Goal: Information Seeking & Learning: Learn about a topic

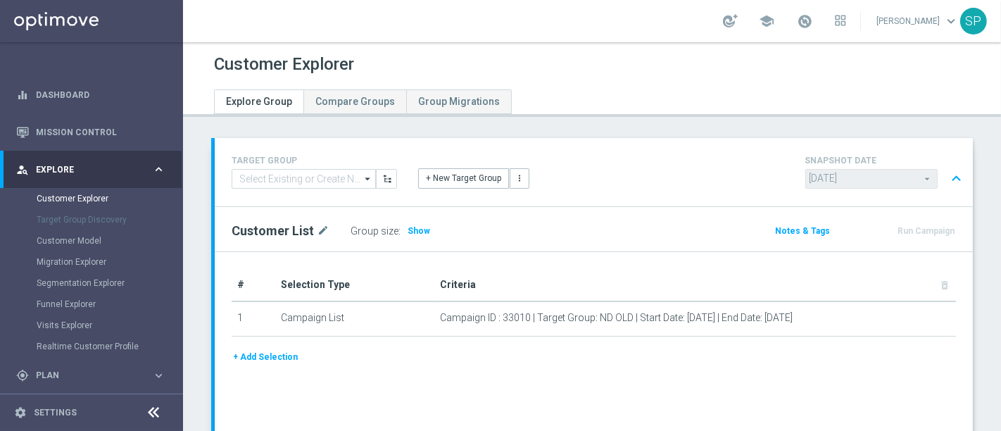
scroll to position [72, 0]
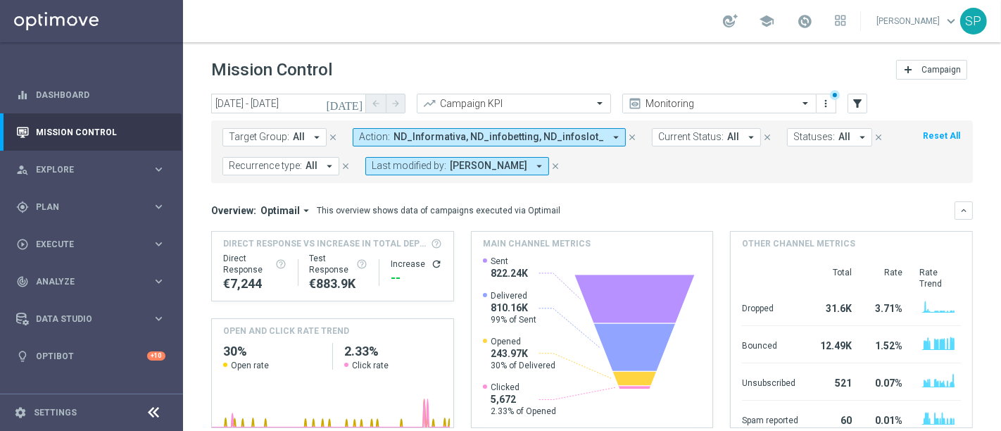
scroll to position [0, 526]
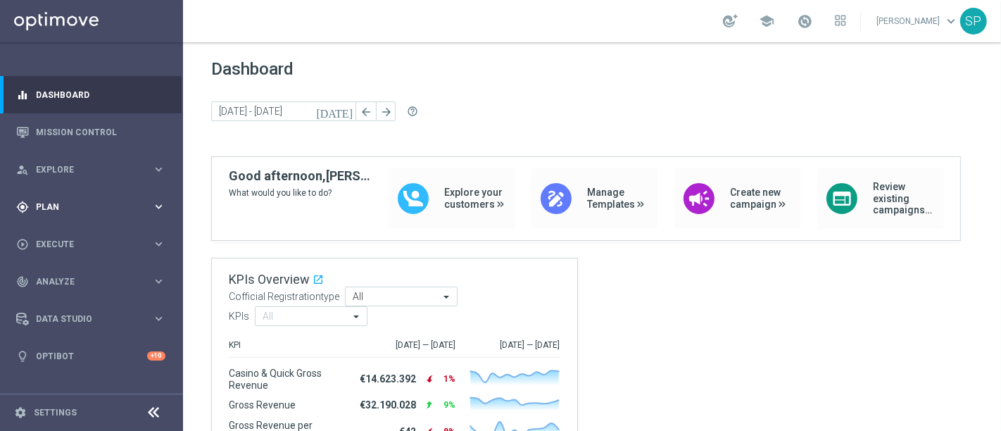
click at [144, 207] on span "Plan" at bounding box center [94, 207] width 116 height 8
click at [67, 232] on link "Target Groups" at bounding box center [92, 235] width 110 height 11
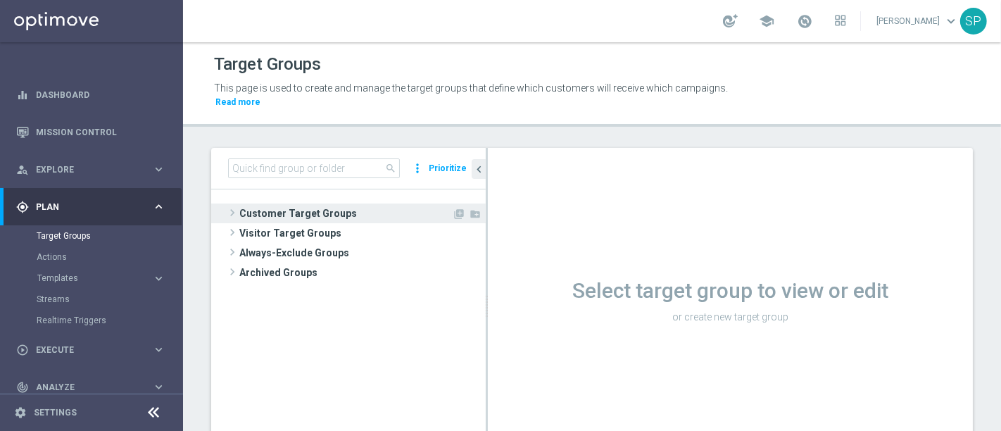
click at [329, 203] on span "Customer Target Groups" at bounding box center [345, 213] width 213 height 20
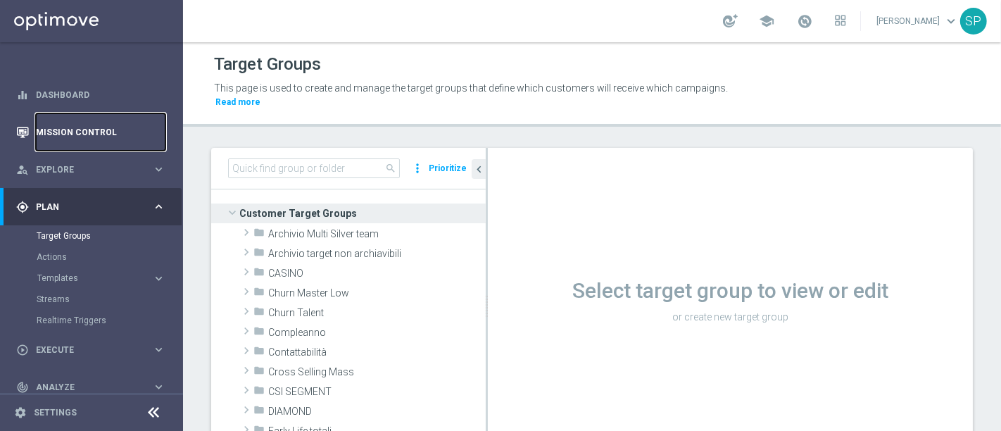
click at [94, 134] on link "Mission Control" at bounding box center [100, 131] width 129 height 37
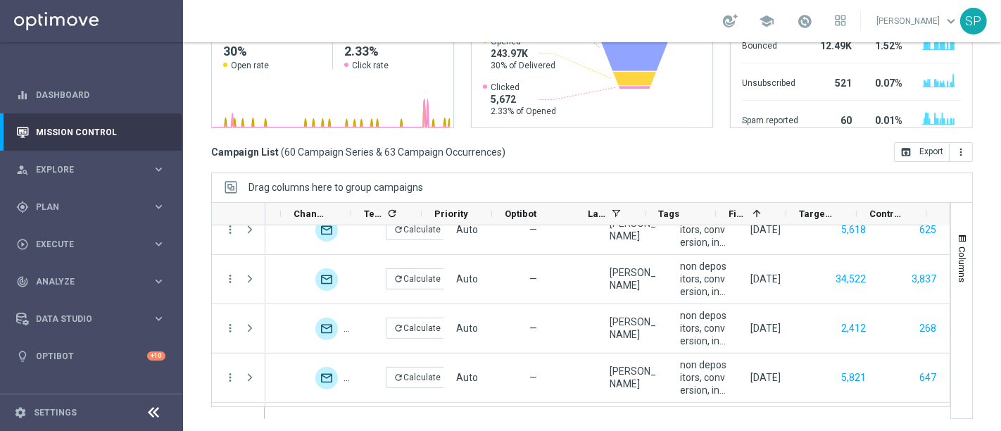
scroll to position [1801, 0]
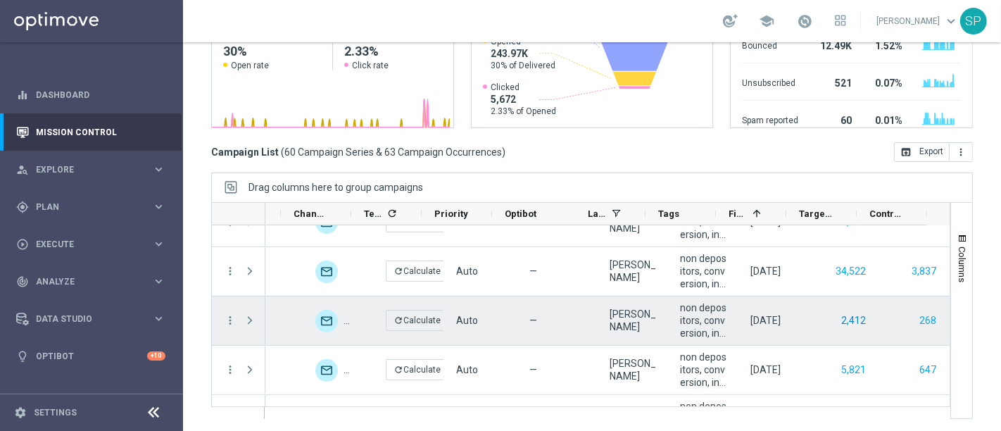
click at [840, 315] on button "2,412" at bounding box center [853, 321] width 27 height 18
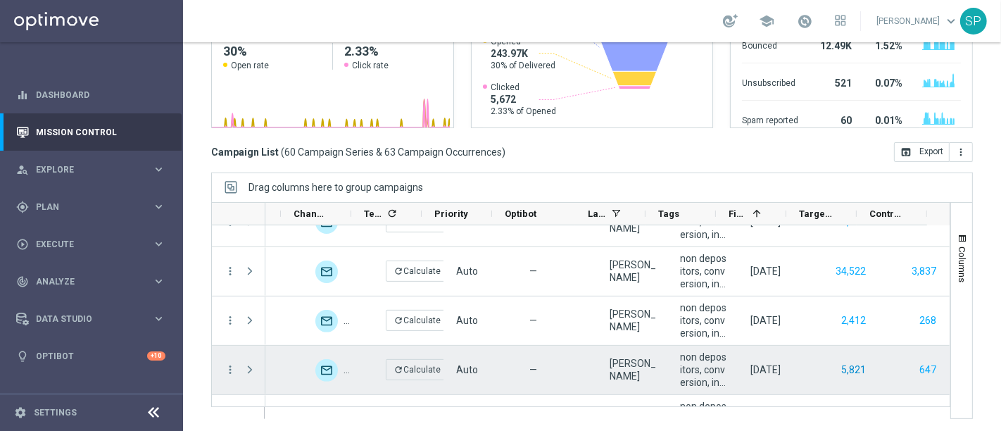
click at [840, 361] on button "5,821" at bounding box center [853, 370] width 27 height 18
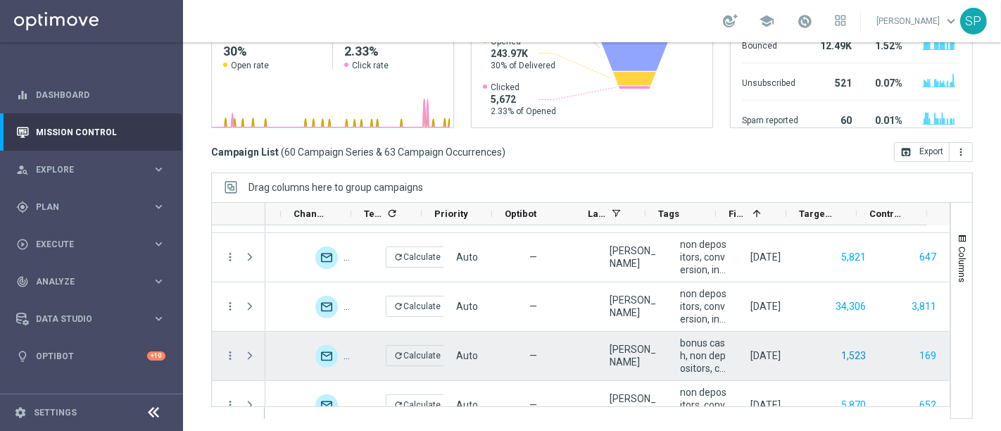
scroll to position [1915, 0]
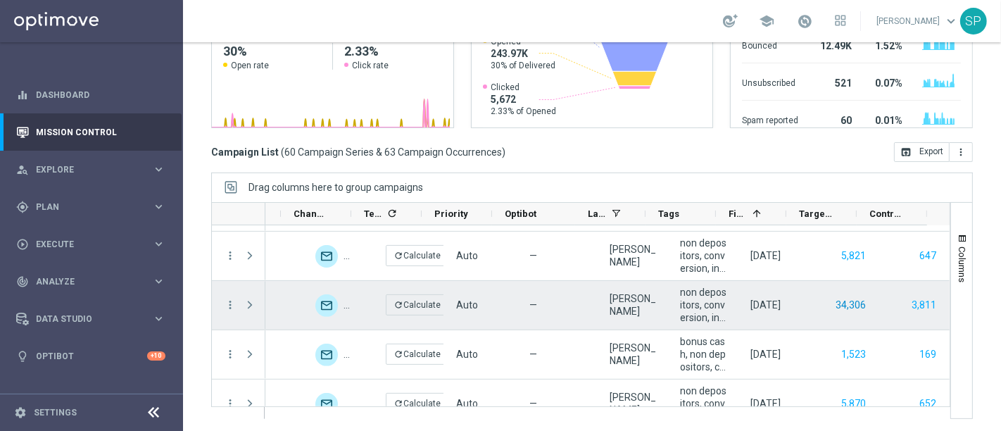
click at [837, 307] on button "34,306" at bounding box center [850, 305] width 33 height 18
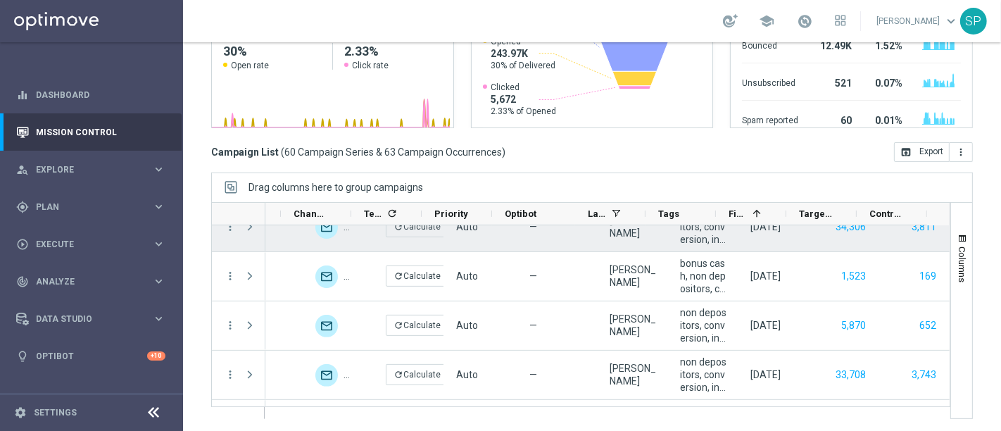
scroll to position [1995, 0]
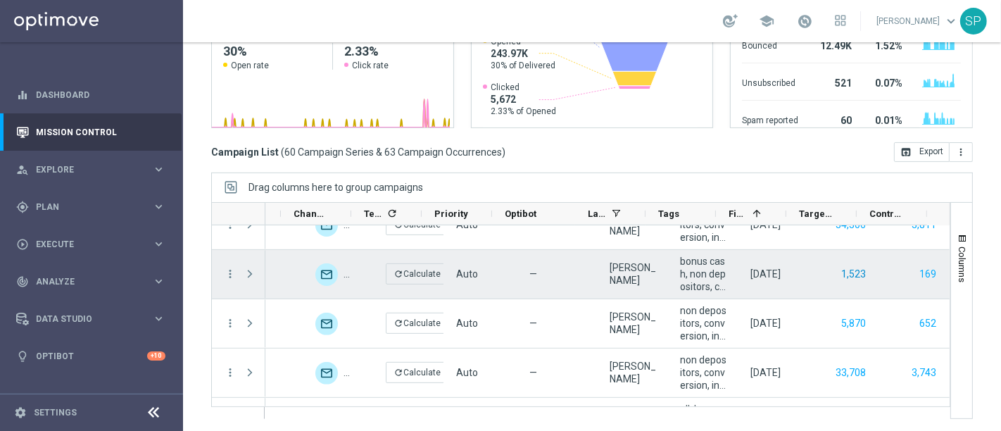
click at [840, 268] on button "1,523" at bounding box center [853, 274] width 27 height 18
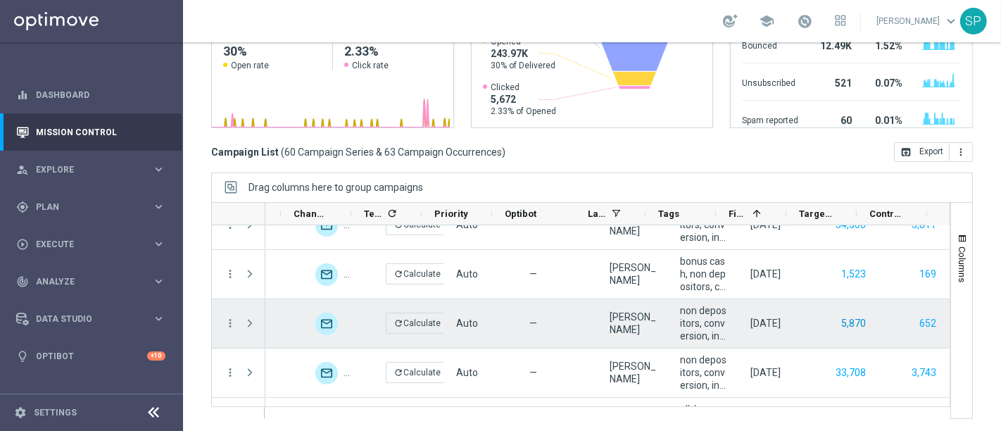
click at [844, 322] on button "5,870" at bounding box center [853, 324] width 27 height 18
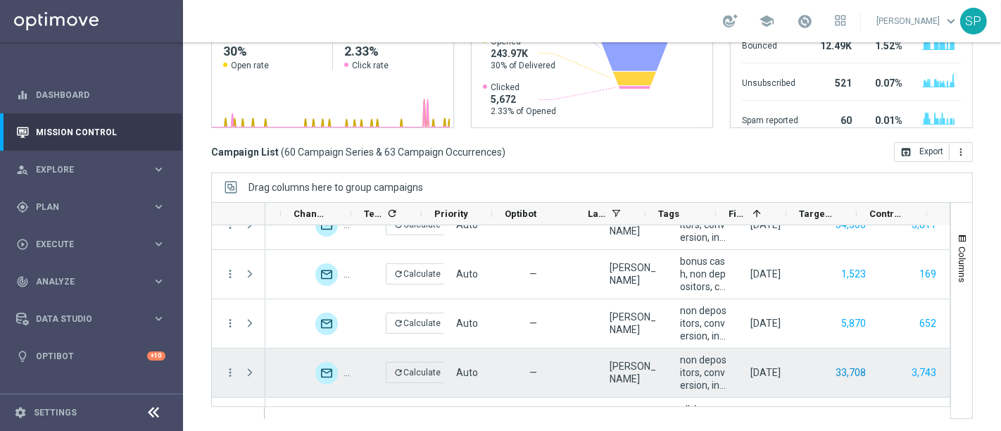
click at [834, 369] on button "33,708" at bounding box center [850, 373] width 33 height 18
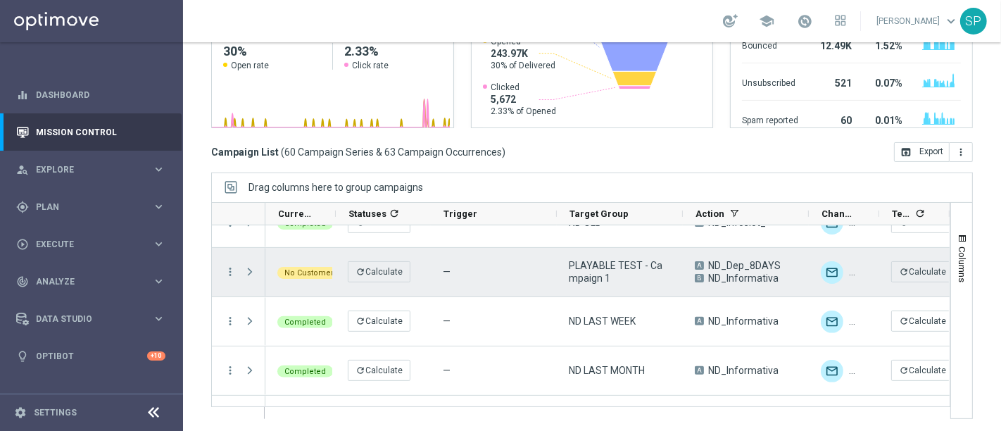
scroll to position [0, 526]
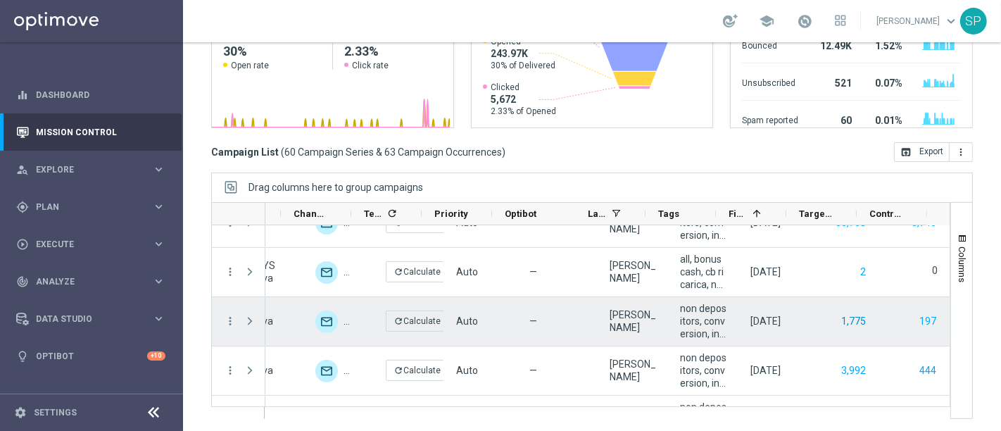
click at [840, 317] on button "1,775" at bounding box center [853, 321] width 27 height 18
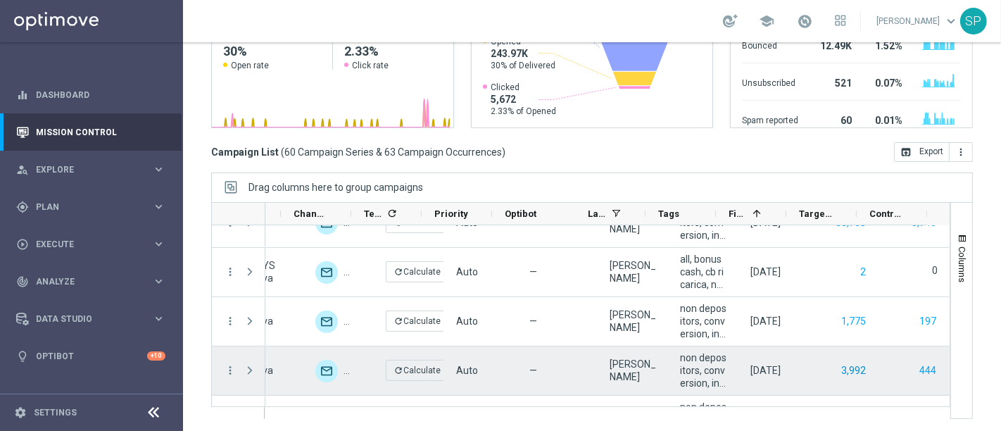
click at [840, 371] on button "3,992" at bounding box center [853, 371] width 27 height 18
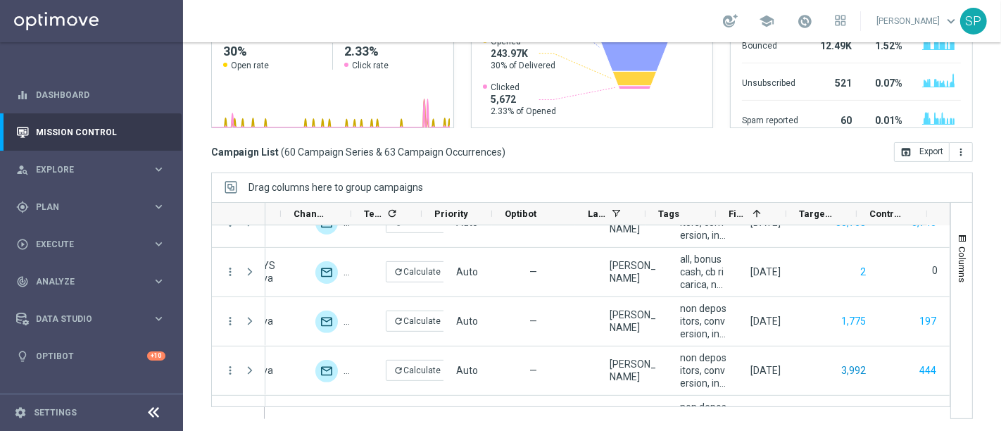
scroll to position [2237, 0]
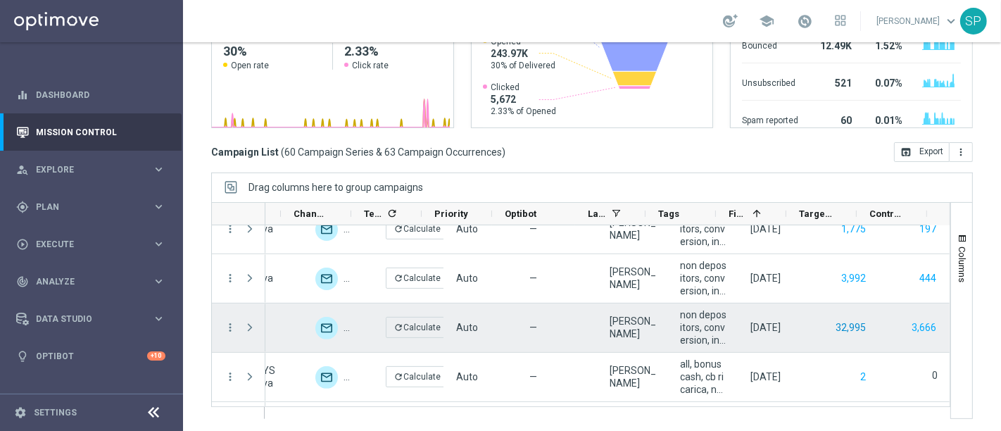
click at [834, 323] on button "32,995" at bounding box center [850, 328] width 33 height 18
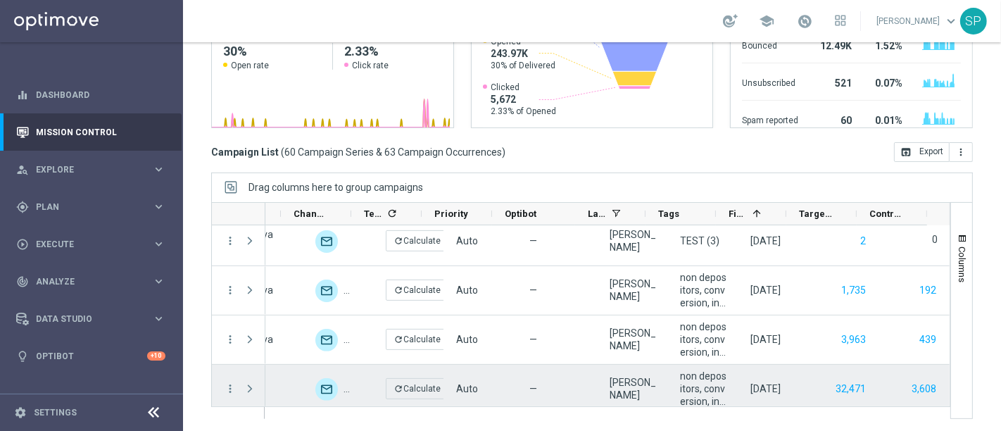
scroll to position [2497, 0]
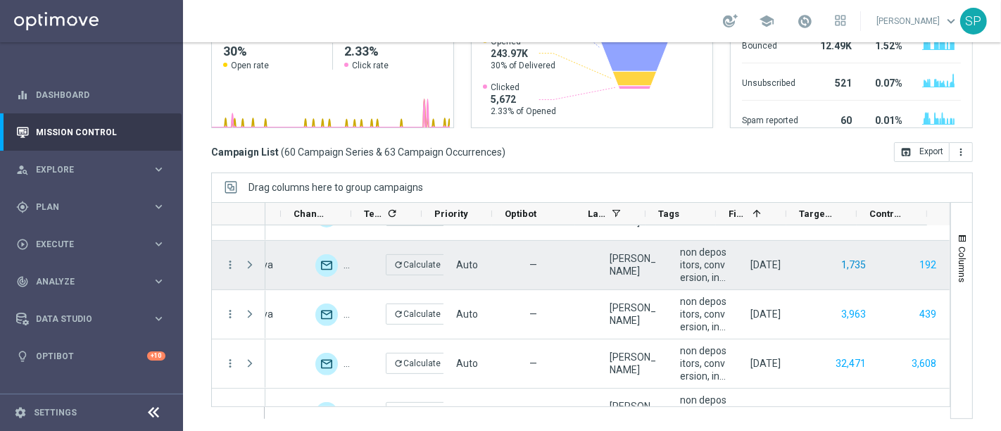
click at [843, 265] on button "1,735" at bounding box center [853, 265] width 27 height 18
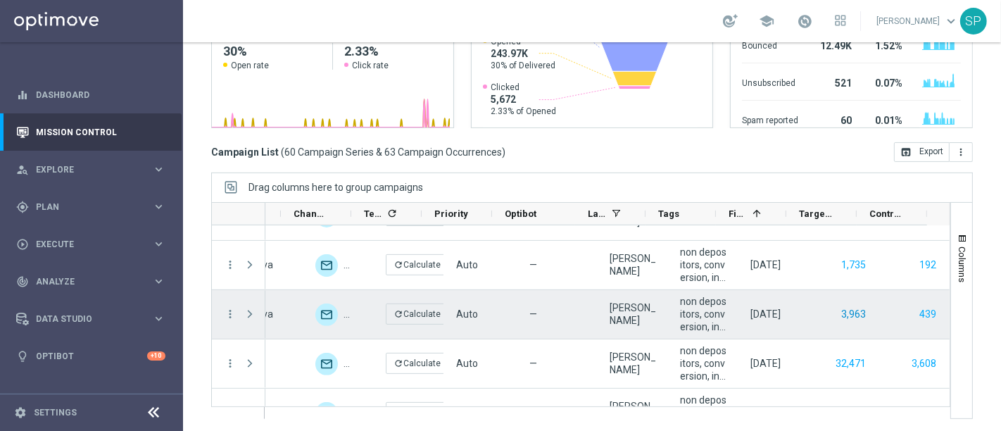
click at [840, 305] on button "3,963" at bounding box center [853, 314] width 27 height 18
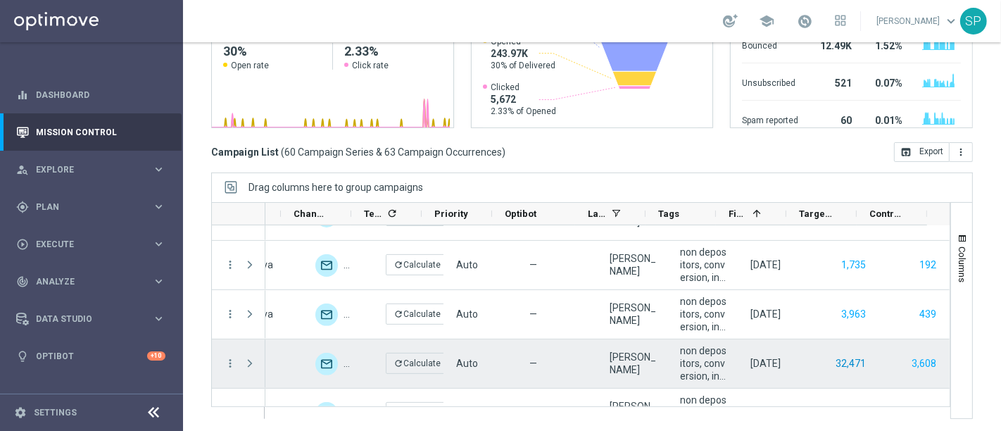
click at [834, 357] on button "32,471" at bounding box center [850, 364] width 33 height 18
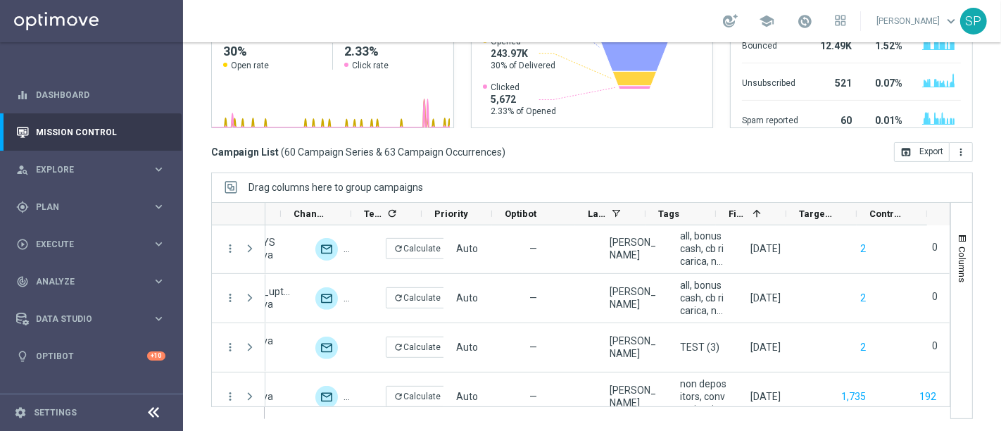
scroll to position [2161, 0]
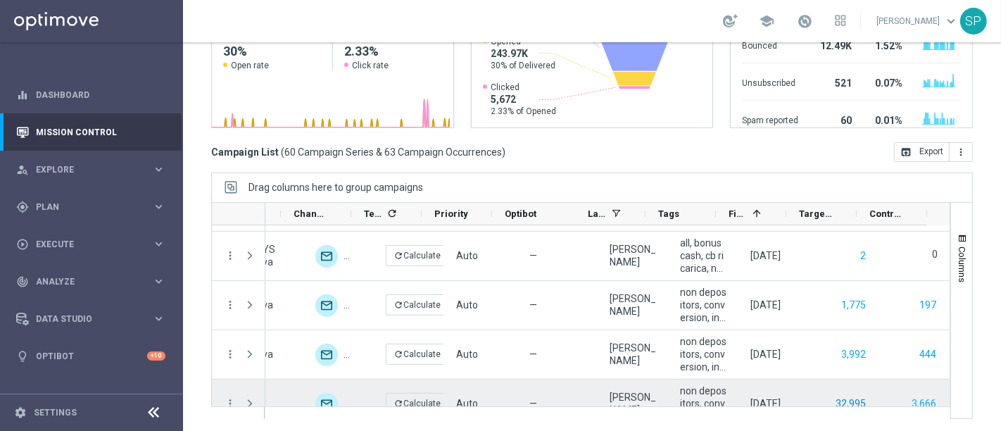
click at [834, 395] on button "32,995" at bounding box center [850, 404] width 33 height 18
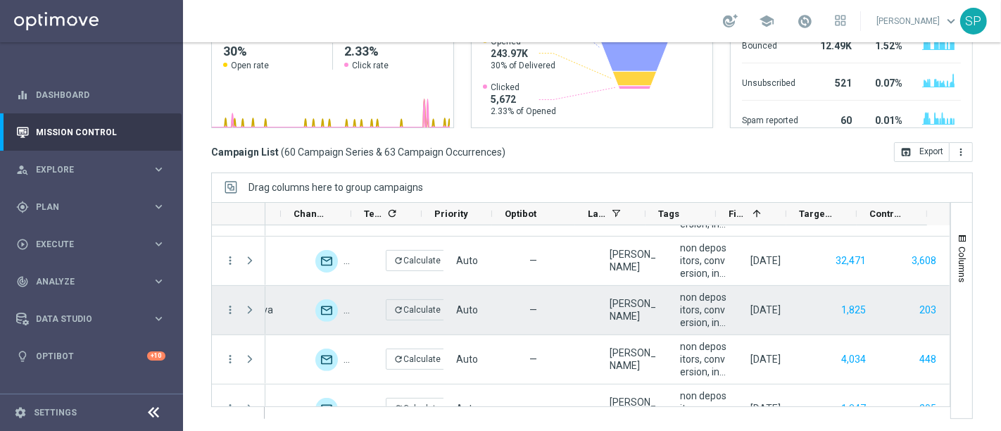
scroll to position [2609, 0]
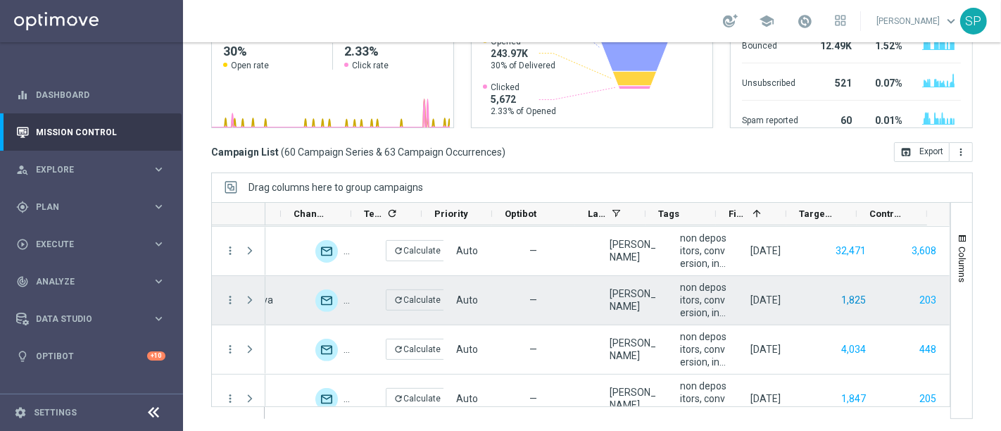
click at [840, 305] on button "1,825" at bounding box center [853, 300] width 27 height 18
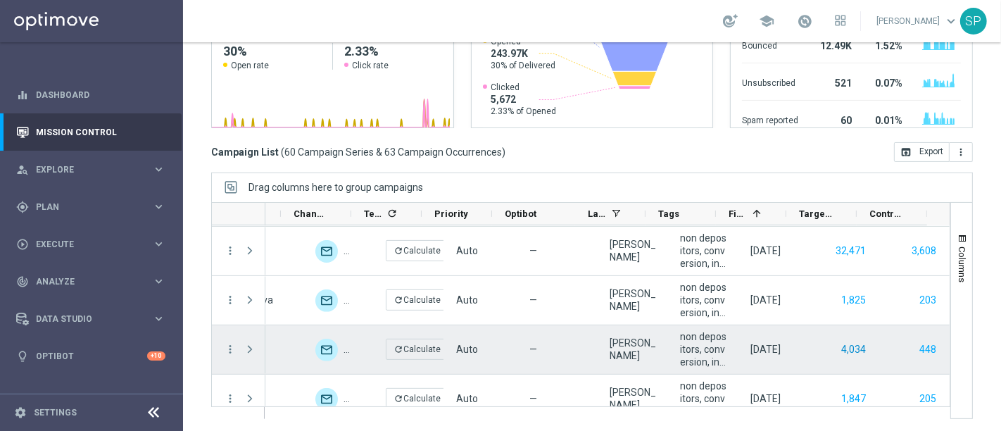
click at [840, 343] on button "4,034" at bounding box center [853, 350] width 27 height 18
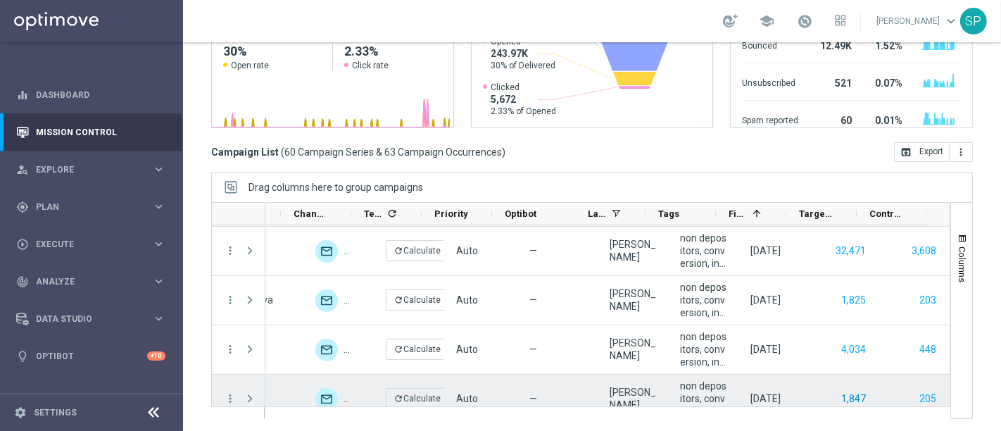
click at [840, 391] on button "1,847" at bounding box center [853, 399] width 27 height 18
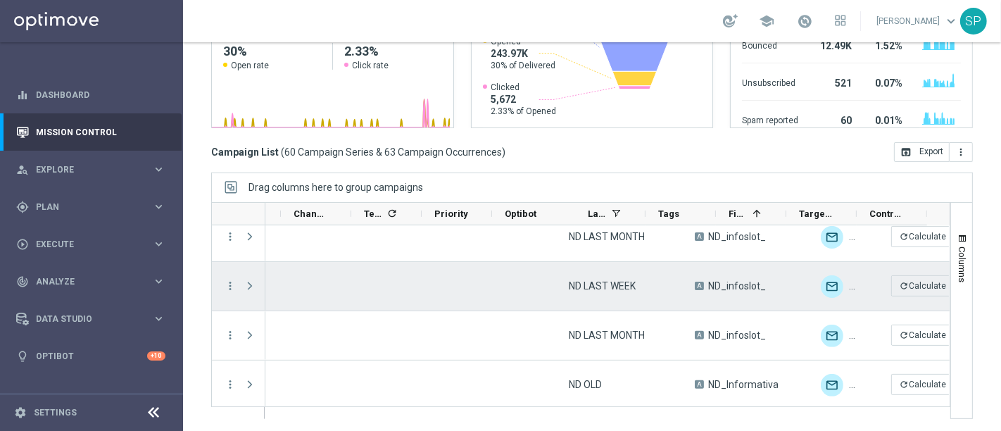
scroll to position [0, 526]
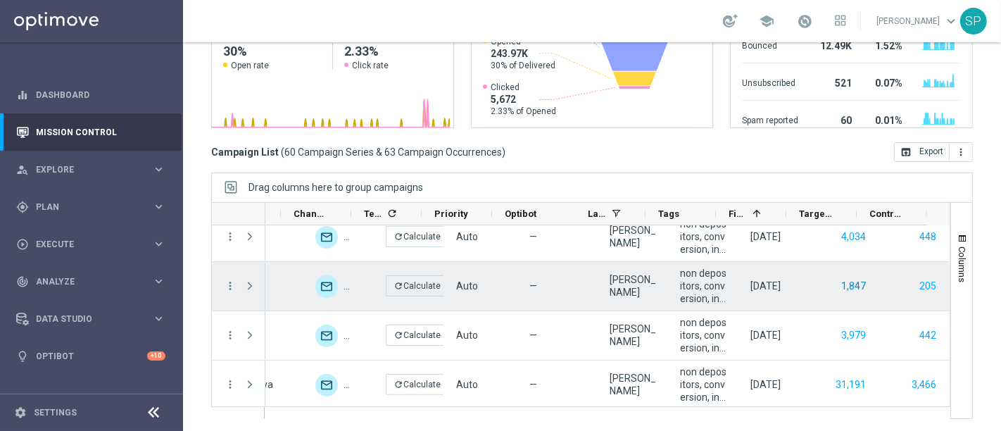
click at [840, 286] on button "1,847" at bounding box center [853, 286] width 27 height 18
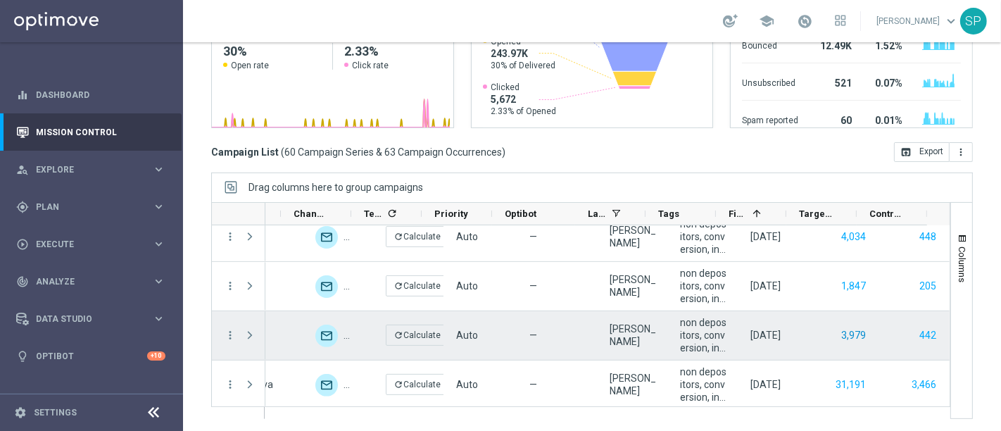
click at [840, 332] on button "3,979" at bounding box center [853, 336] width 27 height 18
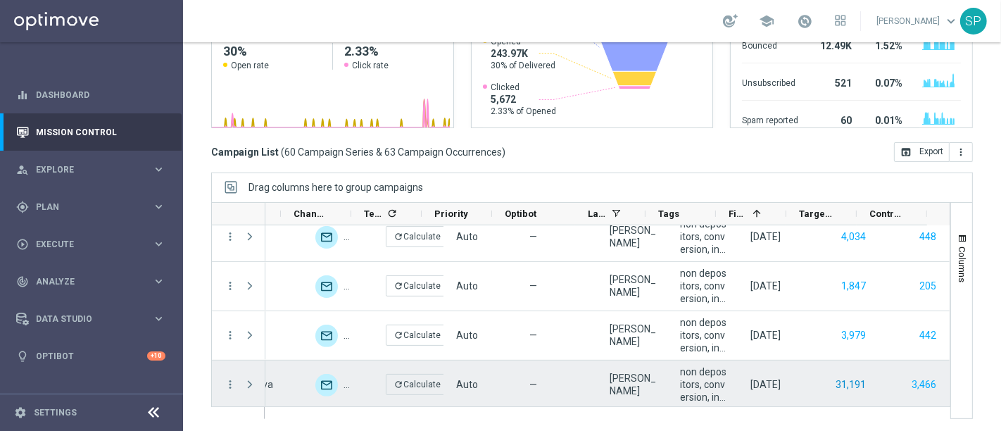
click at [834, 381] on button "31,191" at bounding box center [850, 385] width 33 height 18
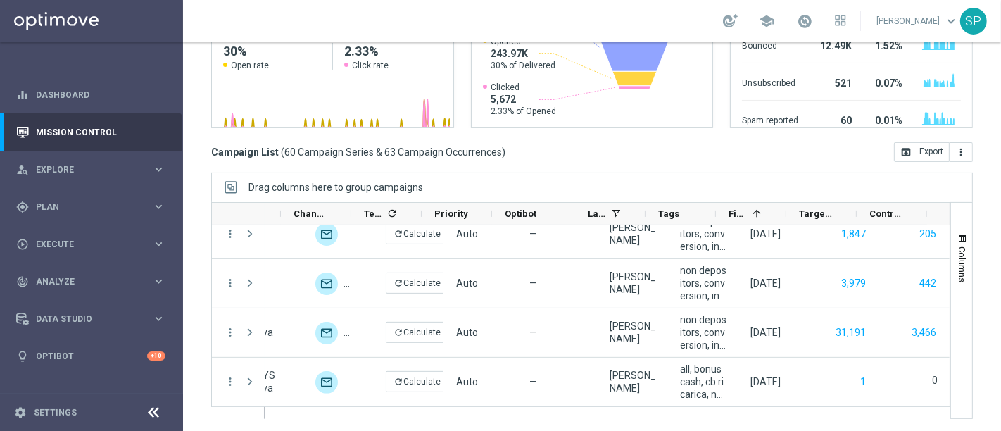
click at [500, 186] on div "Drag columns here to group campaigns" at bounding box center [591, 187] width 761 height 30
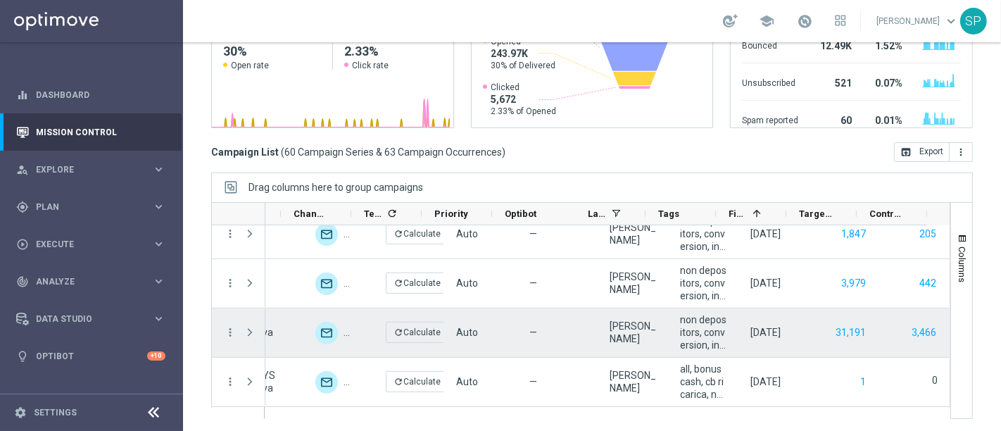
click at [738, 308] on div "29 Jul 2025, Tuesday" at bounding box center [773, 332] width 70 height 49
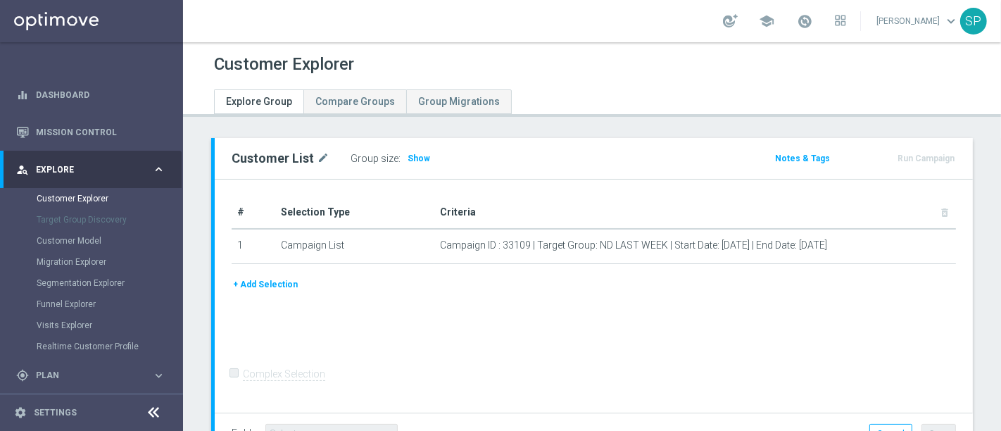
scroll to position [106, 0]
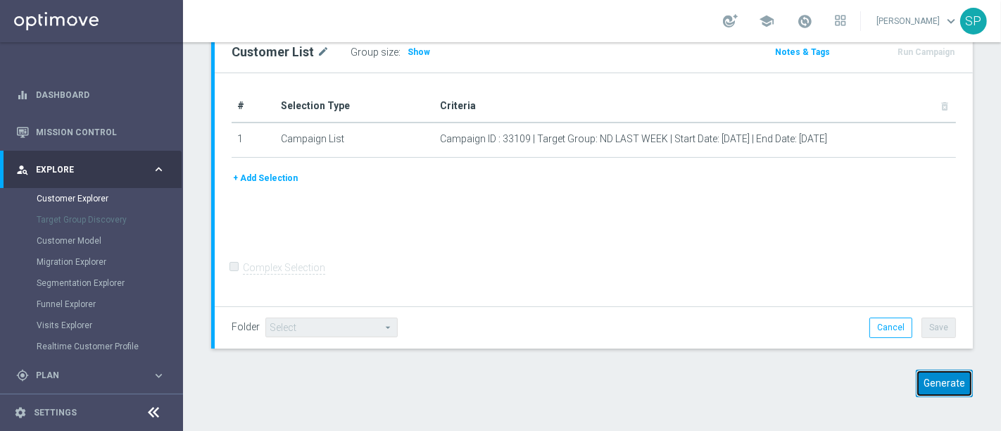
click at [943, 386] on button "Generate" at bounding box center [944, 382] width 57 height 27
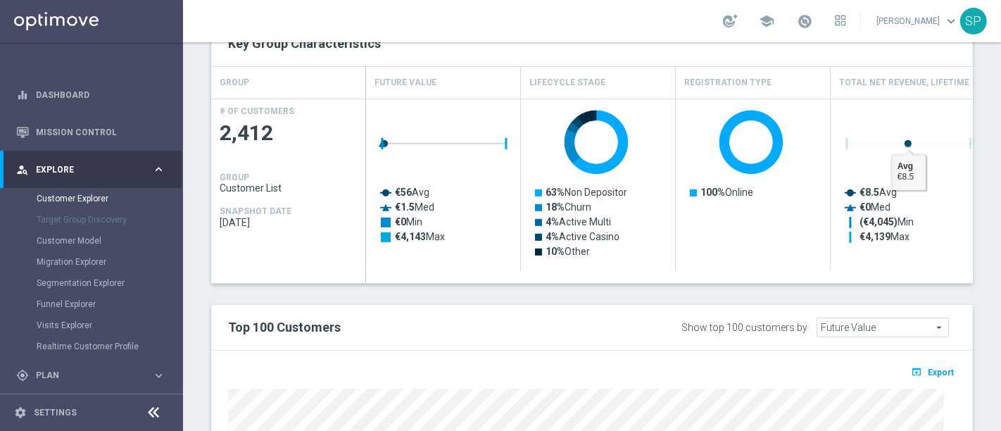
scroll to position [547, 0]
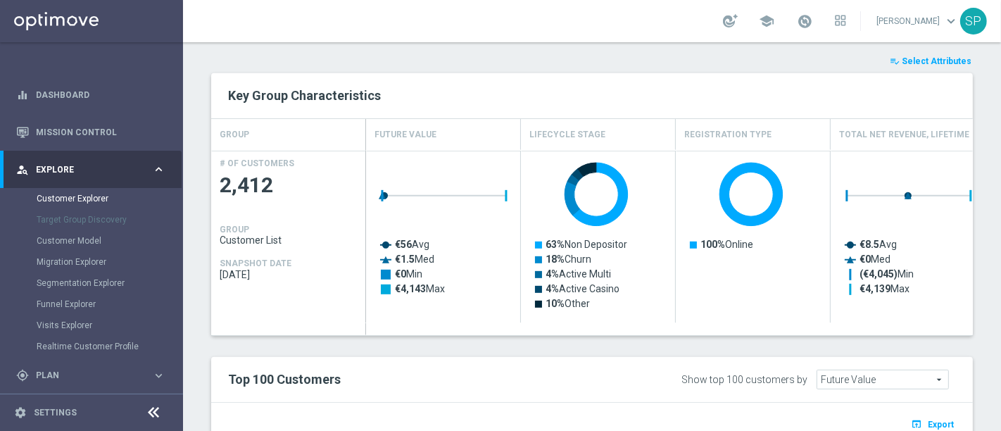
click at [936, 61] on span "Select Attributes" at bounding box center [937, 61] width 70 height 10
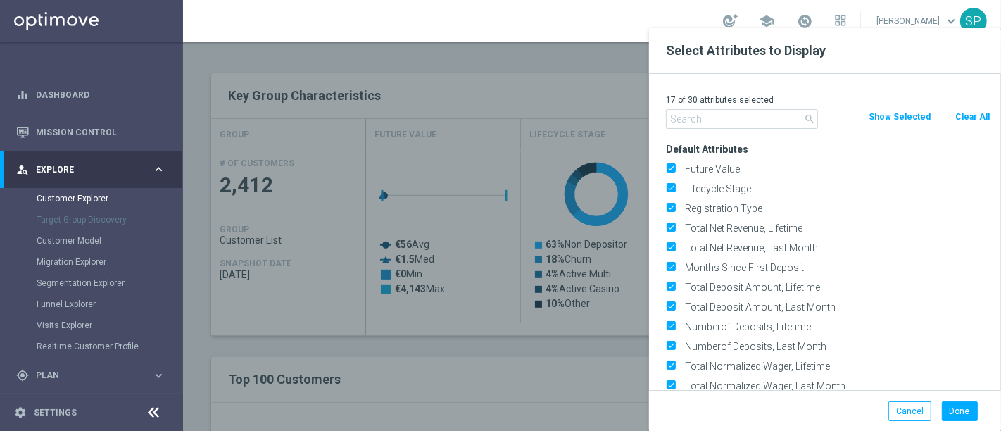
click at [974, 118] on button "Clear All" at bounding box center [972, 116] width 37 height 15
checkbox input "false"
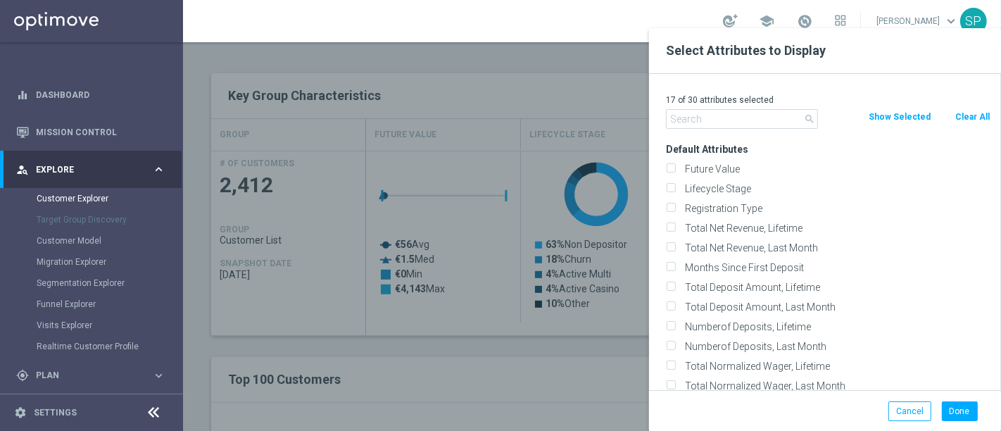
checkbox input "false"
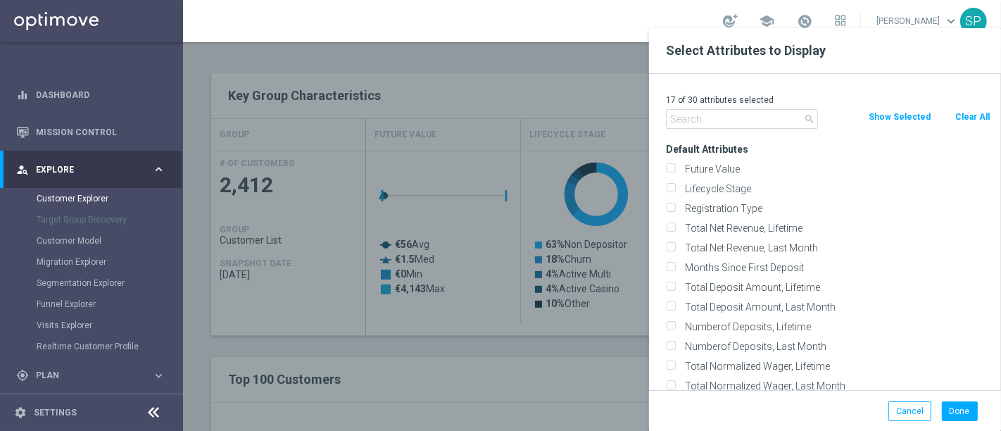
checkbox input "false"
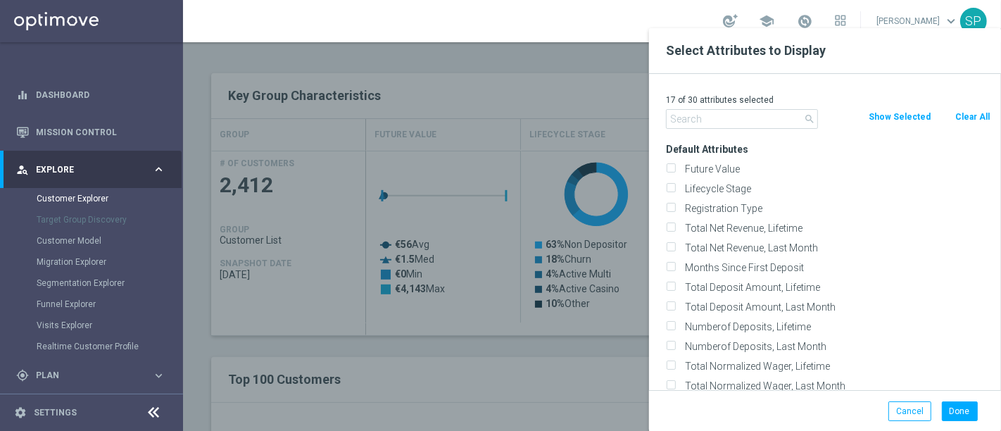
checkbox input "false"
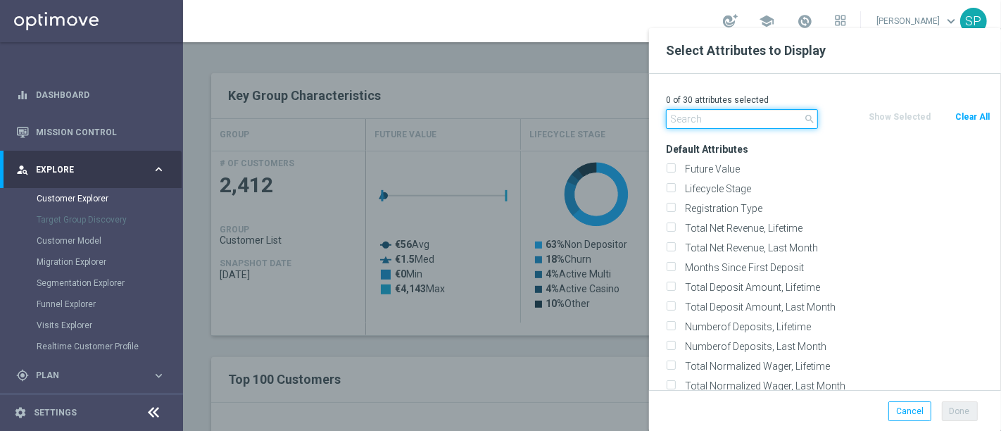
click at [707, 118] on input "text" at bounding box center [742, 119] width 152 height 20
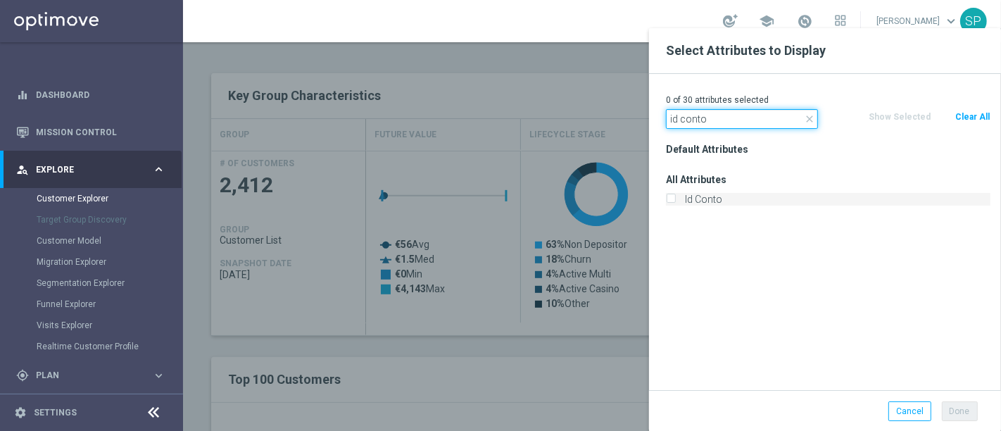
type input "id conto"
click at [676, 201] on div "Id Conto" at bounding box center [828, 199] width 324 height 13
click at [673, 200] on input "Id Conto" at bounding box center [670, 200] width 9 height 9
checkbox input "true"
click at [740, 120] on input "id conto" at bounding box center [742, 119] width 152 height 20
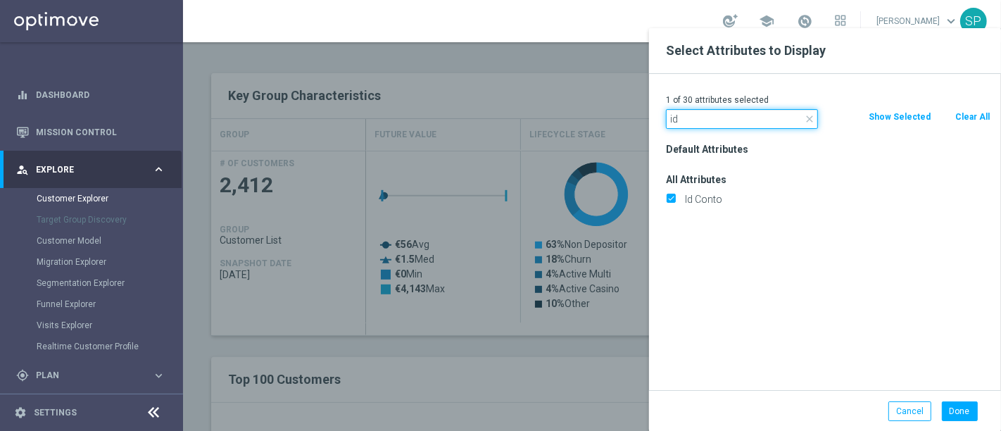
type input "i"
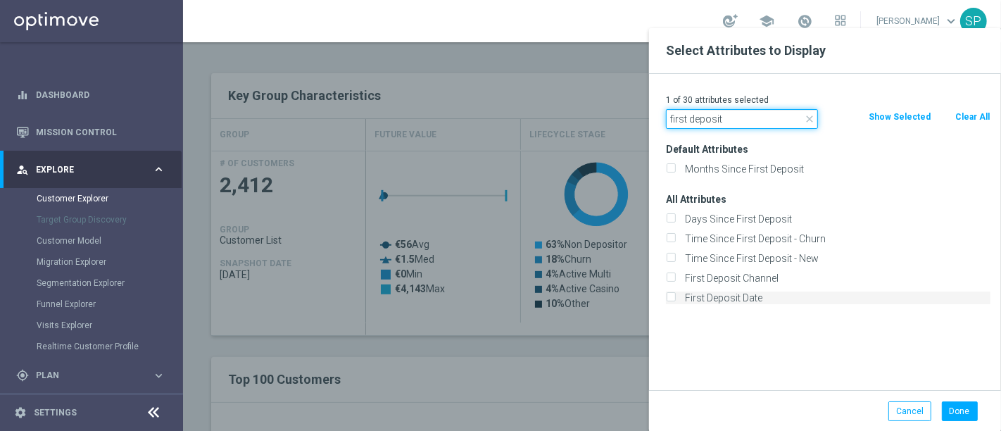
type input "first deposit"
click at [726, 294] on label "First Deposit Date" at bounding box center [835, 297] width 310 height 13
click at [675, 295] on input "First Deposit Date" at bounding box center [670, 299] width 9 height 9
checkbox input "true"
click at [954, 408] on button "Done" at bounding box center [960, 411] width 36 height 20
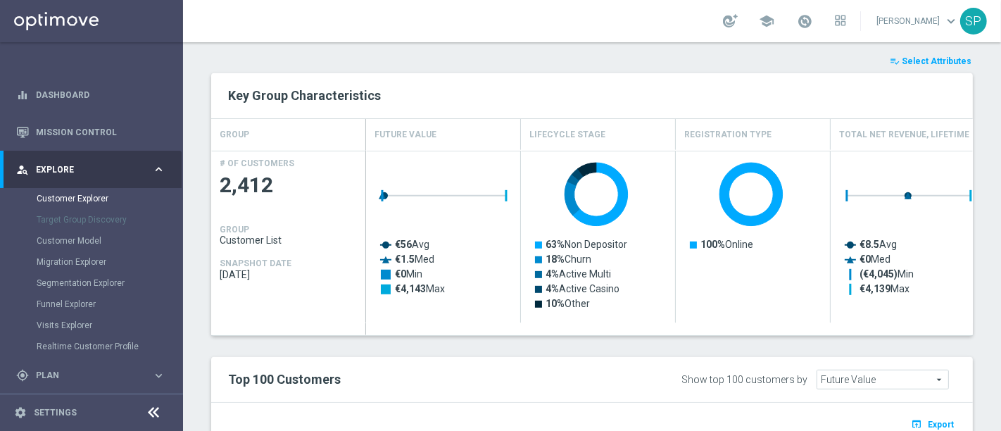
type input "Search"
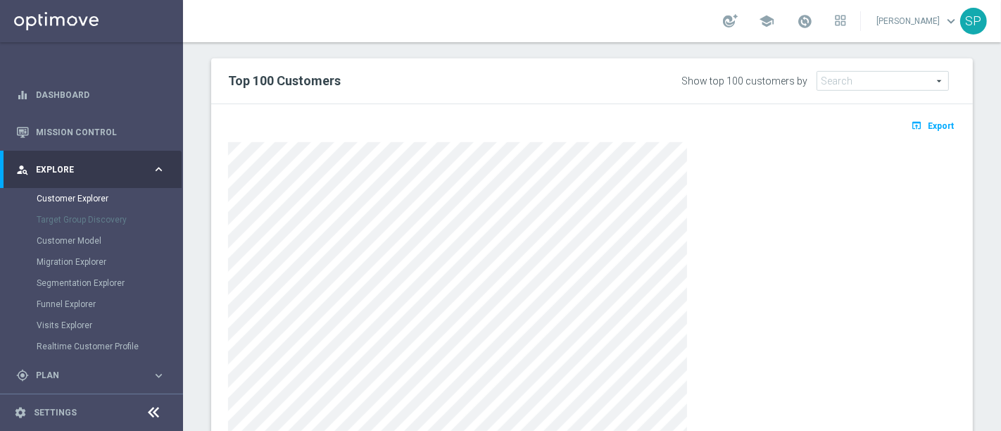
scroll to position [883, 0]
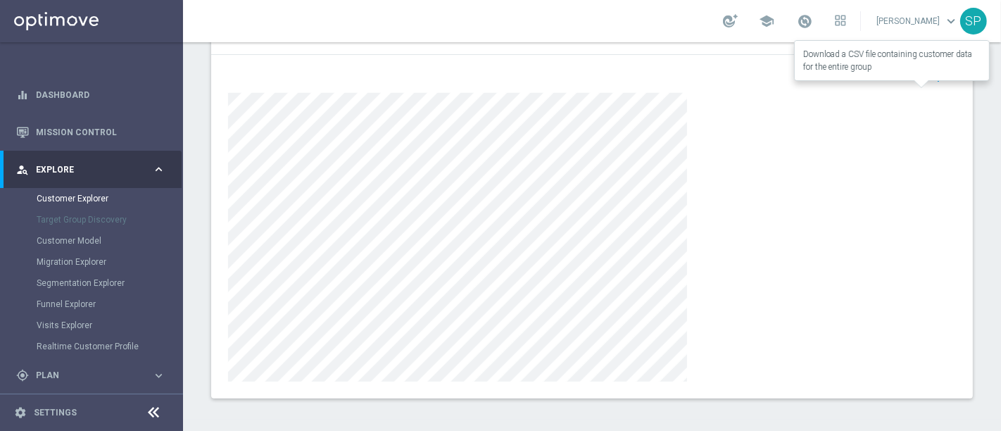
click at [941, 67] on button "open_in_browser Export" at bounding box center [932, 76] width 47 height 18
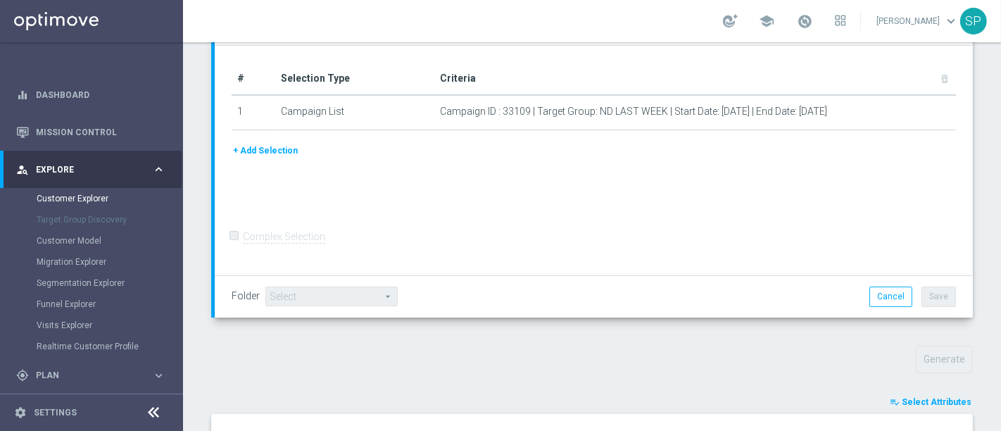
scroll to position [0, 0]
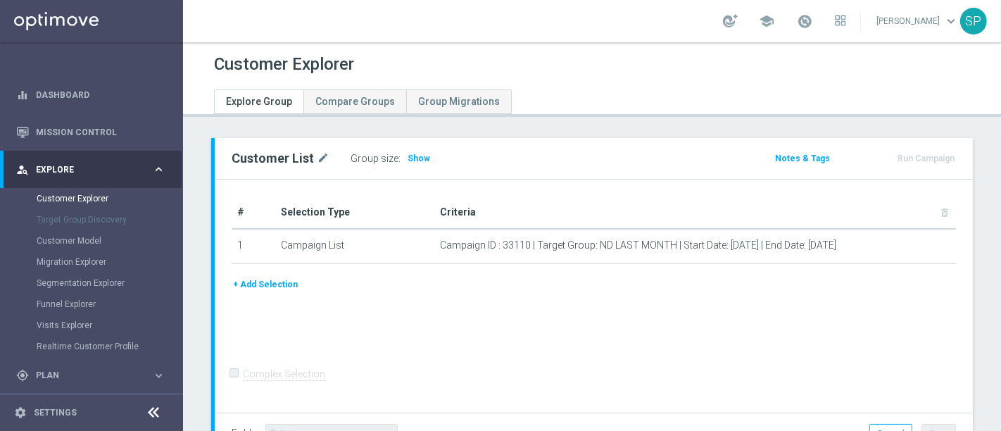
scroll to position [106, 0]
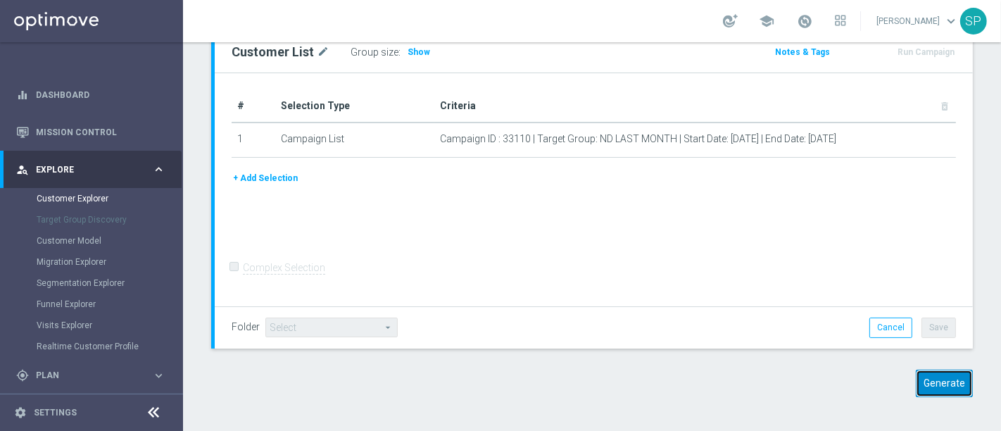
click at [926, 381] on button "Generate" at bounding box center [944, 382] width 57 height 27
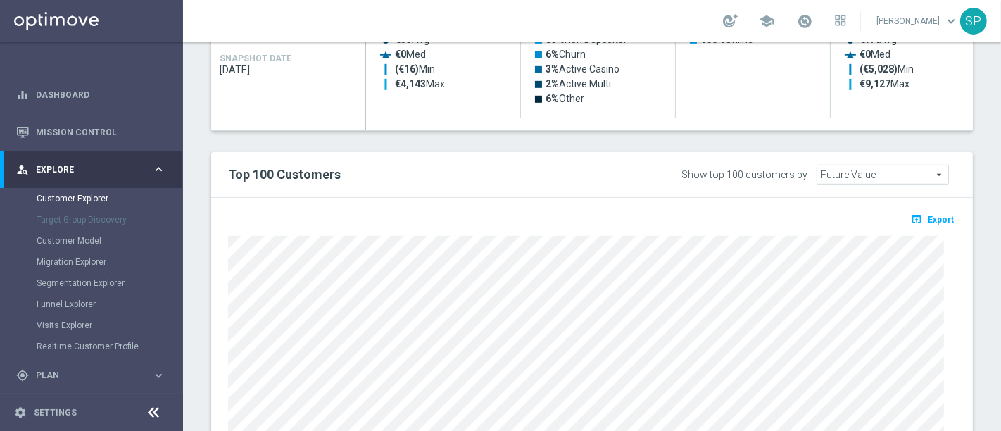
scroll to position [500, 0]
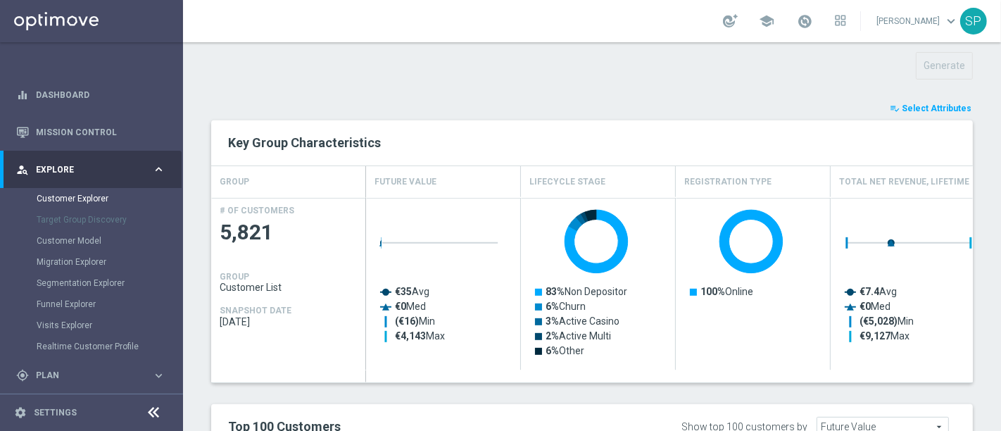
click at [947, 112] on button "playlist_add_check Select Attributes" at bounding box center [930, 108] width 84 height 15
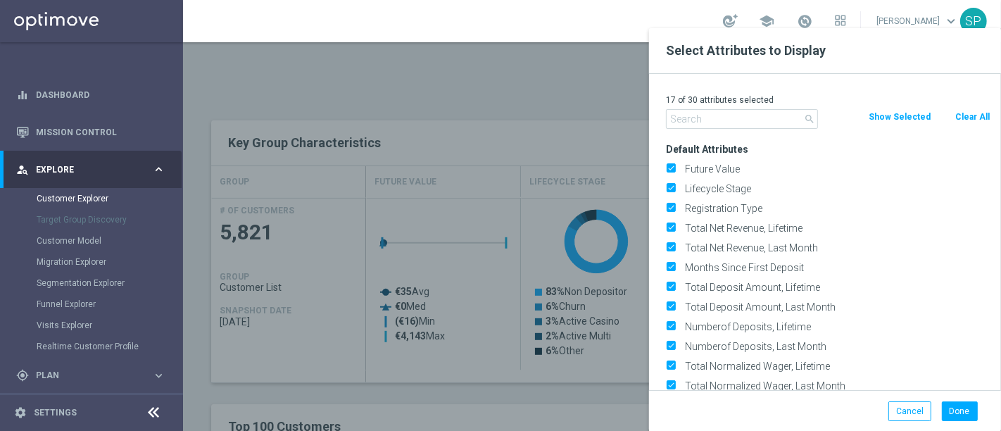
click at [969, 115] on button "Clear All" at bounding box center [972, 116] width 37 height 15
checkbox input "false"
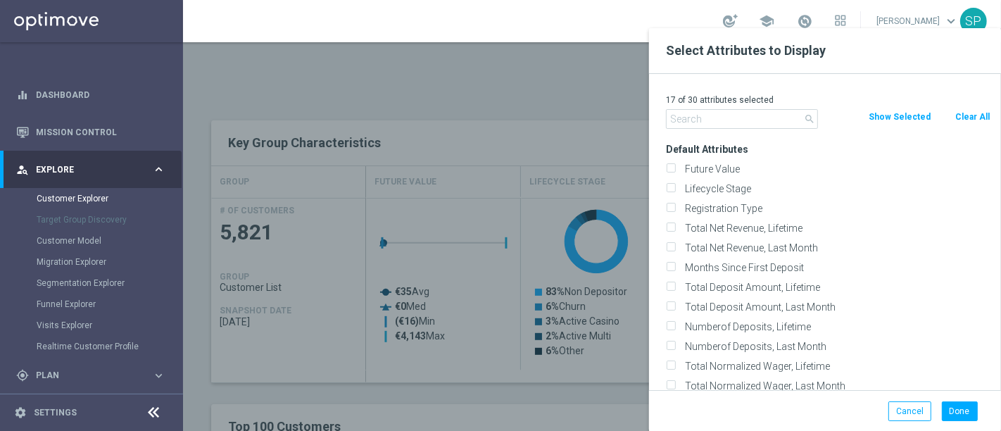
checkbox input "false"
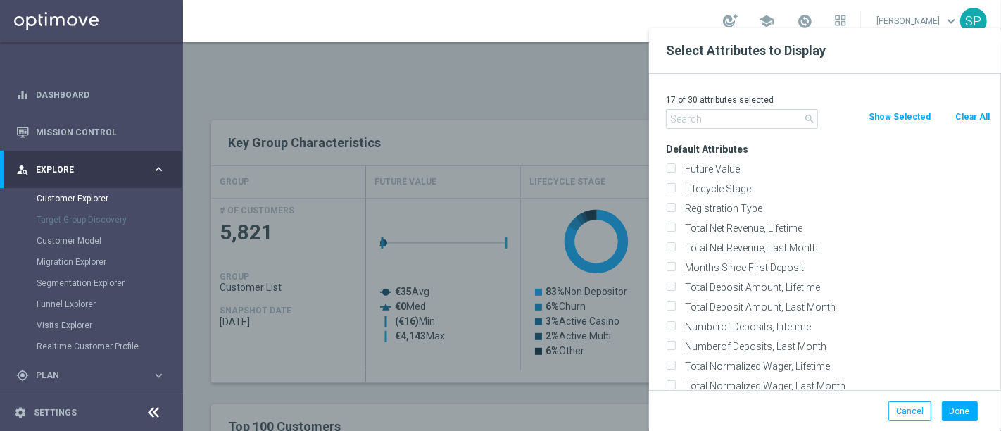
checkbox input "false"
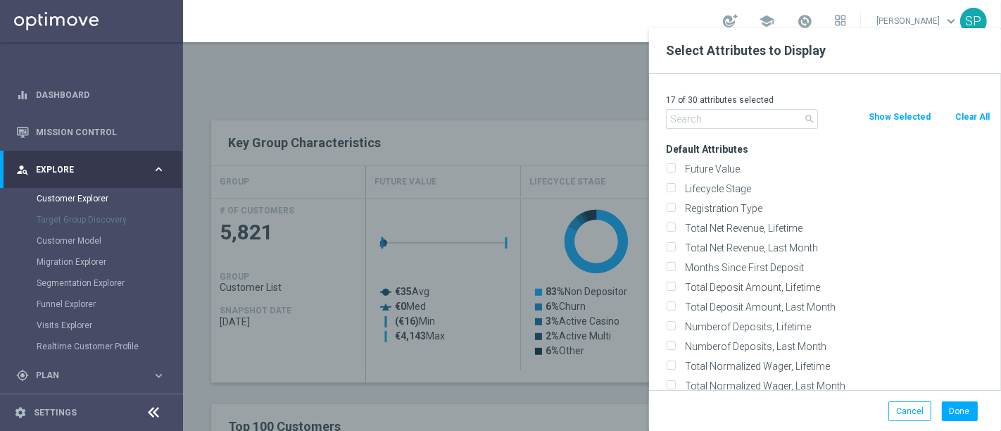
checkbox input "false"
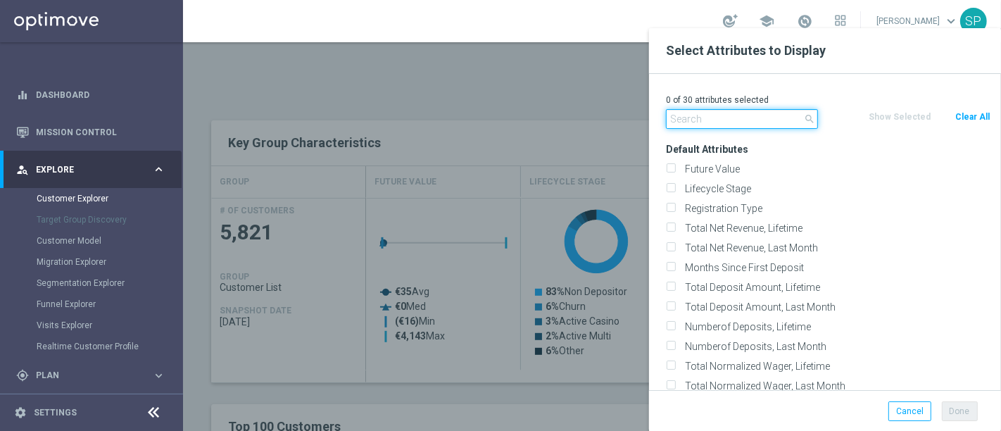
click at [749, 121] on input "text" at bounding box center [742, 119] width 152 height 20
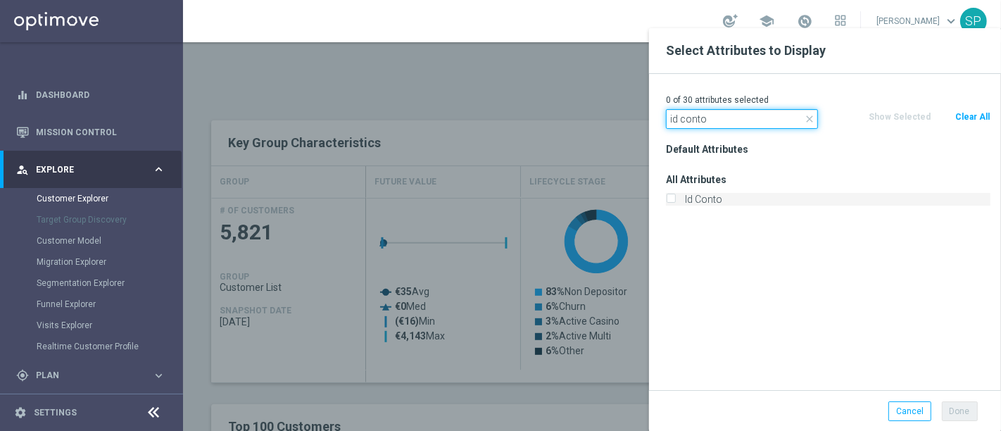
type input "id conto"
click at [702, 198] on label "Id Conto" at bounding box center [835, 199] width 310 height 13
click at [675, 198] on input "Id Conto" at bounding box center [670, 200] width 9 height 9
checkbox input "true"
drag, startPoint x: 716, startPoint y: 110, endPoint x: 536, endPoint y: 127, distance: 180.2
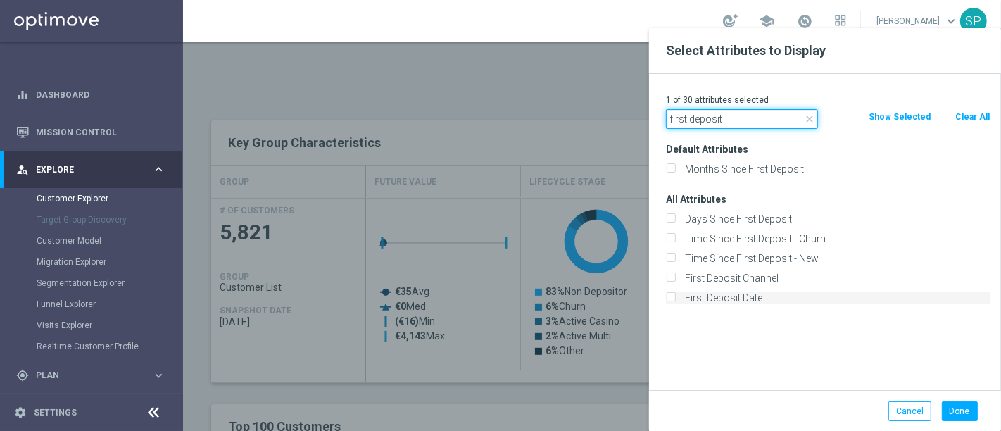
type input "first deposit"
click at [700, 301] on label "First Deposit Date" at bounding box center [835, 297] width 310 height 13
click at [675, 301] on input "First Deposit Date" at bounding box center [670, 299] width 9 height 9
checkbox input "true"
click at [965, 419] on button "Done" at bounding box center [960, 411] width 36 height 20
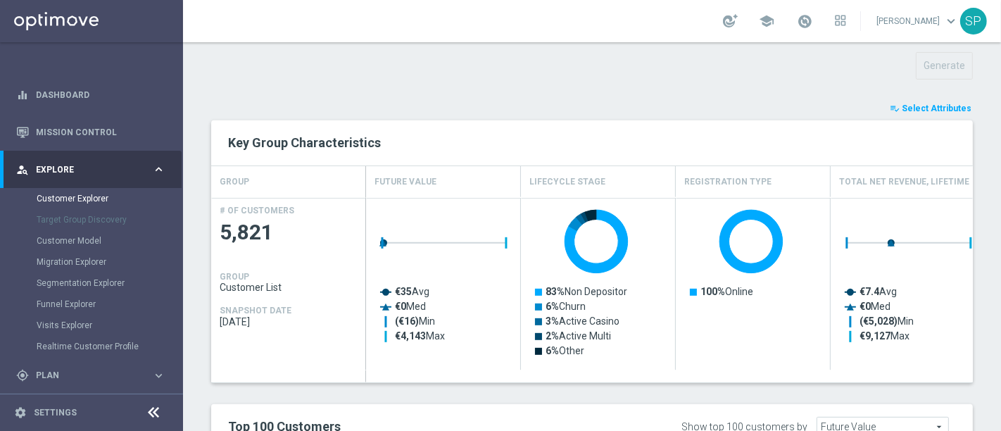
type input "Search"
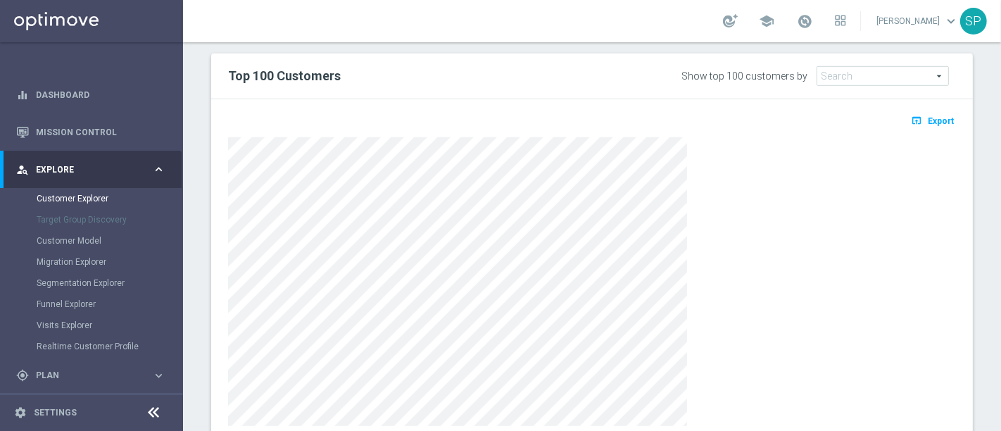
scroll to position [844, 0]
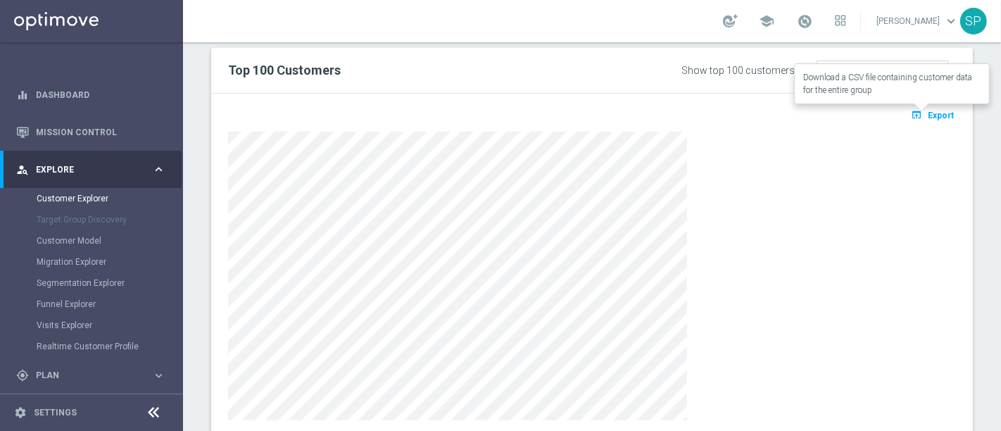
click at [928, 110] on span "Export" at bounding box center [941, 115] width 26 height 10
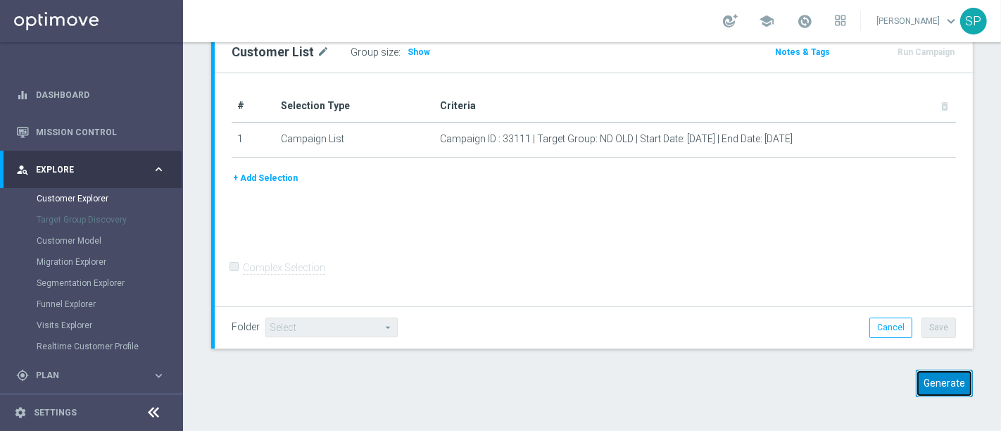
click at [925, 383] on button "Generate" at bounding box center [944, 382] width 57 height 27
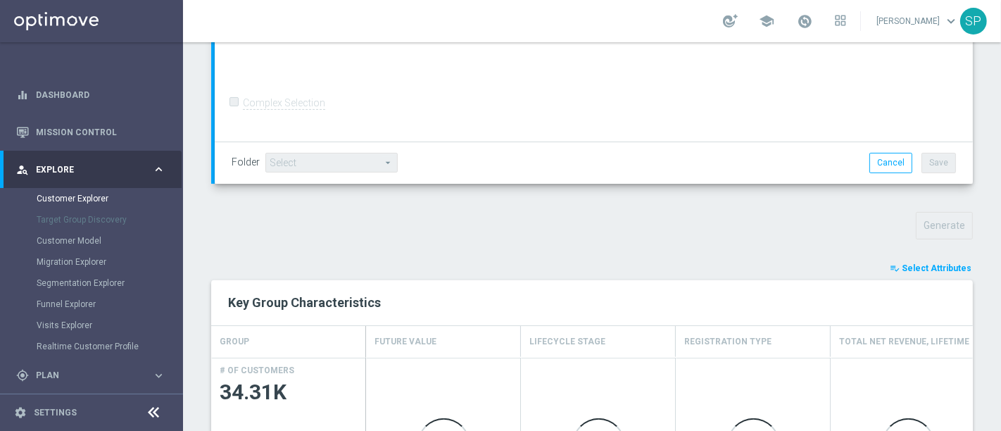
scroll to position [345, 0]
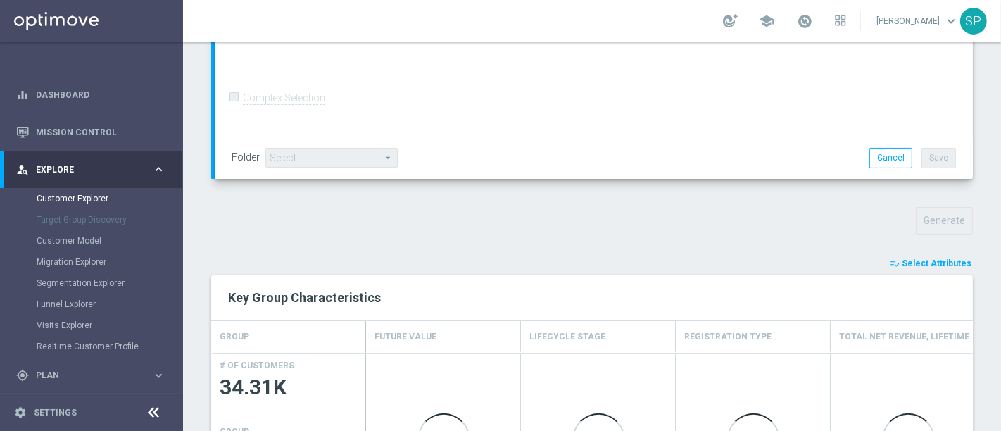
click at [927, 260] on span "Select Attributes" at bounding box center [937, 263] width 70 height 10
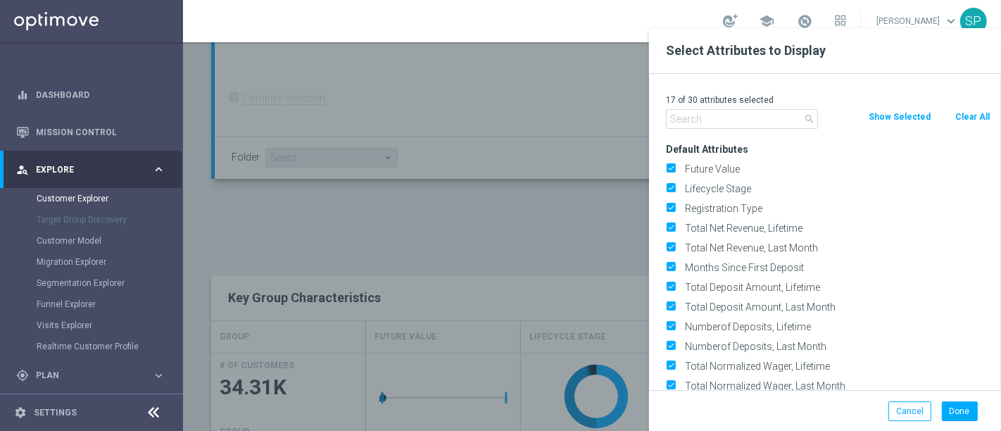
click at [955, 113] on button "Clear All" at bounding box center [972, 116] width 37 height 15
checkbox input "false"
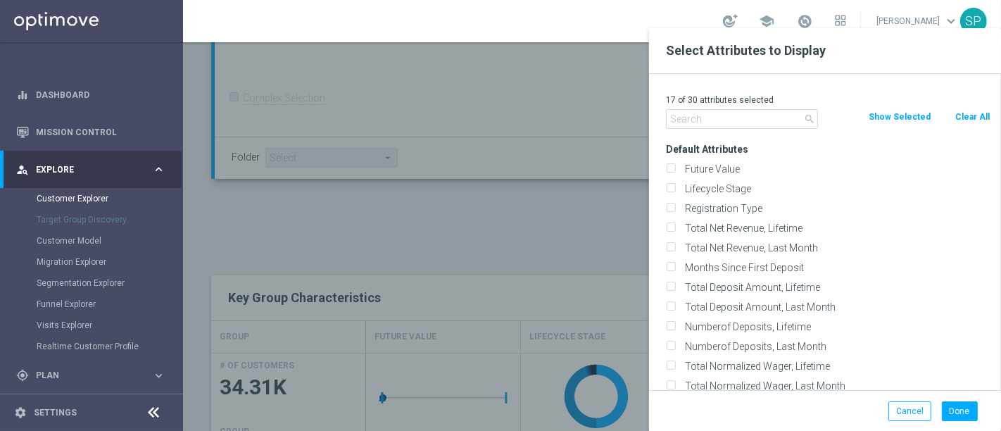
checkbox input "false"
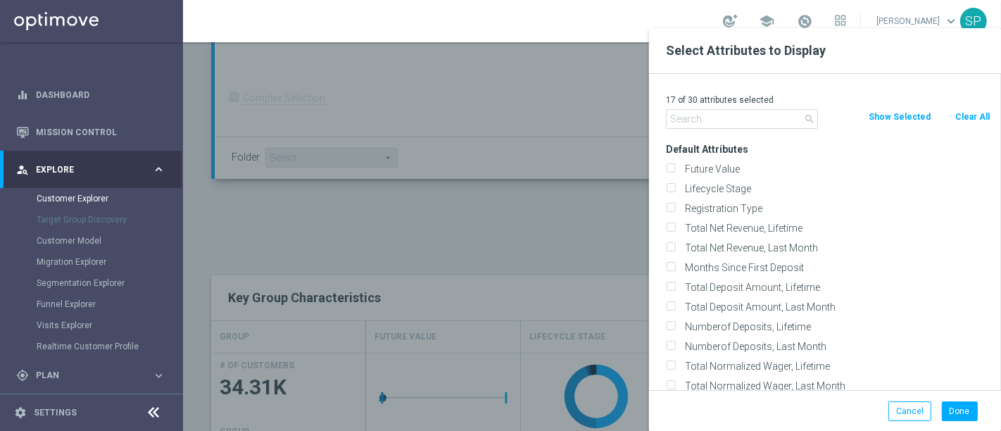
checkbox input "false"
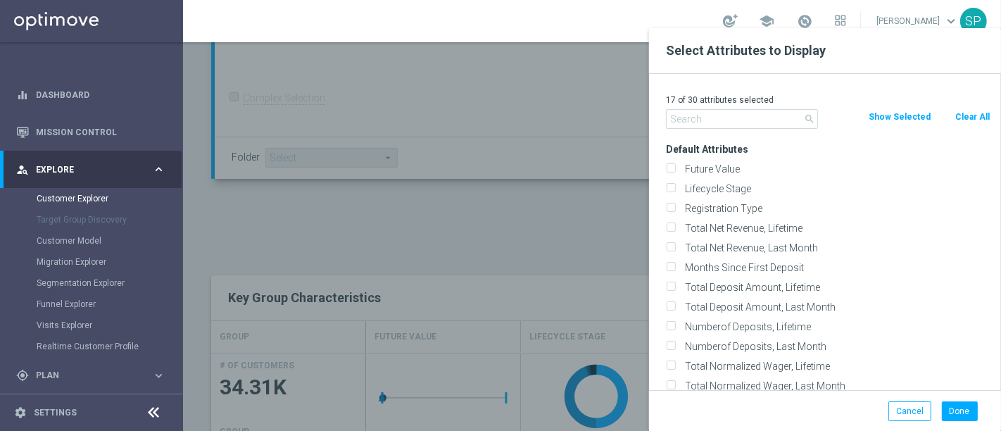
checkbox input "false"
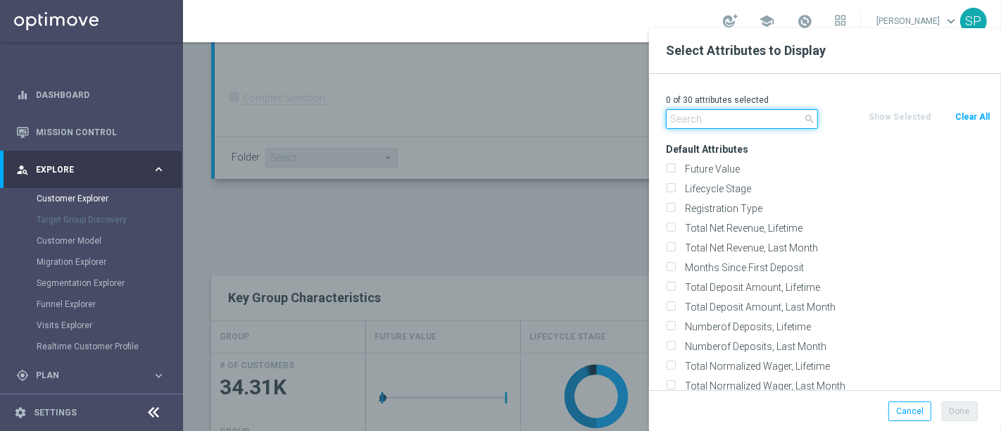
click at [684, 120] on input "text" at bounding box center [742, 119] width 152 height 20
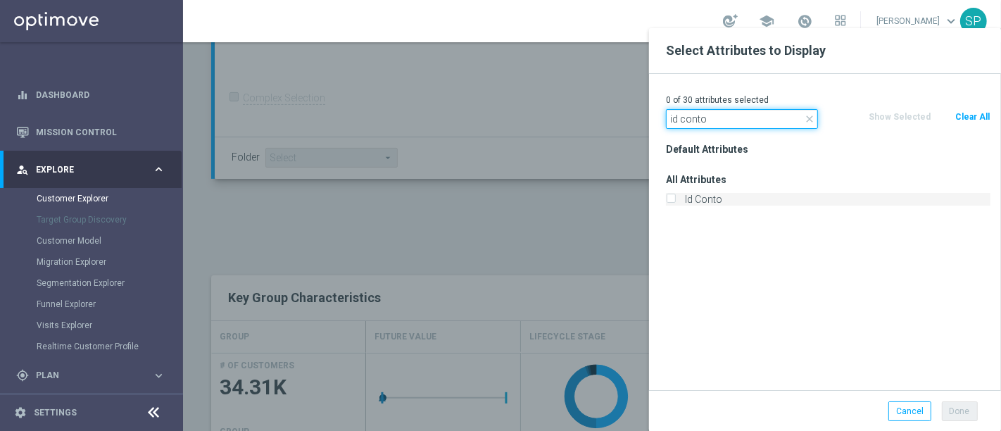
type input "id conto"
click at [682, 198] on label "Id Conto" at bounding box center [835, 199] width 310 height 13
click at [675, 198] on input "Id Conto" at bounding box center [670, 200] width 9 height 9
checkbox input "true"
drag, startPoint x: 740, startPoint y: 109, endPoint x: 402, endPoint y: 137, distance: 339.7
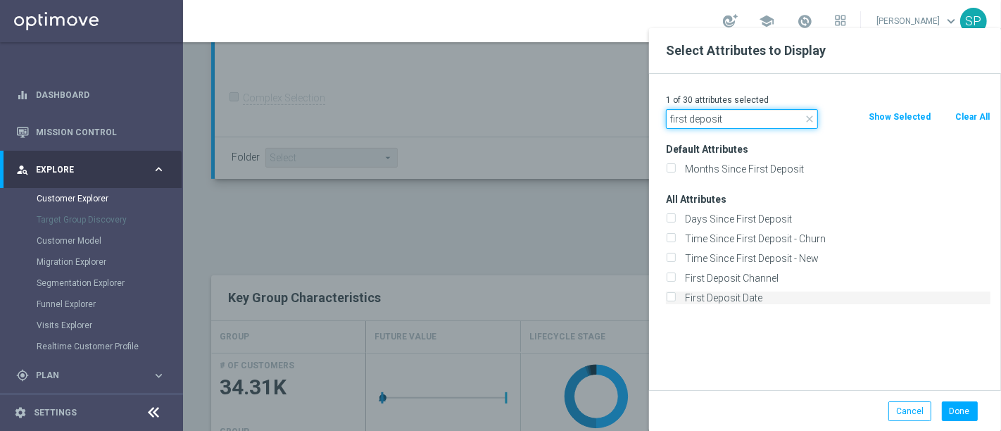
type input "first deposit"
click at [744, 297] on label "First Deposit Date" at bounding box center [835, 297] width 310 height 13
click at [675, 297] on input "First Deposit Date" at bounding box center [670, 299] width 9 height 9
checkbox input "true"
click at [963, 405] on button "Done" at bounding box center [960, 411] width 36 height 20
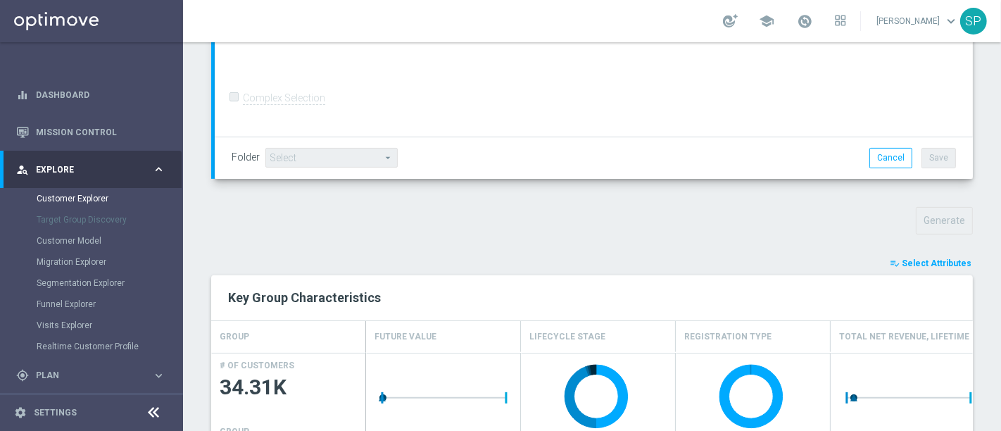
type input "Search"
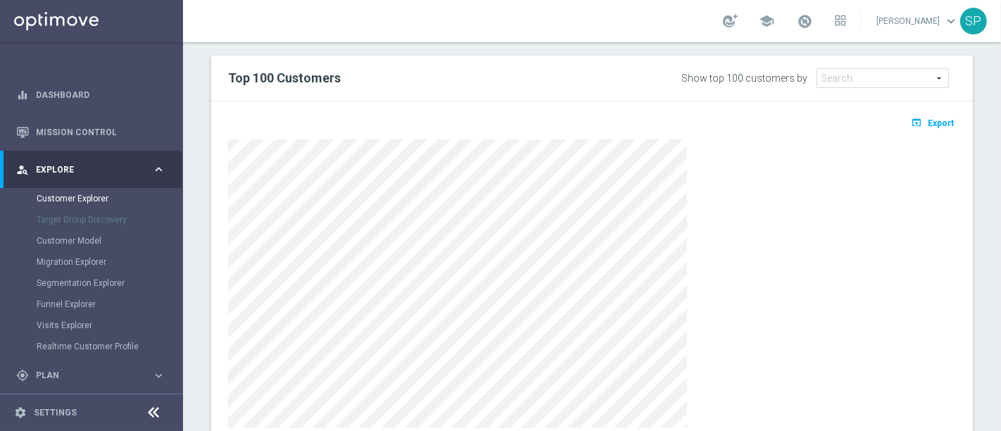
scroll to position [852, 0]
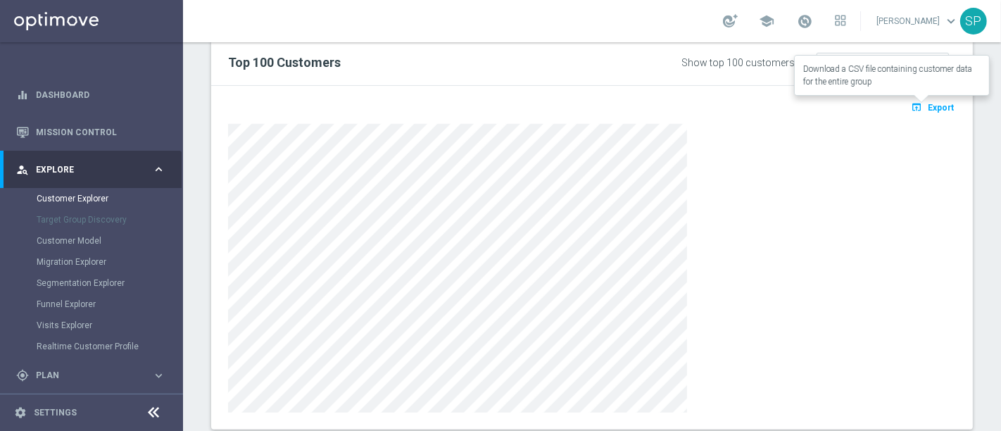
click at [914, 107] on icon "open_in_browser" at bounding box center [918, 106] width 15 height 11
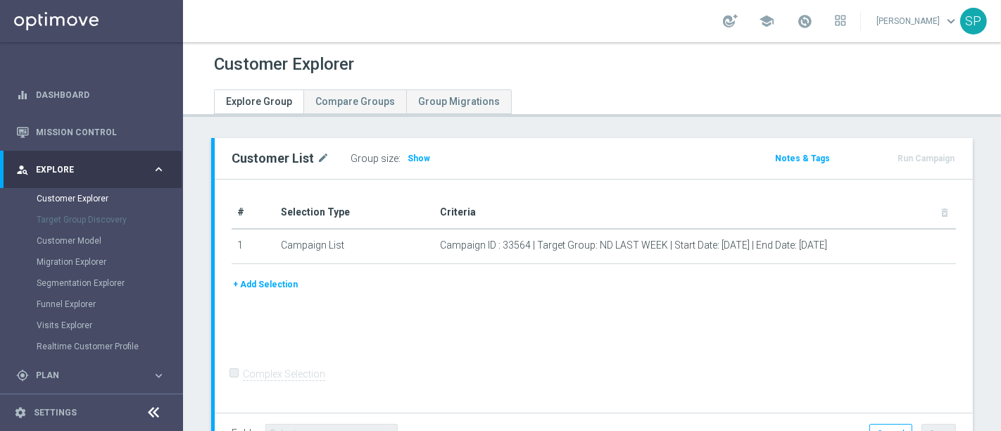
scroll to position [106, 0]
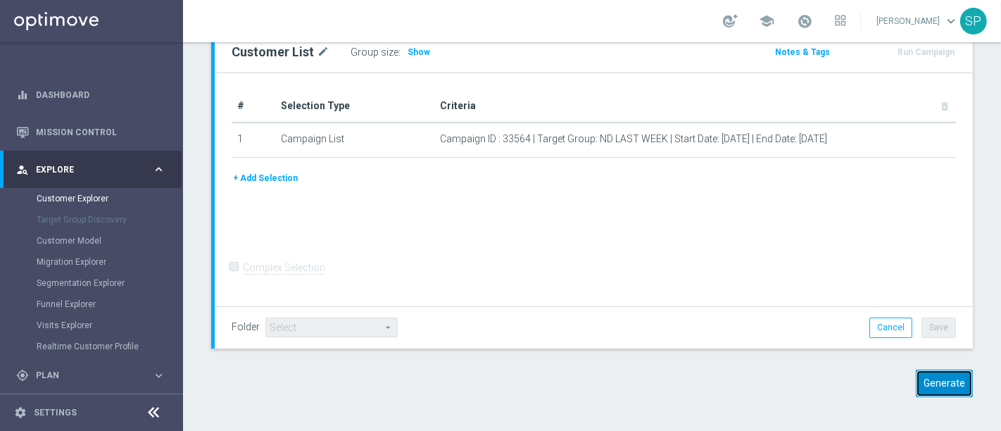
click at [948, 390] on button "Generate" at bounding box center [944, 382] width 57 height 27
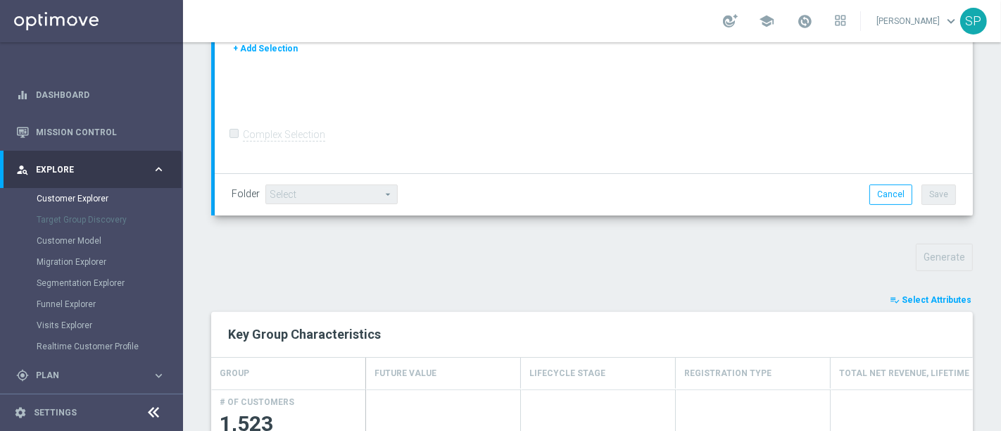
scroll to position [310, 0]
click at [926, 303] on button "playlist_add_check Select Attributes" at bounding box center [930, 298] width 84 height 15
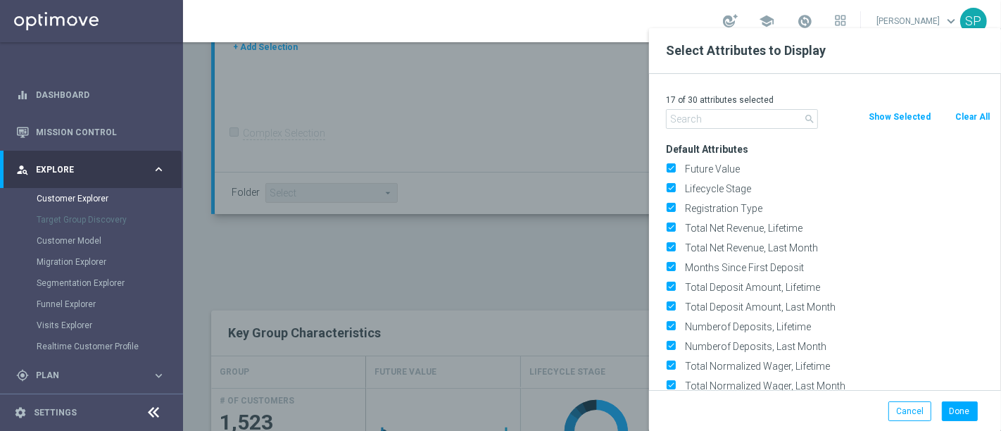
click at [967, 115] on button "Clear All" at bounding box center [972, 116] width 37 height 15
checkbox input "false"
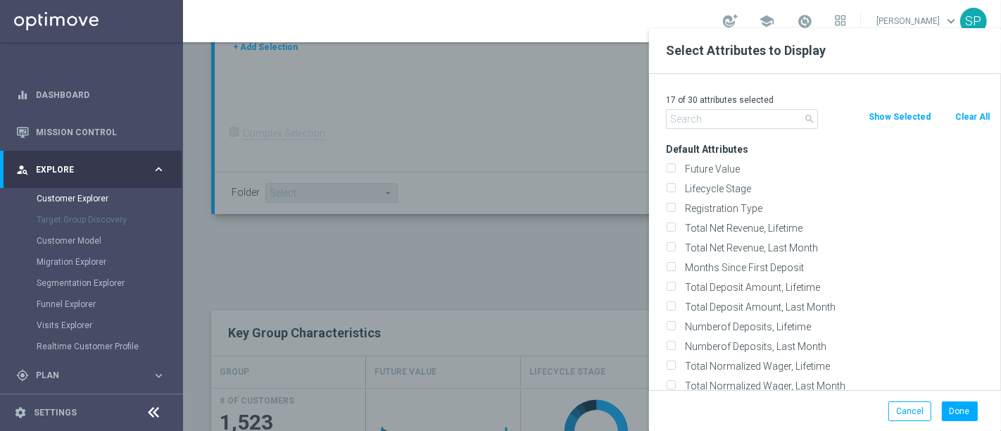
checkbox input "false"
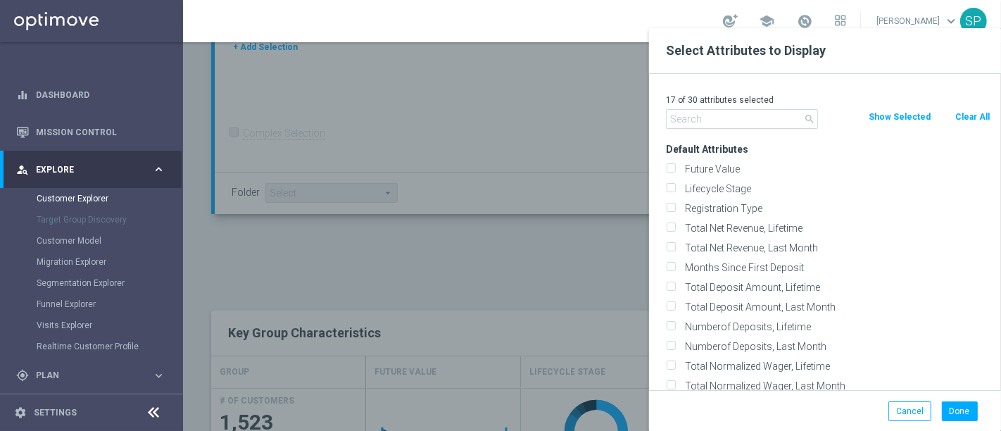
checkbox input "false"
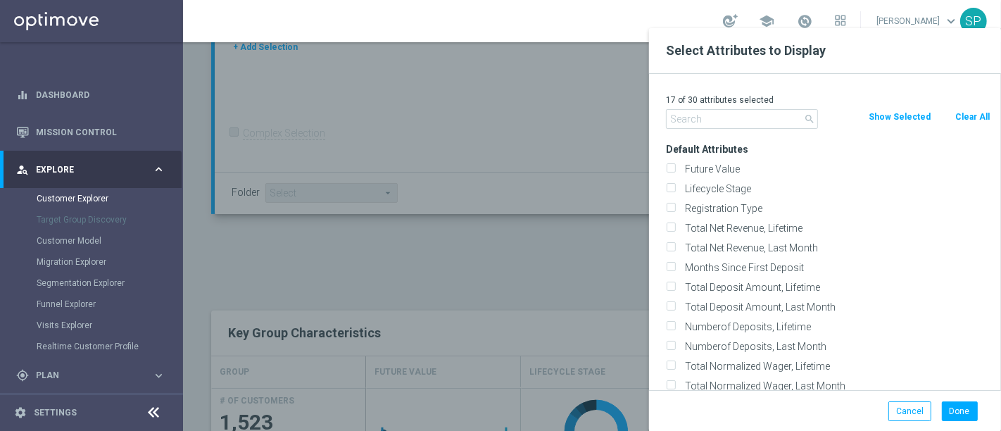
checkbox input "false"
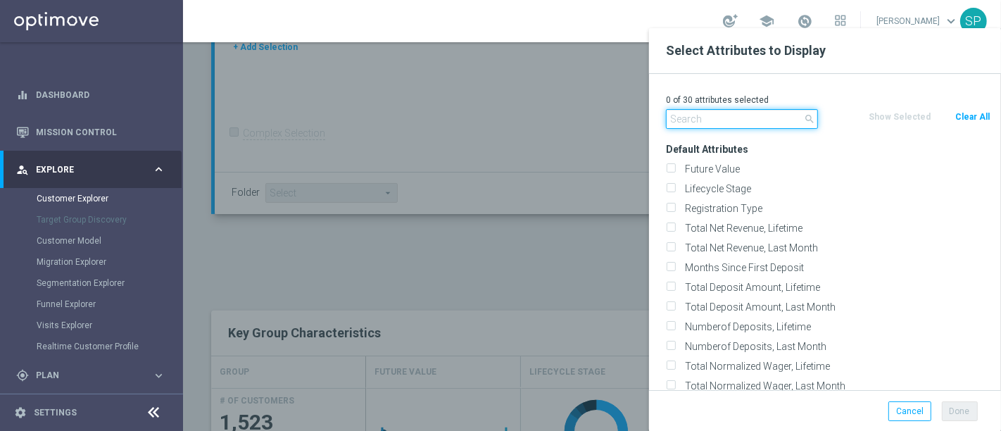
click at [721, 113] on input "text" at bounding box center [742, 119] width 152 height 20
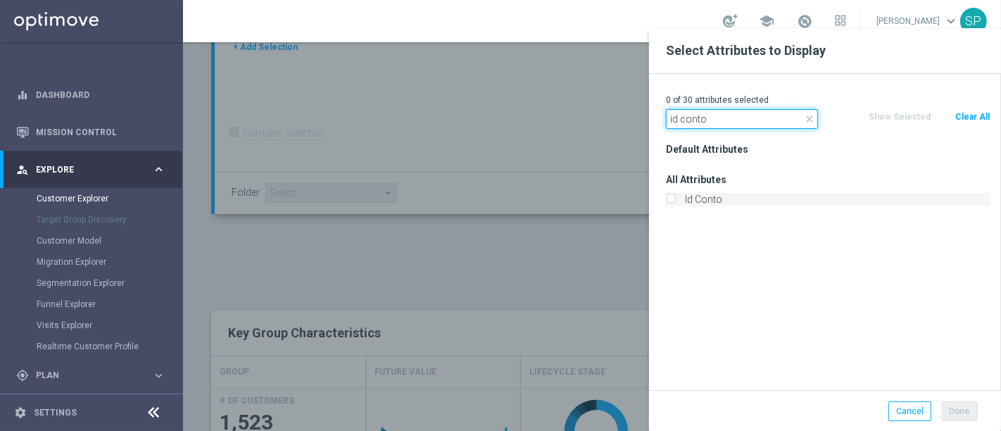
type input "id conto"
click at [702, 193] on label "Id Conto" at bounding box center [835, 199] width 310 height 13
click at [675, 196] on input "Id Conto" at bounding box center [670, 200] width 9 height 9
checkbox input "true"
click at [716, 118] on input "id conto" at bounding box center [742, 119] width 152 height 20
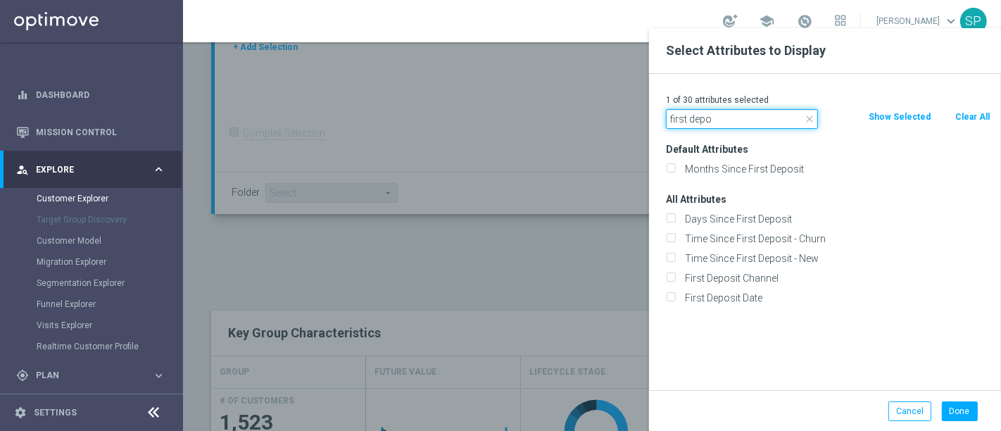
type input "first depo"
click at [728, 303] on div "First Deposit Date" at bounding box center [828, 298] width 346 height 20
click at [748, 291] on label "First Deposit Date" at bounding box center [835, 297] width 310 height 13
click at [675, 295] on input "First Deposit Date" at bounding box center [670, 299] width 9 height 9
checkbox input "true"
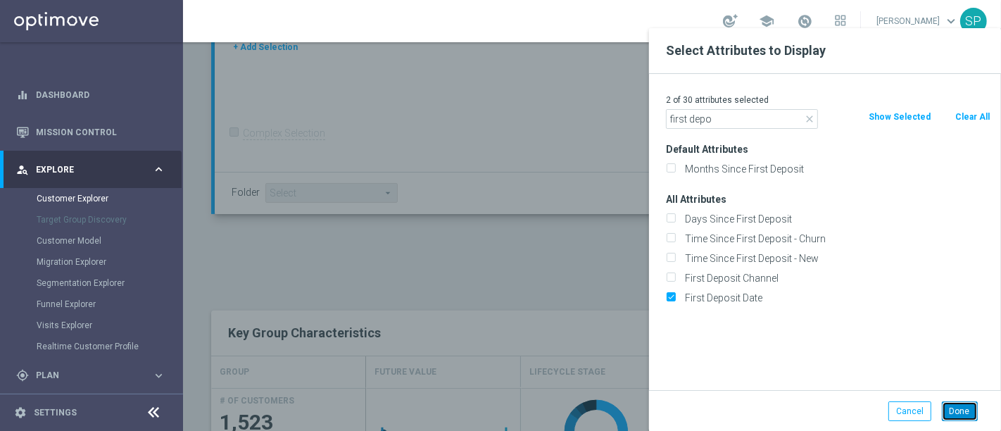
click at [949, 412] on button "Done" at bounding box center [960, 411] width 36 height 20
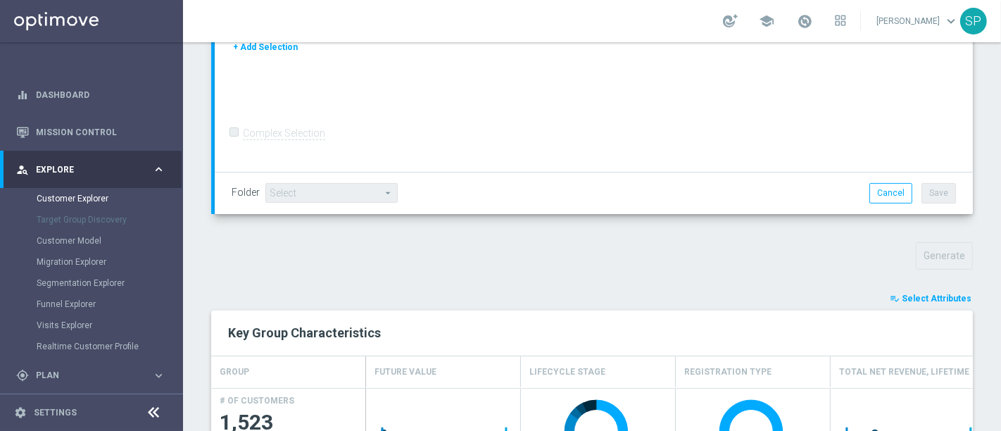
type input "Search"
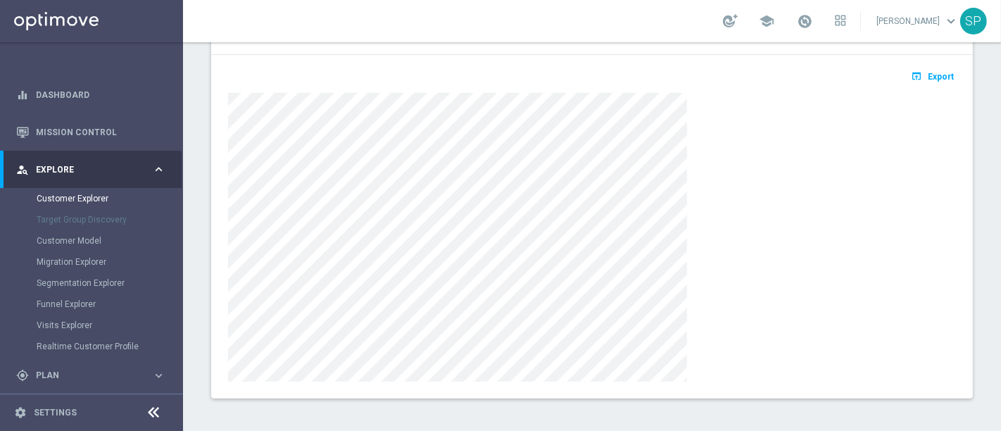
scroll to position [883, 0]
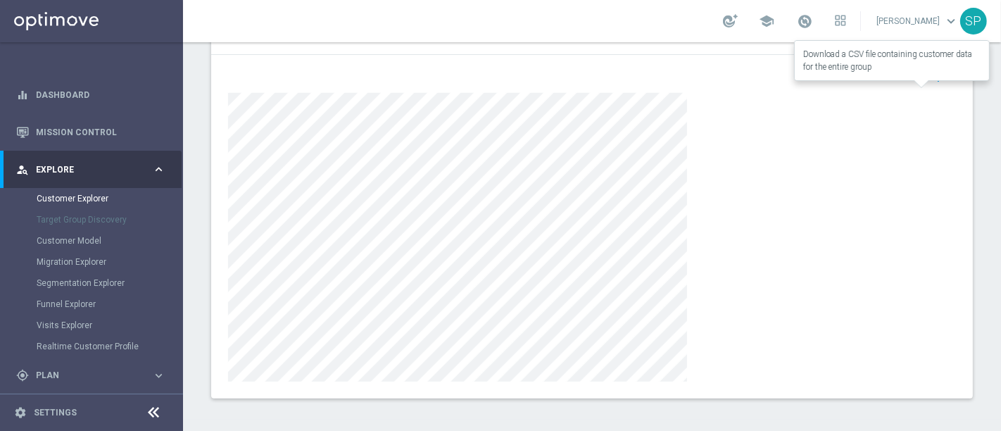
click at [911, 77] on icon "open_in_browser" at bounding box center [918, 75] width 15 height 11
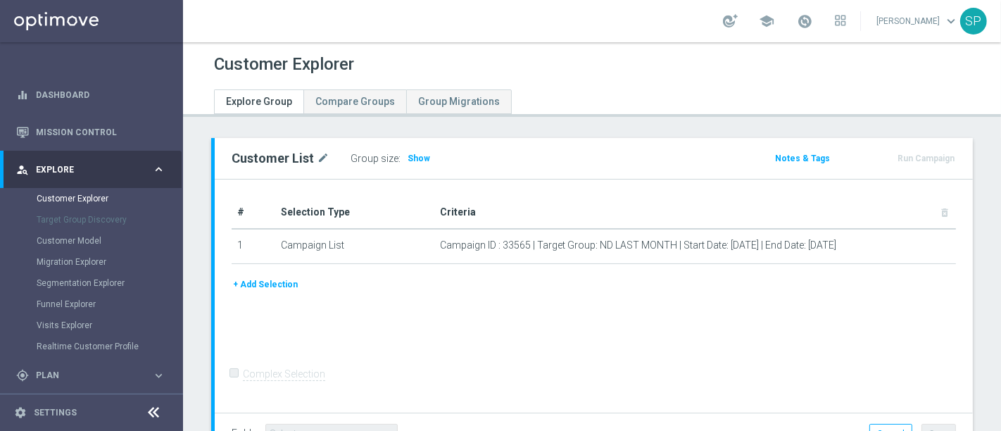
scroll to position [106, 0]
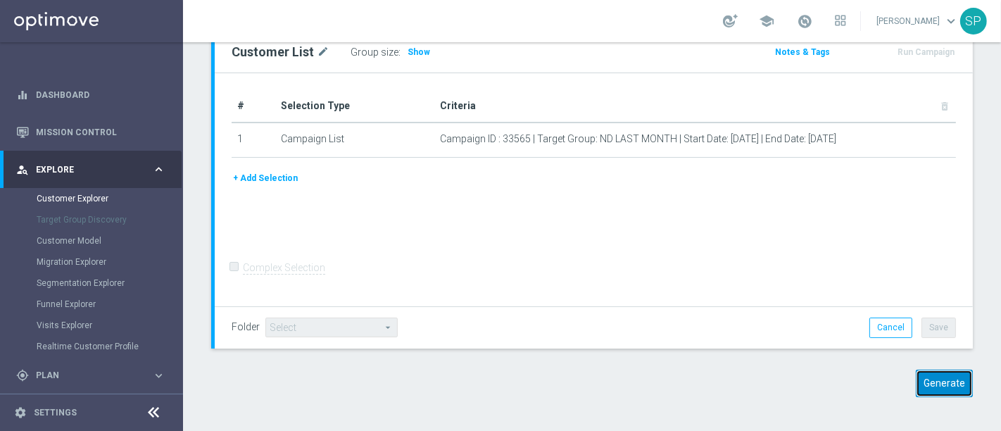
click at [939, 377] on button "Generate" at bounding box center [944, 382] width 57 height 27
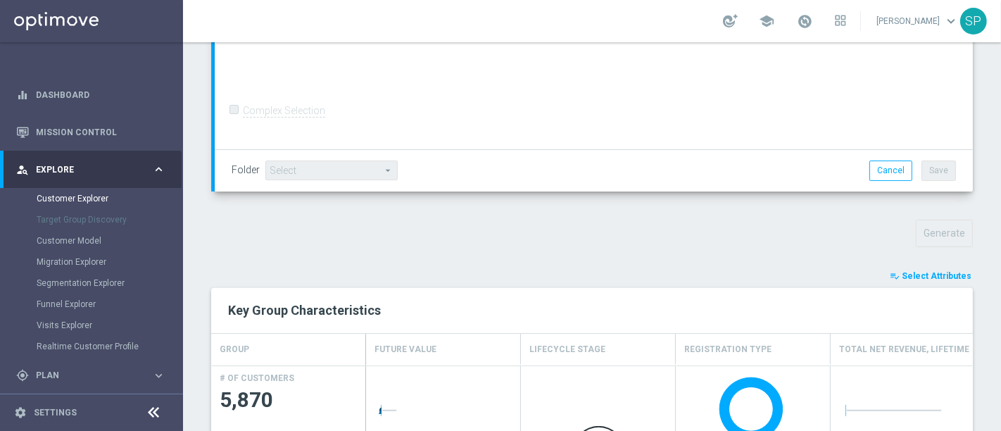
scroll to position [442, 0]
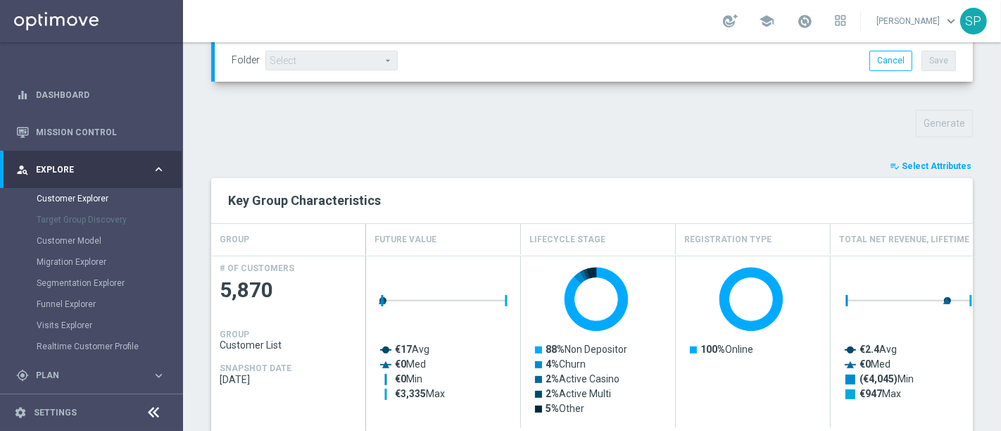
click at [922, 161] on span "Select Attributes" at bounding box center [937, 166] width 70 height 10
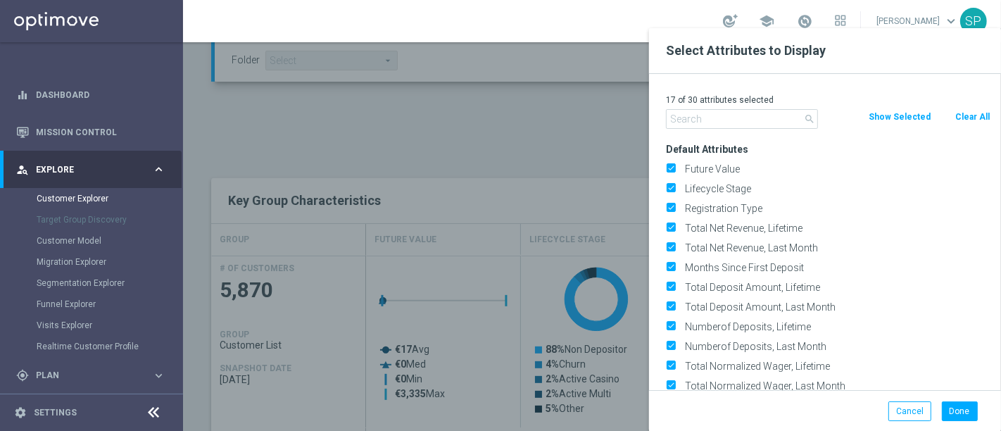
drag, startPoint x: 961, startPoint y: 111, endPoint x: 973, endPoint y: 113, distance: 11.5
click at [973, 113] on button "Clear All" at bounding box center [972, 116] width 37 height 15
checkbox input "false"
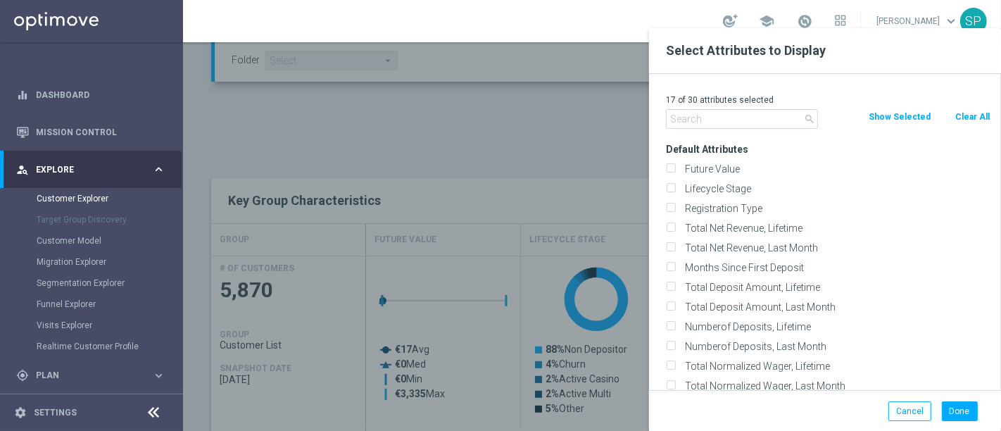
checkbox input "false"
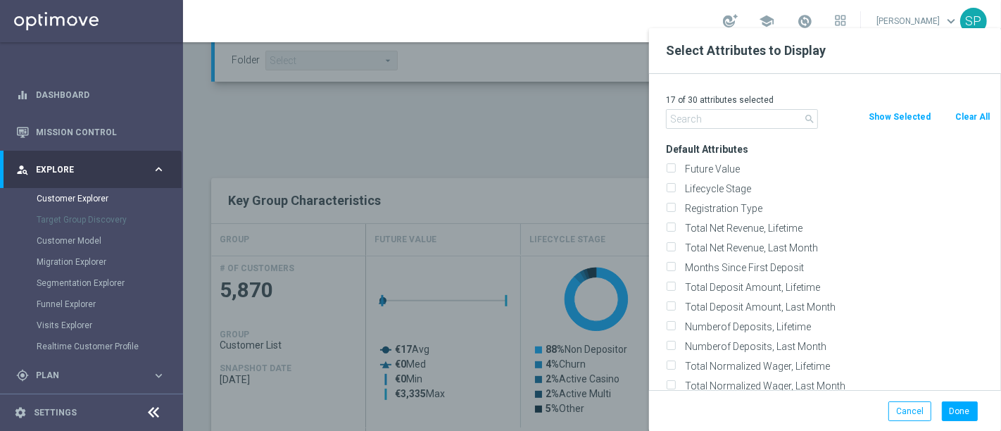
checkbox input "false"
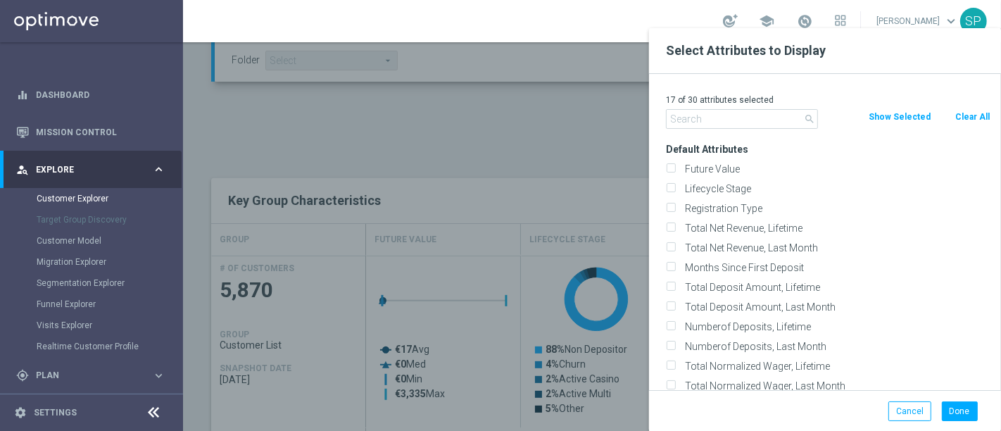
checkbox input "false"
click at [973, 113] on button "Clear All" at bounding box center [972, 116] width 37 height 15
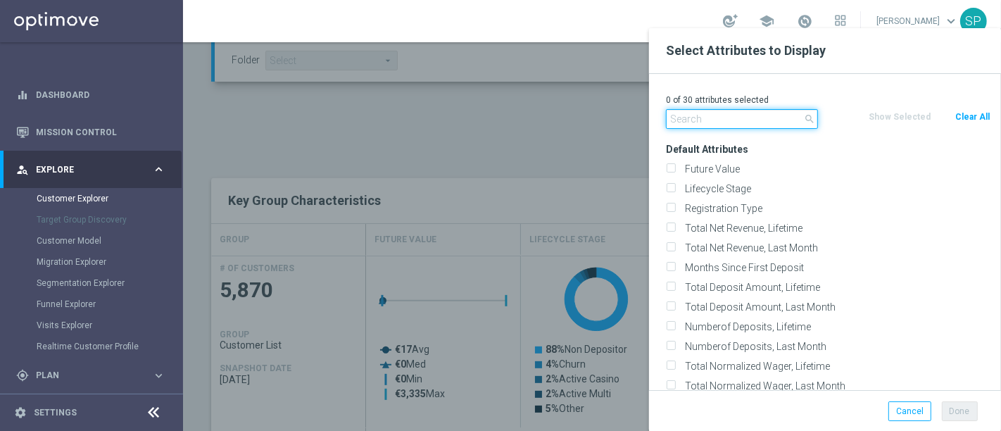
click at [697, 115] on input "text" at bounding box center [742, 119] width 152 height 20
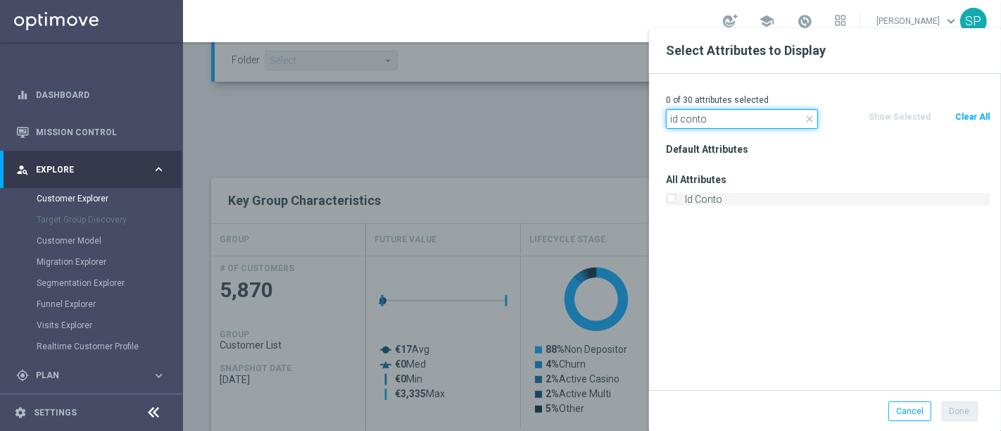
type input "id conto"
click at [711, 202] on label "Id Conto" at bounding box center [835, 199] width 310 height 13
click at [675, 202] on input "Id Conto" at bounding box center [670, 200] width 9 height 9
checkbox input "true"
drag, startPoint x: 716, startPoint y: 111, endPoint x: 488, endPoint y: 95, distance: 228.6
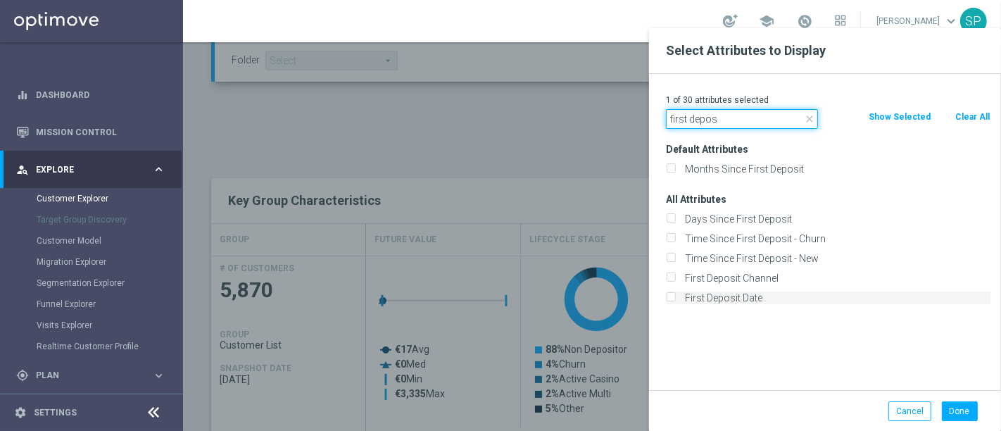
type input "first depos"
click at [683, 294] on label "First Deposit Date" at bounding box center [835, 297] width 310 height 13
click at [675, 295] on input "First Deposit Date" at bounding box center [670, 299] width 9 height 9
checkbox input "true"
click at [948, 407] on button "Done" at bounding box center [960, 411] width 36 height 20
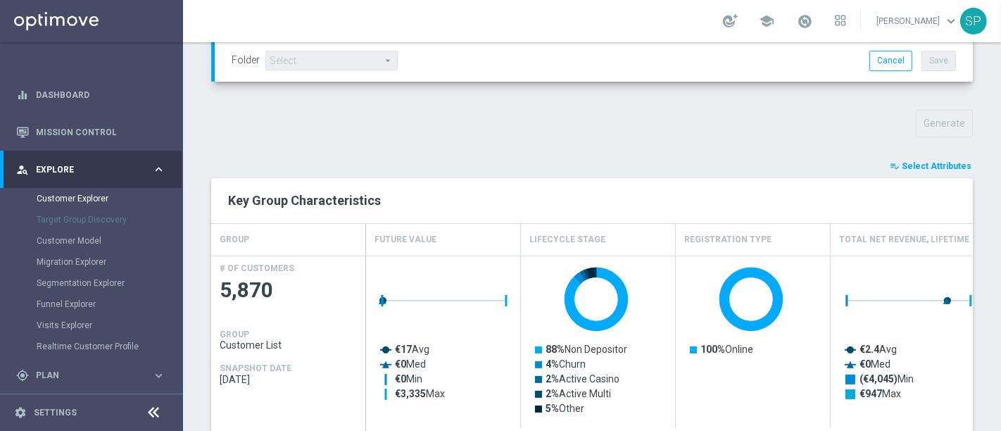
type input "Search"
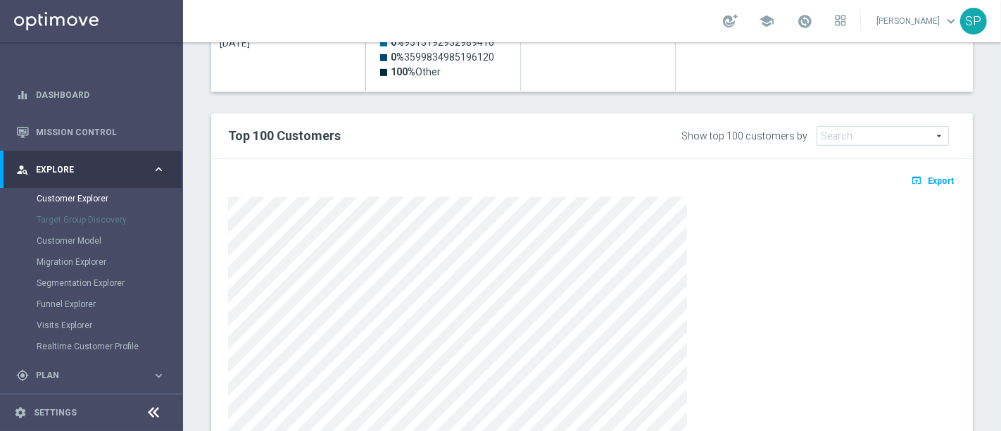
scroll to position [883, 0]
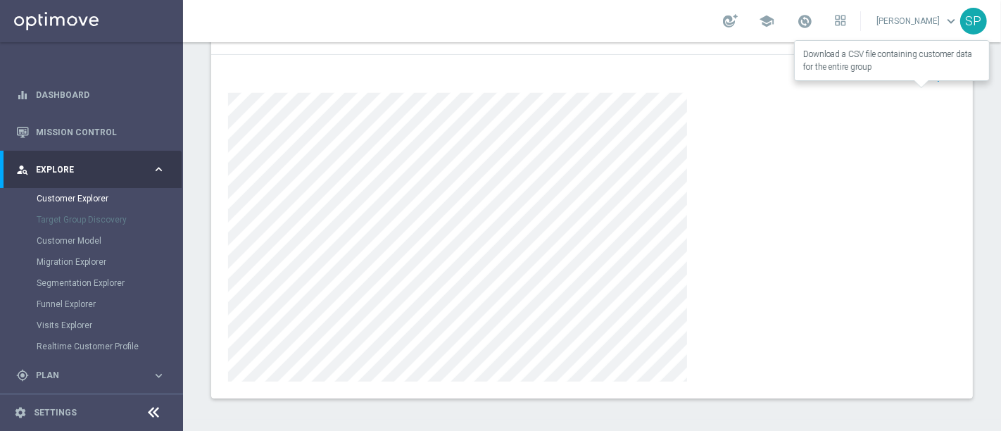
click at [916, 70] on button "open_in_browser Export" at bounding box center [932, 76] width 47 height 18
click at [929, 122] on div at bounding box center [592, 237] width 728 height 289
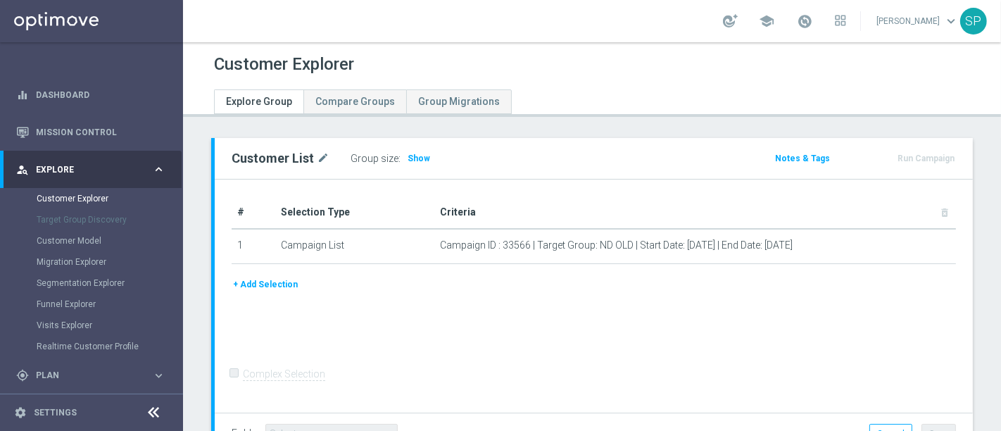
scroll to position [106, 0]
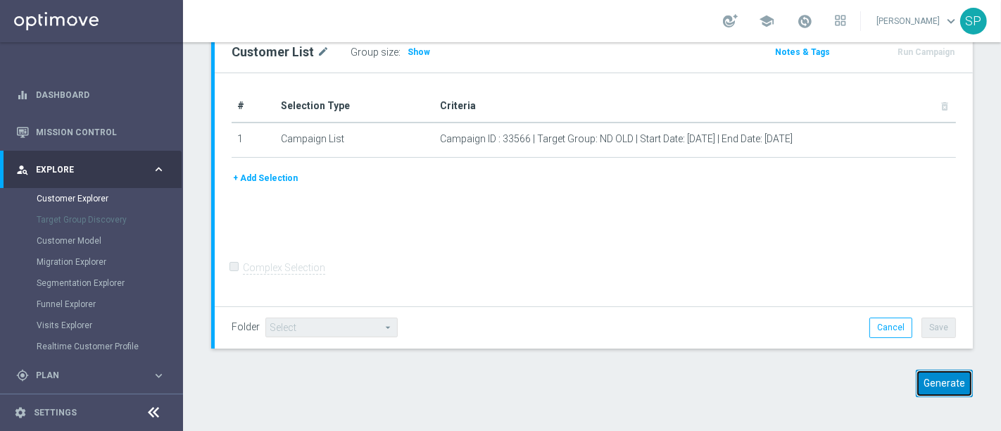
click at [942, 387] on button "Generate" at bounding box center [944, 382] width 57 height 27
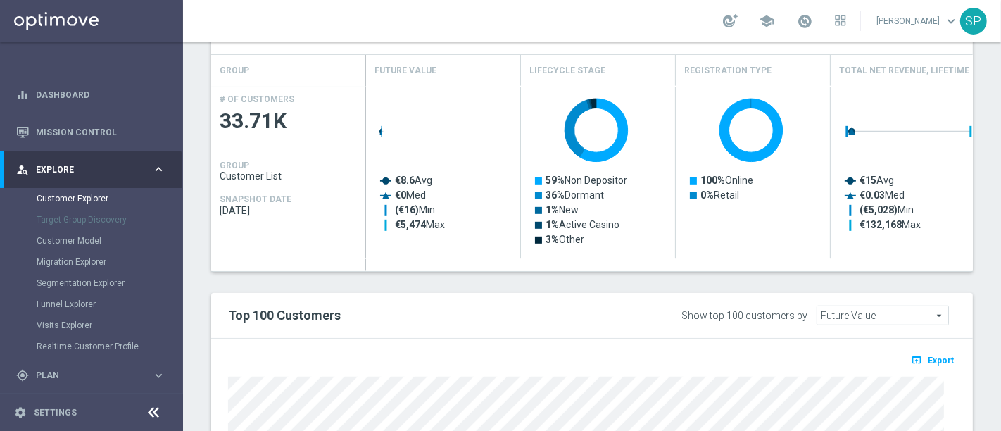
scroll to position [540, 0]
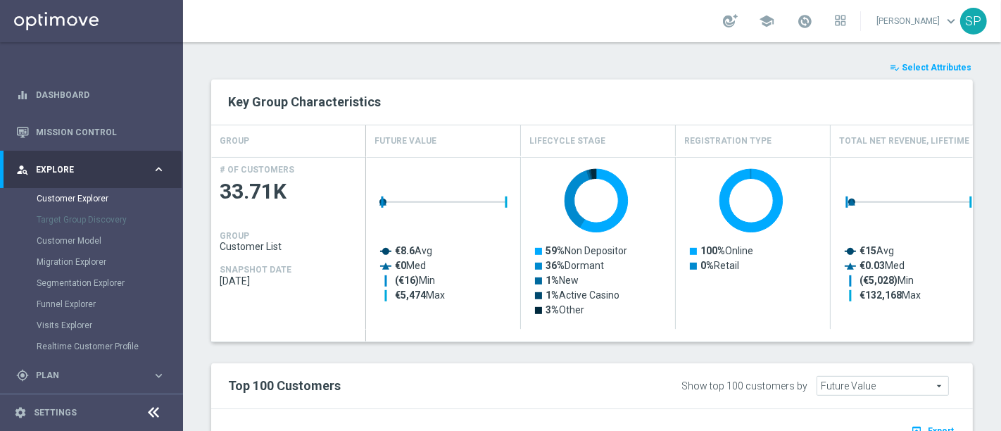
click at [912, 65] on span "Select Attributes" at bounding box center [937, 68] width 70 height 10
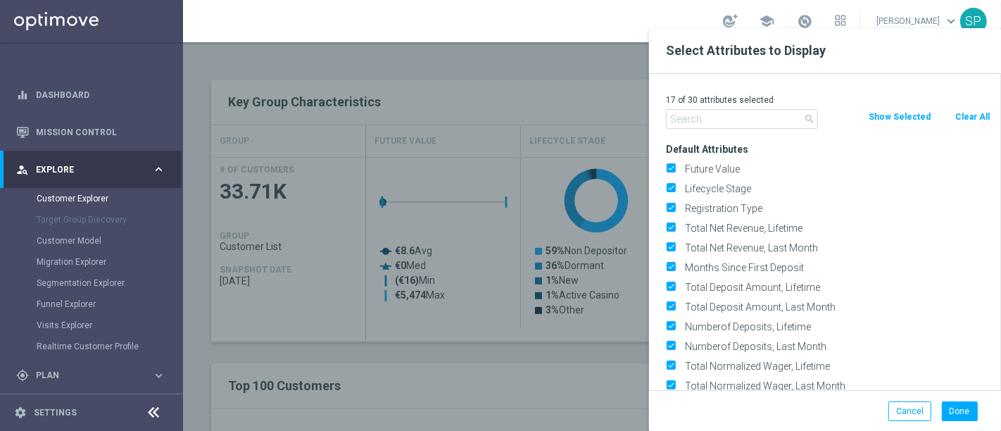
click at [969, 120] on button "Clear All" at bounding box center [972, 116] width 37 height 15
checkbox input "false"
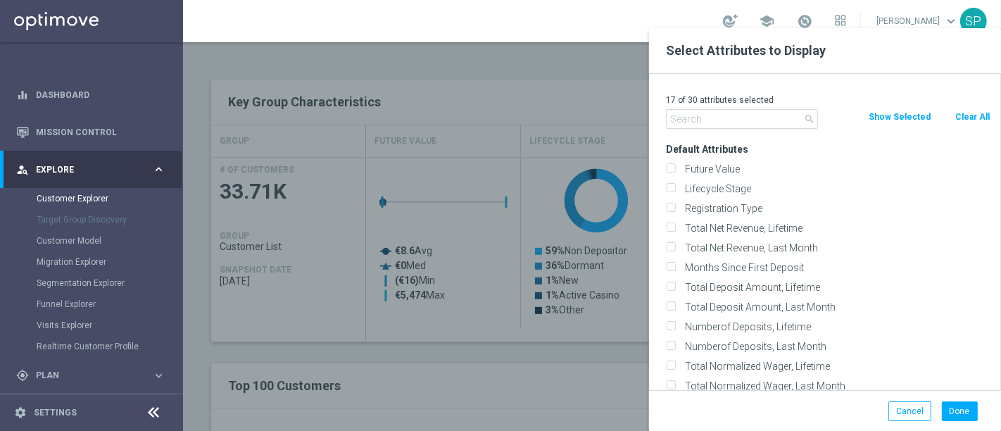
checkbox input "false"
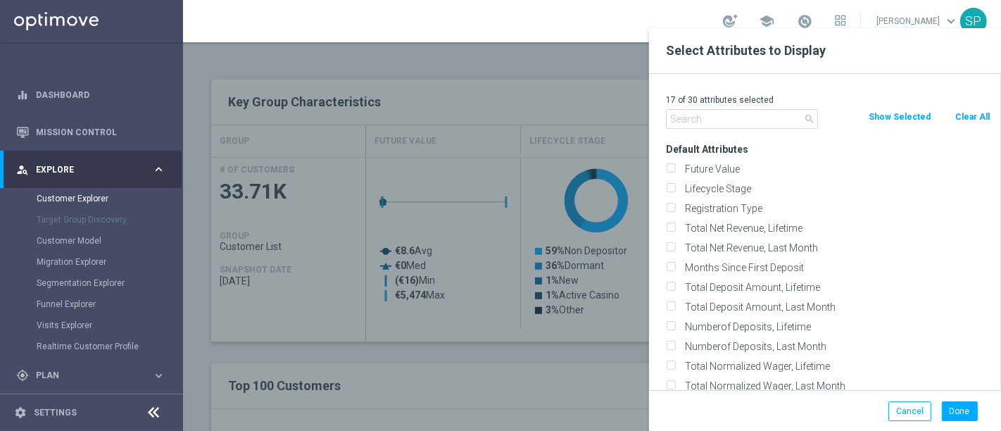
checkbox input "false"
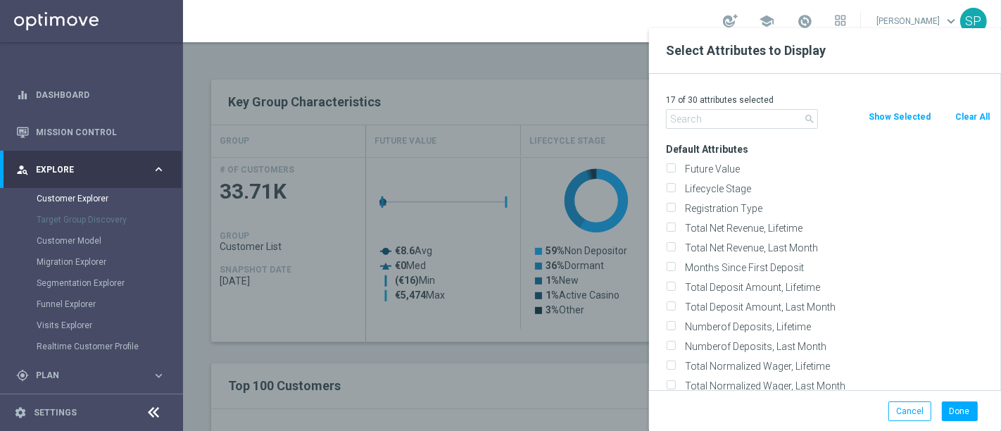
checkbox input "false"
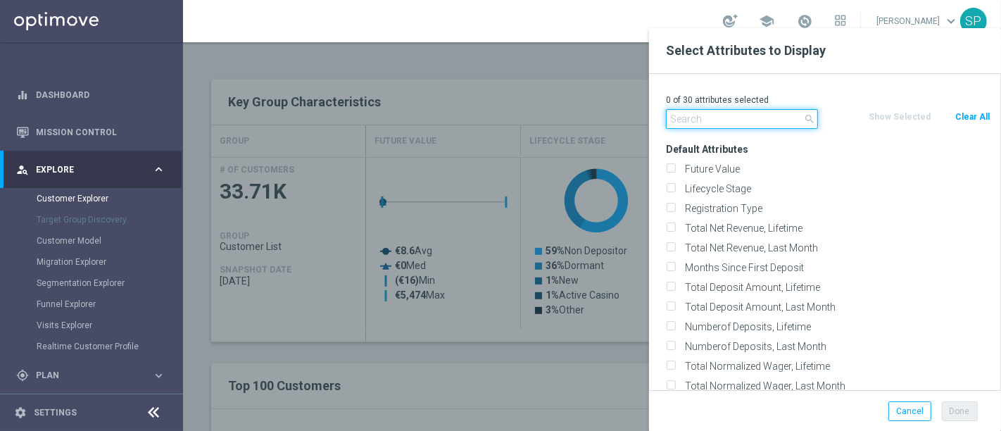
click at [766, 120] on input "text" at bounding box center [742, 119] width 152 height 20
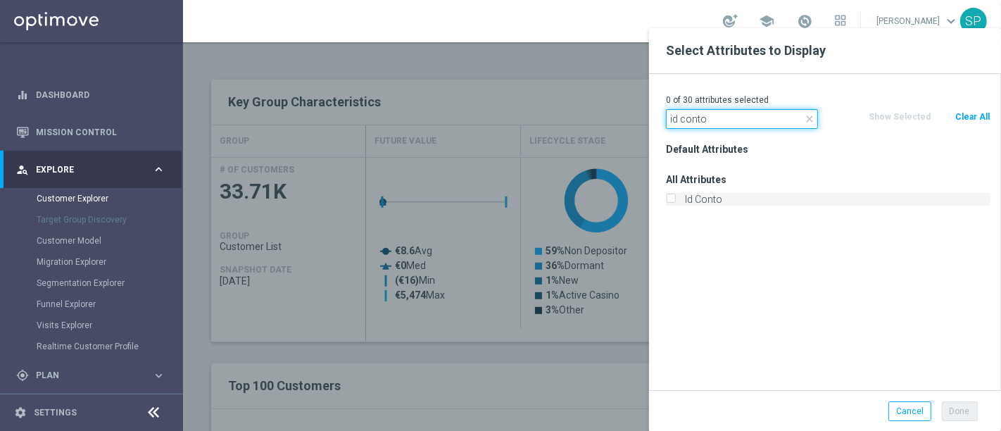
type input "id conto"
click at [728, 198] on label "Id Conto" at bounding box center [835, 199] width 310 height 13
click at [675, 198] on input "Id Conto" at bounding box center [670, 200] width 9 height 9
checkbox input "true"
drag, startPoint x: 763, startPoint y: 121, endPoint x: 536, endPoint y: 170, distance: 231.9
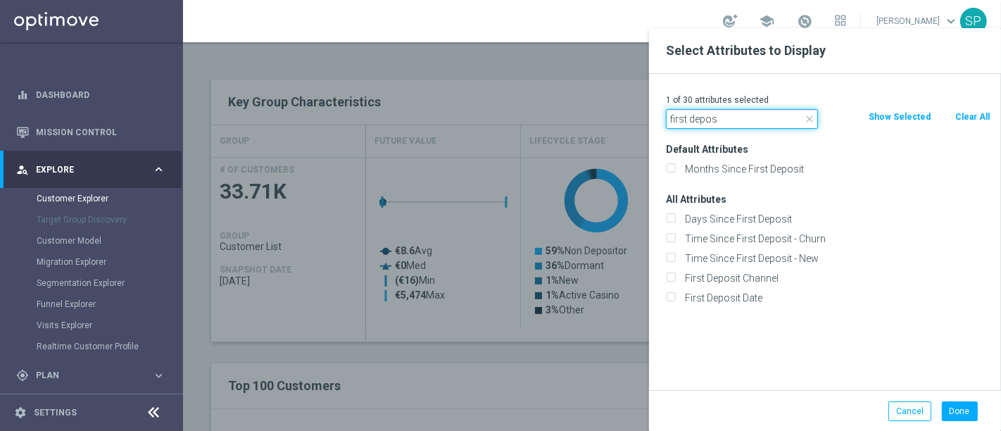
type input "first depos"
click at [733, 284] on div "First Deposit Channel" at bounding box center [828, 278] width 346 height 20
click at [757, 297] on label "First Deposit Date" at bounding box center [835, 297] width 310 height 13
click at [675, 297] on input "First Deposit Date" at bounding box center [670, 299] width 9 height 9
checkbox input "true"
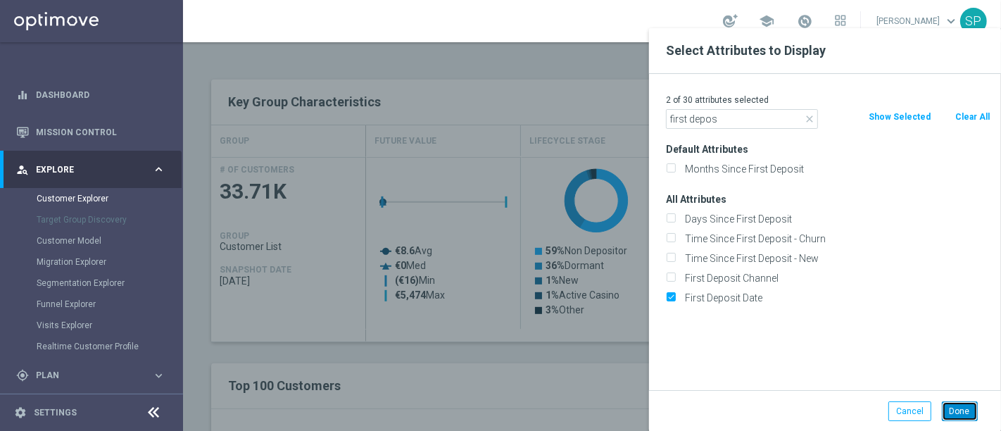
click at [951, 405] on button "Done" at bounding box center [960, 411] width 36 height 20
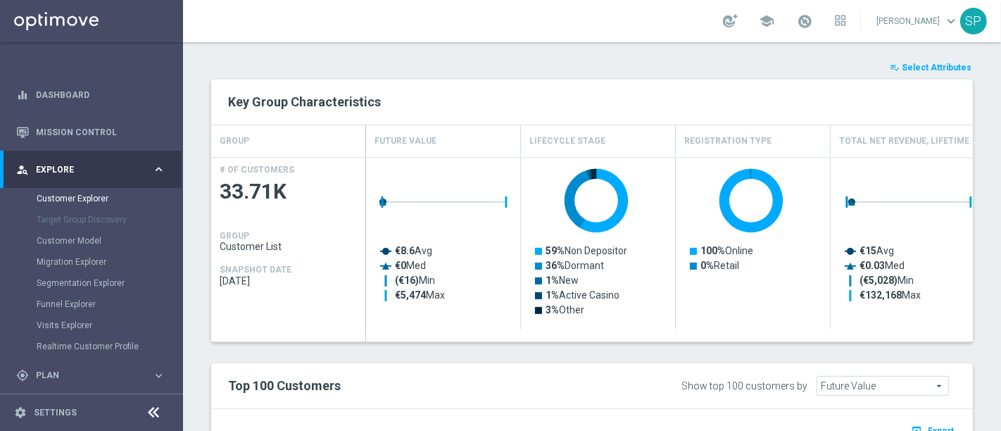
type input "Search"
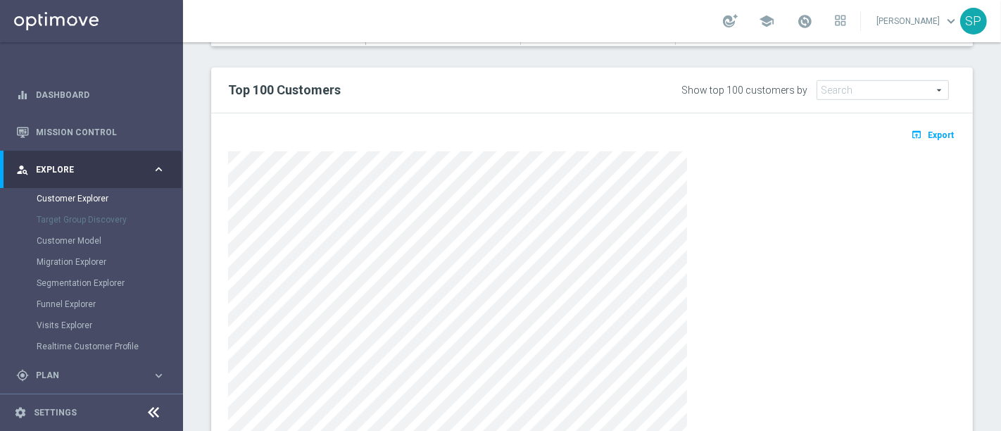
scroll to position [883, 0]
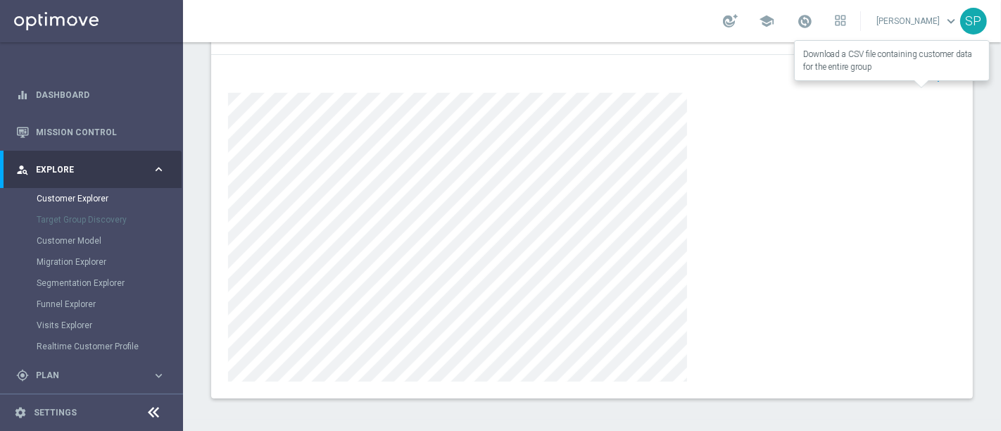
click at [924, 82] on button "open_in_browser Export" at bounding box center [932, 76] width 47 height 18
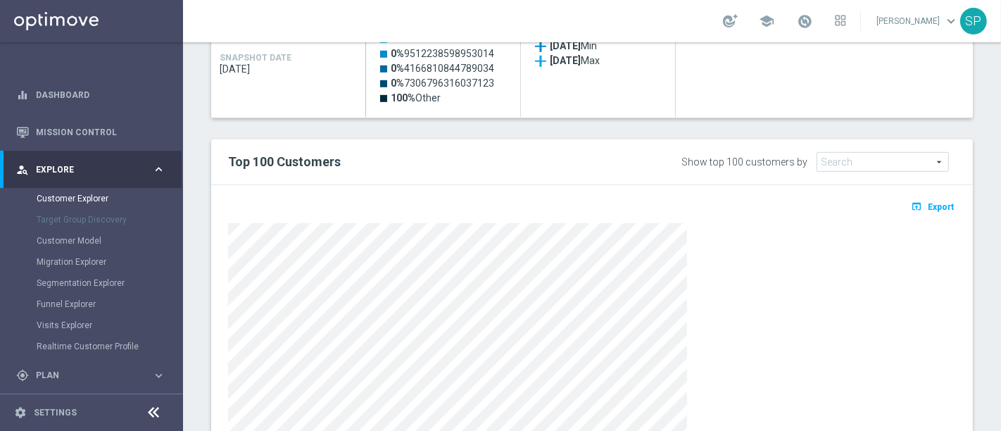
scroll to position [0, 0]
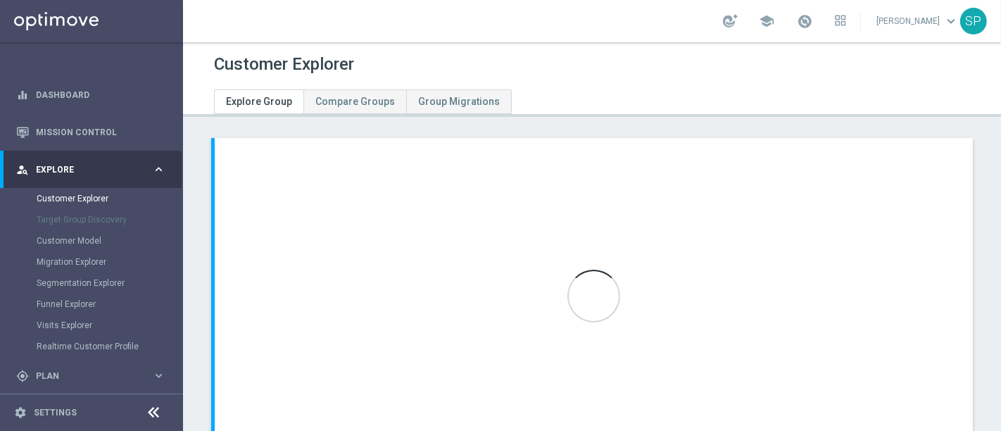
scroll to position [106, 0]
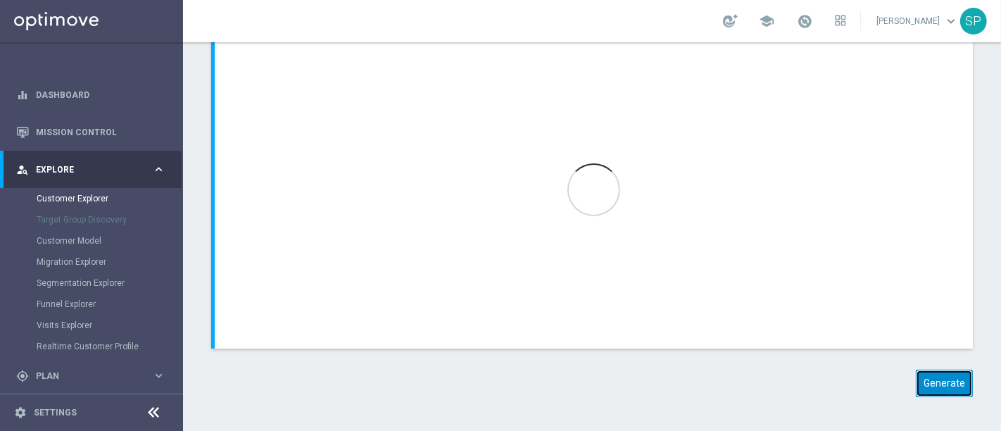
click at [925, 374] on button "Generate" at bounding box center [944, 382] width 57 height 27
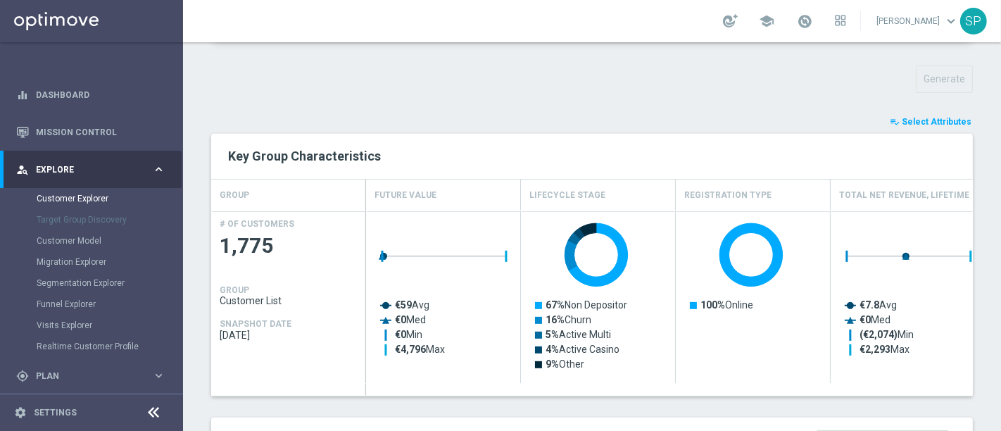
scroll to position [481, 0]
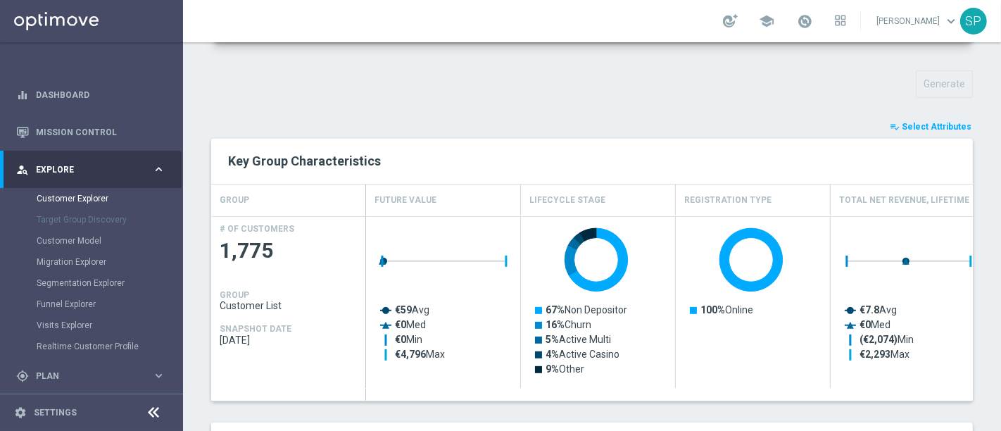
click at [909, 122] on span "Select Attributes" at bounding box center [937, 127] width 70 height 10
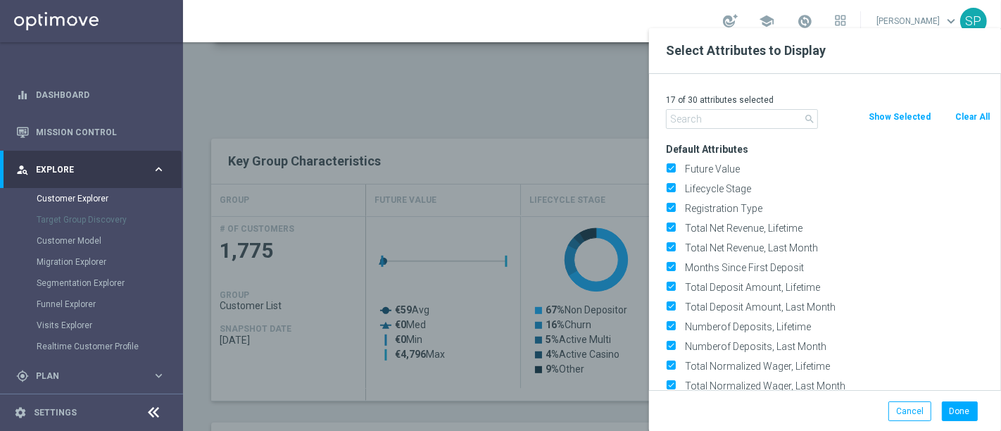
click at [974, 114] on button "Clear All" at bounding box center [972, 116] width 37 height 15
checkbox input "false"
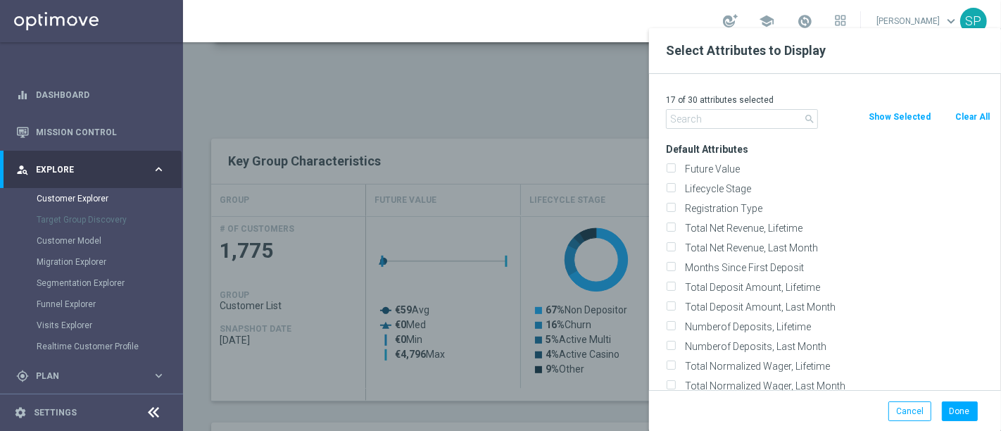
checkbox input "false"
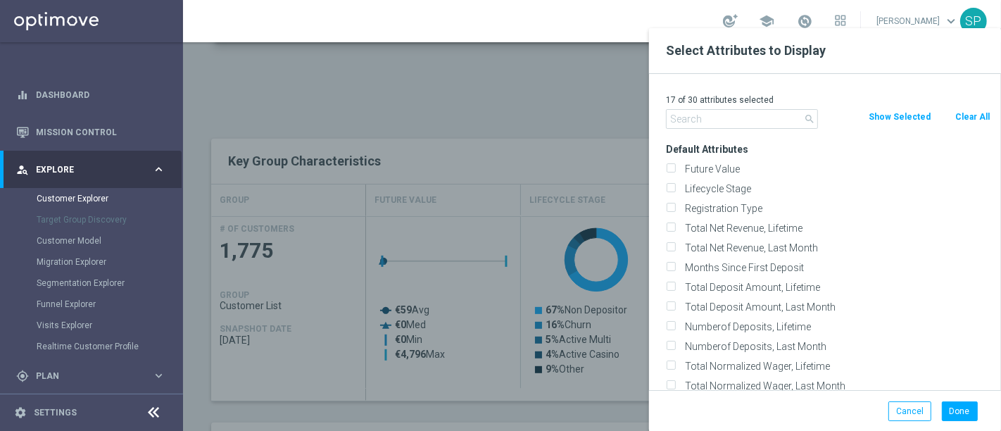
checkbox input "false"
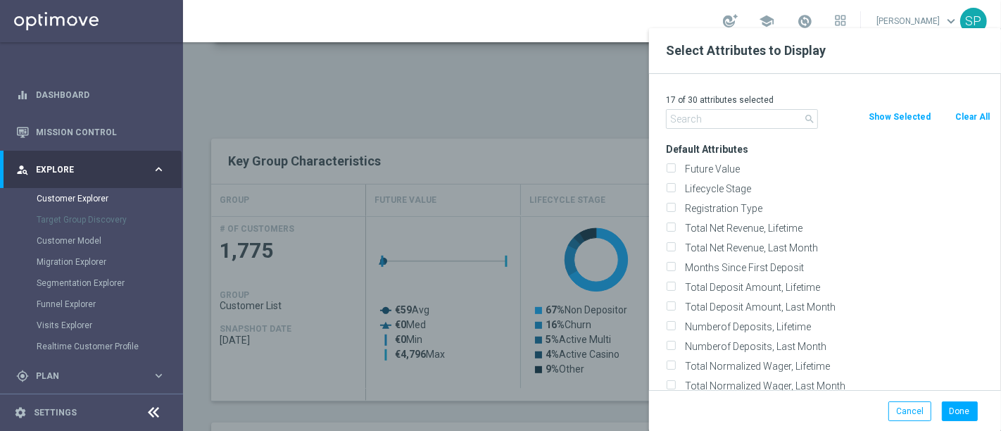
checkbox input "false"
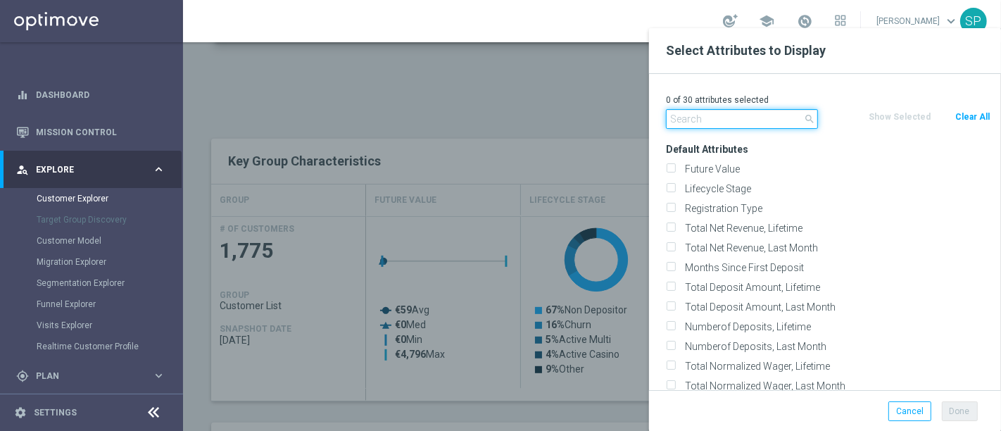
click at [721, 113] on input "text" at bounding box center [742, 119] width 152 height 20
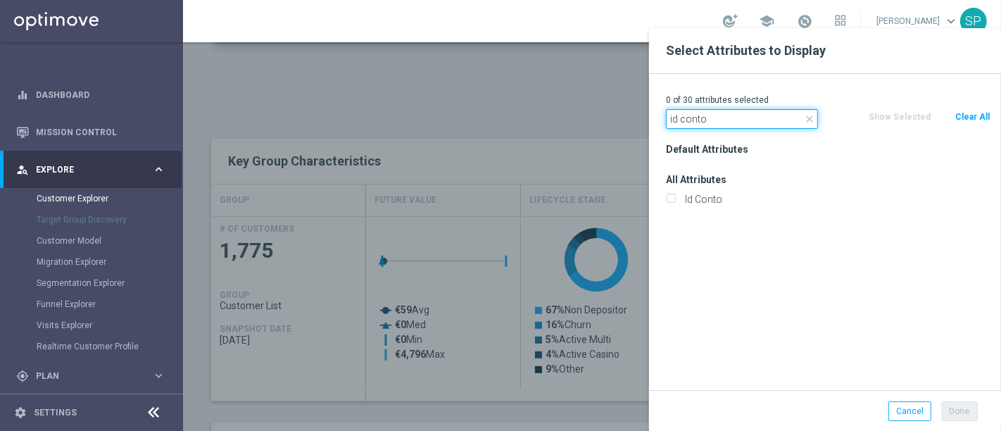
type input "id conto"
click at [716, 207] on div "Id Conto" at bounding box center [828, 199] width 346 height 20
click at [719, 202] on label "Id Conto" at bounding box center [835, 199] width 310 height 13
click at [675, 202] on input "Id Conto" at bounding box center [670, 200] width 9 height 9
checkbox input "true"
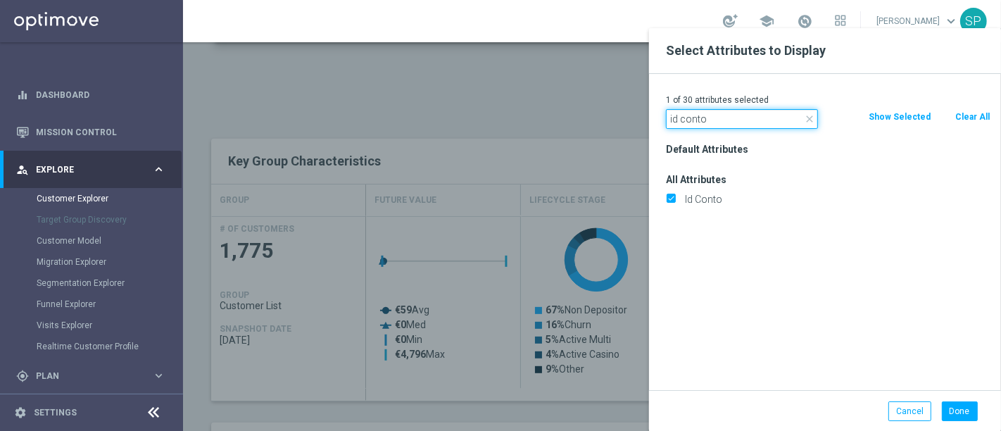
drag, startPoint x: 709, startPoint y: 118, endPoint x: 505, endPoint y: 116, distance: 204.8
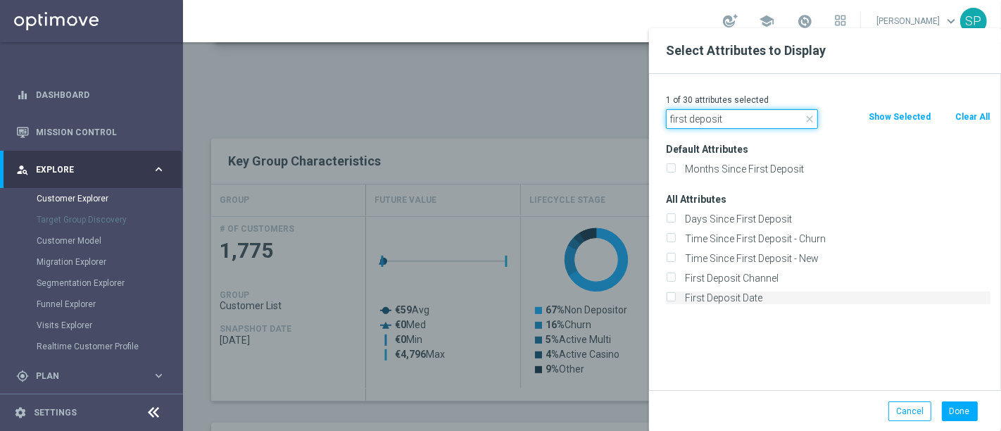
type input "first deposit"
click at [768, 299] on label "First Deposit Date" at bounding box center [835, 297] width 310 height 13
click at [675, 299] on input "First Deposit Date" at bounding box center [670, 299] width 9 height 9
checkbox input "true"
click at [956, 407] on button "Done" at bounding box center [960, 411] width 36 height 20
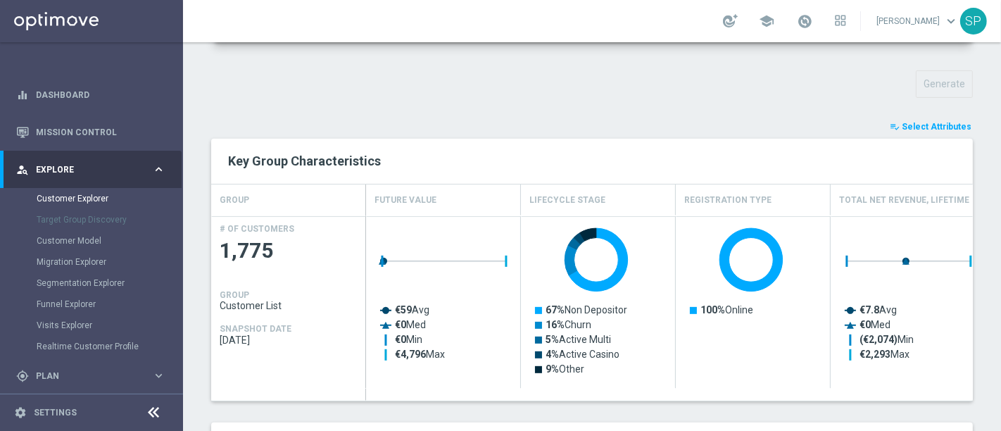
type input "Search"
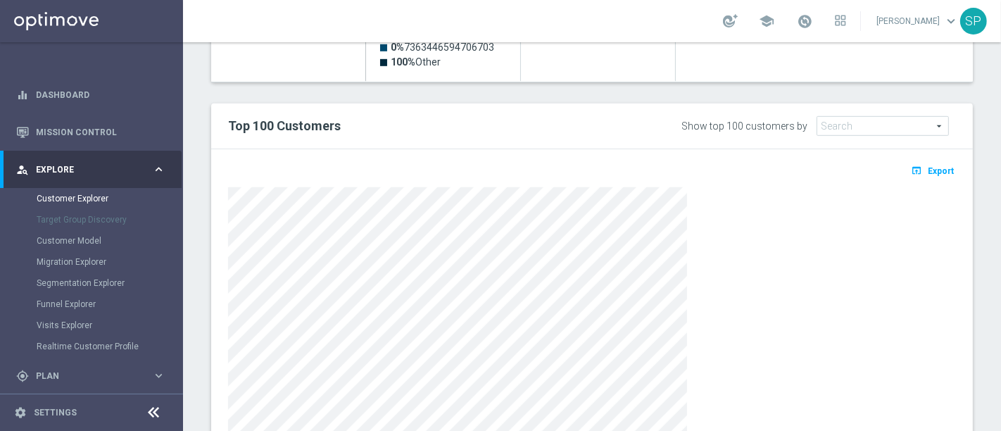
scroll to position [790, 0]
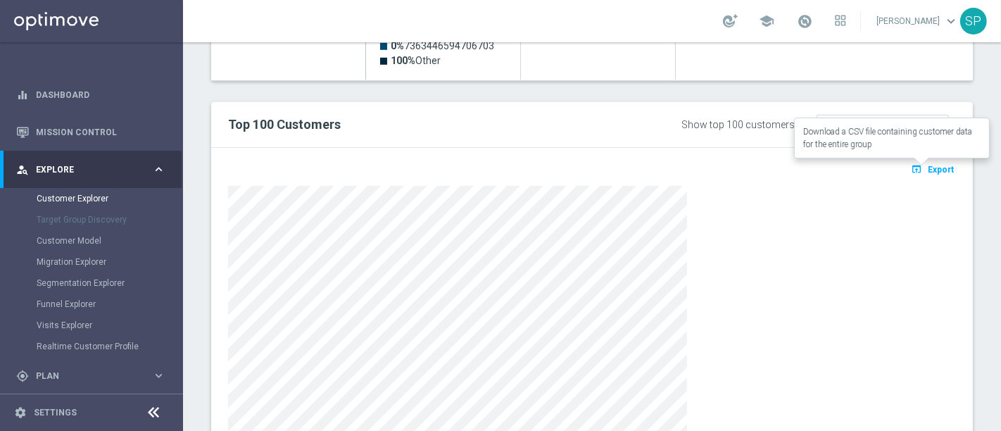
click at [928, 165] on span "Export" at bounding box center [941, 170] width 26 height 10
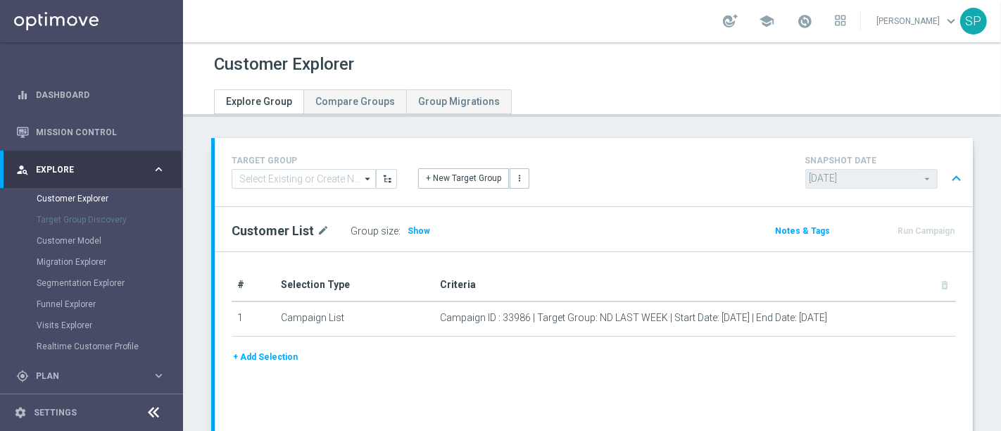
scroll to position [141, 0]
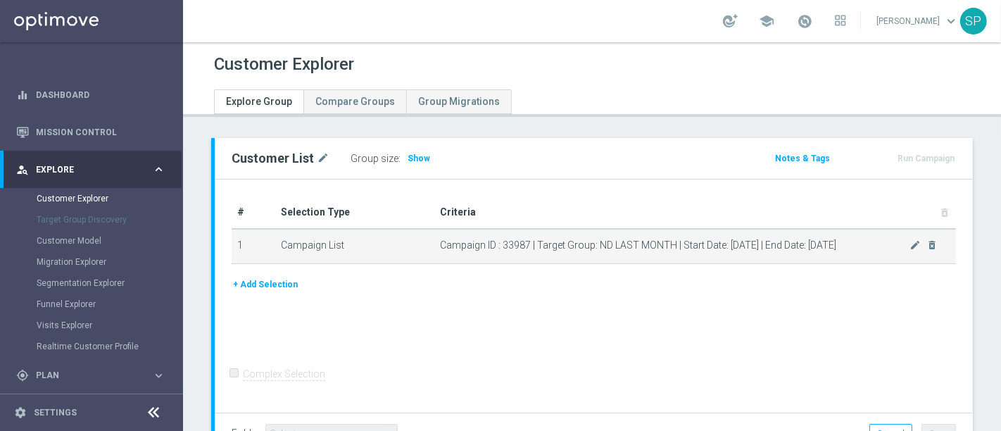
scroll to position [106, 0]
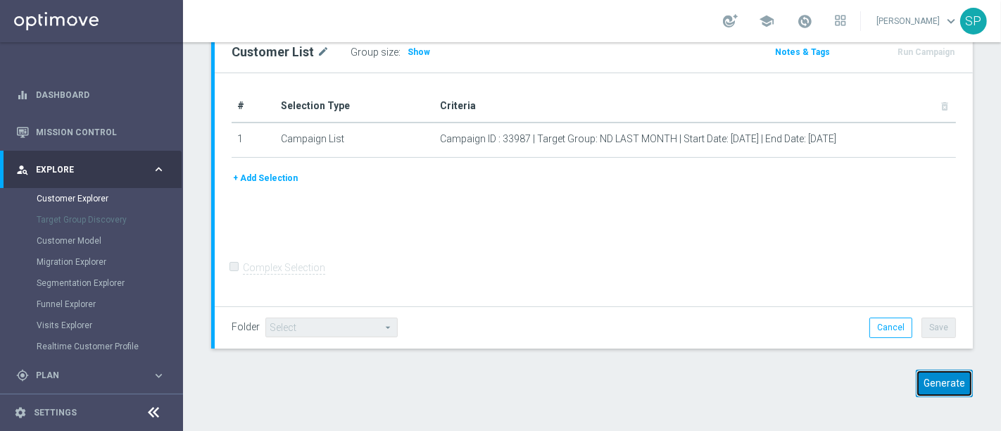
click at [933, 381] on button "Generate" at bounding box center [944, 382] width 57 height 27
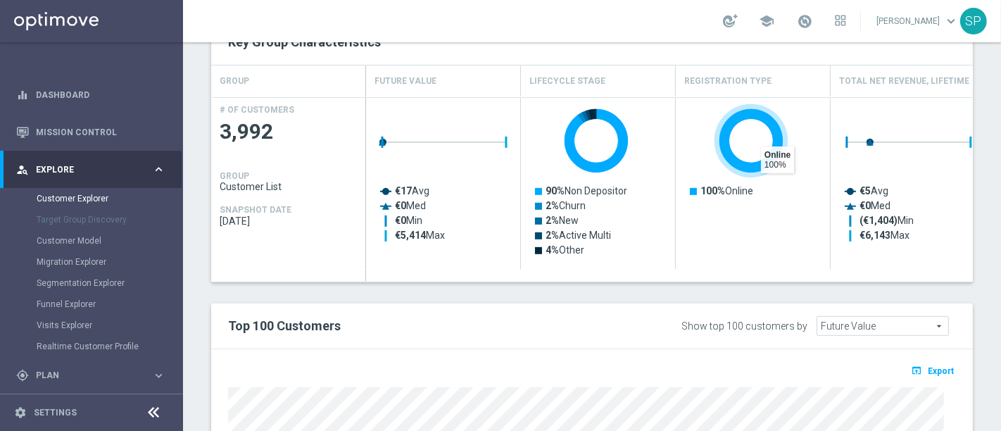
scroll to position [509, 0]
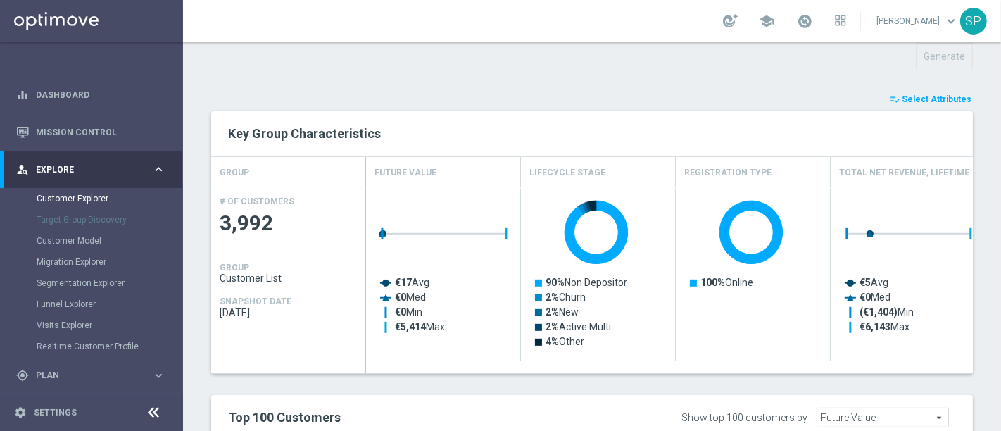
click at [914, 89] on div "TARGET GROUP arrow_drop_down Show Selected 0 of NaN 01.02 reminder 2701 BIANCOL…" at bounding box center [592, 217] width 818 height 1176
click at [918, 94] on span "Select Attributes" at bounding box center [937, 99] width 70 height 10
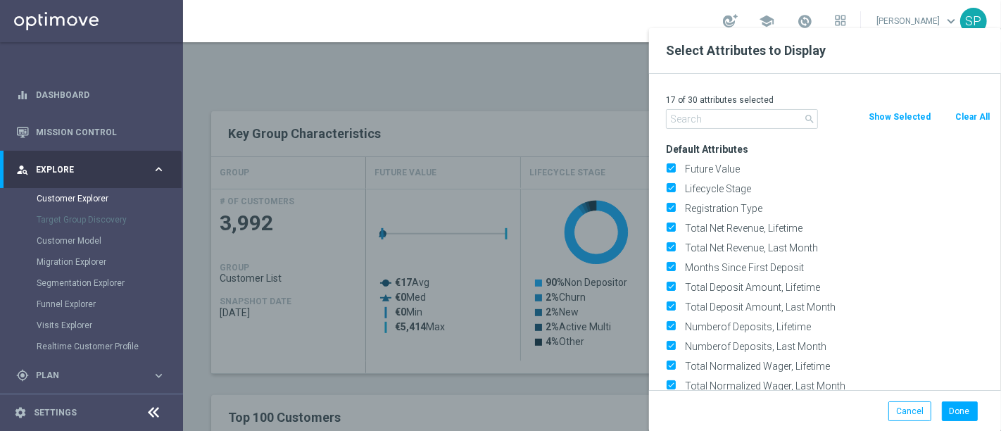
click at [961, 117] on button "Clear All" at bounding box center [972, 116] width 37 height 15
checkbox input "false"
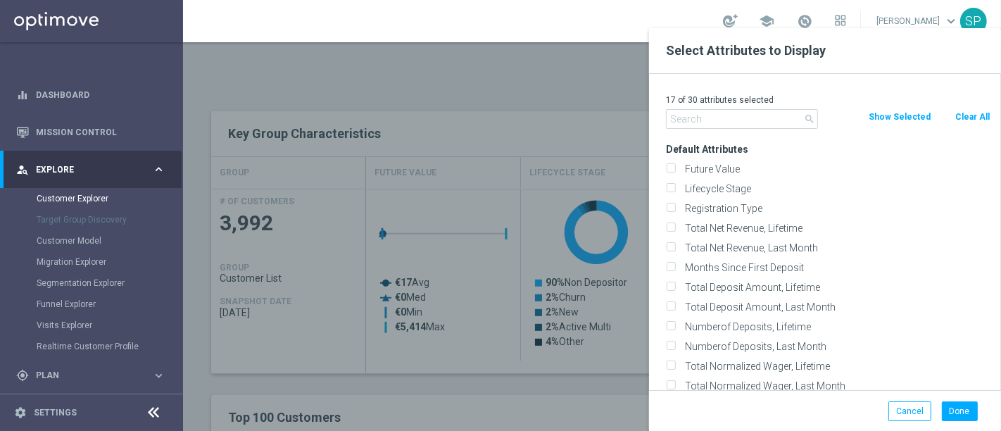
checkbox input "false"
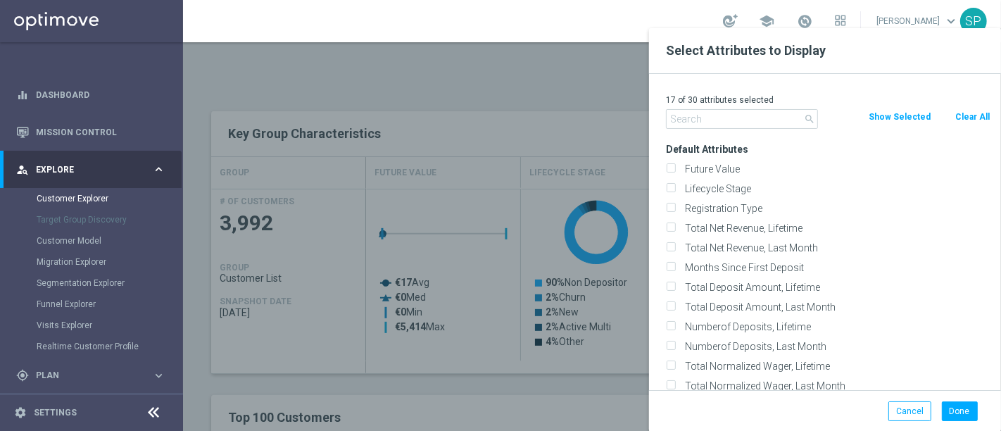
checkbox input "false"
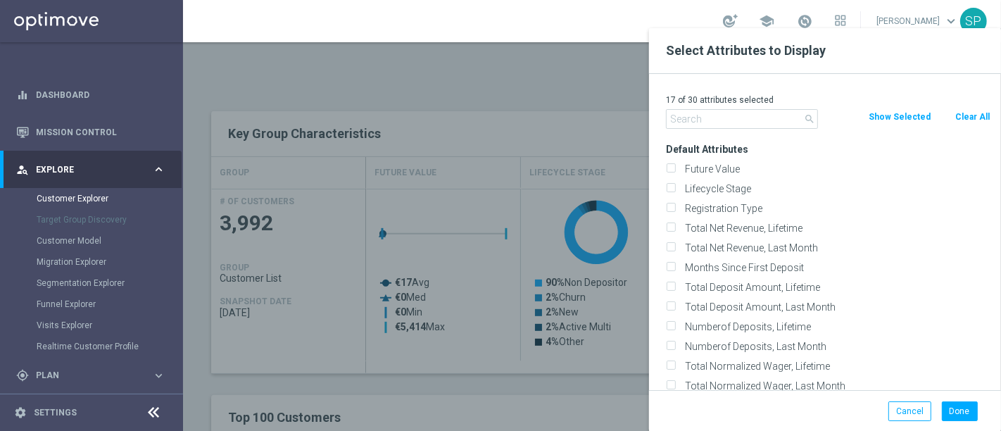
checkbox input "false"
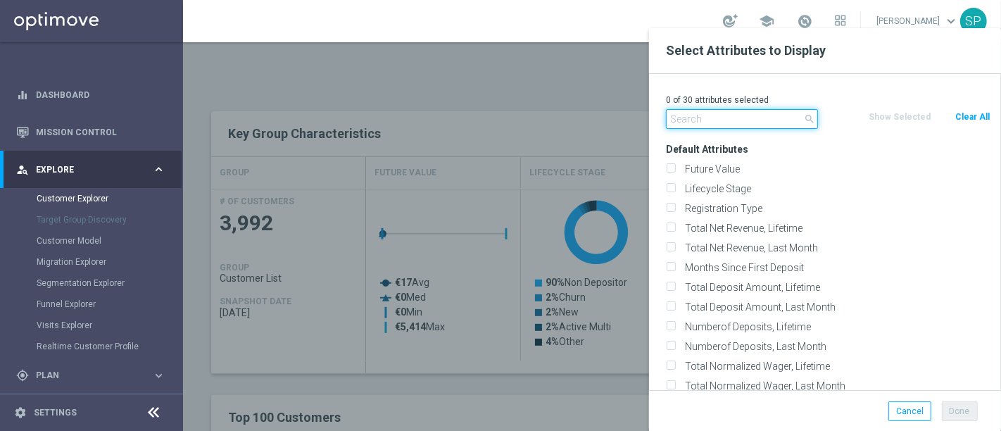
click at [726, 111] on input "text" at bounding box center [742, 119] width 152 height 20
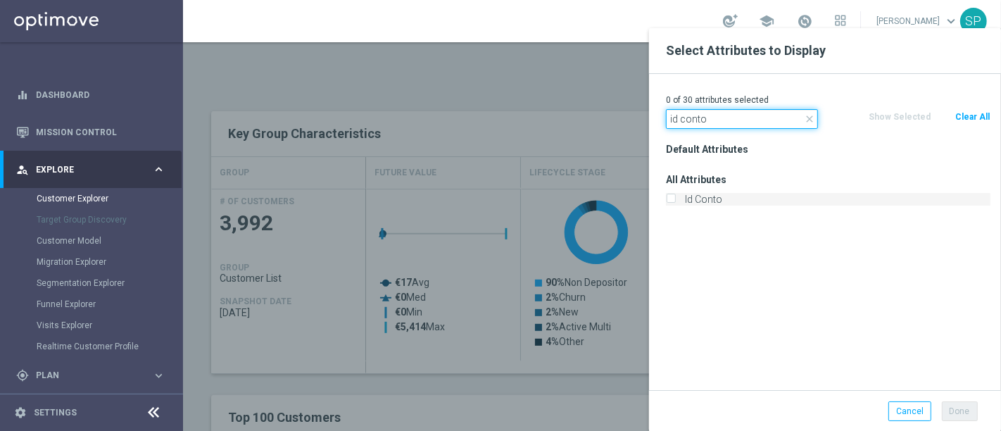
type input "id conto"
click at [695, 203] on label "Id Conto" at bounding box center [835, 199] width 310 height 13
click at [675, 203] on input "Id Conto" at bounding box center [670, 200] width 9 height 9
checkbox input "true"
drag, startPoint x: 741, startPoint y: 123, endPoint x: 564, endPoint y: 118, distance: 176.7
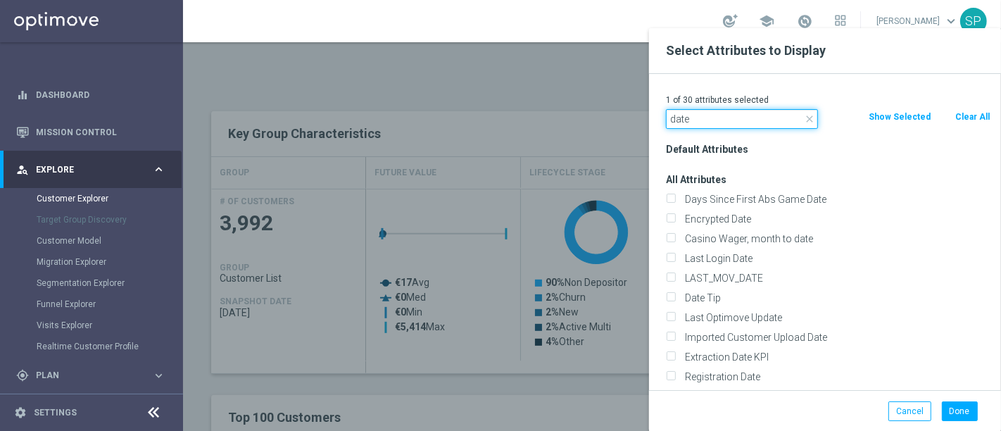
drag, startPoint x: 709, startPoint y: 127, endPoint x: 548, endPoint y: 144, distance: 162.0
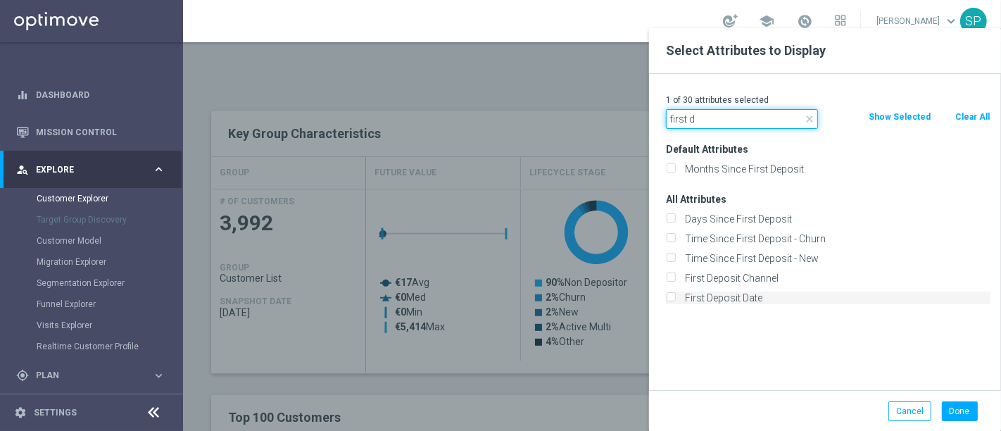
type input "first d"
click at [695, 299] on label "First Deposit Date" at bounding box center [835, 297] width 310 height 13
click at [675, 299] on input "First Deposit Date" at bounding box center [670, 299] width 9 height 9
checkbox input "true"
click at [954, 410] on button "Done" at bounding box center [960, 411] width 36 height 20
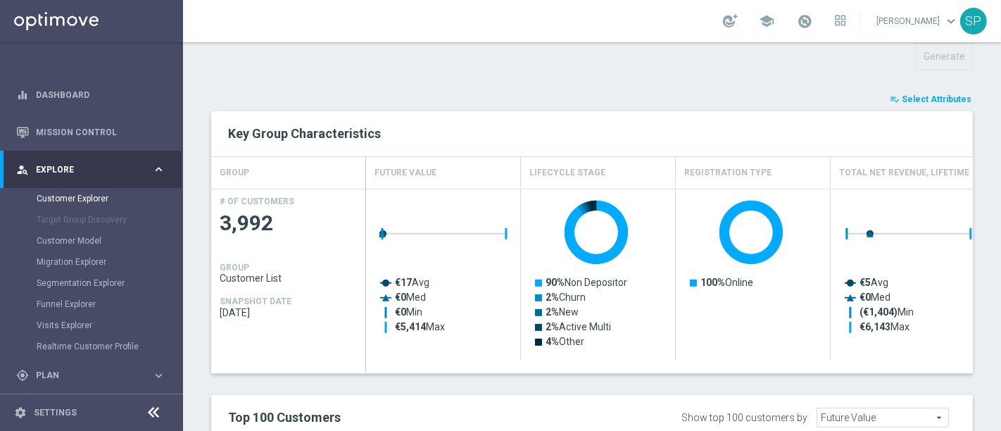
type input "Search"
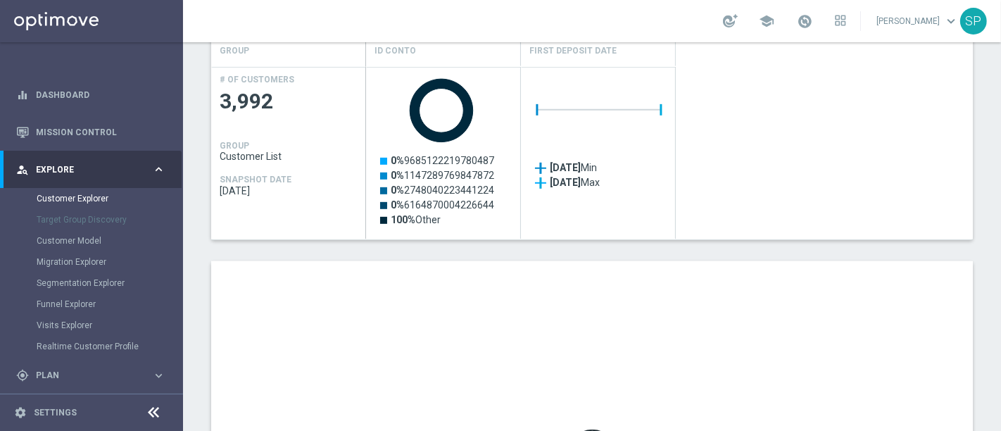
scroll to position [624, 0]
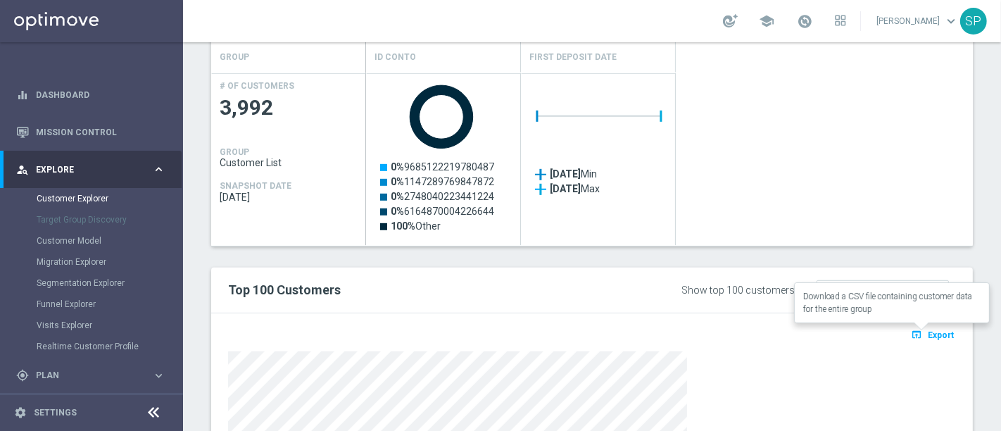
click at [927, 339] on button "open_in_browser Export" at bounding box center [932, 334] width 47 height 18
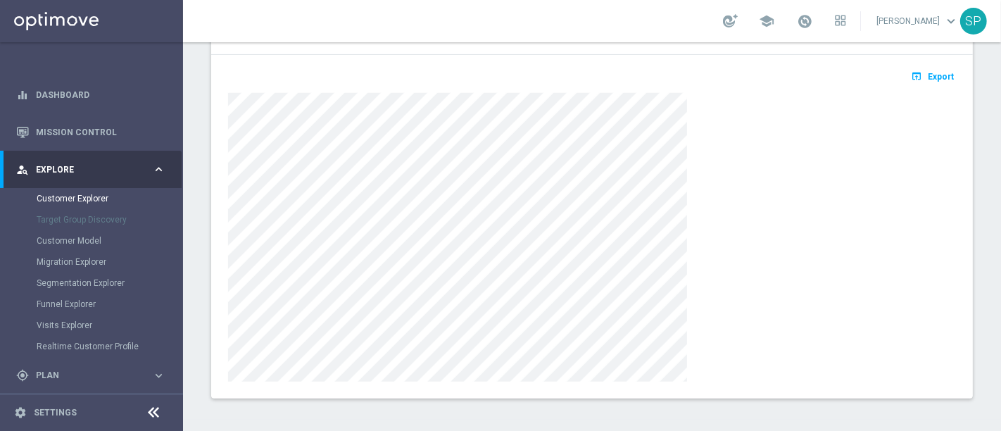
scroll to position [737, 0]
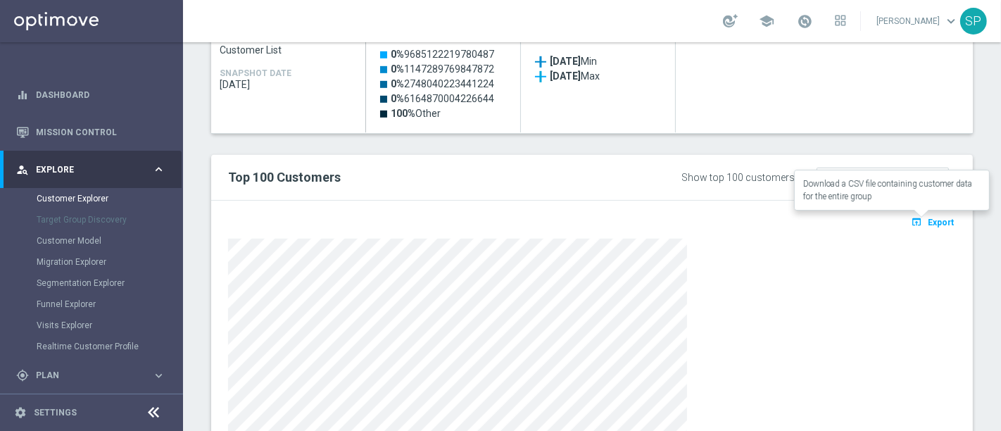
click at [931, 217] on span "Export" at bounding box center [941, 222] width 26 height 10
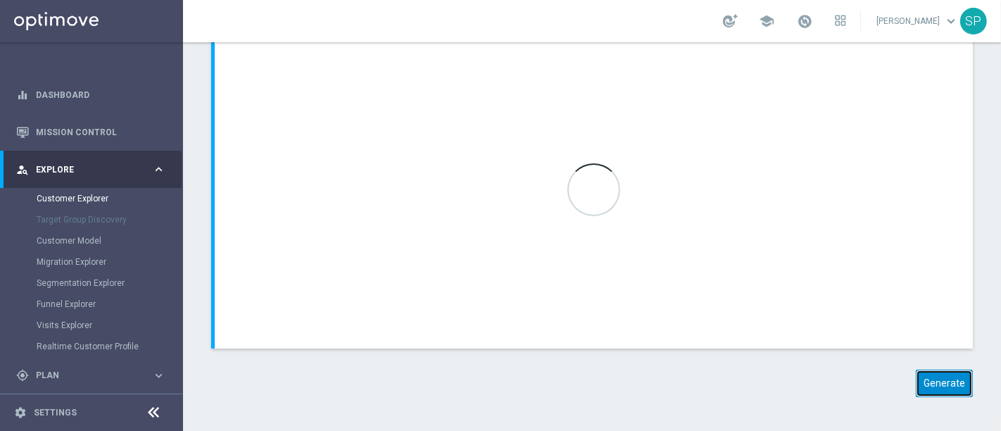
click at [935, 373] on button "Generate" at bounding box center [944, 382] width 57 height 27
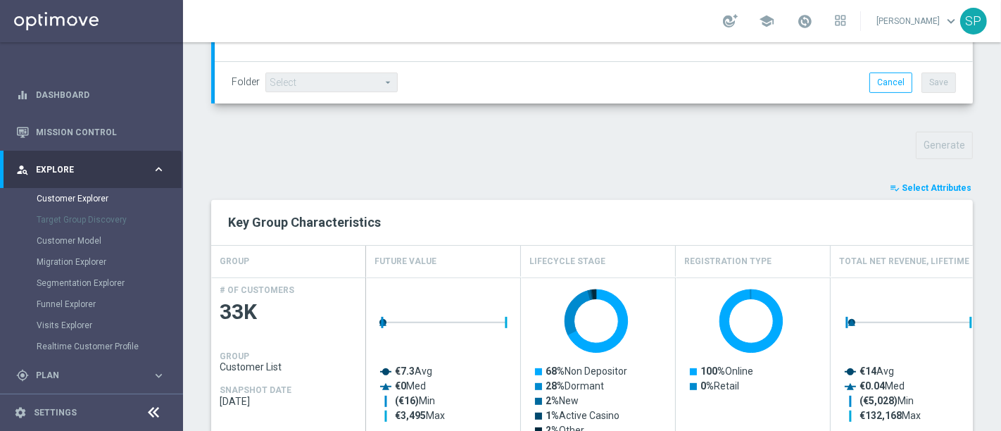
scroll to position [420, 0]
click at [918, 189] on span "Select Attributes" at bounding box center [937, 188] width 70 height 10
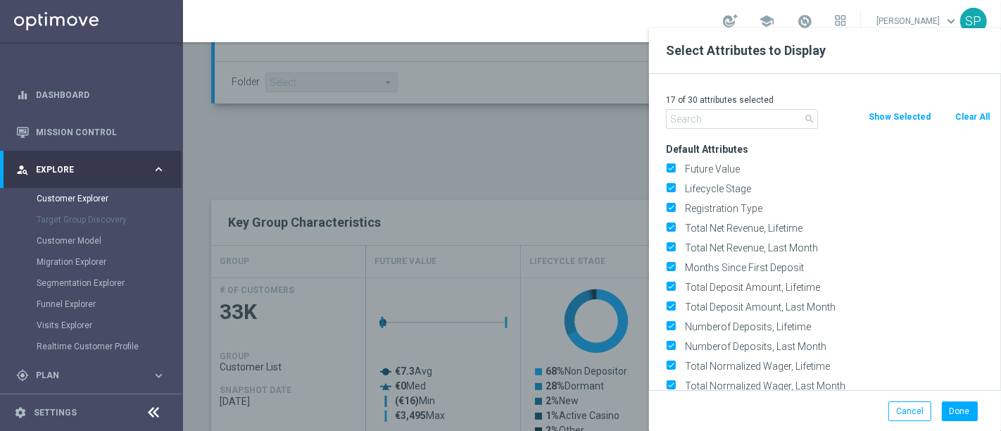
click at [972, 113] on button "Clear All" at bounding box center [972, 116] width 37 height 15
checkbox input "false"
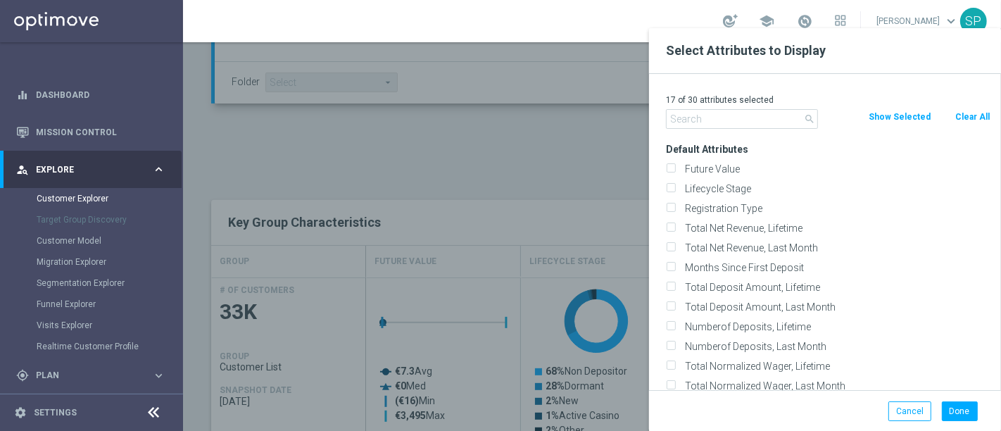
checkbox input "false"
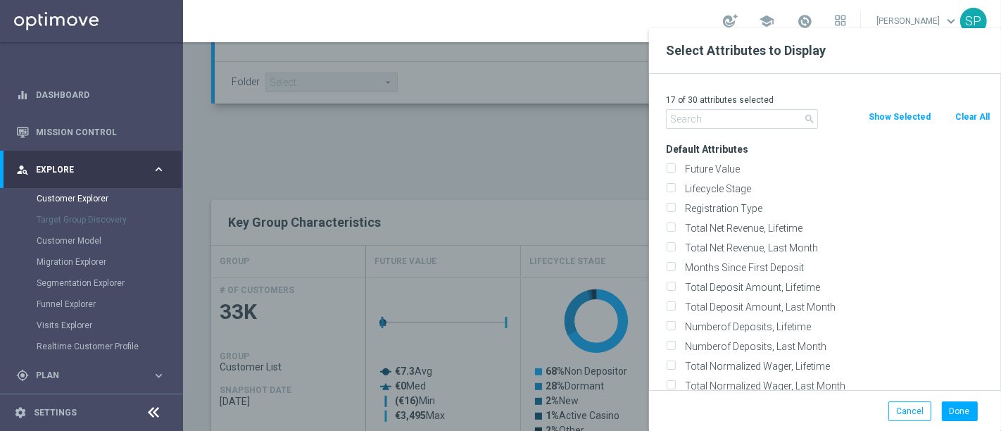
checkbox input "false"
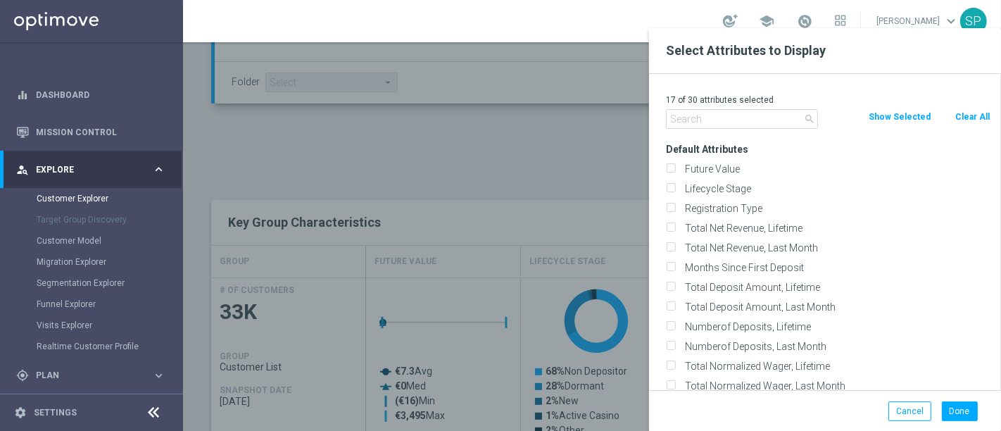
checkbox input "false"
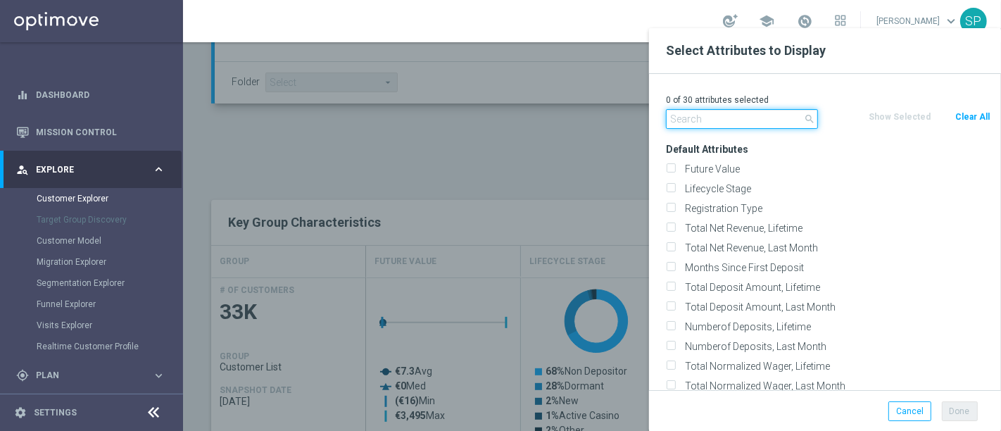
click at [777, 121] on input "text" at bounding box center [742, 119] width 152 height 20
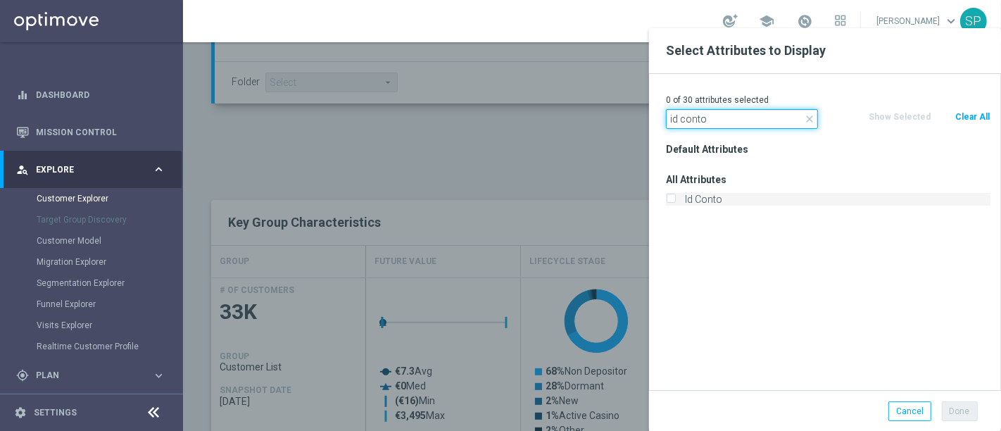
type input "id conto"
click at [717, 198] on label "Id Conto" at bounding box center [835, 199] width 310 height 13
click at [675, 198] on input "Id Conto" at bounding box center [670, 200] width 9 height 9
checkbox input "true"
click at [726, 122] on input "id conto" at bounding box center [742, 119] width 152 height 20
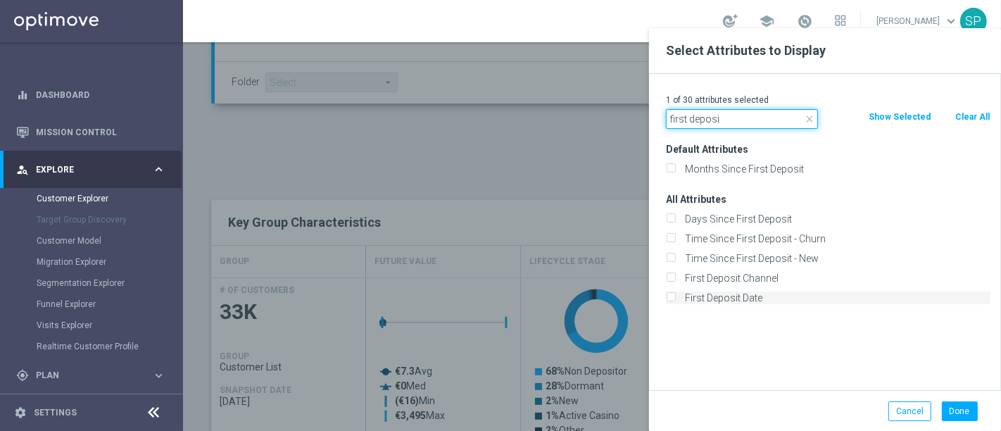
type input "first deposi"
click at [706, 299] on label "First Deposit Date" at bounding box center [835, 297] width 310 height 13
click at [675, 299] on input "First Deposit Date" at bounding box center [670, 299] width 9 height 9
checkbox input "true"
click at [963, 413] on button "Done" at bounding box center [960, 411] width 36 height 20
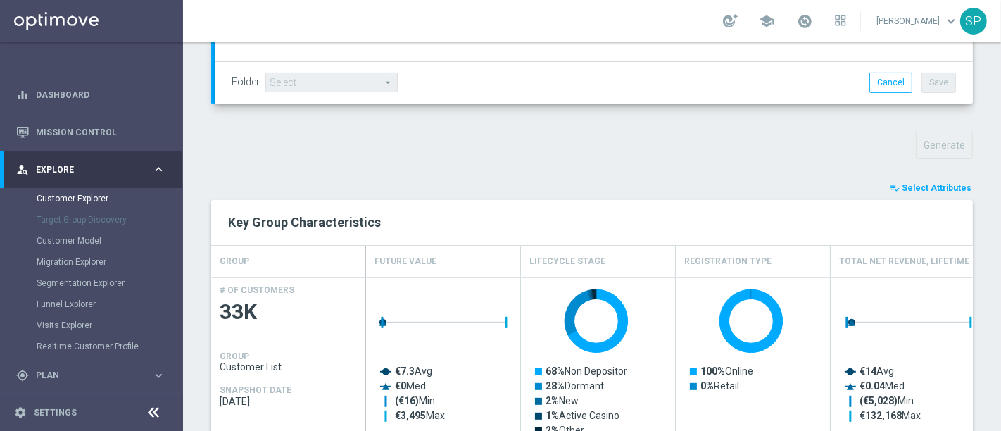
type input "Search"
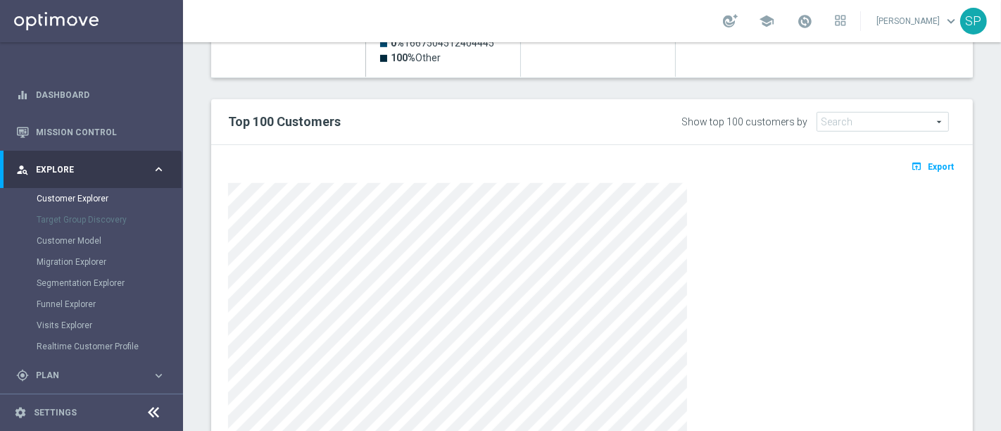
scroll to position [794, 0]
click at [929, 163] on span "Export" at bounding box center [941, 165] width 26 height 10
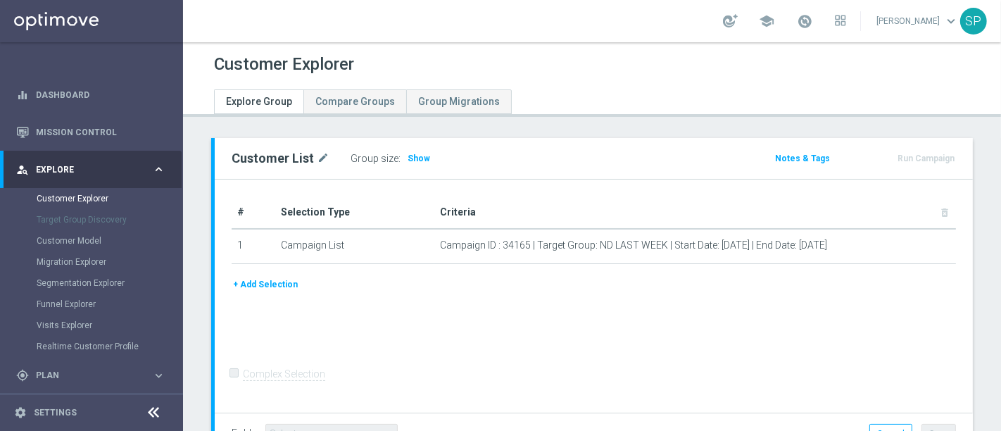
scroll to position [106, 0]
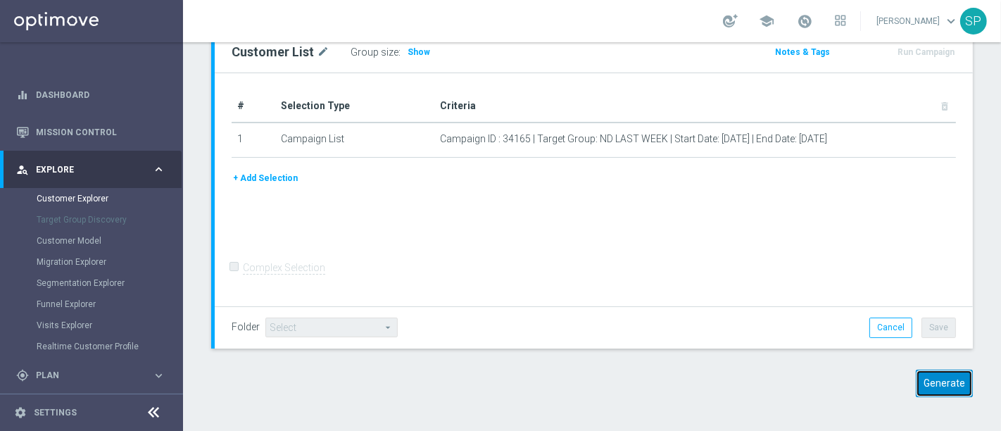
click at [939, 383] on button "Generate" at bounding box center [944, 382] width 57 height 27
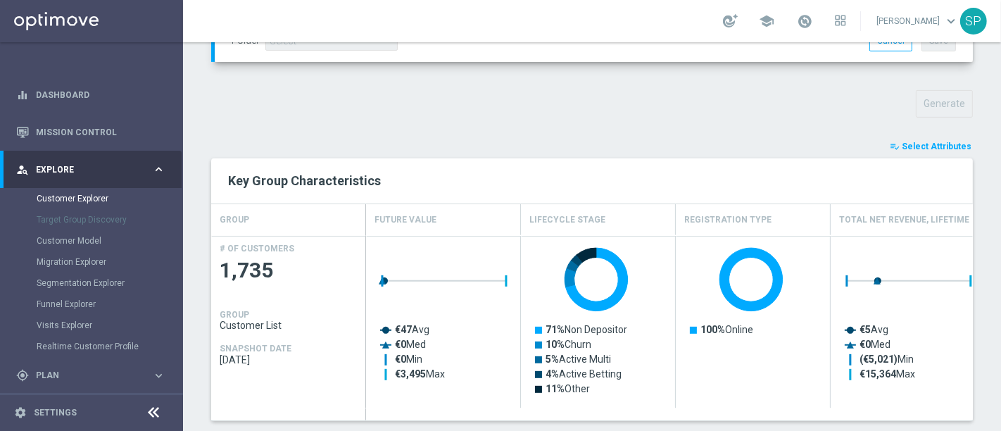
scroll to position [468, 0]
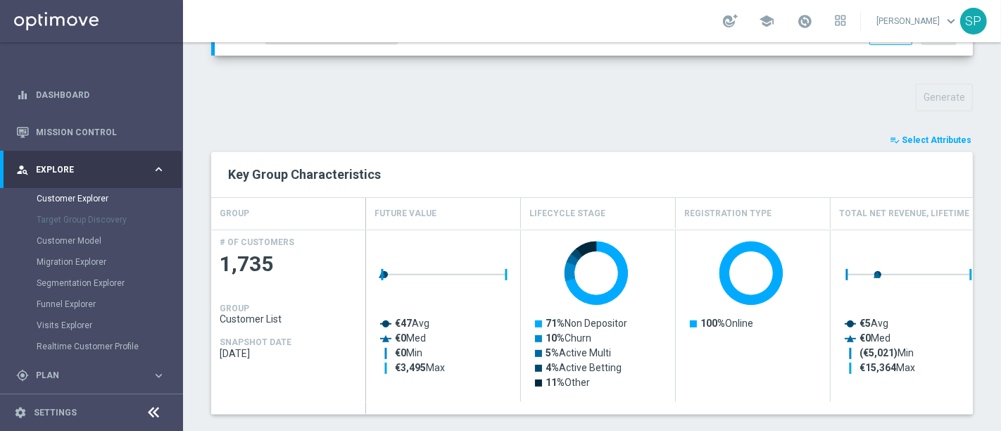
click at [930, 137] on span "Select Attributes" at bounding box center [937, 140] width 70 height 10
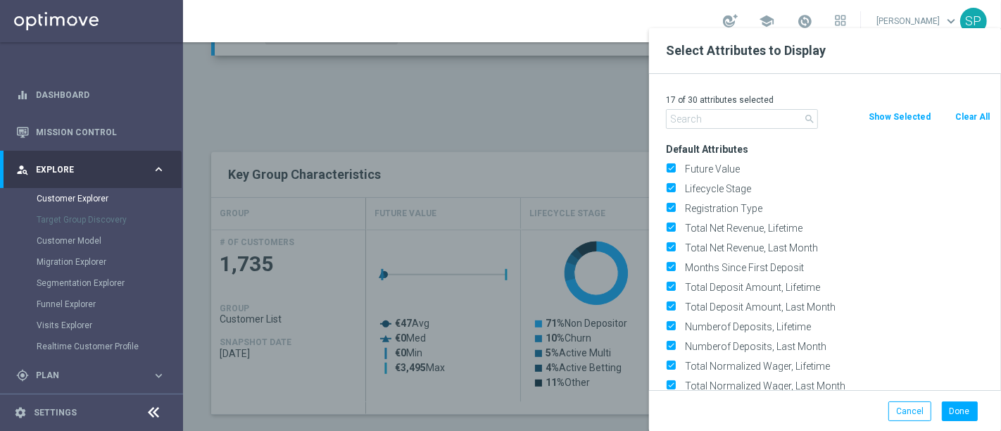
click at [969, 119] on button "Clear All" at bounding box center [972, 116] width 37 height 15
checkbox input "false"
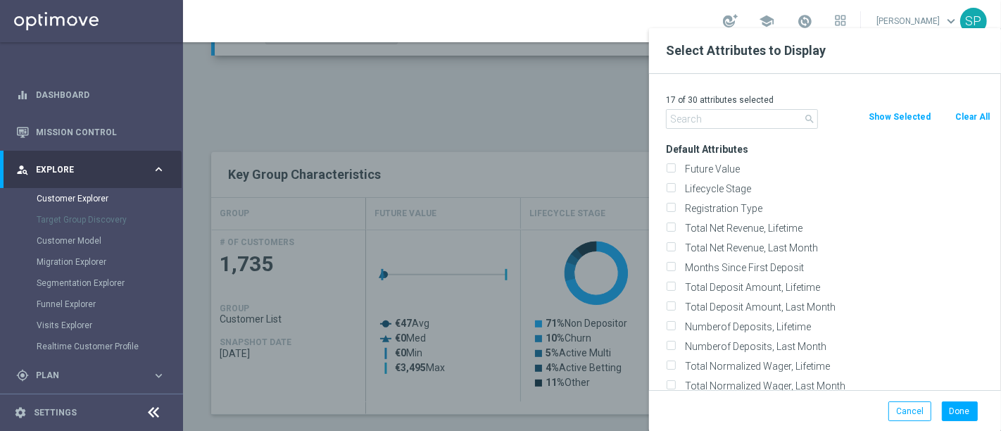
checkbox input "false"
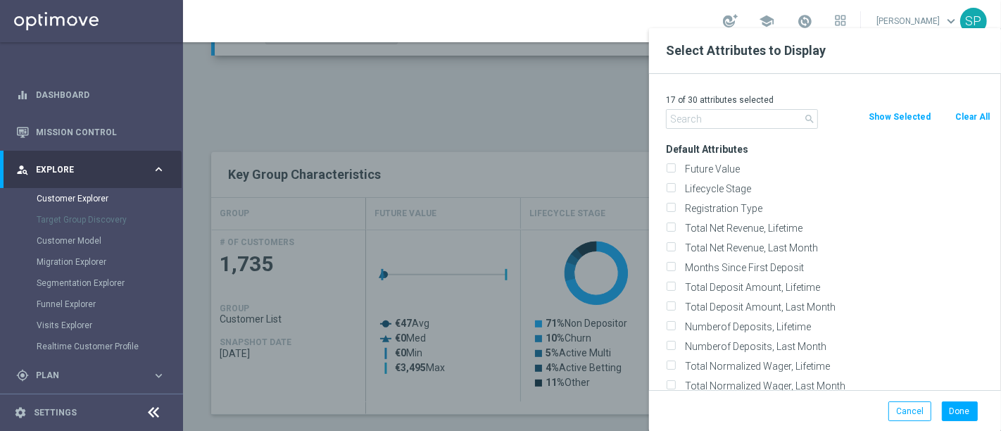
checkbox input "false"
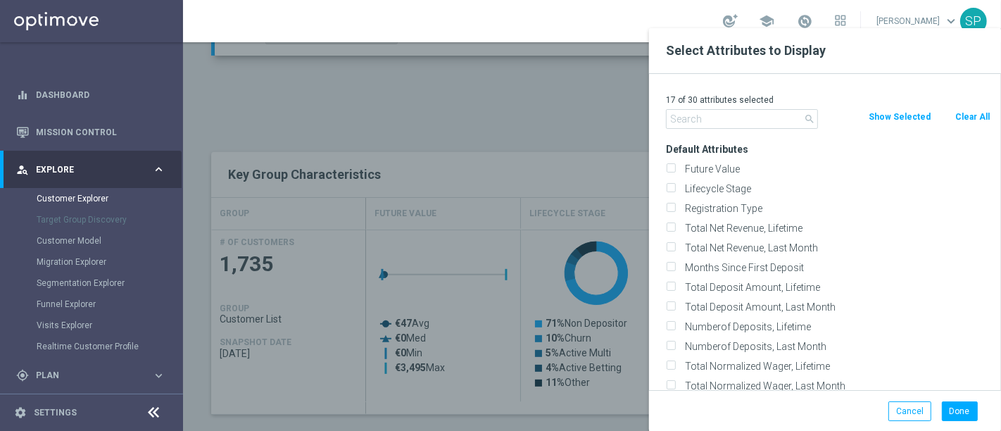
checkbox input "false"
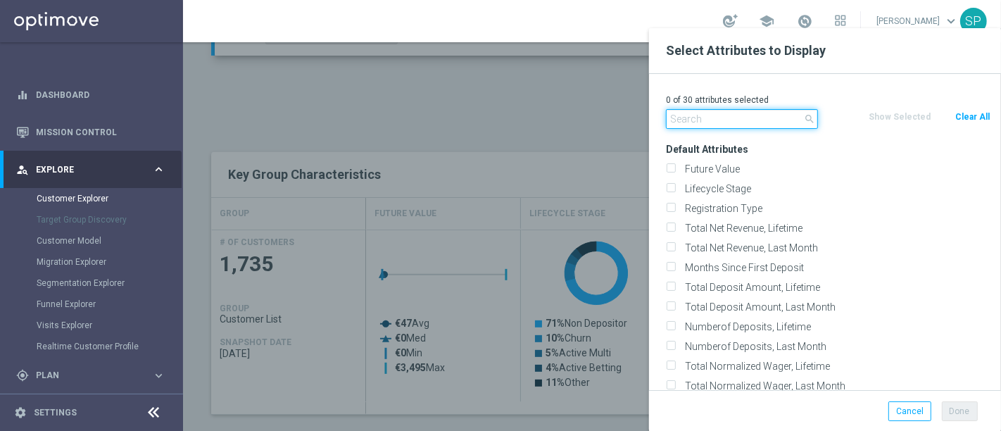
click at [738, 118] on input "text" at bounding box center [742, 119] width 152 height 20
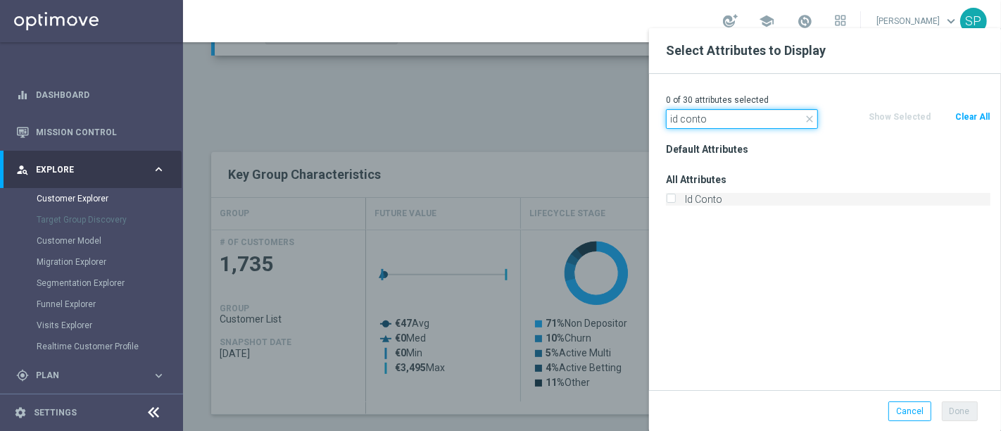
type input "id conto"
click at [717, 200] on label "Id Conto" at bounding box center [835, 199] width 310 height 13
click at [675, 200] on input "Id Conto" at bounding box center [670, 200] width 9 height 9
checkbox input "true"
drag, startPoint x: 721, startPoint y: 123, endPoint x: 597, endPoint y: 122, distance: 124.6
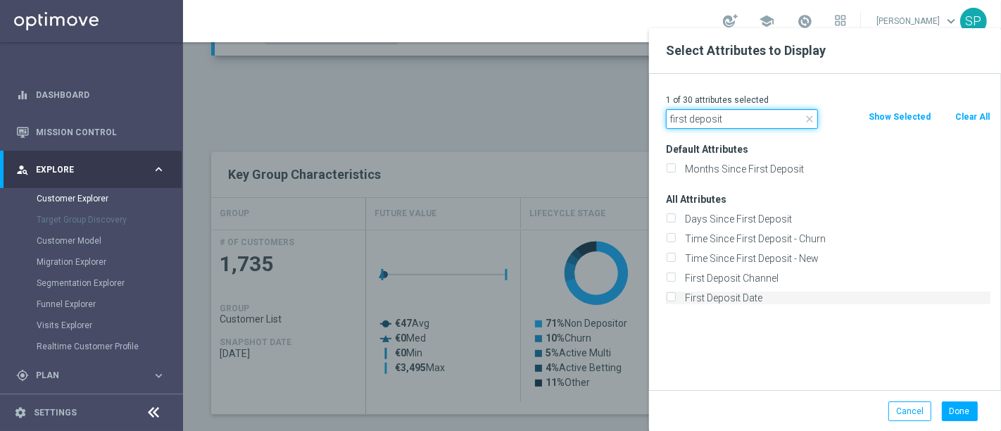
type input "first deposit"
click at [740, 291] on label "First Deposit Date" at bounding box center [835, 297] width 310 height 13
click at [675, 295] on input "First Deposit Date" at bounding box center [670, 299] width 9 height 9
checkbox input "true"
click at [956, 409] on button "Done" at bounding box center [960, 411] width 36 height 20
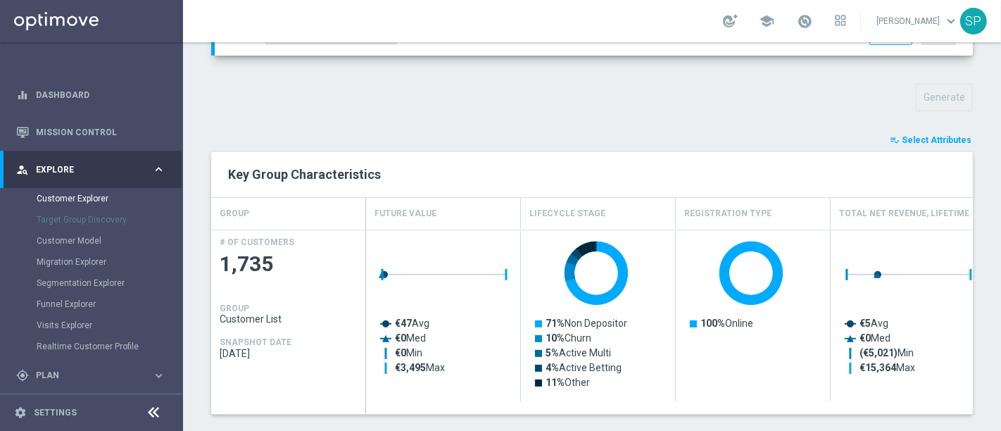
type input "Search"
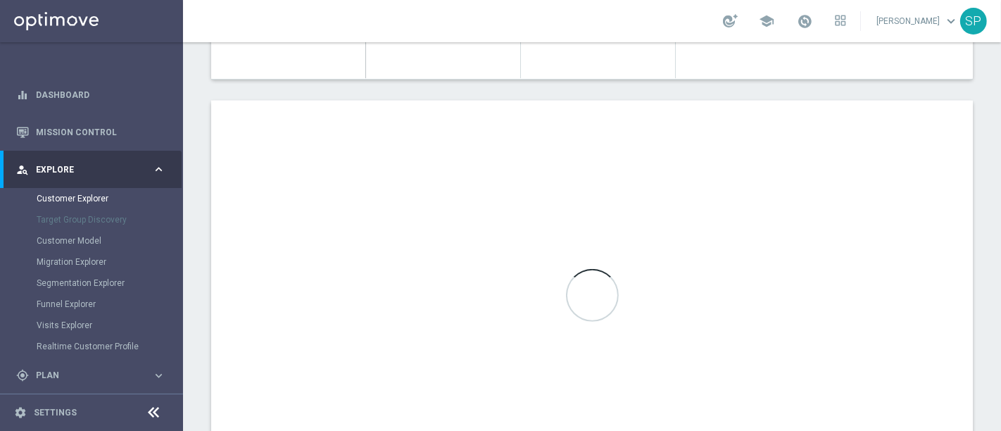
scroll to position [792, 0]
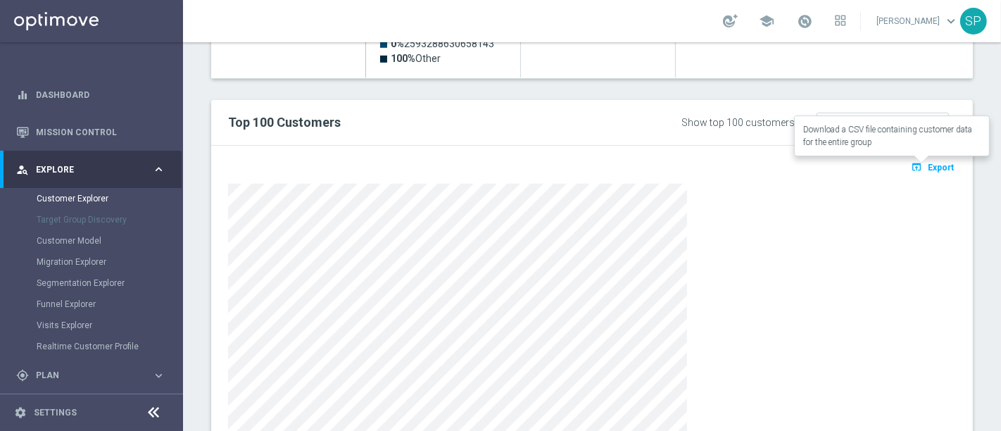
click at [933, 165] on span "Export" at bounding box center [941, 168] width 26 height 10
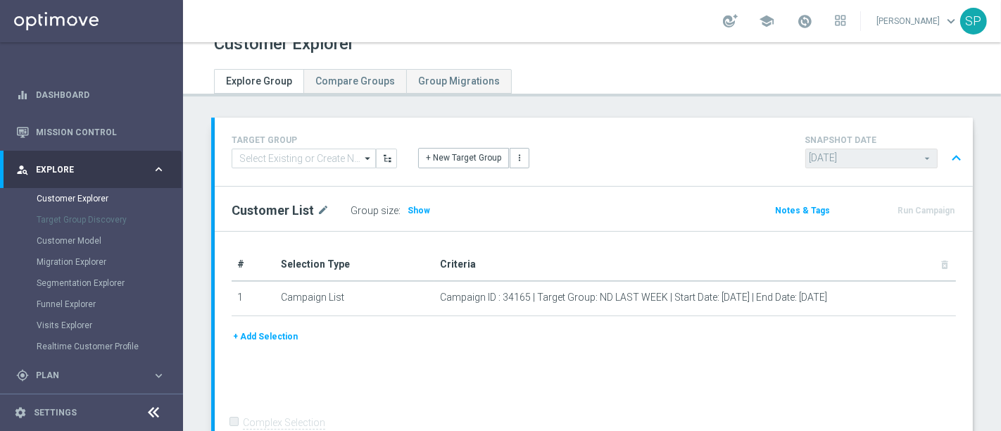
scroll to position [0, 0]
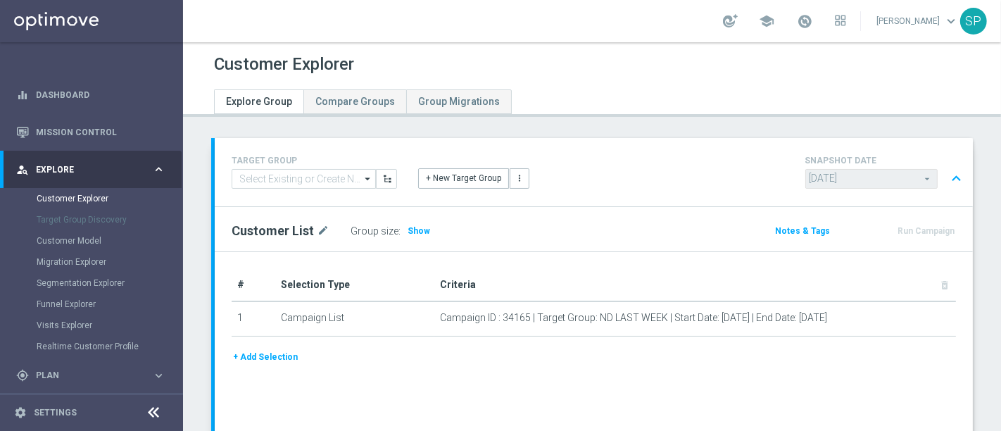
click at [541, 379] on div "# Selection Type Criteria delete_forever 1 Campaign List Campaign ID : 34165 | …" at bounding box center [594, 367] width 758 height 230
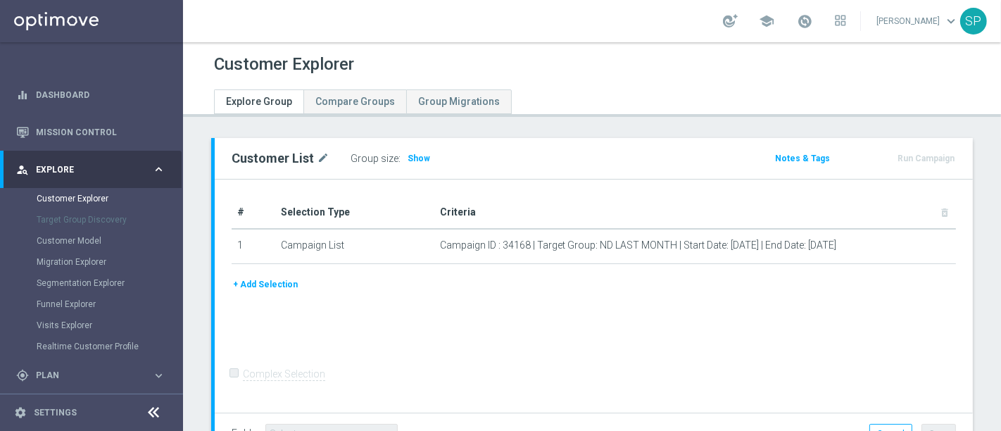
scroll to position [106, 0]
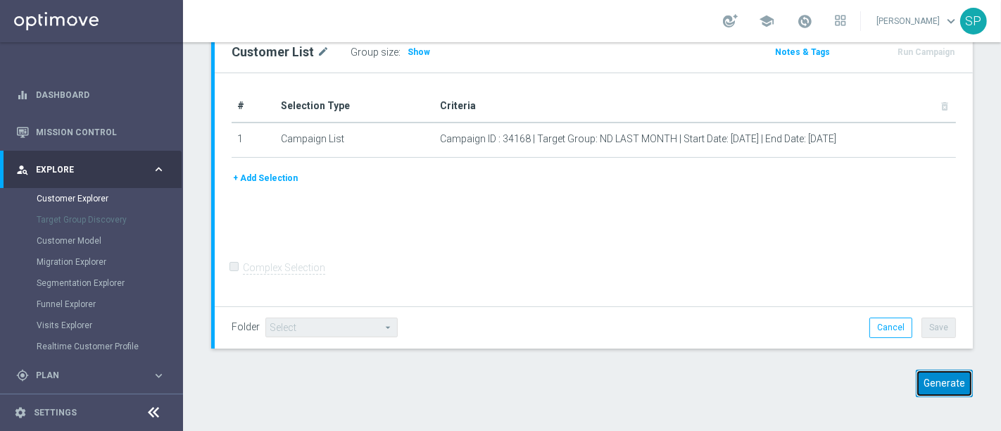
click at [933, 382] on button "Generate" at bounding box center [944, 382] width 57 height 27
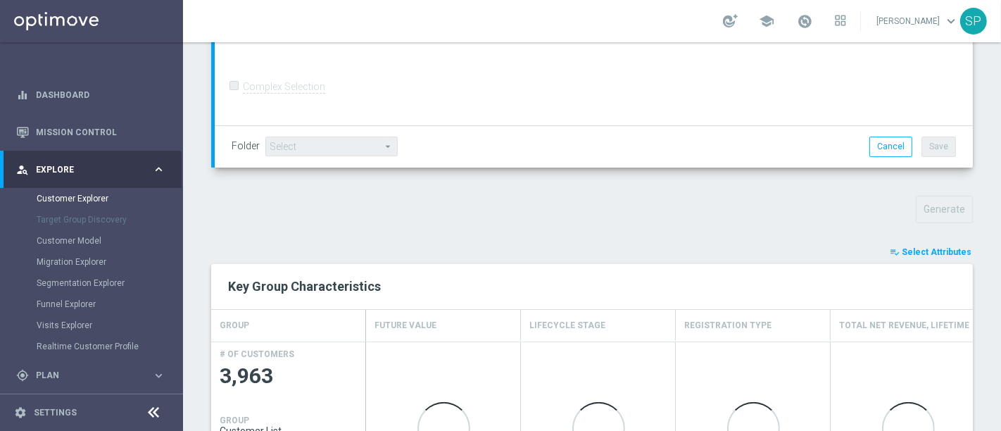
scroll to position [381, 0]
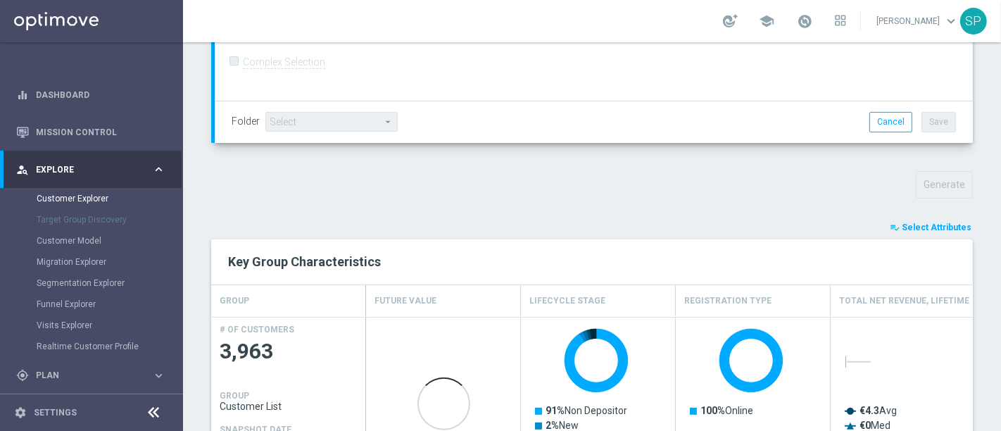
click at [915, 220] on button "playlist_add_check Select Attributes" at bounding box center [930, 227] width 84 height 15
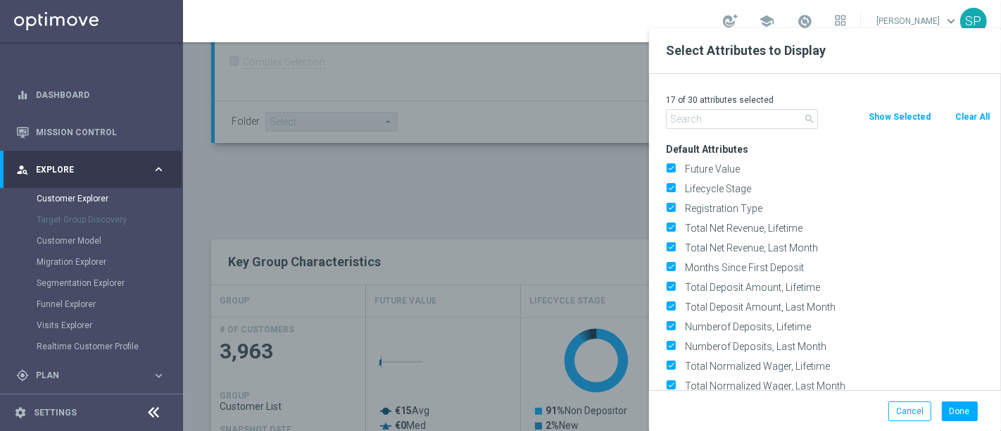
click at [973, 117] on button "Clear All" at bounding box center [972, 116] width 37 height 15
checkbox input "false"
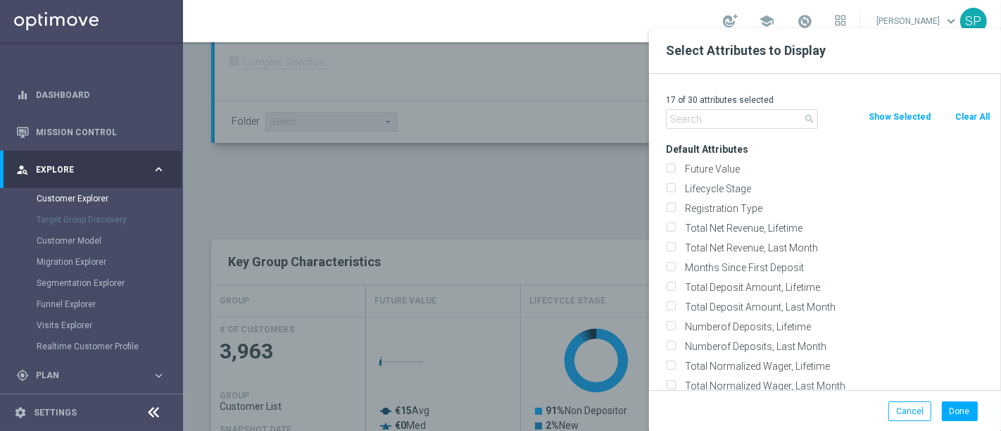
checkbox input "false"
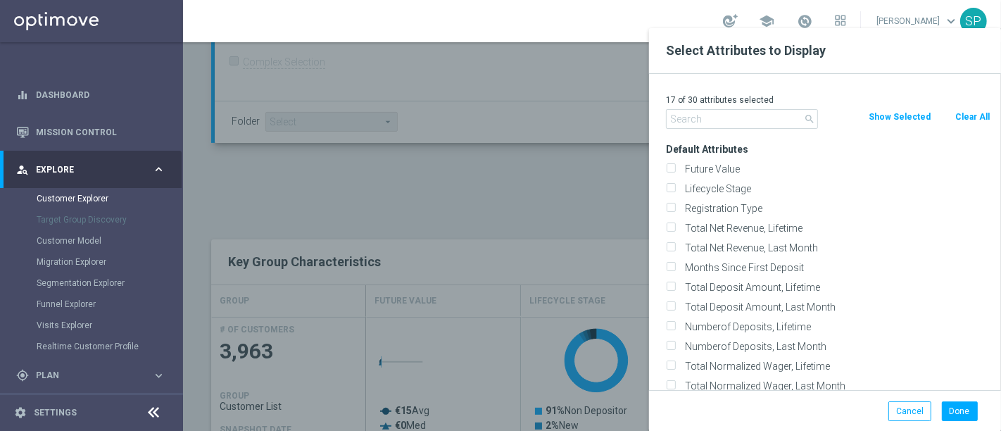
checkbox input "false"
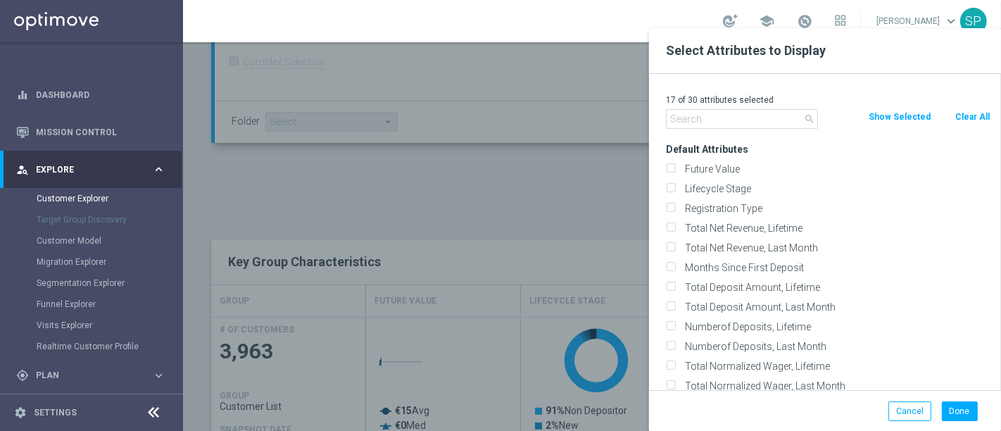
checkbox input "false"
click at [721, 132] on div "0 of 30 attributes selected search Clear All Show Selected Default Attributes F…" at bounding box center [825, 232] width 352 height 316
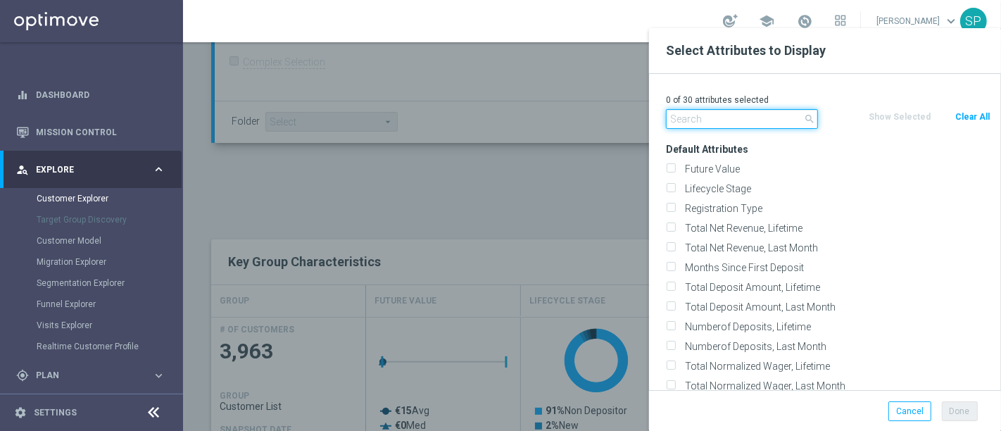
click at [723, 127] on input "text" at bounding box center [742, 119] width 152 height 20
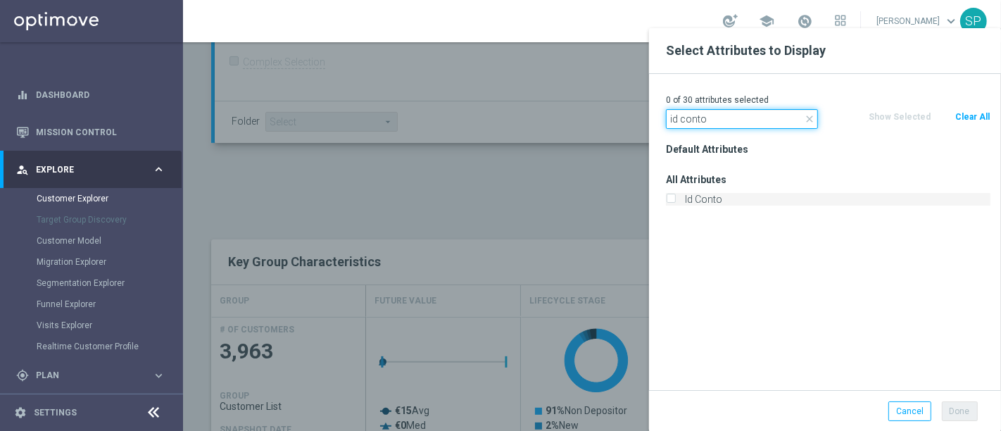
type input "id conto"
click at [716, 203] on label "Id Conto" at bounding box center [835, 199] width 310 height 13
click at [675, 203] on input "Id Conto" at bounding box center [670, 200] width 9 height 9
checkbox input "true"
drag, startPoint x: 711, startPoint y: 128, endPoint x: 553, endPoint y: 102, distance: 160.5
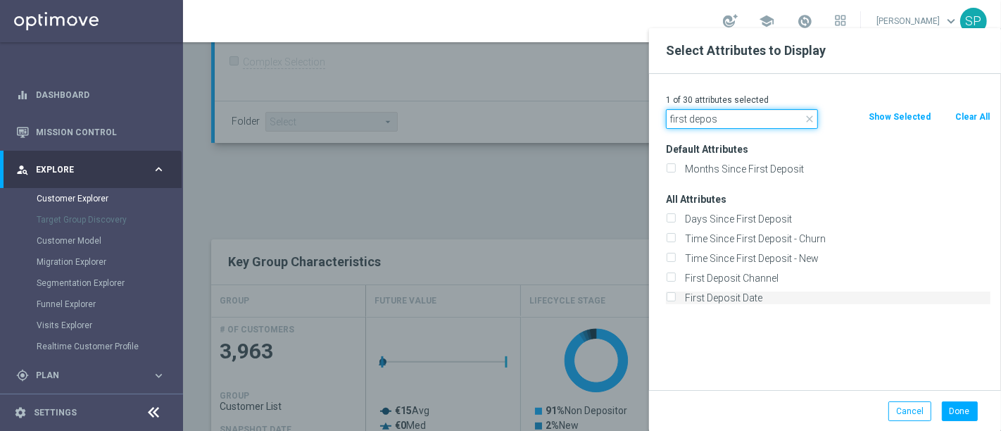
type input "first depos"
click at [719, 301] on label "First Deposit Date" at bounding box center [835, 297] width 310 height 13
click at [675, 301] on input "First Deposit Date" at bounding box center [670, 299] width 9 height 9
checkbox input "true"
click at [958, 414] on button "Done" at bounding box center [960, 411] width 36 height 20
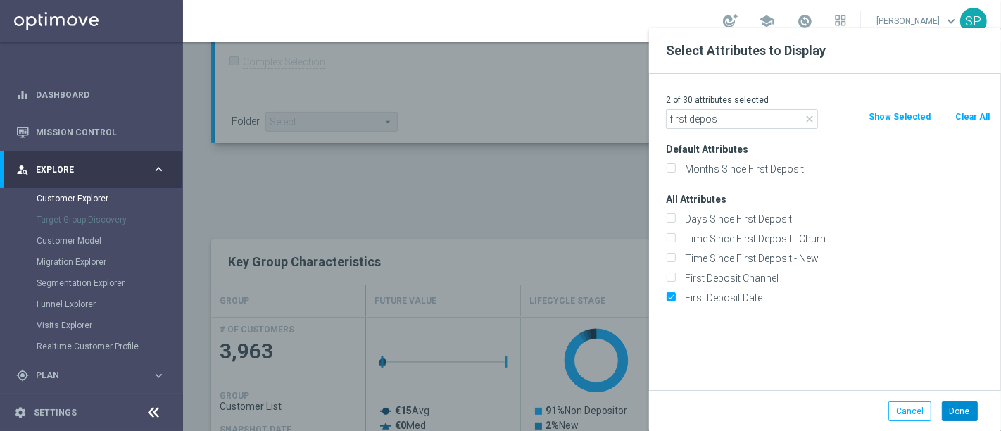
type input "Search"
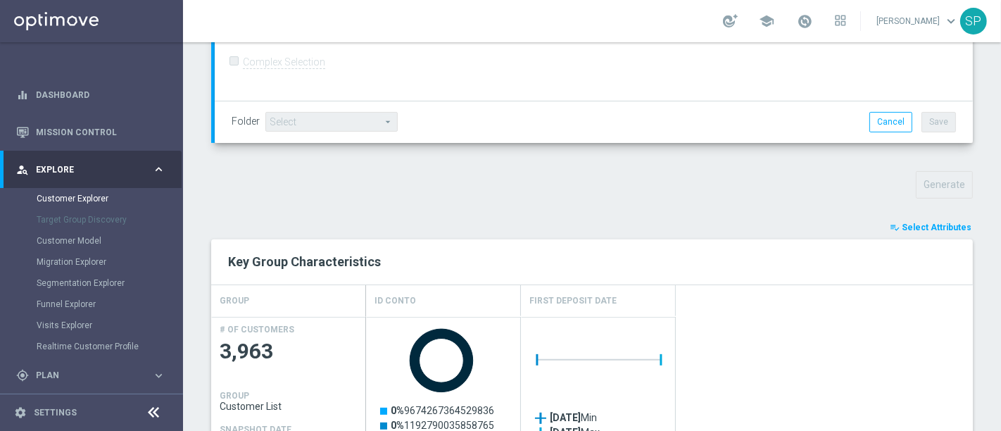
scroll to position [883, 0]
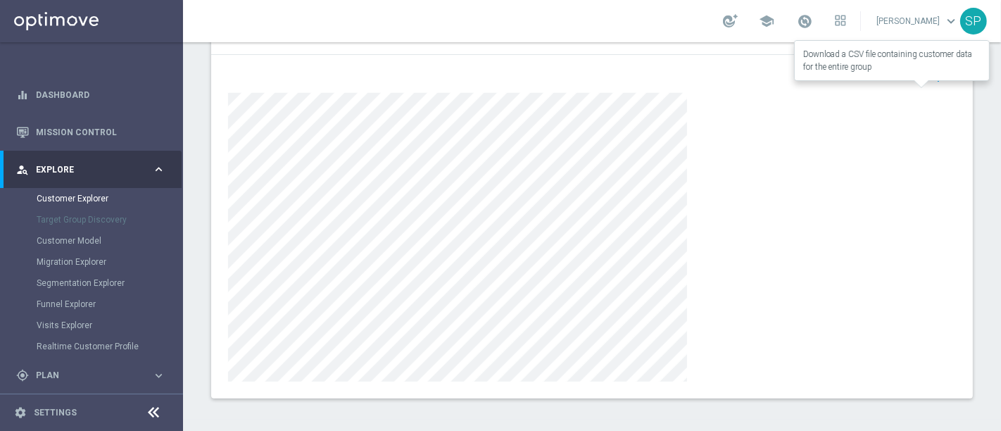
click at [928, 72] on span "Export" at bounding box center [941, 77] width 26 height 10
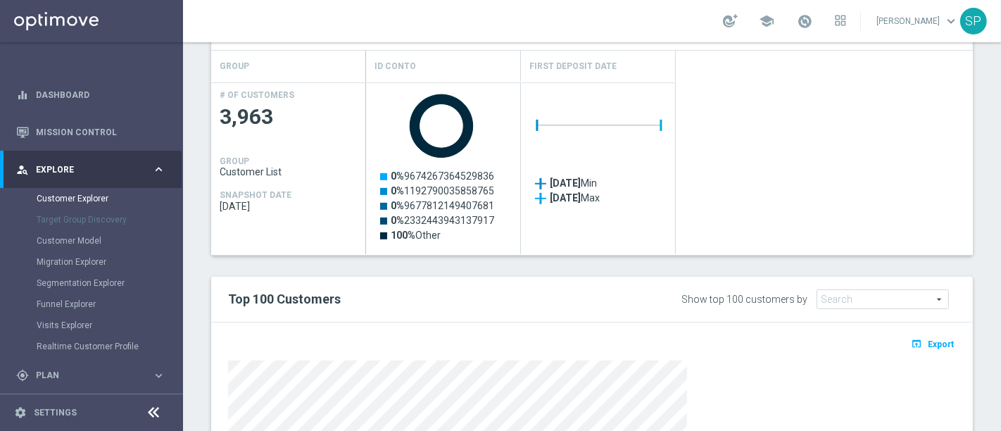
scroll to position [649, 0]
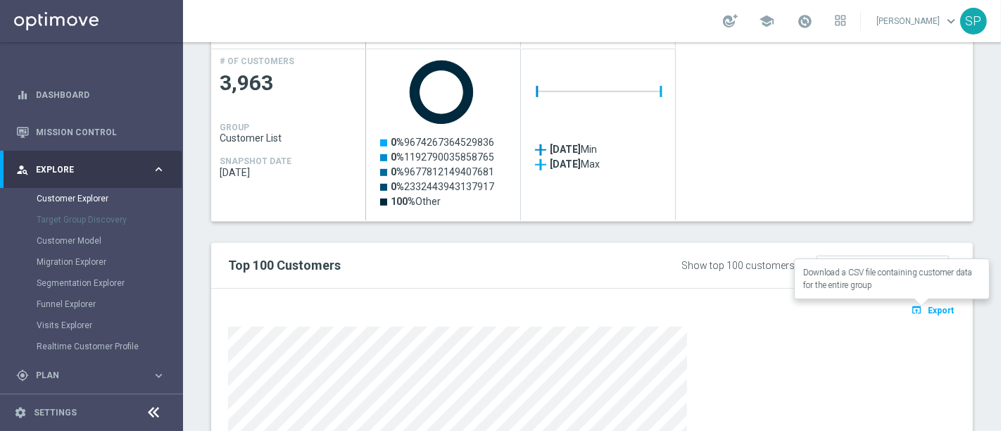
click at [918, 301] on button "open_in_browser Export" at bounding box center [932, 310] width 47 height 18
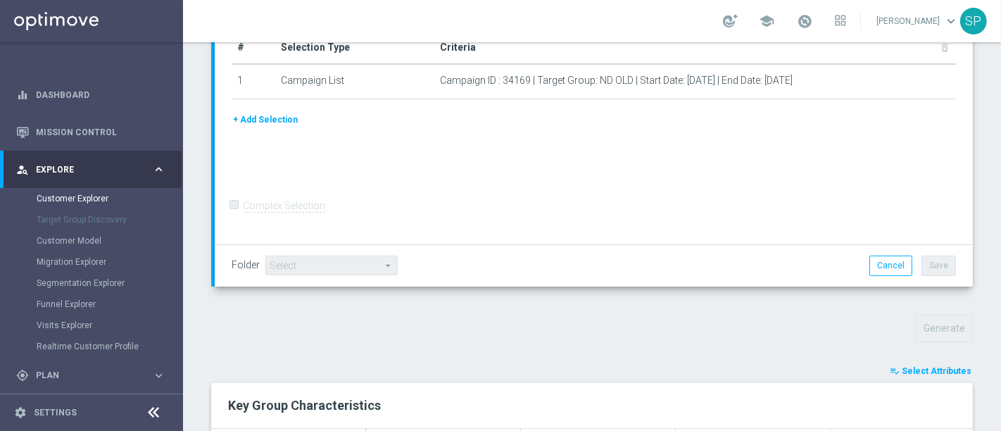
scroll to position [237, 0]
click at [912, 369] on span "Select Attributes" at bounding box center [937, 371] width 70 height 10
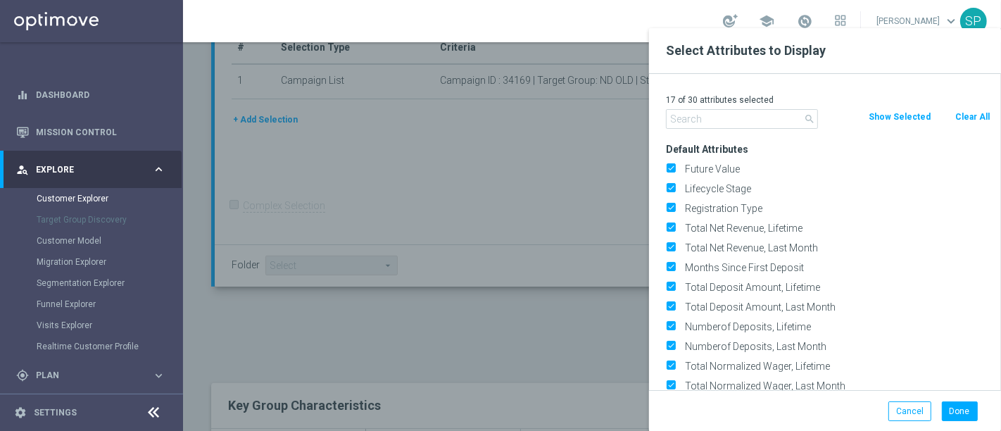
click at [977, 112] on button "Clear All" at bounding box center [972, 116] width 37 height 15
checkbox input "false"
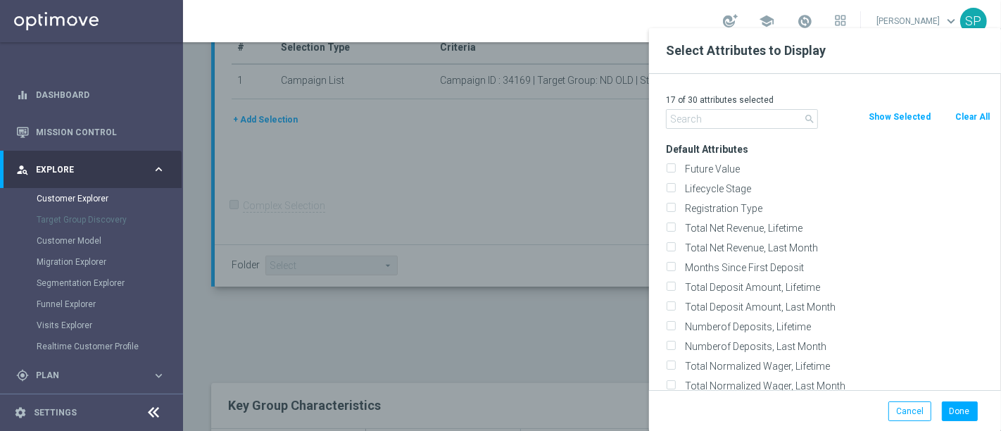
checkbox input "false"
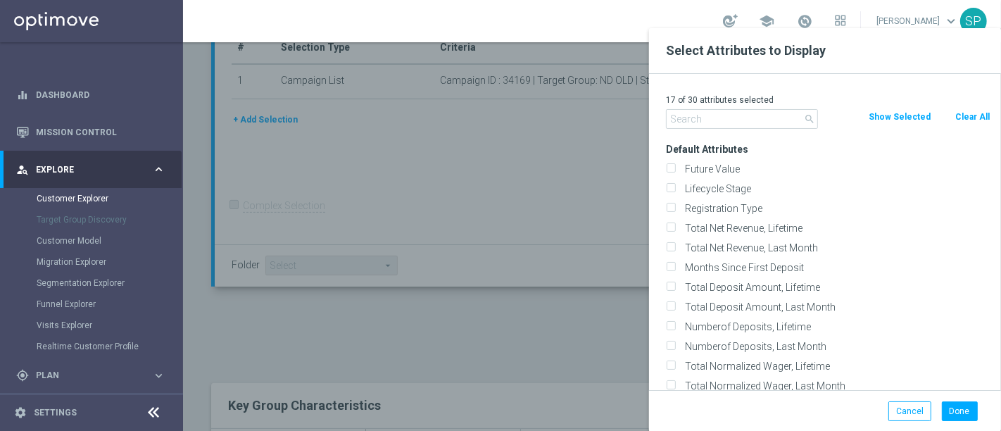
checkbox input "false"
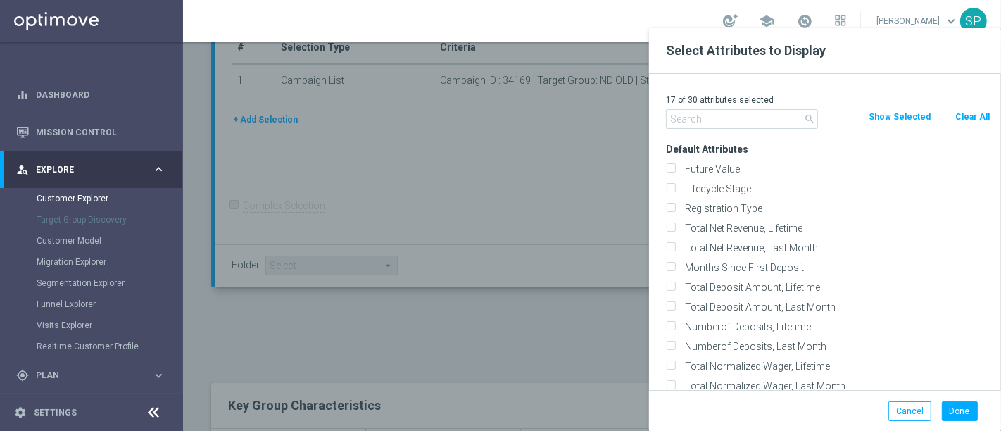
checkbox input "false"
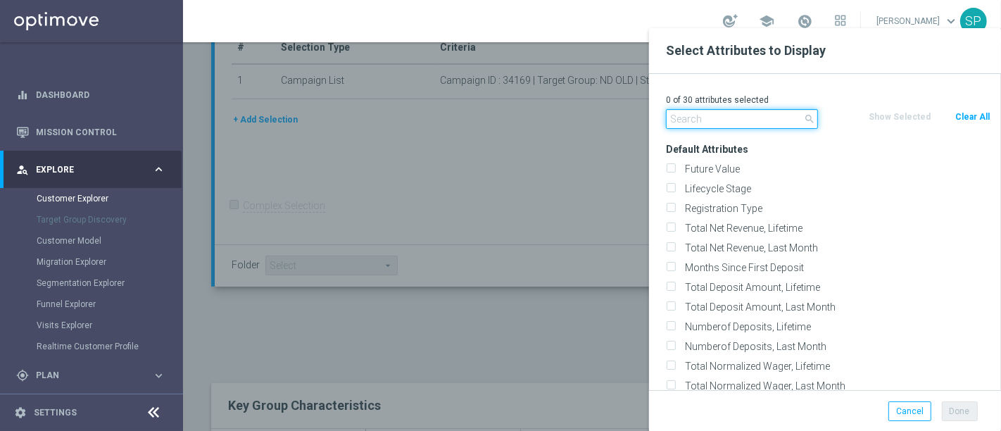
click at [718, 118] on input "text" at bounding box center [742, 119] width 152 height 20
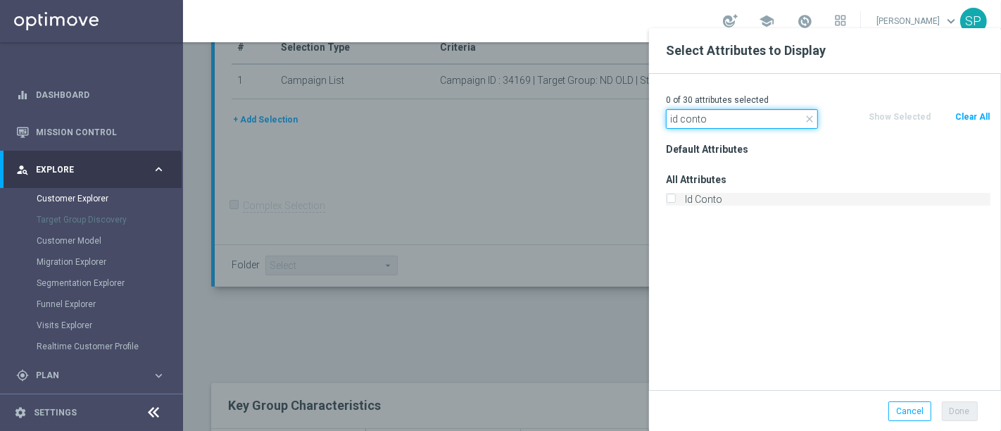
type input "id conto"
click at [716, 203] on label "Id Conto" at bounding box center [835, 199] width 310 height 13
click at [675, 203] on input "Id Conto" at bounding box center [670, 200] width 9 height 9
checkbox input "true"
drag, startPoint x: 721, startPoint y: 121, endPoint x: 571, endPoint y: 125, distance: 150.7
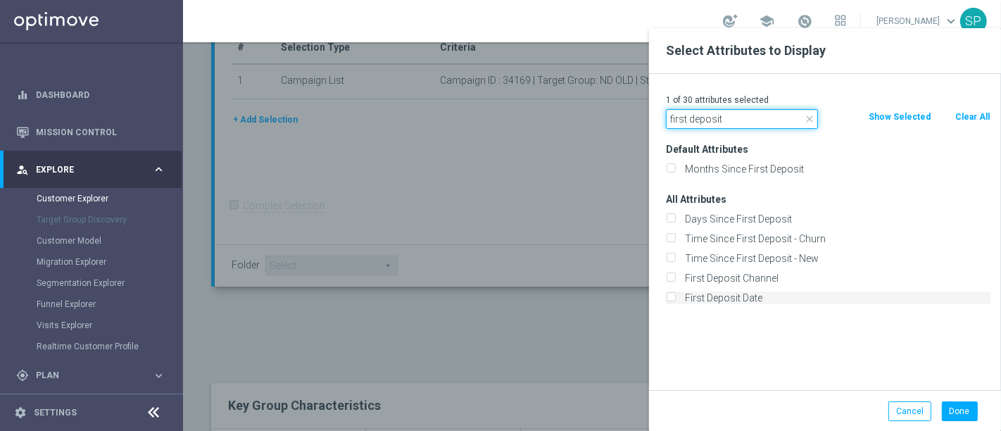
type input "first deposit"
click at [734, 299] on label "First Deposit Date" at bounding box center [835, 297] width 310 height 13
click at [675, 299] on input "First Deposit Date" at bounding box center [670, 299] width 9 height 9
checkbox input "true"
click at [963, 413] on button "Done" at bounding box center [960, 411] width 36 height 20
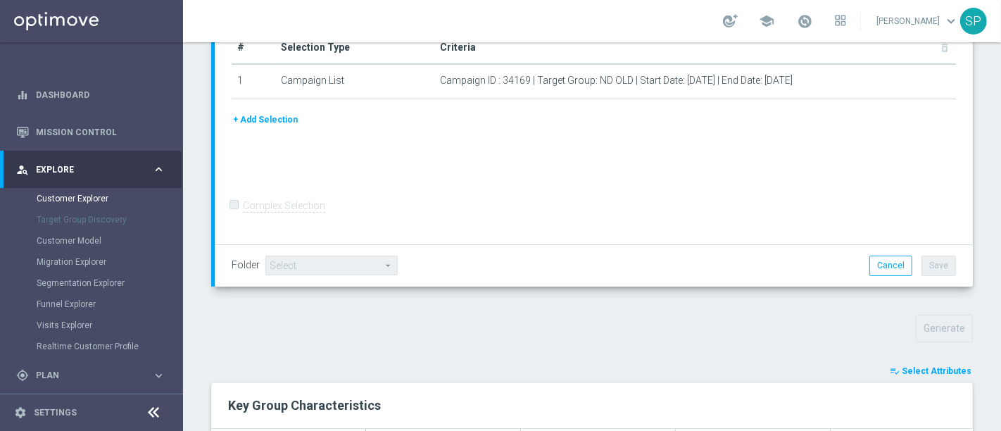
type input "Search"
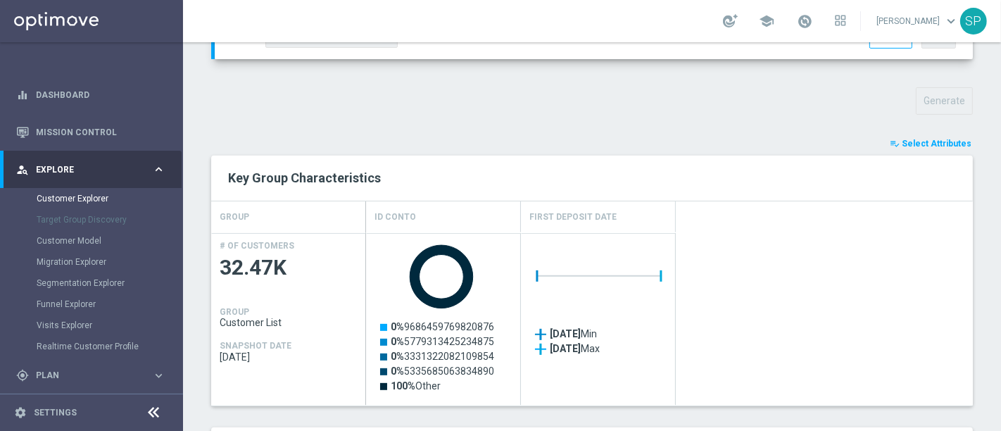
scroll to position [723, 0]
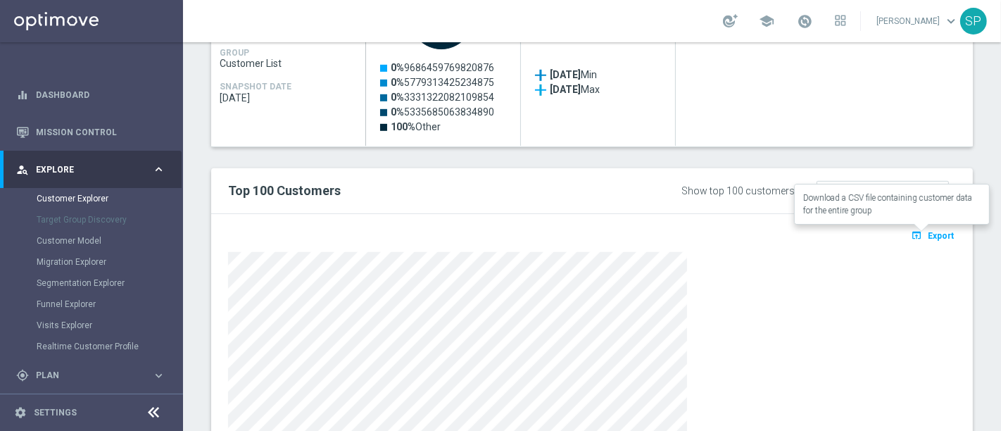
click at [927, 238] on button "open_in_browser Export" at bounding box center [932, 235] width 47 height 18
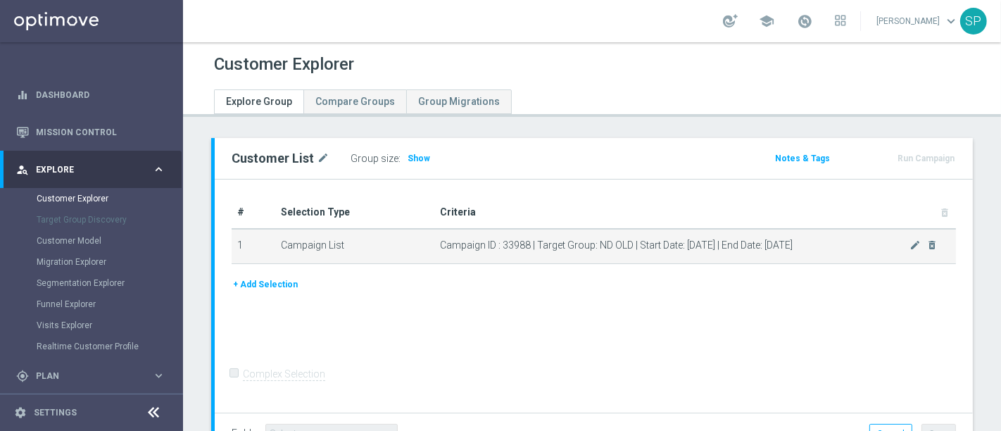
scroll to position [106, 0]
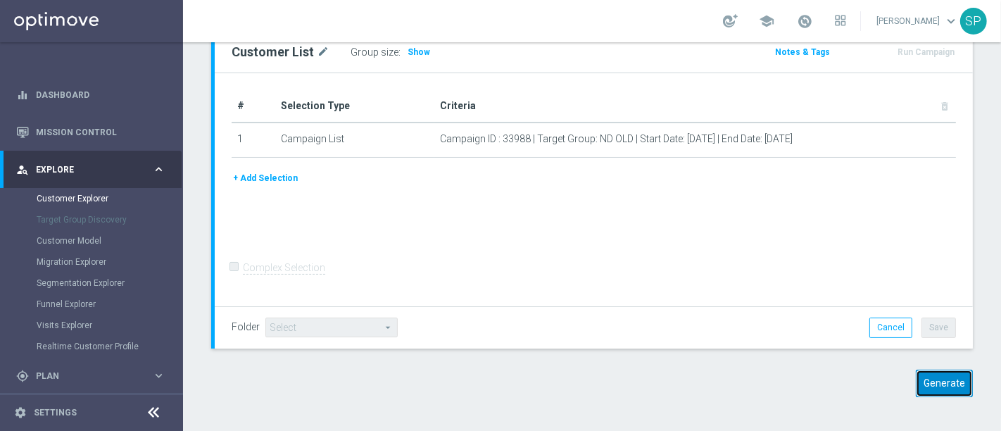
click at [925, 371] on button "Generate" at bounding box center [944, 382] width 57 height 27
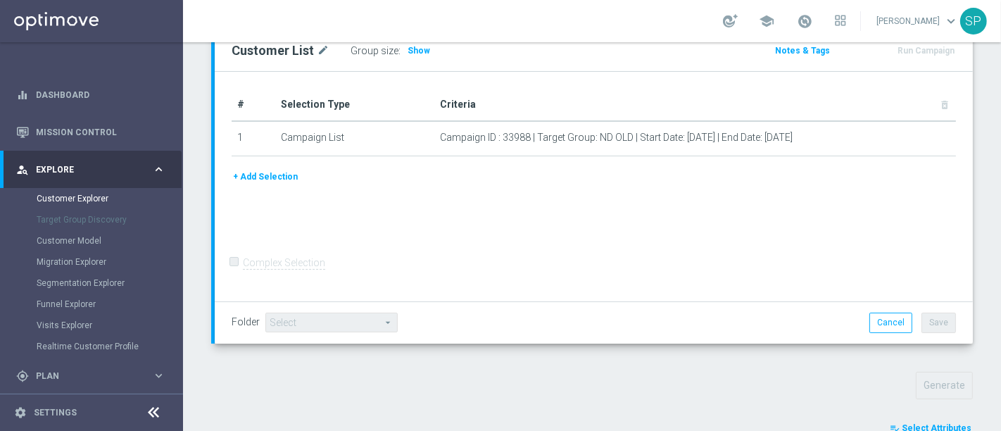
scroll to position [315, 0]
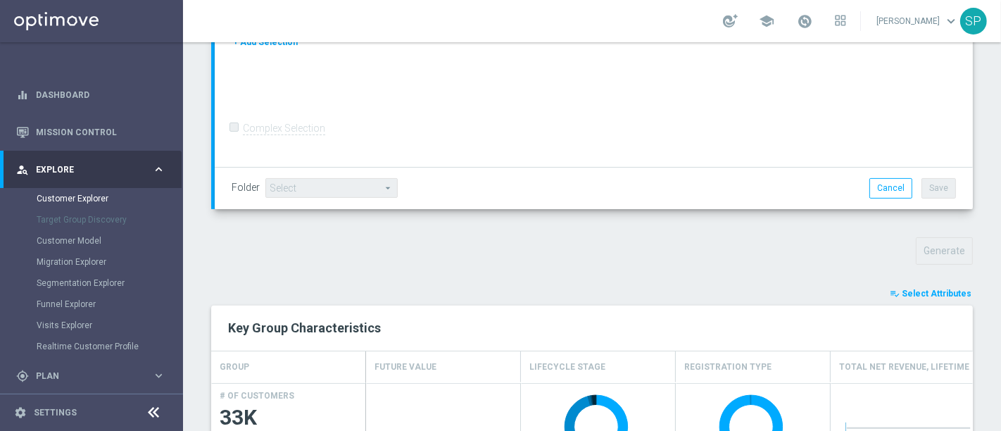
click at [930, 292] on span "Select Attributes" at bounding box center [937, 294] width 70 height 10
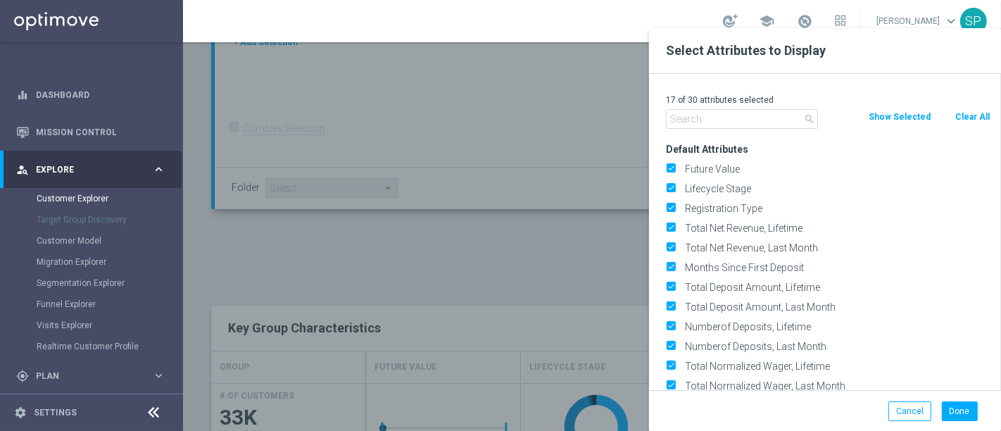
click at [968, 112] on button "Clear All" at bounding box center [972, 116] width 37 height 15
checkbox input "false"
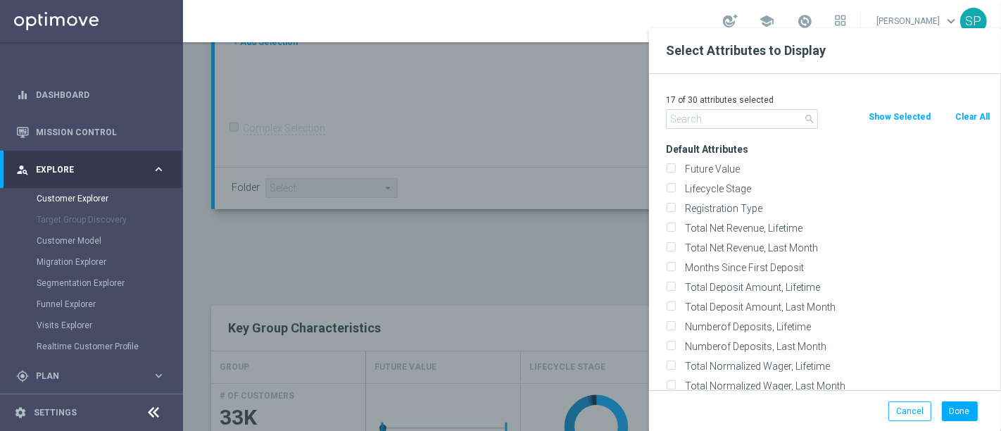
checkbox input "false"
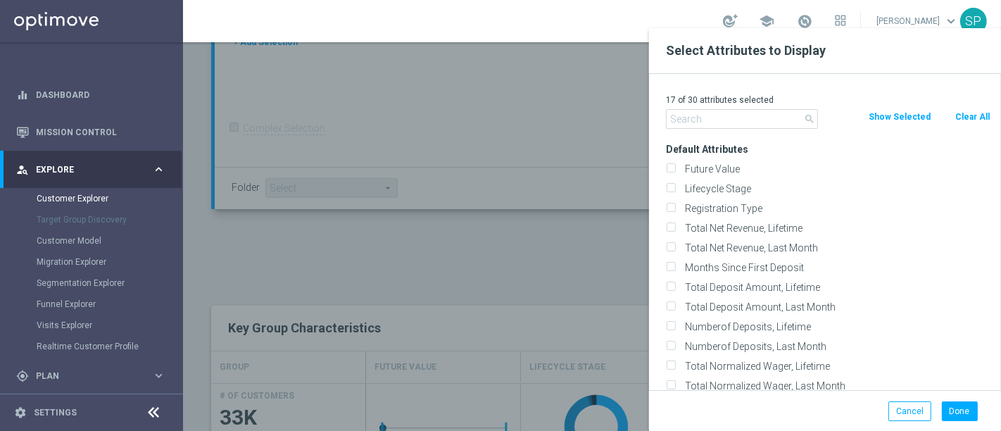
checkbox input "false"
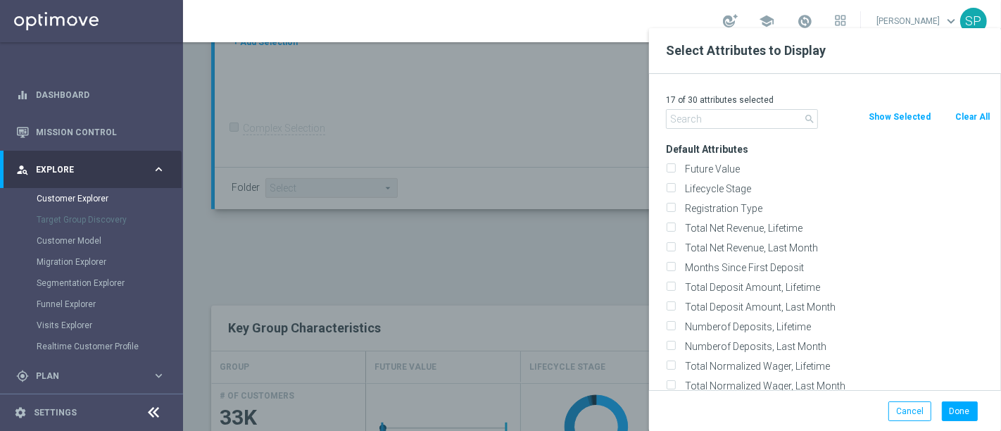
checkbox input "false"
click at [968, 112] on button "Clear All" at bounding box center [972, 116] width 37 height 15
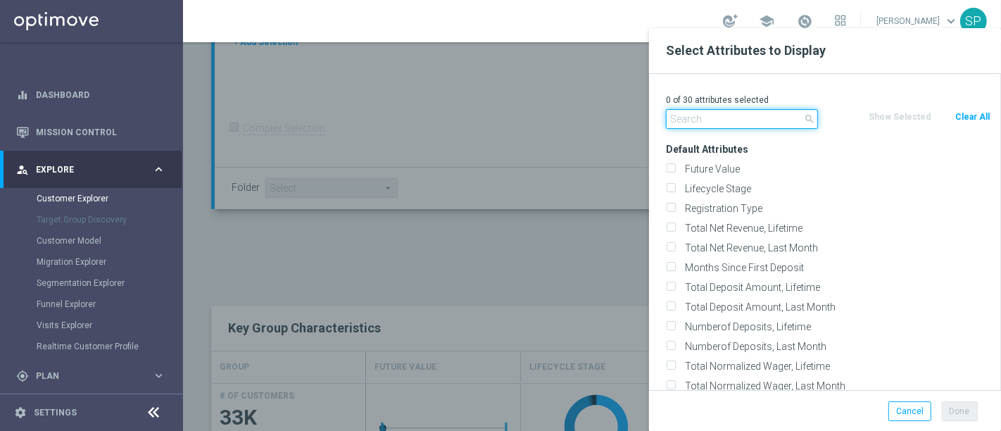
click at [729, 119] on input "text" at bounding box center [742, 119] width 152 height 20
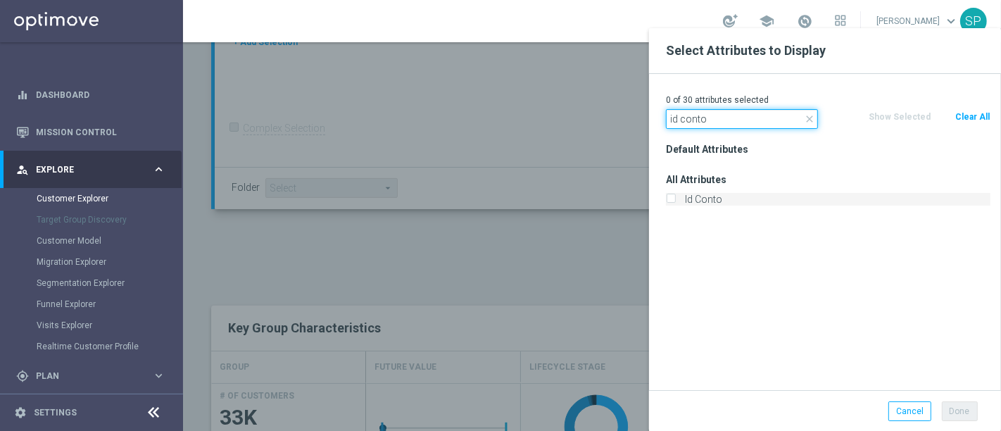
type input "id conto"
click at [711, 196] on label "Id Conto" at bounding box center [835, 199] width 310 height 13
click at [675, 196] on input "Id Conto" at bounding box center [670, 200] width 9 height 9
checkbox input "true"
drag, startPoint x: 721, startPoint y: 123, endPoint x: 533, endPoint y: 117, distance: 188.0
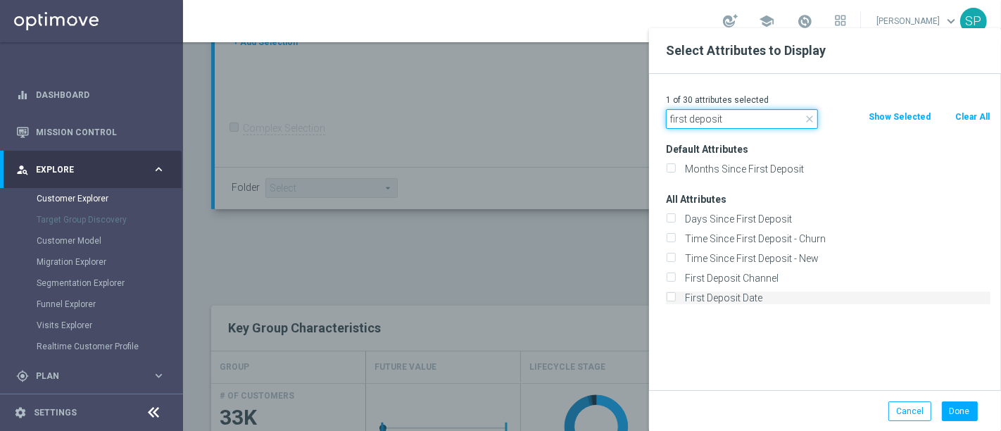
type input "first deposit"
click at [740, 295] on label "First Deposit Date" at bounding box center [835, 297] width 310 height 13
click at [675, 295] on input "First Deposit Date" at bounding box center [670, 299] width 9 height 9
checkbox input "true"
click at [972, 411] on button "Done" at bounding box center [960, 411] width 36 height 20
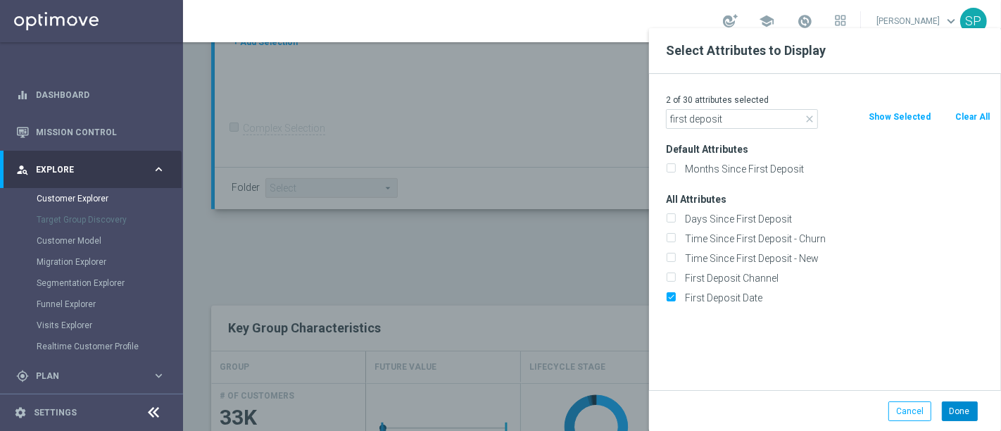
type input "Search"
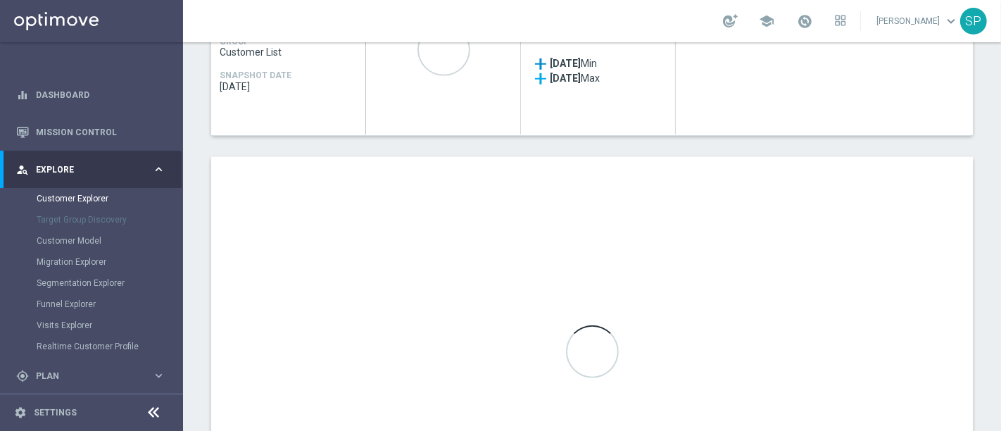
scroll to position [733, 0]
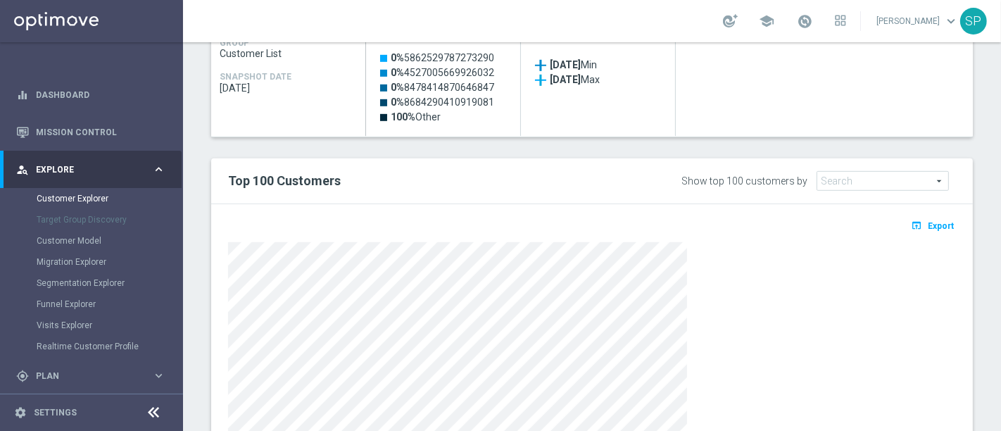
drag, startPoint x: 940, startPoint y: 232, endPoint x: 946, endPoint y: 219, distance: 14.2
click at [946, 221] on div "open_in_browser Export" at bounding box center [591, 230] width 749 height 18
click at [930, 223] on span "Export" at bounding box center [941, 226] width 26 height 10
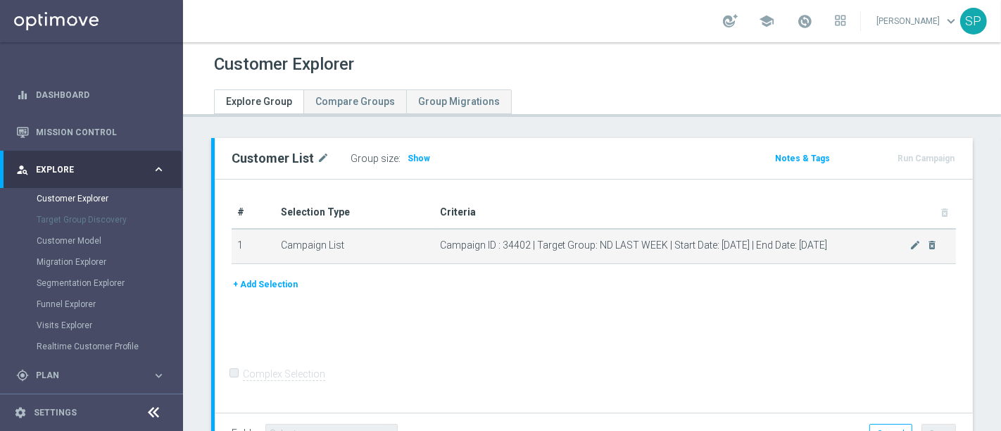
scroll to position [106, 0]
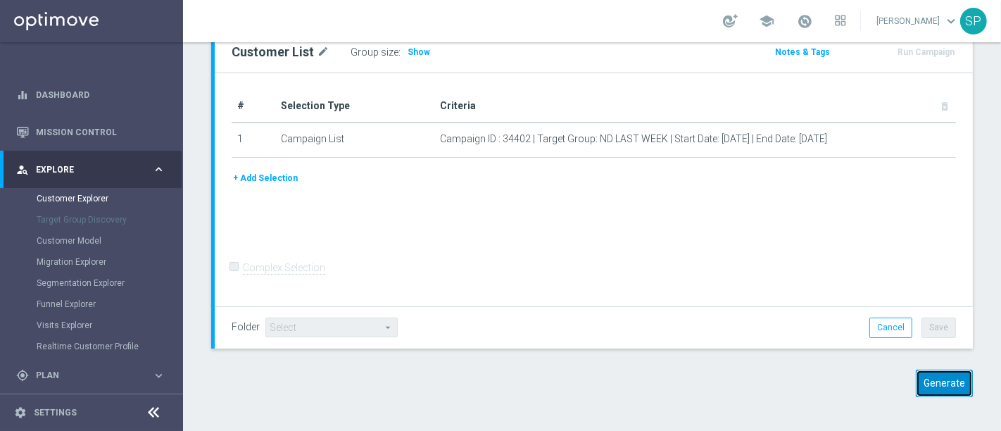
click at [940, 386] on button "Generate" at bounding box center [944, 382] width 57 height 27
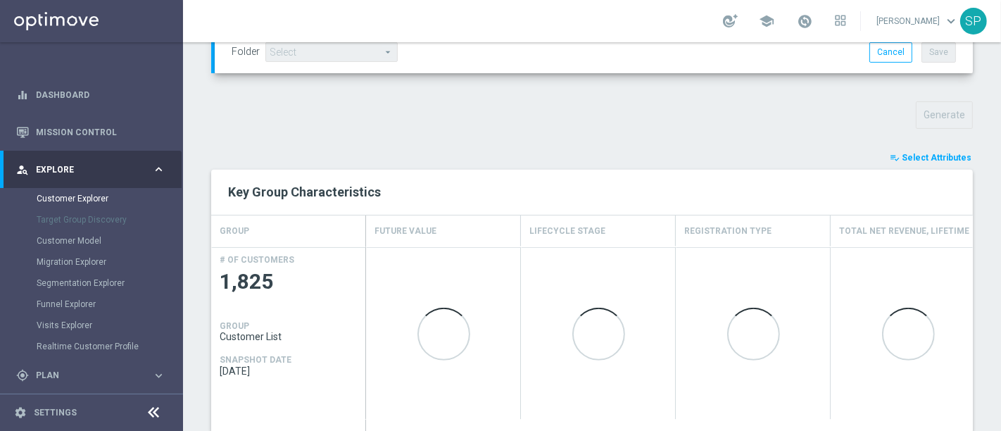
scroll to position [464, 0]
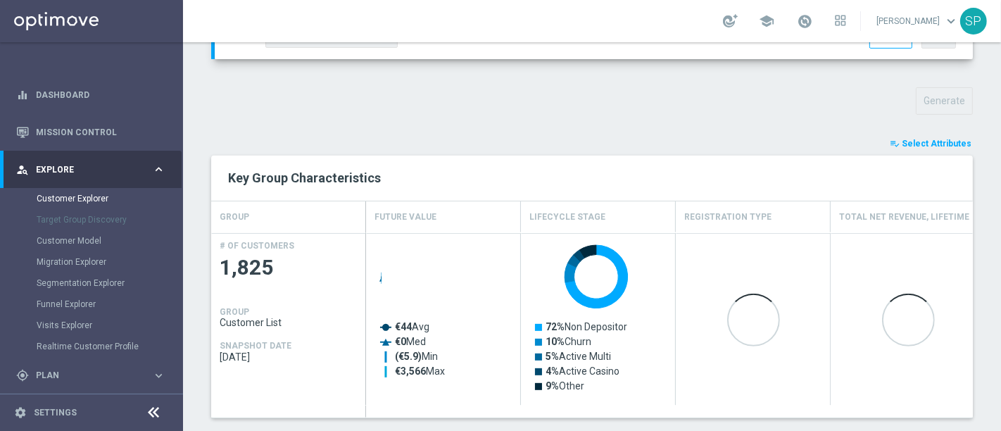
click at [930, 148] on button "playlist_add_check Select Attributes" at bounding box center [930, 143] width 84 height 15
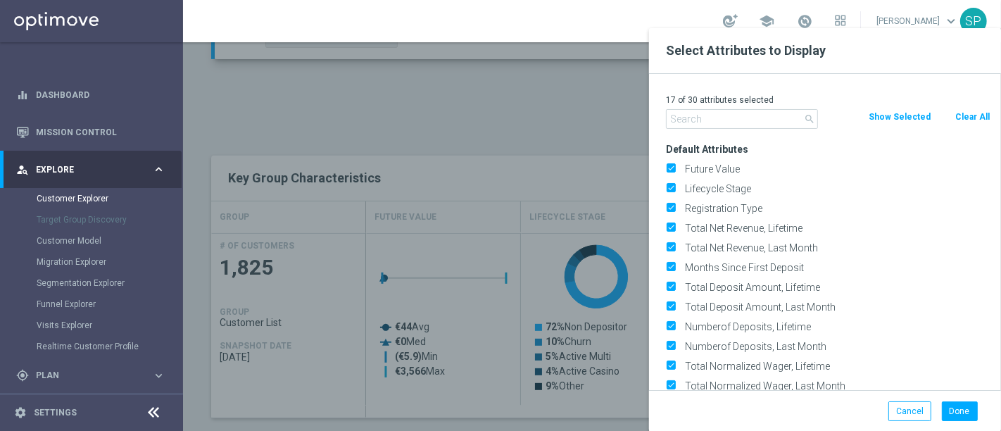
click at [968, 116] on button "Clear All" at bounding box center [972, 116] width 37 height 15
checkbox input "false"
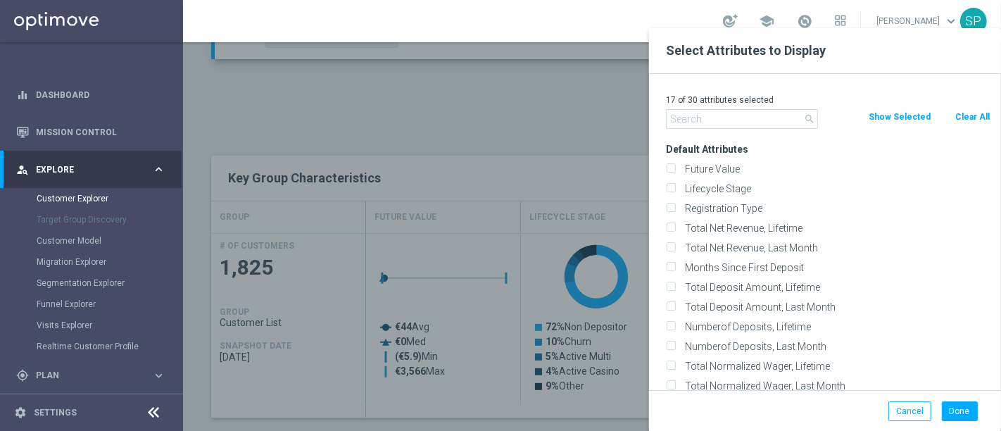
checkbox input "false"
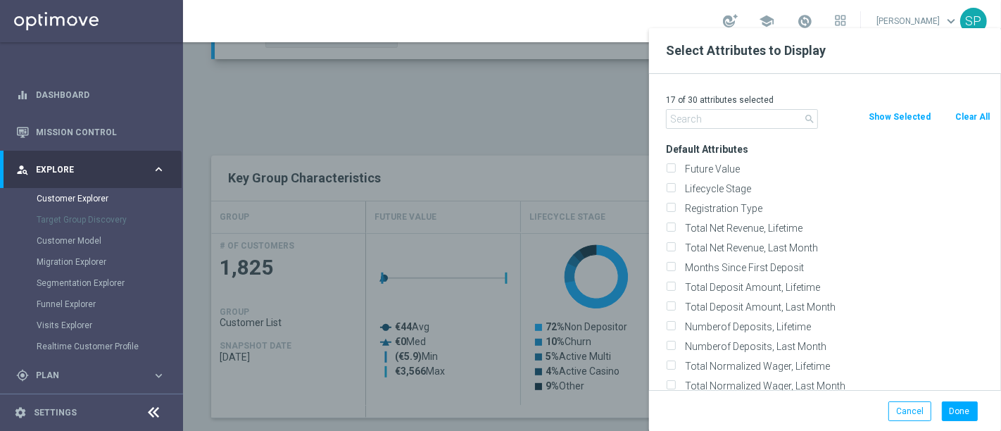
checkbox input "false"
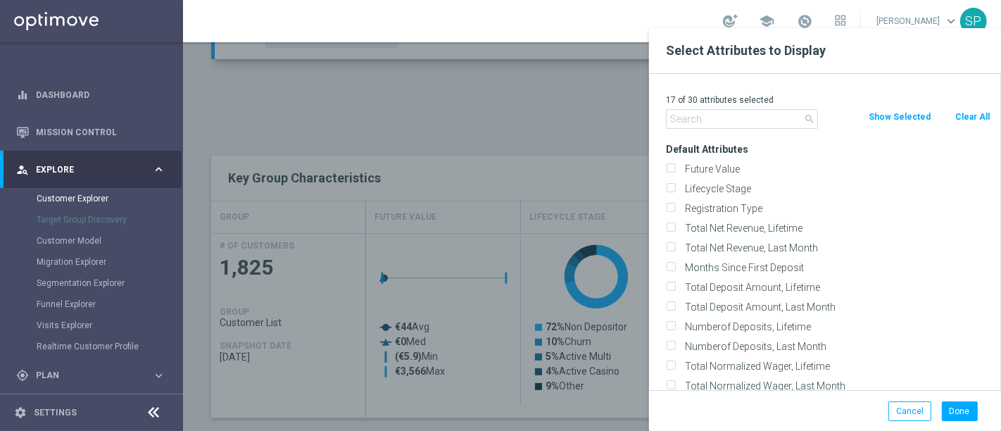
checkbox input "false"
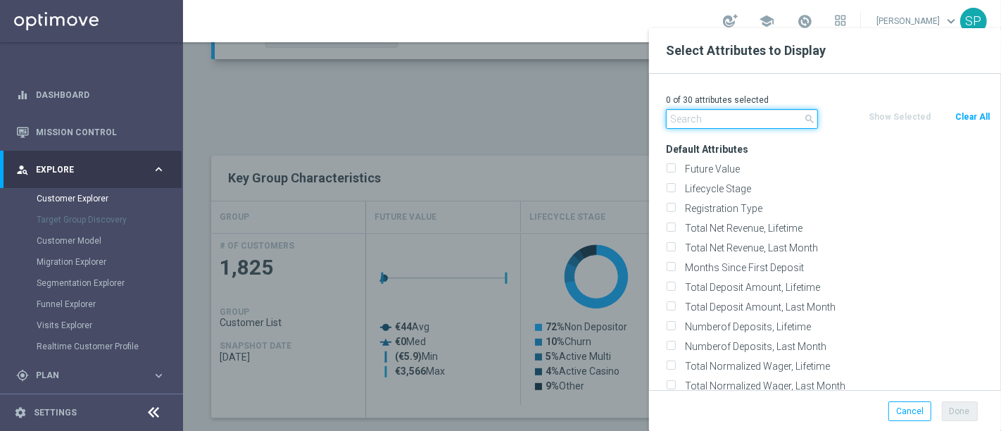
click at [762, 110] on input "text" at bounding box center [742, 119] width 152 height 20
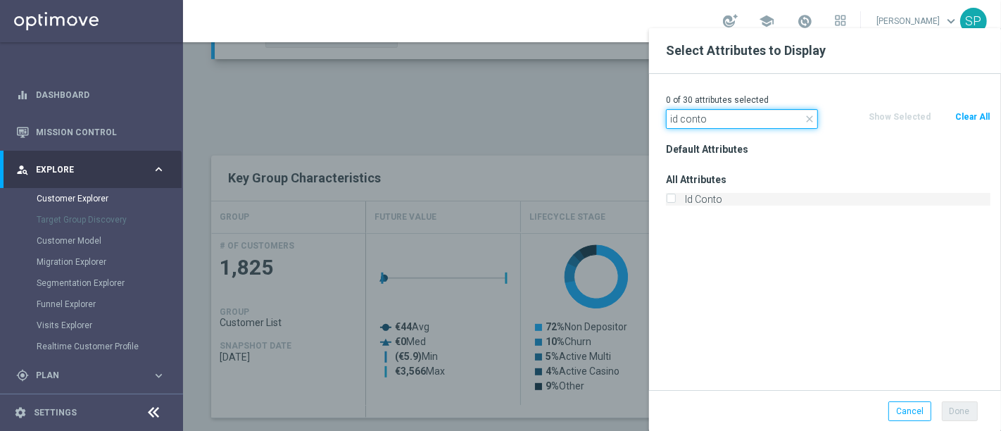
type input "id conto"
click at [716, 194] on label "Id Conto" at bounding box center [835, 199] width 310 height 13
click at [675, 196] on input "Id Conto" at bounding box center [670, 200] width 9 height 9
checkbox input "true"
drag, startPoint x: 726, startPoint y: 118, endPoint x: 476, endPoint y: 140, distance: 250.8
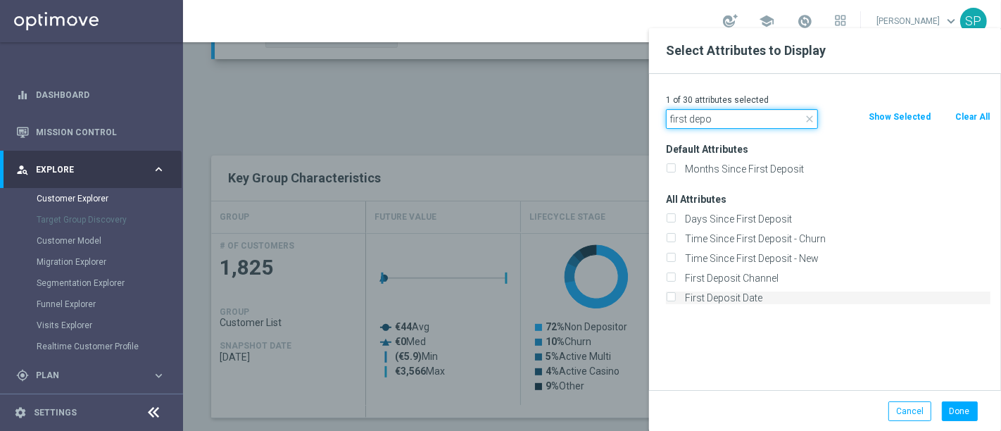
type input "first depo"
click at [740, 298] on label "First Deposit Date" at bounding box center [835, 297] width 310 height 13
click at [675, 298] on input "First Deposit Date" at bounding box center [670, 299] width 9 height 9
checkbox input "true"
click at [961, 421] on div "Done Cancel" at bounding box center [825, 411] width 352 height 42
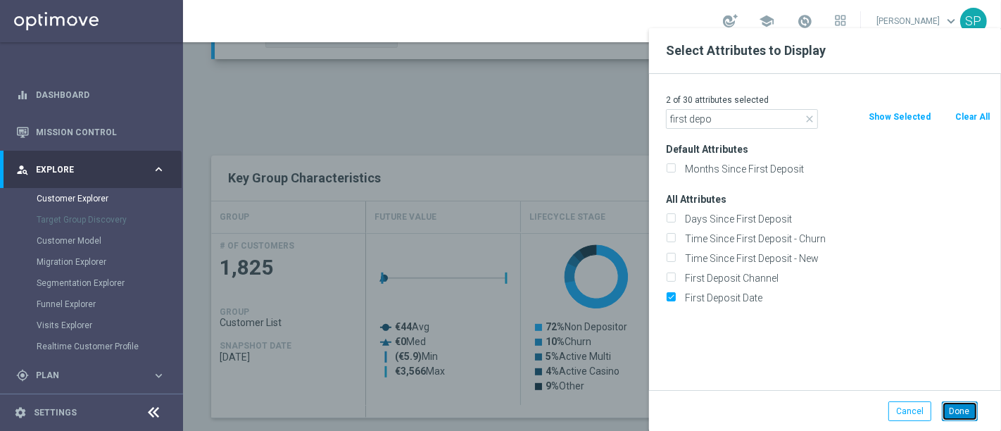
click at [963, 417] on button "Done" at bounding box center [960, 411] width 36 height 20
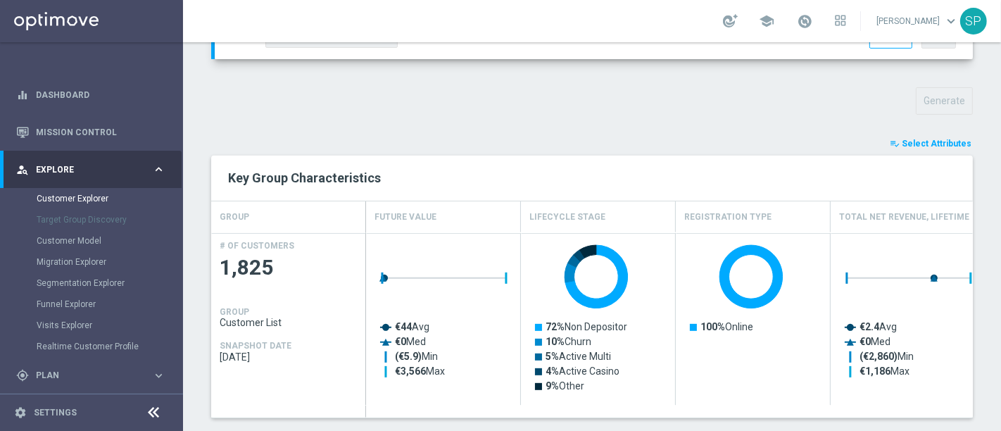
type input "Search"
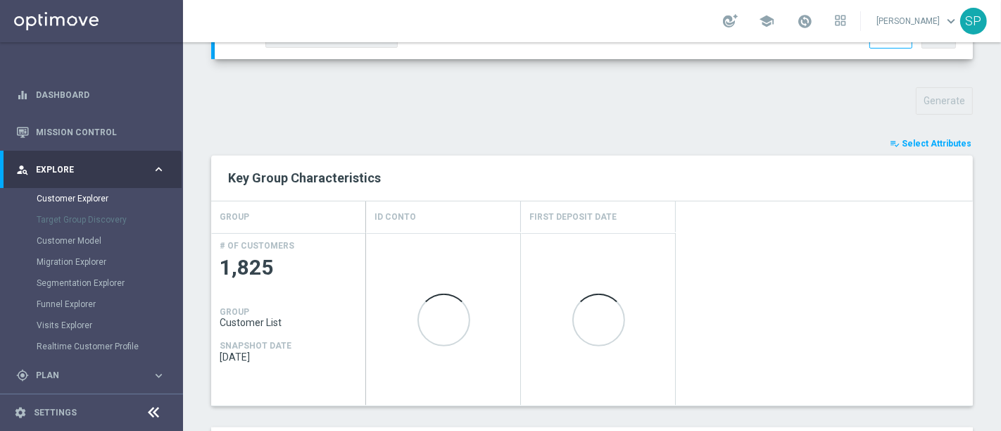
click at [803, 265] on div at bounding box center [669, 319] width 607 height 172
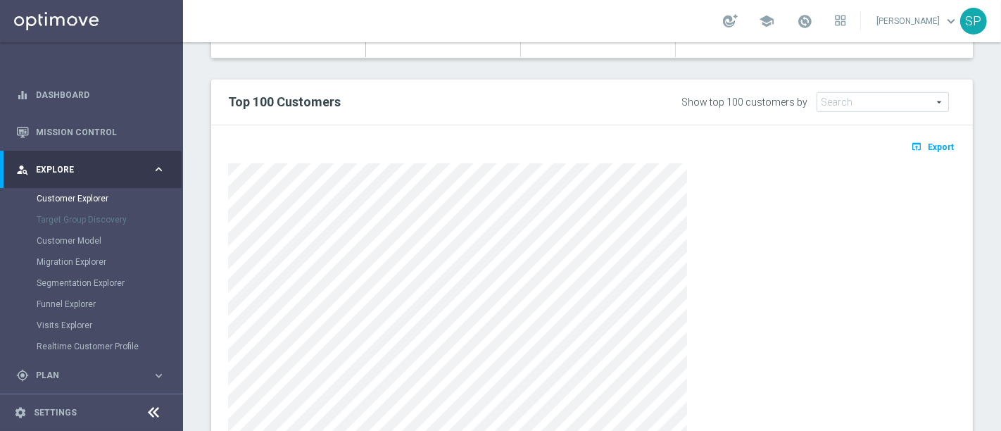
scroll to position [822, 0]
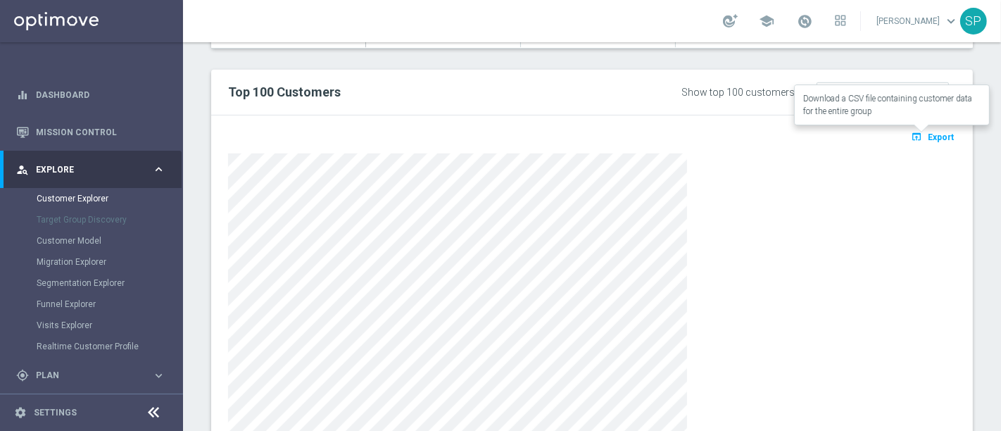
click at [932, 127] on button "open_in_browser Export" at bounding box center [932, 136] width 47 height 18
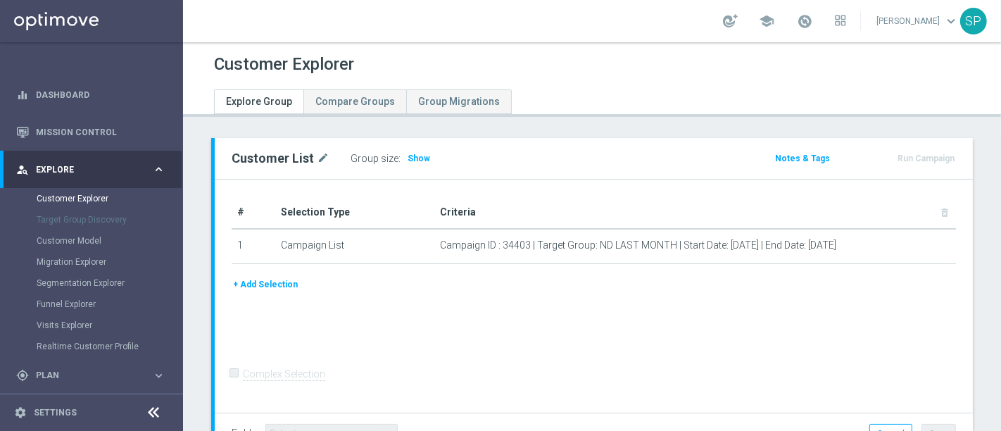
scroll to position [106, 0]
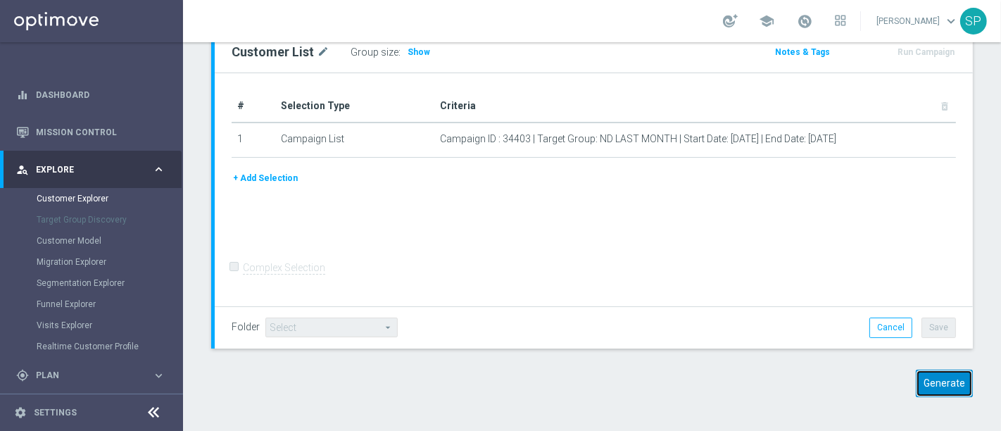
click at [944, 379] on button "Generate" at bounding box center [944, 382] width 57 height 27
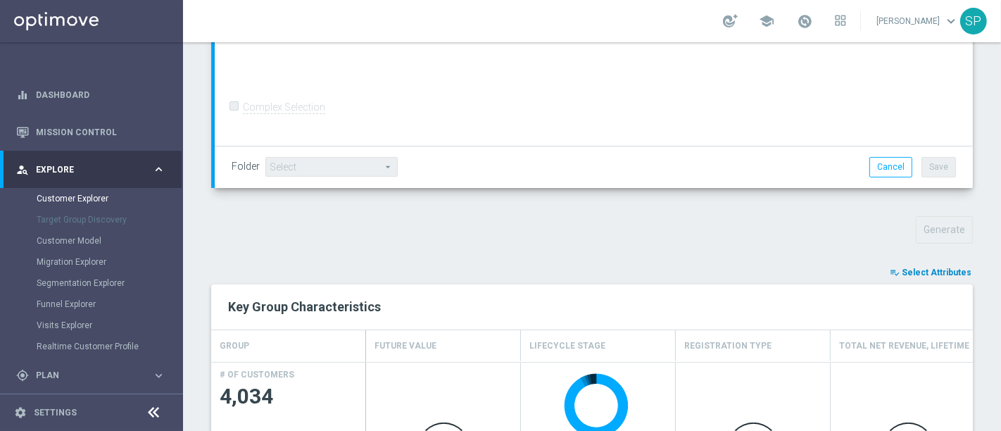
scroll to position [348, 0]
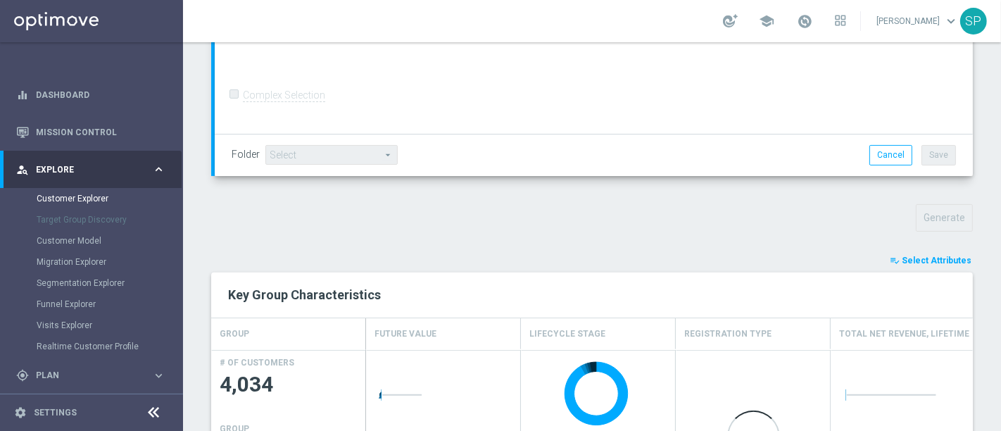
click at [947, 263] on button "playlist_add_check Select Attributes" at bounding box center [930, 260] width 84 height 15
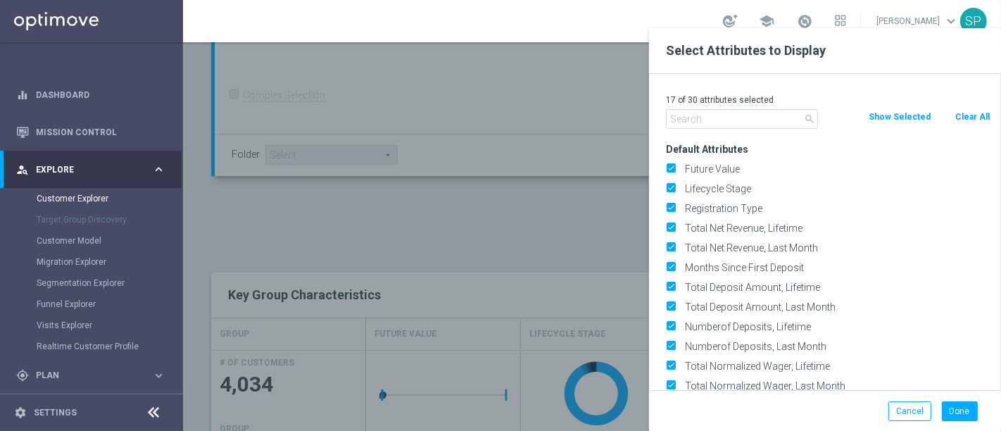
click at [966, 115] on button "Clear All" at bounding box center [972, 116] width 37 height 15
checkbox input "false"
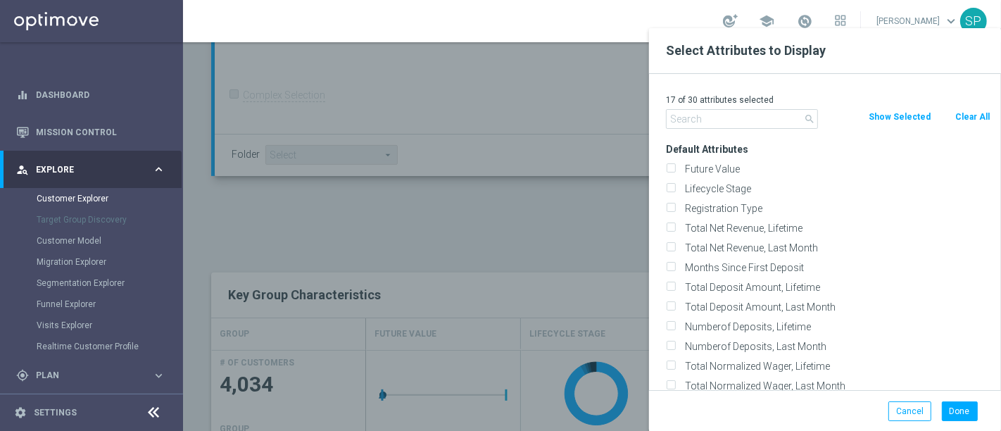
checkbox input "false"
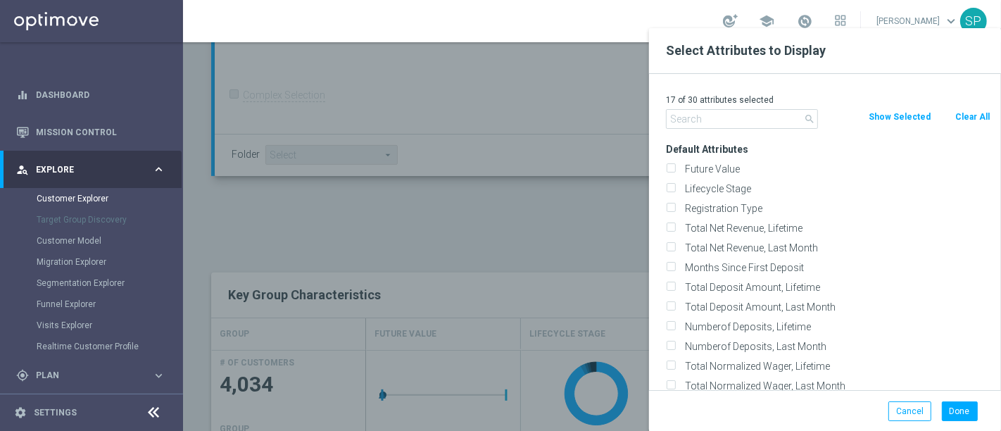
checkbox input "false"
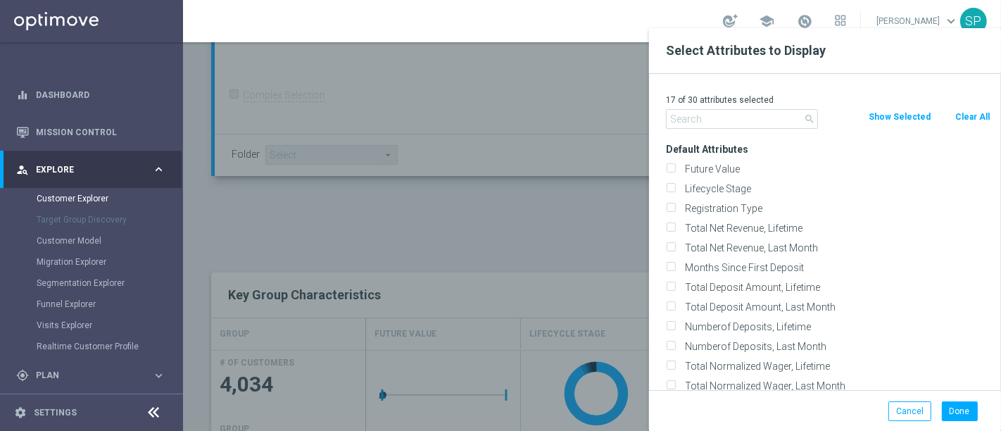
checkbox input "false"
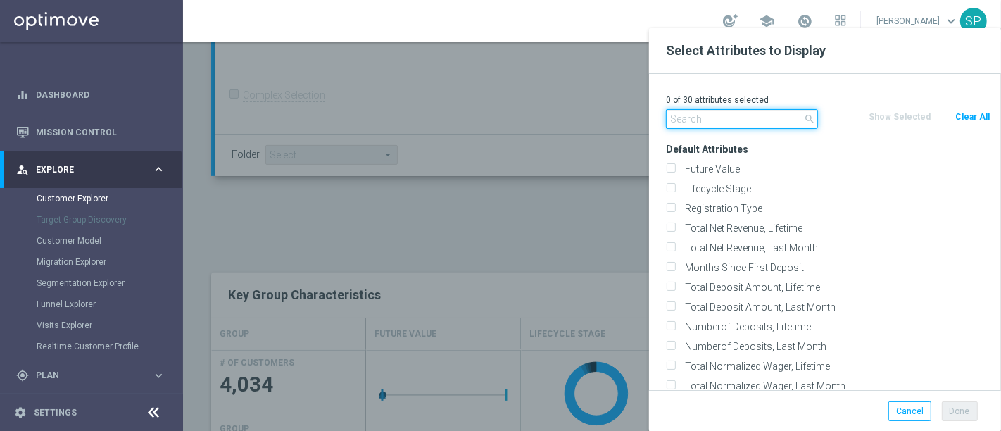
click at [733, 111] on input "text" at bounding box center [742, 119] width 152 height 20
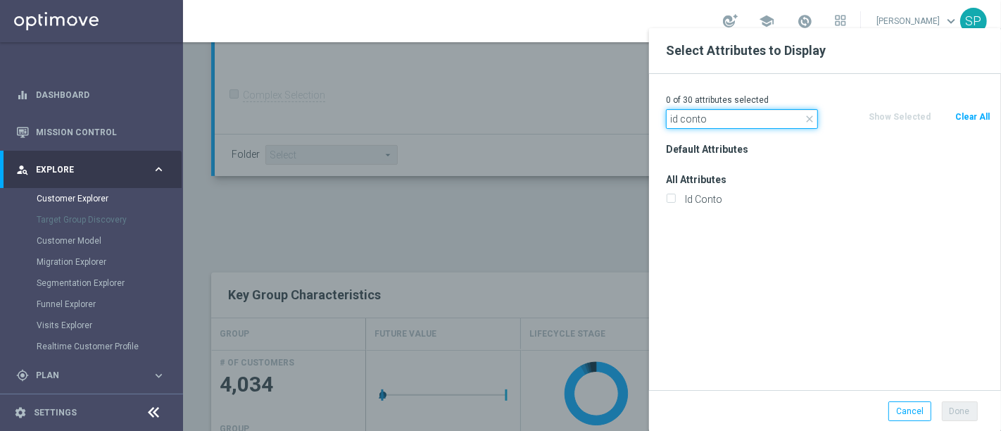
type input "id conto"
click at [718, 190] on div "Id Conto" at bounding box center [828, 199] width 346 height 20
click at [717, 191] on div "Id Conto" at bounding box center [828, 199] width 346 height 20
click at [724, 198] on label "Id Conto" at bounding box center [835, 199] width 310 height 13
click at [675, 198] on input "Id Conto" at bounding box center [670, 200] width 9 height 9
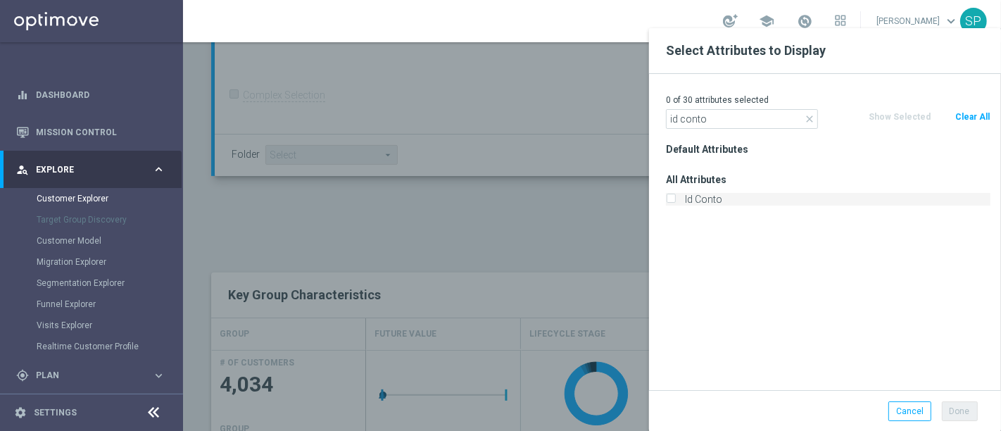
checkbox input "true"
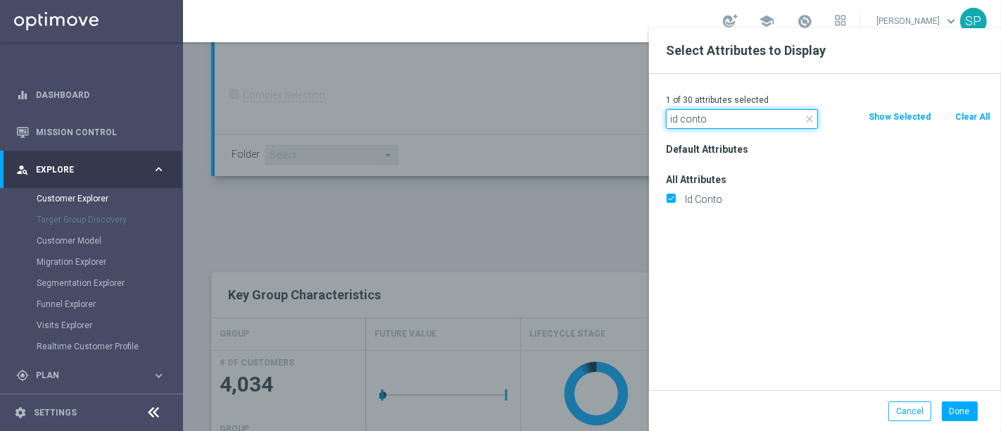
drag, startPoint x: 714, startPoint y: 127, endPoint x: 584, endPoint y: 122, distance: 129.6
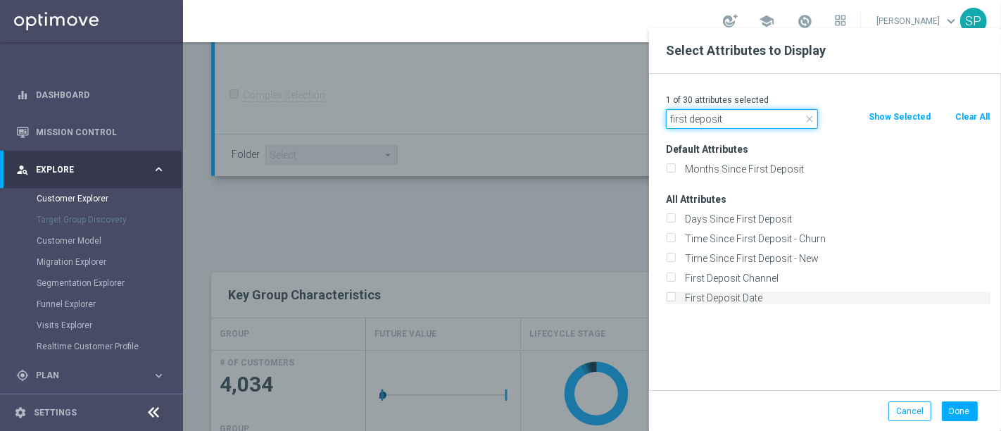
type input "first deposit"
click at [719, 294] on label "First Deposit Date" at bounding box center [835, 297] width 310 height 13
click at [675, 295] on input "First Deposit Date" at bounding box center [670, 299] width 9 height 9
checkbox input "true"
click at [952, 412] on button "Done" at bounding box center [960, 411] width 36 height 20
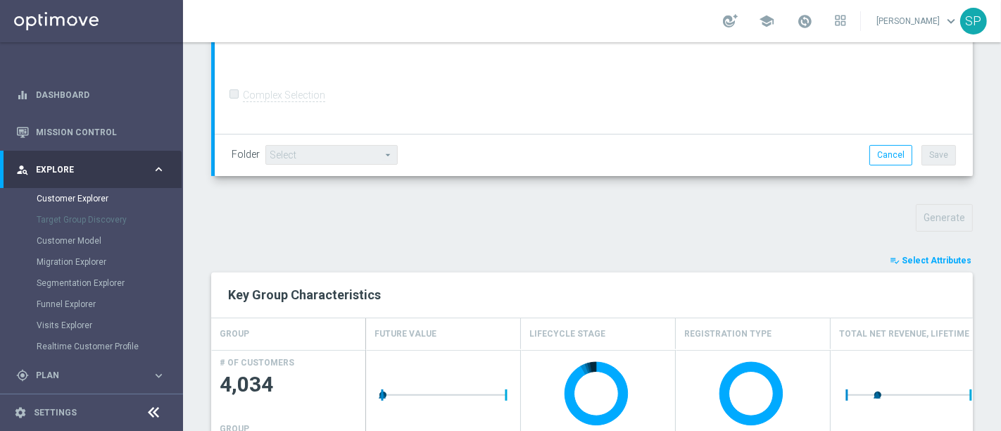
type input "Search"
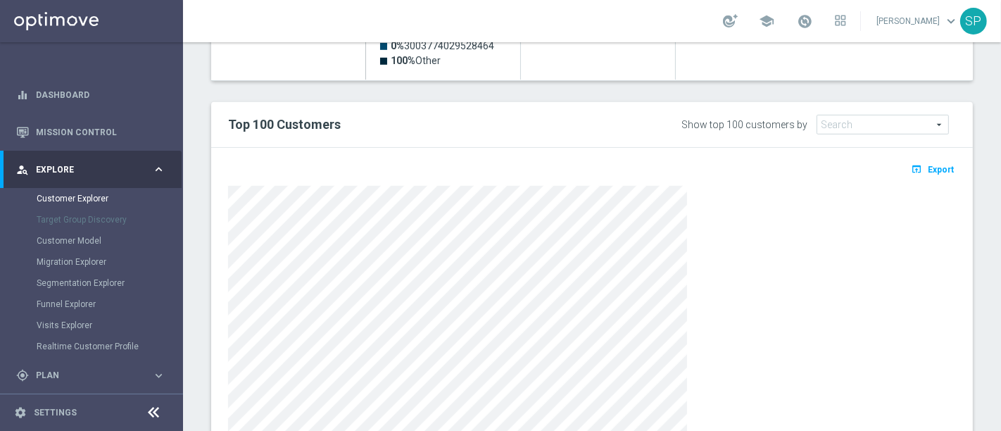
scroll to position [790, 0]
click at [925, 160] on button "open_in_browser Export" at bounding box center [932, 169] width 47 height 18
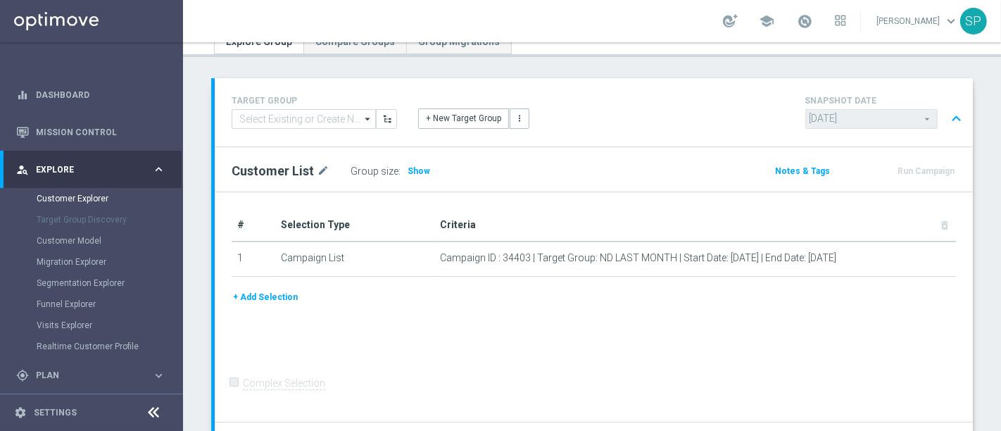
scroll to position [0, 0]
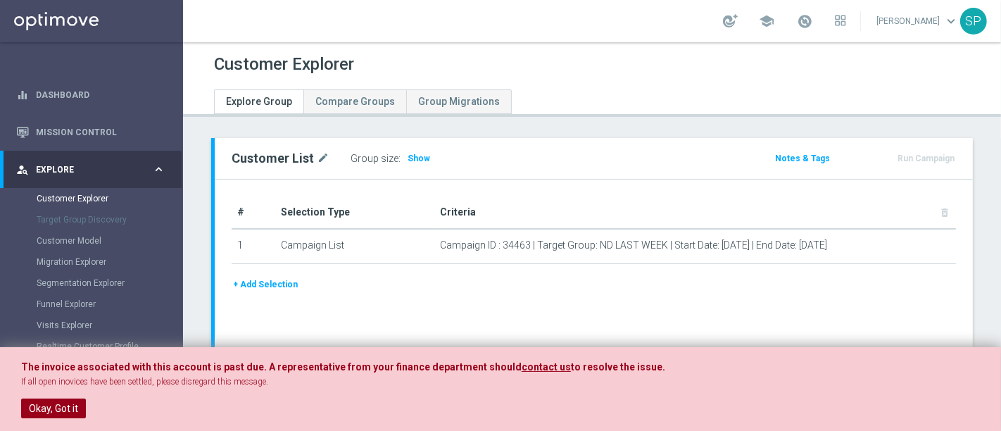
click at [64, 416] on button "Okay, Got it" at bounding box center [53, 408] width 65 height 20
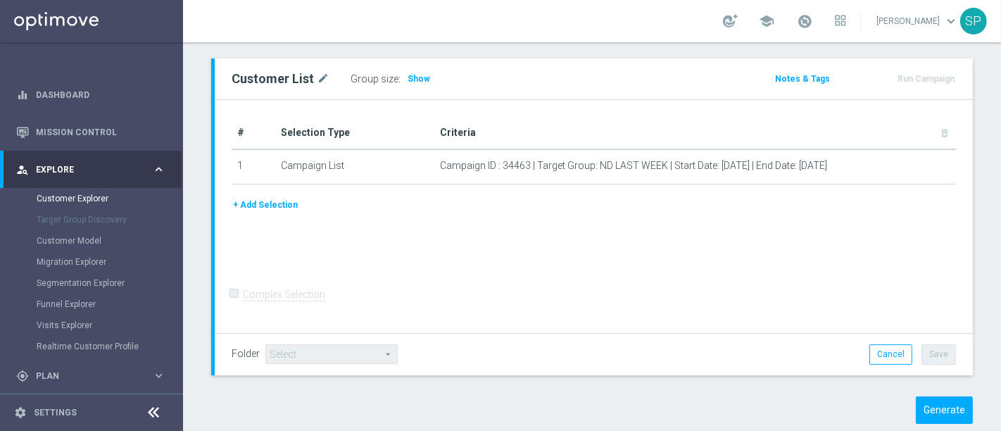
scroll to position [106, 0]
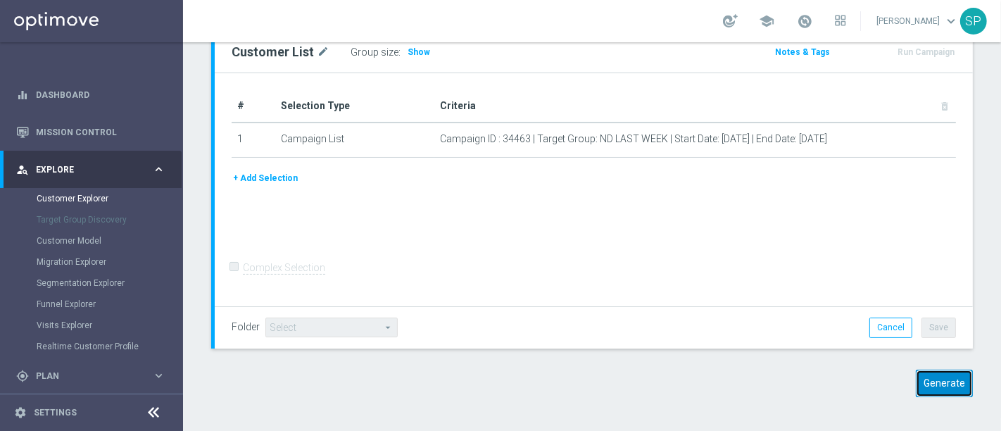
click at [928, 379] on button "Generate" at bounding box center [944, 382] width 57 height 27
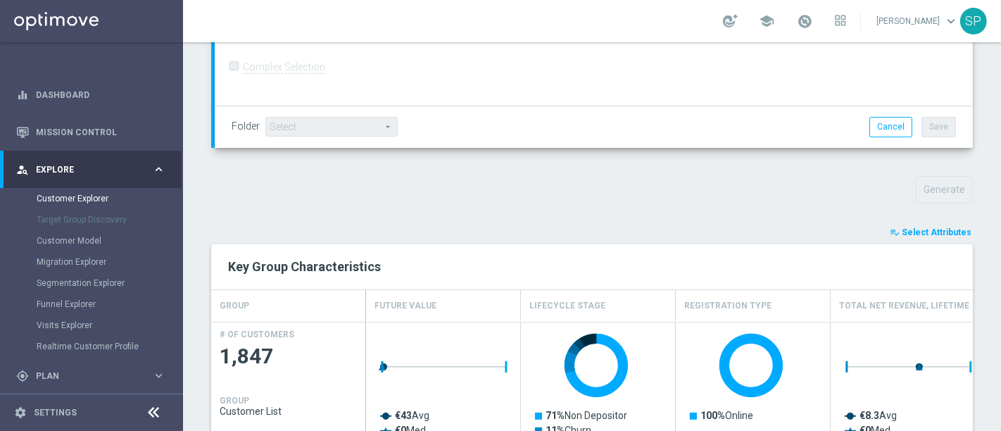
scroll to position [402, 0]
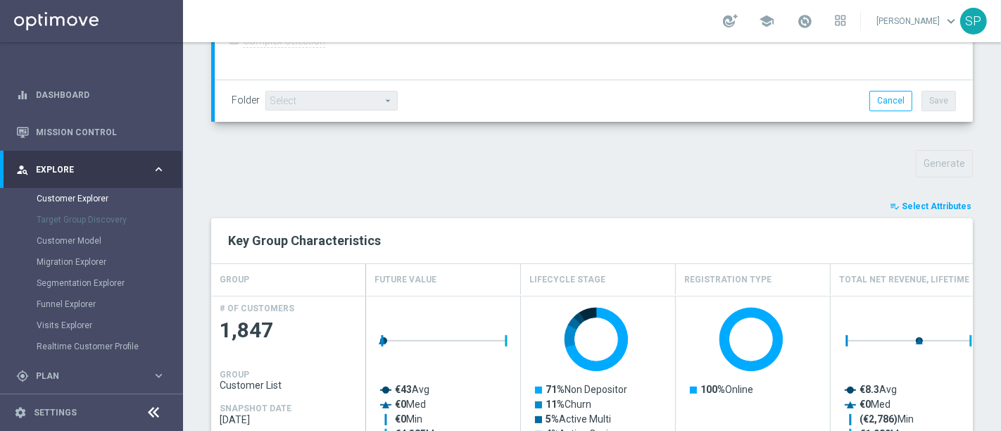
click at [932, 201] on span "Select Attributes" at bounding box center [937, 206] width 70 height 10
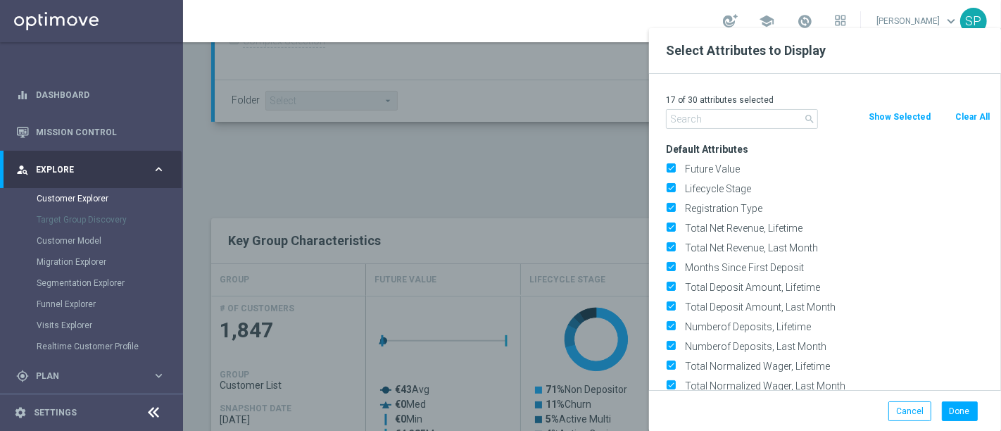
click at [970, 115] on button "Clear All" at bounding box center [972, 116] width 37 height 15
checkbox input "false"
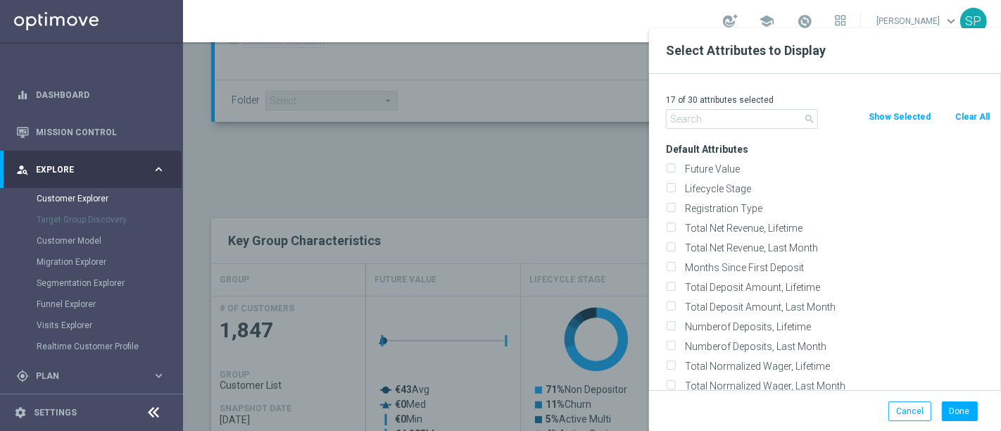
checkbox input "false"
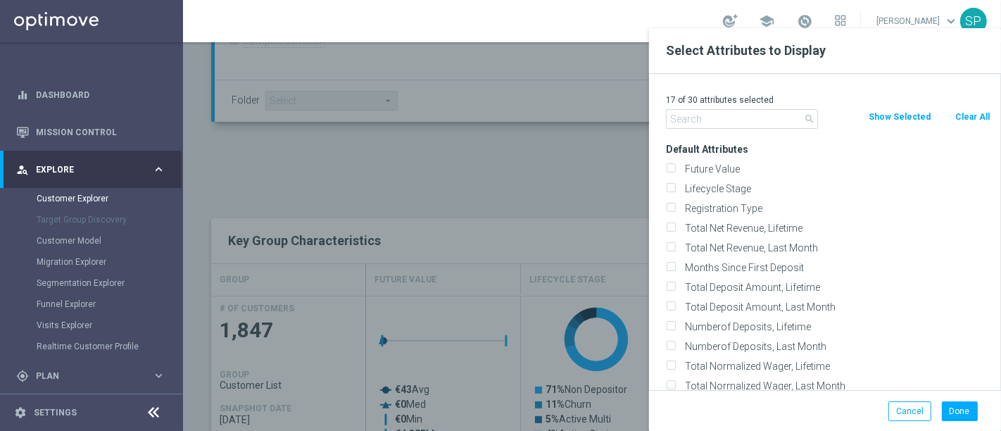
checkbox input "false"
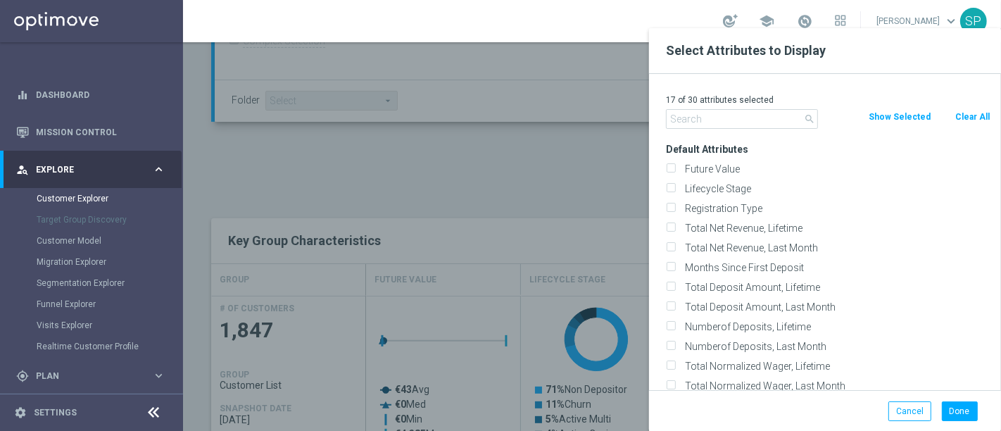
checkbox input "false"
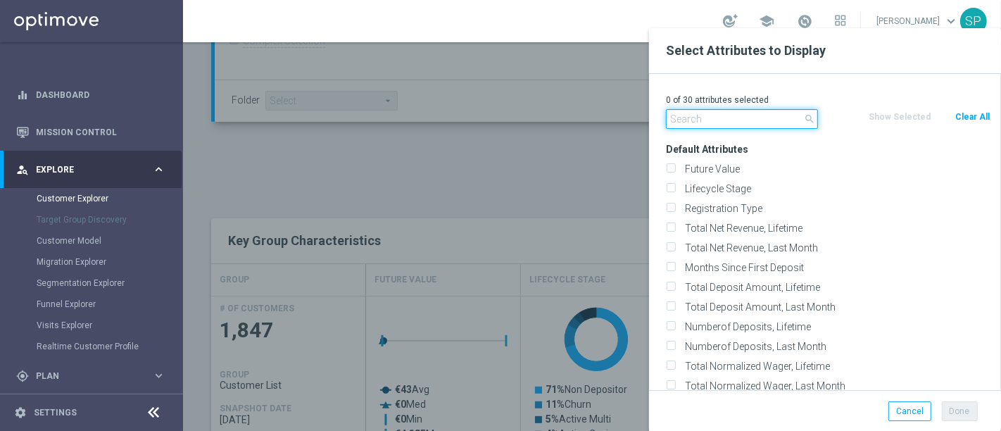
click at [747, 125] on input "text" at bounding box center [742, 119] width 152 height 20
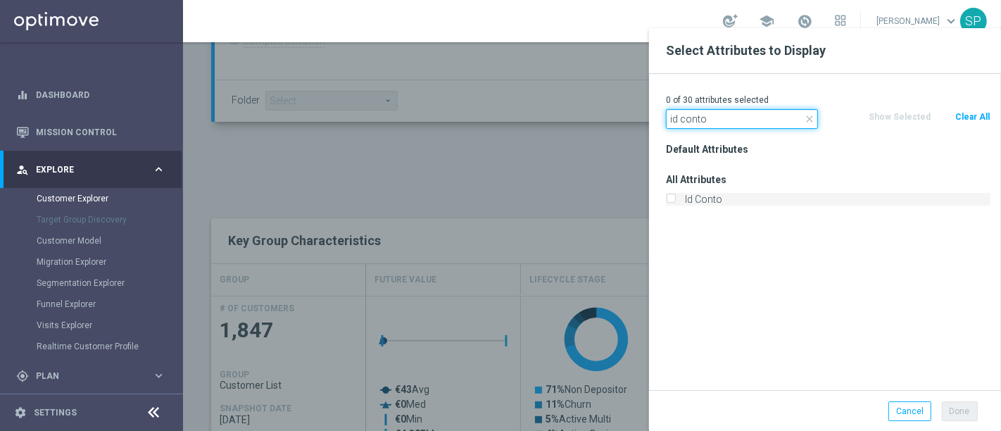
type input "id conto"
click at [696, 205] on label "Id Conto" at bounding box center [835, 199] width 310 height 13
click at [675, 205] on input "Id Conto" at bounding box center [670, 200] width 9 height 9
checkbox input "true"
drag, startPoint x: 733, startPoint y: 113, endPoint x: 572, endPoint y: 111, distance: 160.5
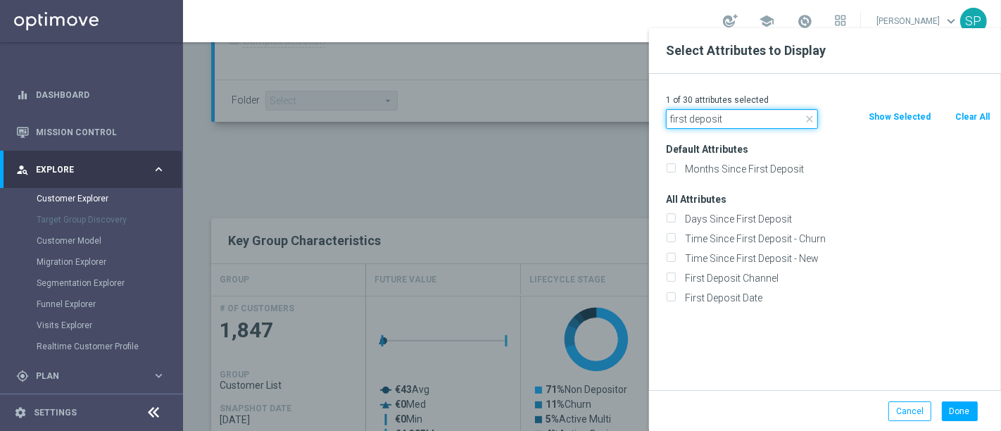
type input "first deposit"
click at [733, 290] on div "First Deposit Date" at bounding box center [828, 298] width 346 height 20
click at [734, 294] on label "First Deposit Date" at bounding box center [835, 297] width 310 height 13
click at [675, 295] on input "First Deposit Date" at bounding box center [670, 299] width 9 height 9
checkbox input "true"
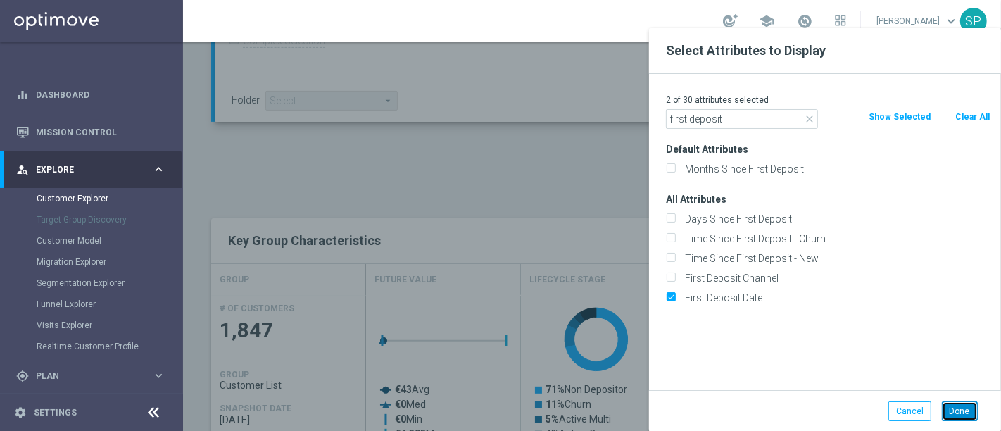
click at [958, 415] on button "Done" at bounding box center [960, 411] width 36 height 20
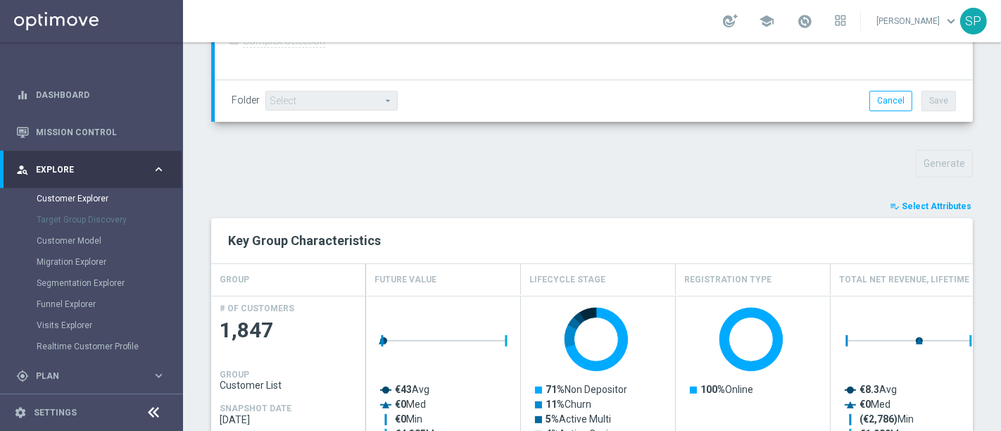
type input "Search"
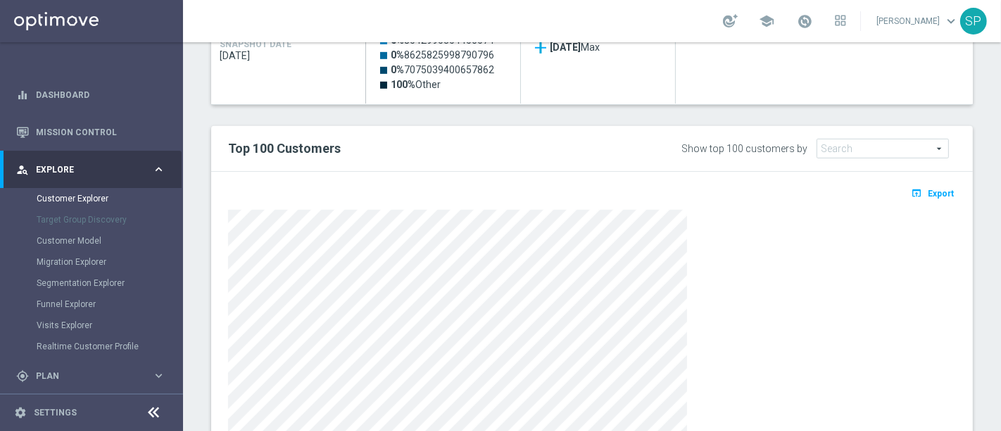
scroll to position [764, 0]
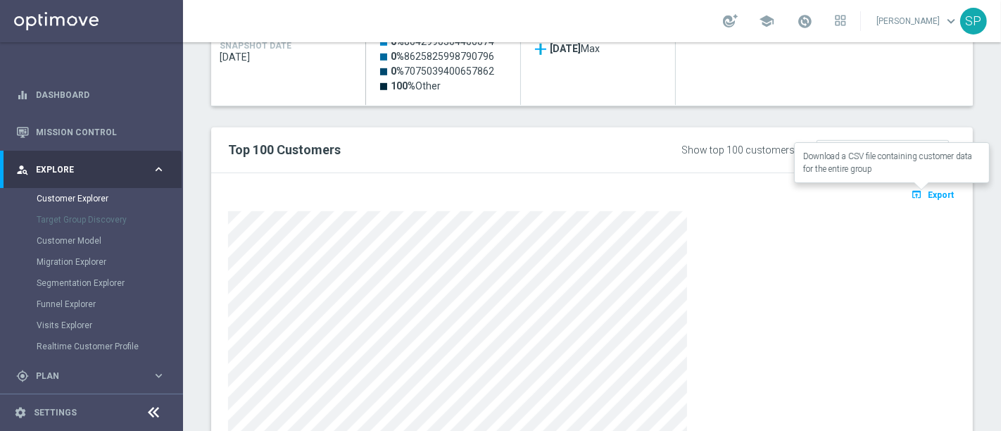
click at [935, 197] on button "open_in_browser Export" at bounding box center [932, 194] width 47 height 18
click at [928, 237] on div at bounding box center [592, 355] width 728 height 289
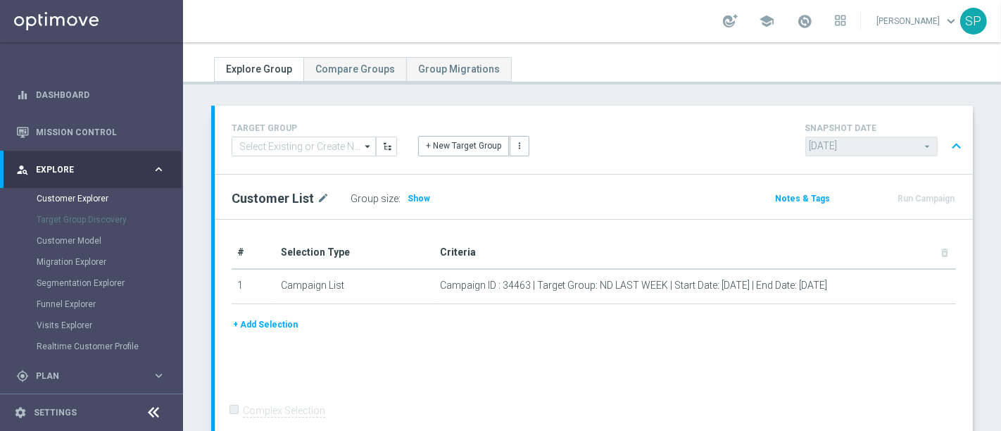
scroll to position [0, 0]
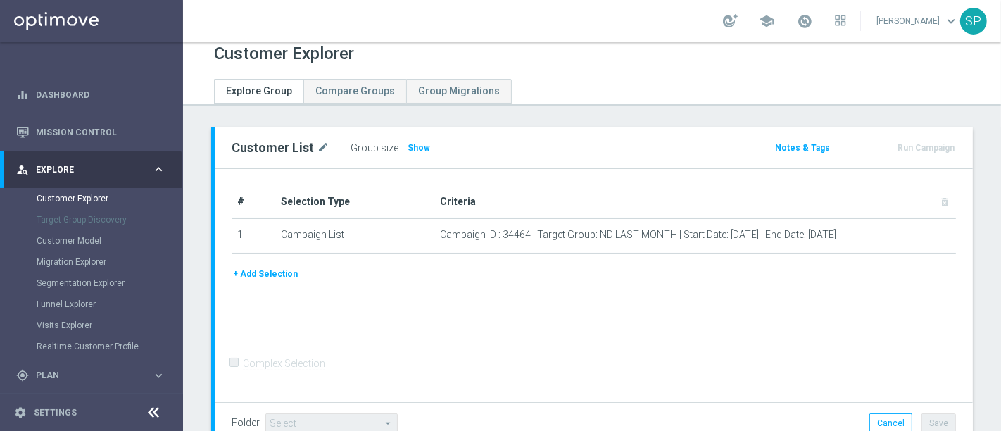
scroll to position [106, 0]
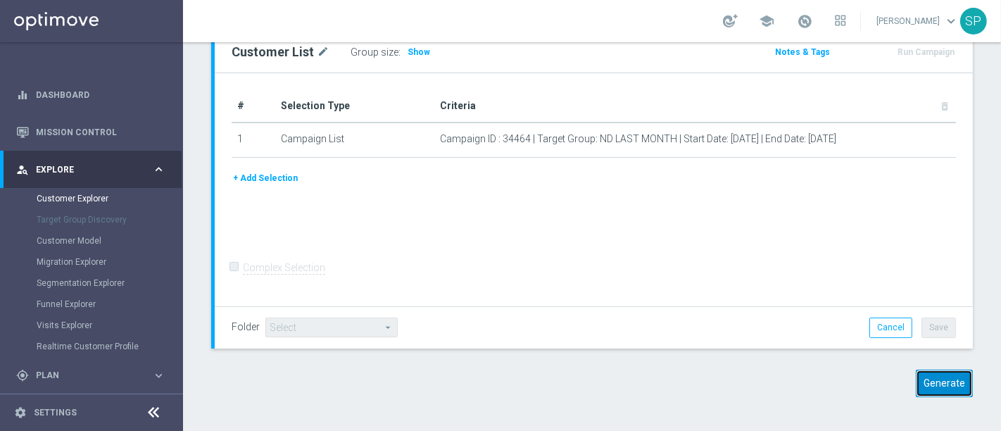
click at [939, 379] on button "Generate" at bounding box center [944, 382] width 57 height 27
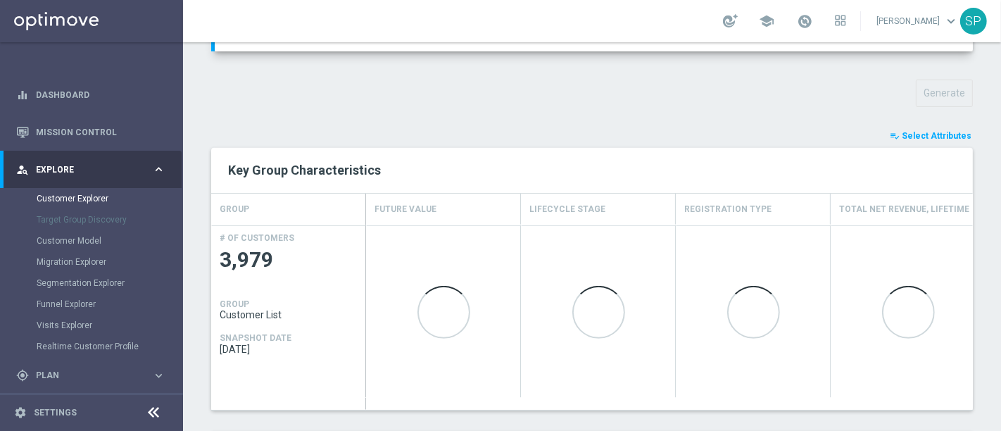
scroll to position [505, 0]
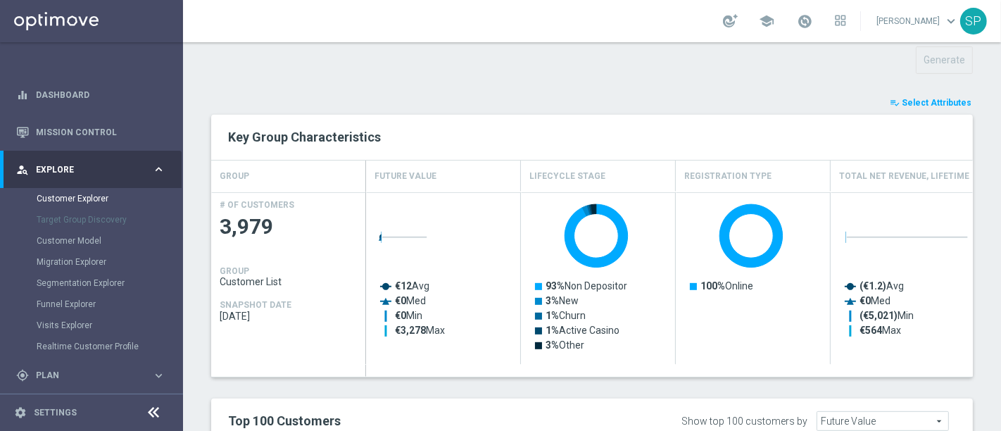
click at [902, 99] on span "Select Attributes" at bounding box center [937, 103] width 70 height 10
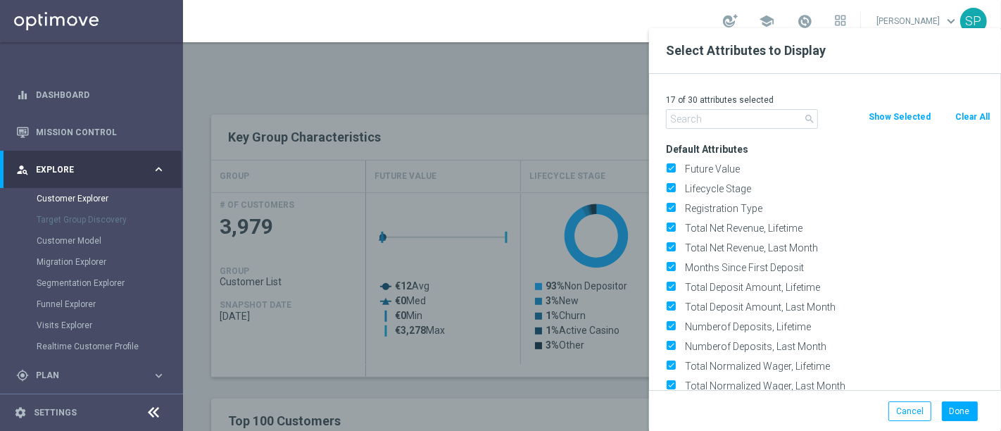
click at [952, 114] on div "Clear All" at bounding box center [972, 116] width 58 height 15
click at [957, 110] on button "Clear All" at bounding box center [972, 116] width 37 height 15
checkbox input "false"
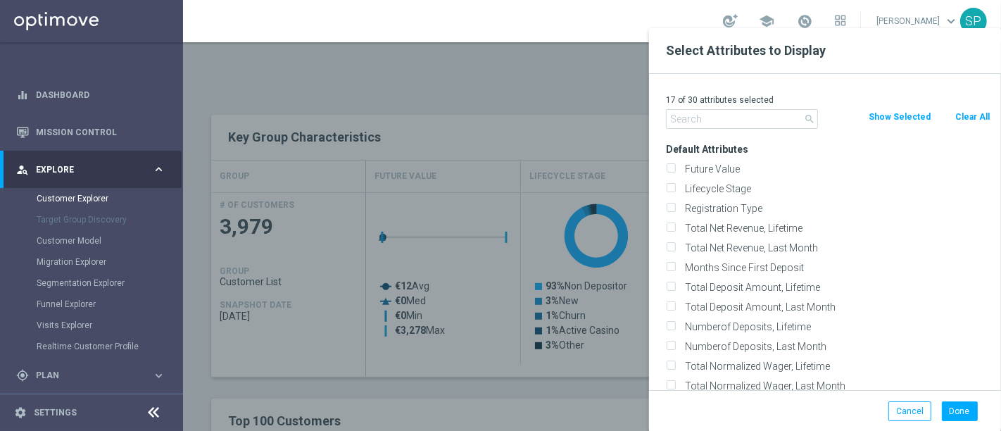
checkbox input "false"
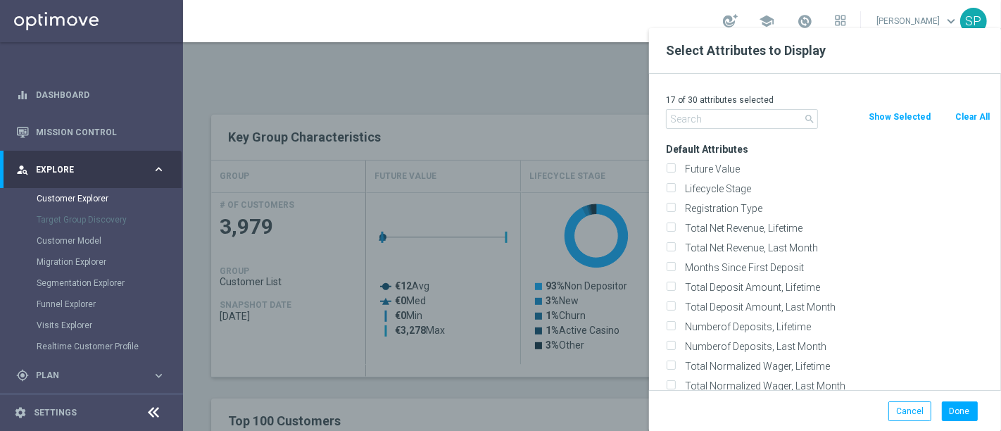
checkbox input "false"
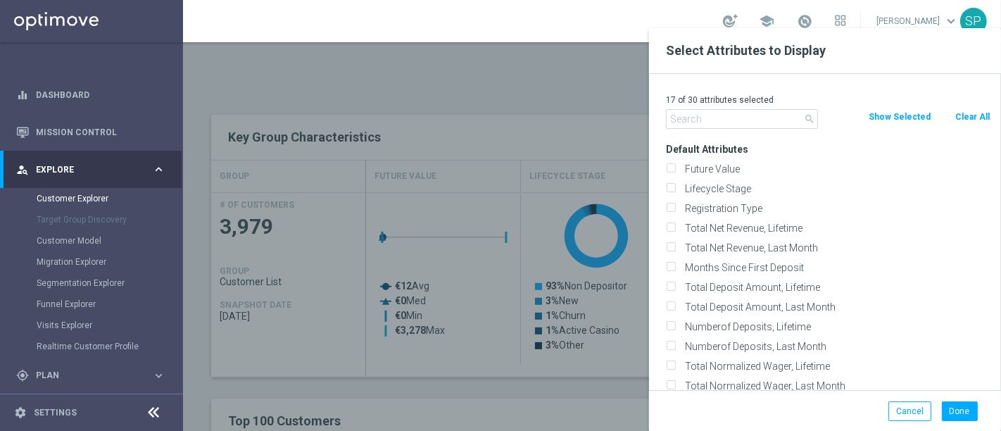
checkbox input "false"
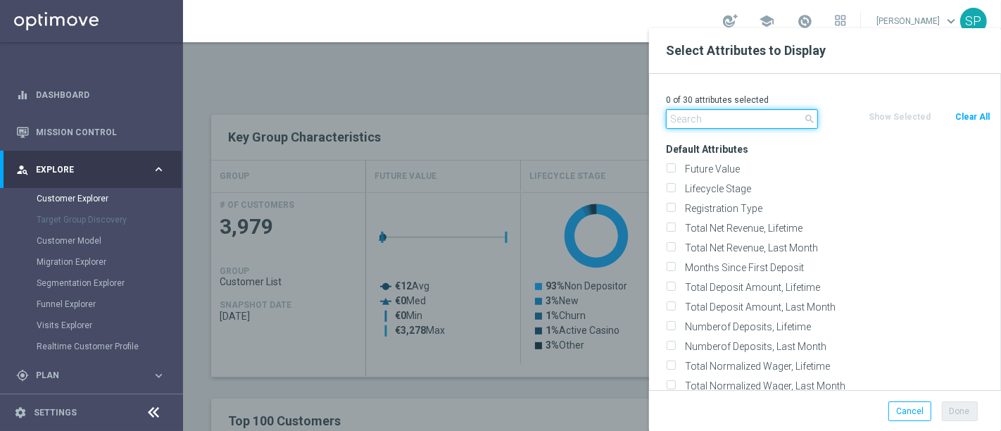
click at [758, 118] on input "text" at bounding box center [742, 119] width 152 height 20
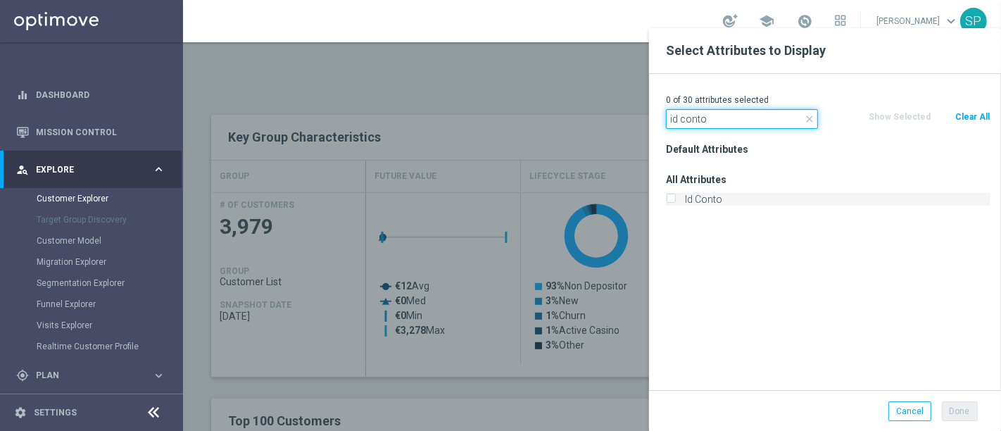
type input "id conto"
click at [711, 198] on label "Id Conto" at bounding box center [835, 199] width 310 height 13
click at [675, 198] on input "Id Conto" at bounding box center [670, 200] width 9 height 9
checkbox input "true"
drag, startPoint x: 766, startPoint y: 121, endPoint x: 552, endPoint y: 118, distance: 214.0
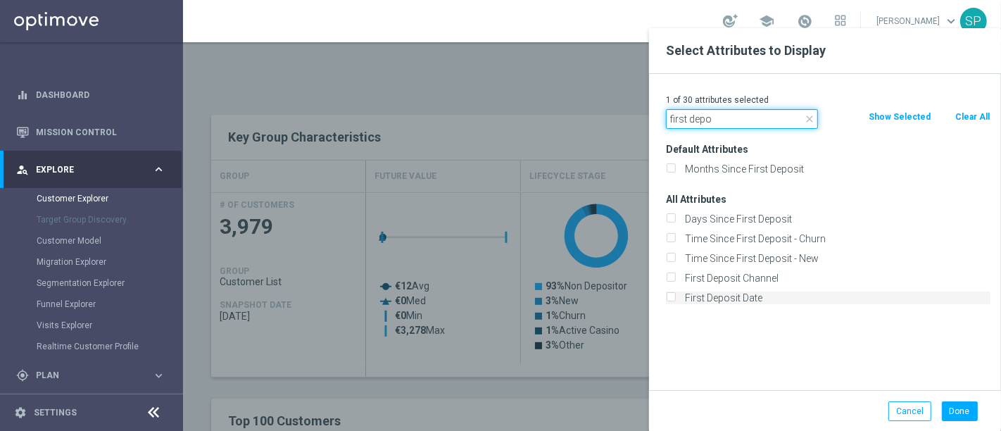
type input "first depo"
click at [719, 298] on label "First Deposit Date" at bounding box center [835, 297] width 310 height 13
click at [675, 298] on input "First Deposit Date" at bounding box center [670, 299] width 9 height 9
checkbox input "true"
click at [959, 422] on div "Done Cancel" at bounding box center [825, 411] width 352 height 42
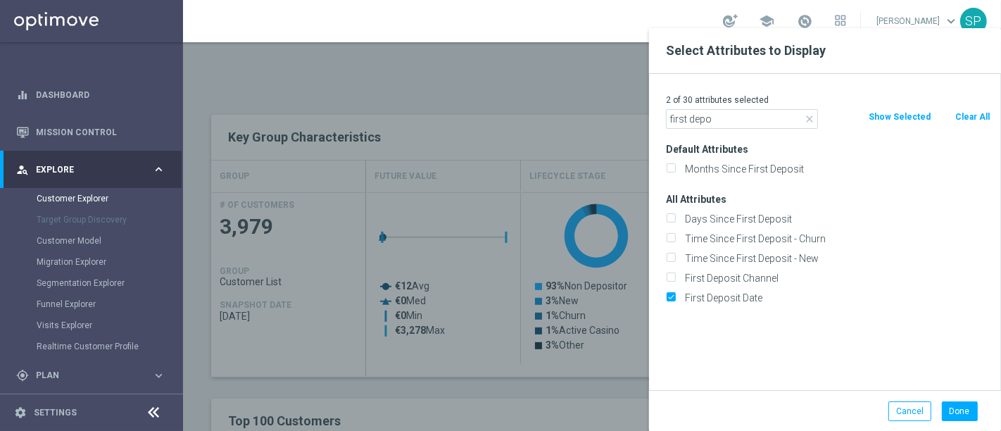
click at [959, 422] on div "Done Cancel" at bounding box center [825, 411] width 352 height 42
click at [961, 419] on button "Done" at bounding box center [960, 411] width 36 height 20
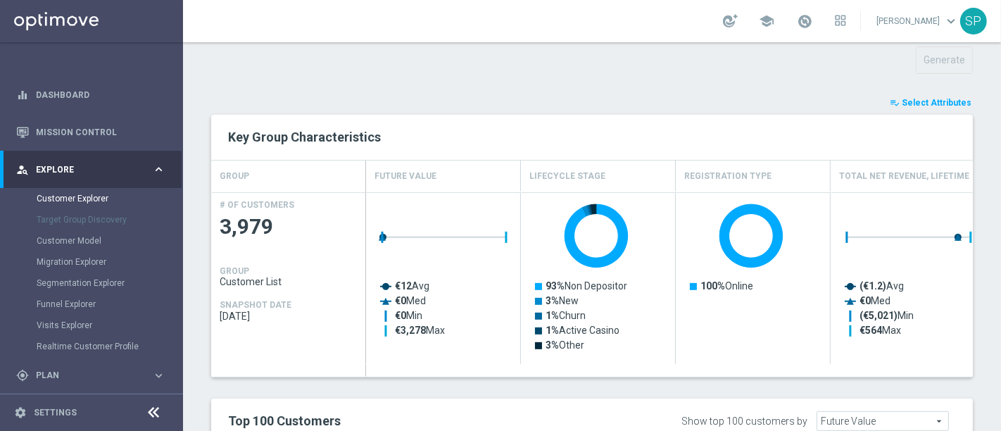
type input "Search"
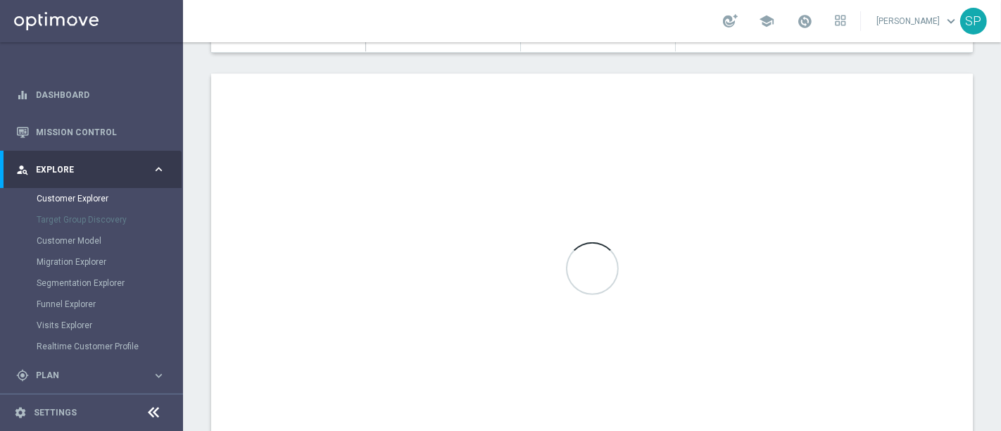
scroll to position [883, 0]
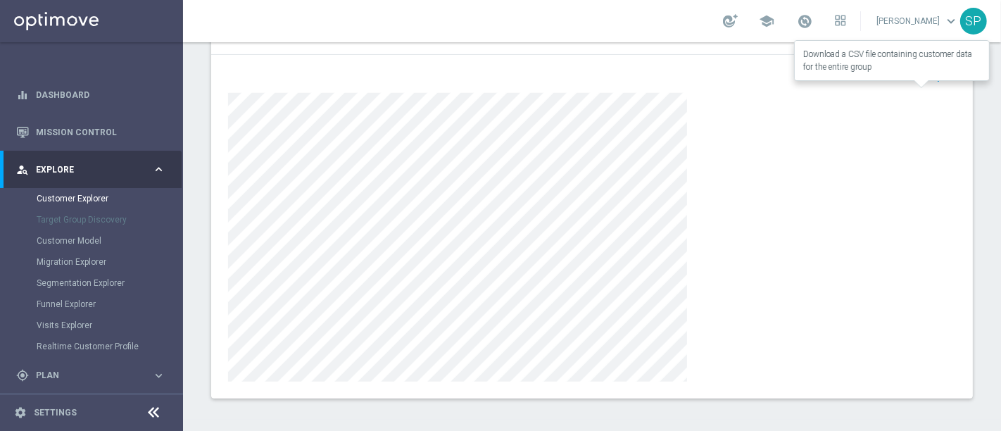
click at [927, 67] on button "open_in_browser Export" at bounding box center [932, 76] width 47 height 18
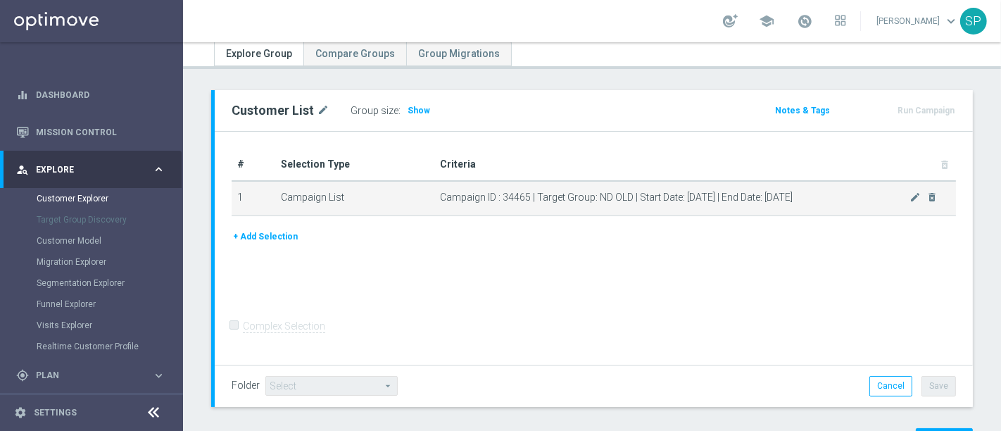
scroll to position [106, 0]
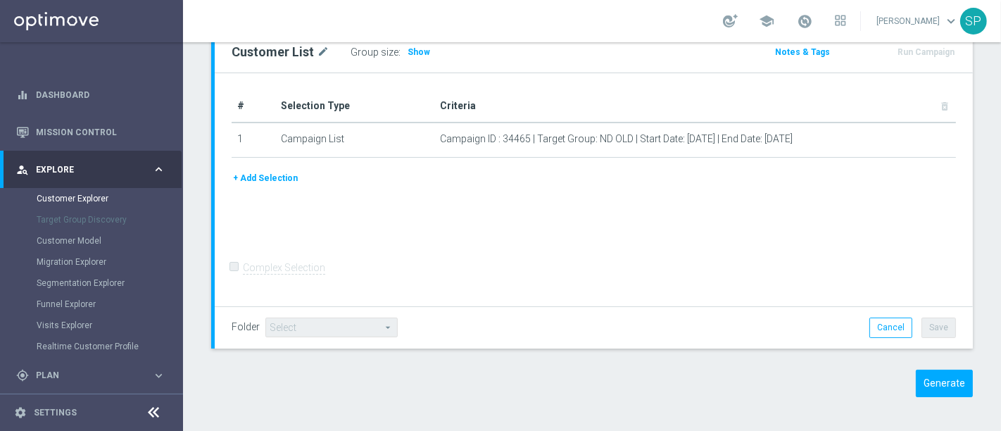
click at [961, 394] on div "Generate" at bounding box center [885, 382] width 196 height 27
click at [954, 388] on button "Generate" at bounding box center [944, 382] width 57 height 27
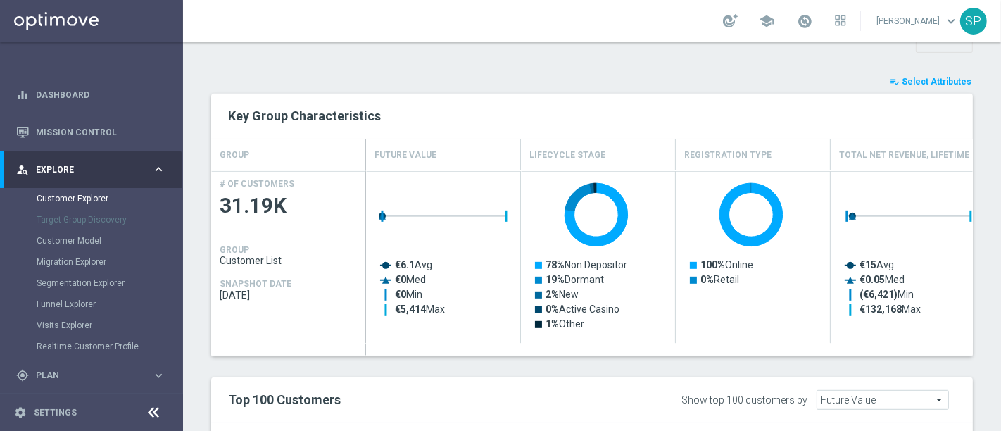
scroll to position [526, 0]
click at [925, 74] on button "playlist_add_check Select Attributes" at bounding box center [930, 81] width 84 height 15
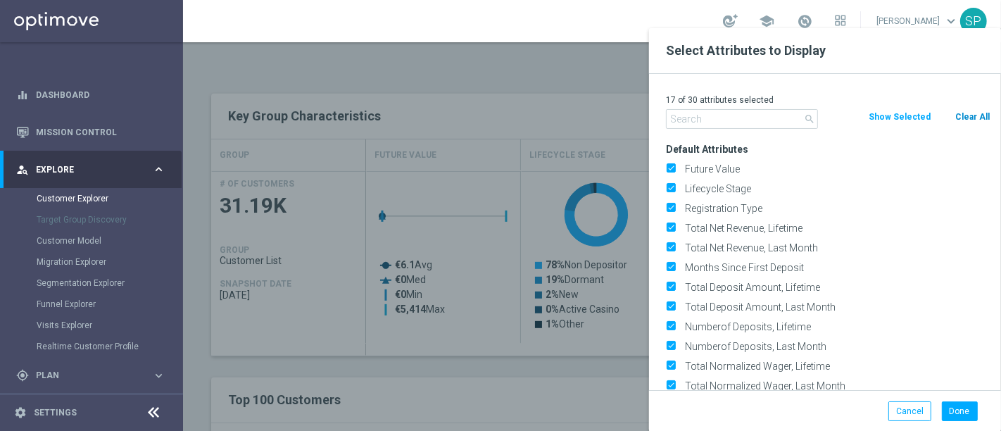
drag, startPoint x: 951, startPoint y: 121, endPoint x: 971, endPoint y: 115, distance: 20.7
click at [971, 115] on div "Clear All" at bounding box center [972, 116] width 58 height 15
click at [971, 120] on button "Clear All" at bounding box center [972, 116] width 37 height 15
checkbox input "false"
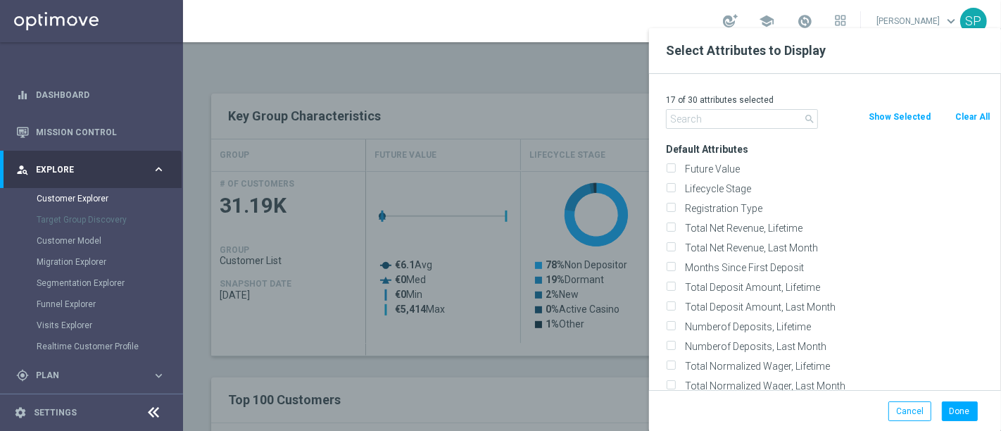
checkbox input "false"
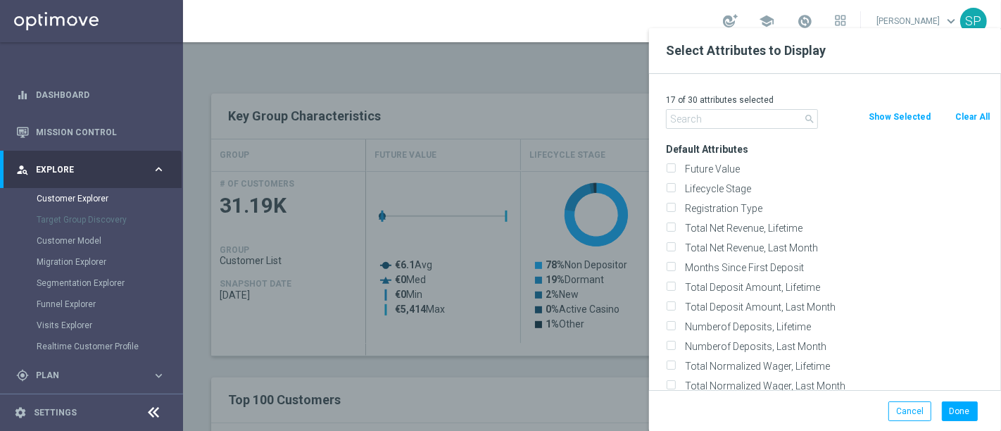
checkbox input "false"
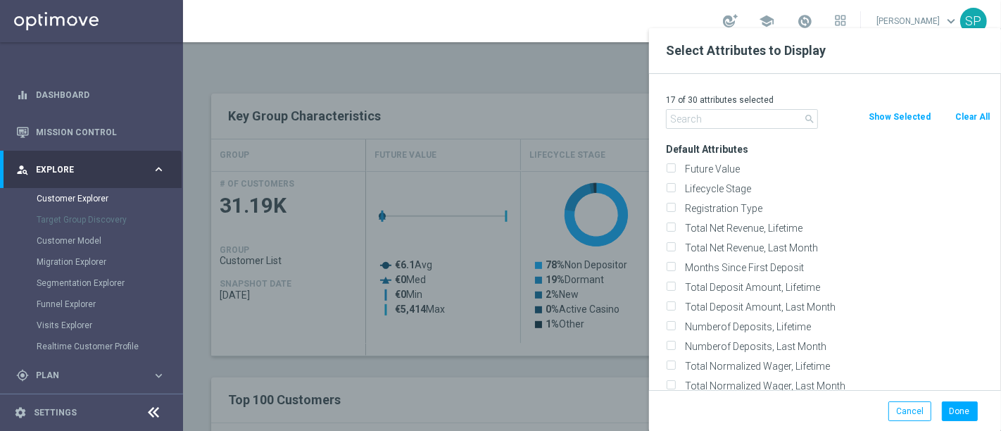
checkbox input "false"
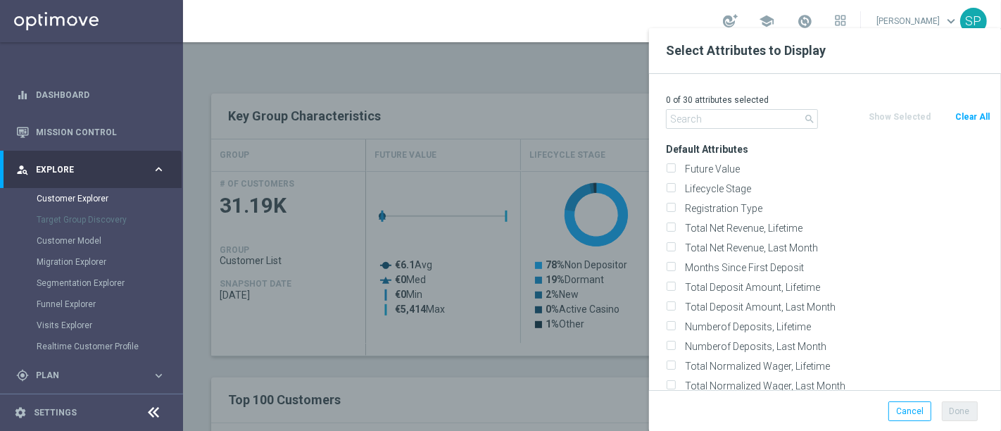
click at [971, 120] on button "Clear All" at bounding box center [972, 116] width 37 height 15
click at [742, 113] on input "text" at bounding box center [742, 119] width 152 height 20
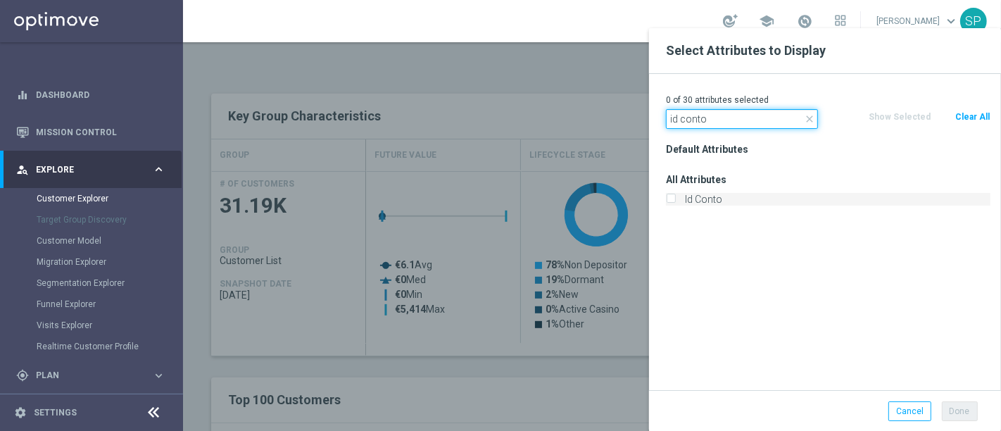
type input "id conto"
click at [710, 196] on label "Id Conto" at bounding box center [835, 199] width 310 height 13
click at [675, 196] on input "Id Conto" at bounding box center [670, 200] width 9 height 9
checkbox input "true"
drag, startPoint x: 738, startPoint y: 115, endPoint x: 552, endPoint y: 103, distance: 186.2
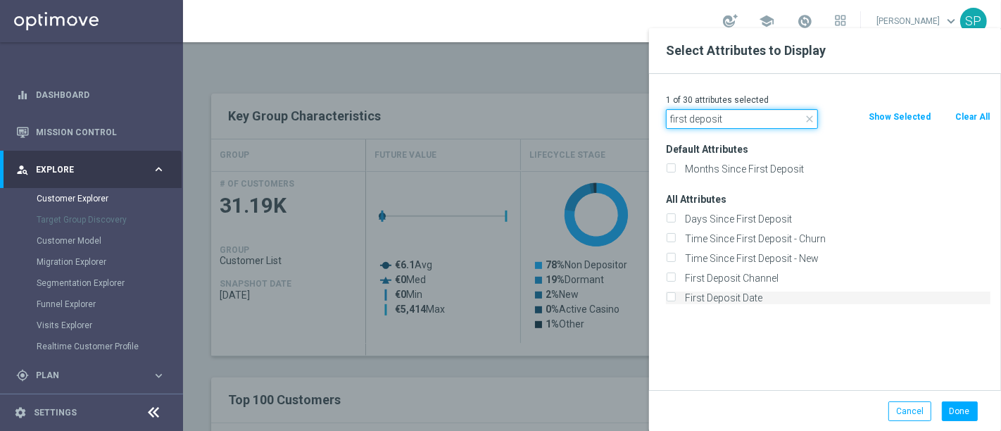
type input "first deposit"
click at [728, 291] on label "First Deposit Date" at bounding box center [835, 297] width 310 height 13
click at [675, 295] on input "First Deposit Date" at bounding box center [670, 299] width 9 height 9
checkbox input "true"
click at [969, 413] on button "Done" at bounding box center [960, 411] width 36 height 20
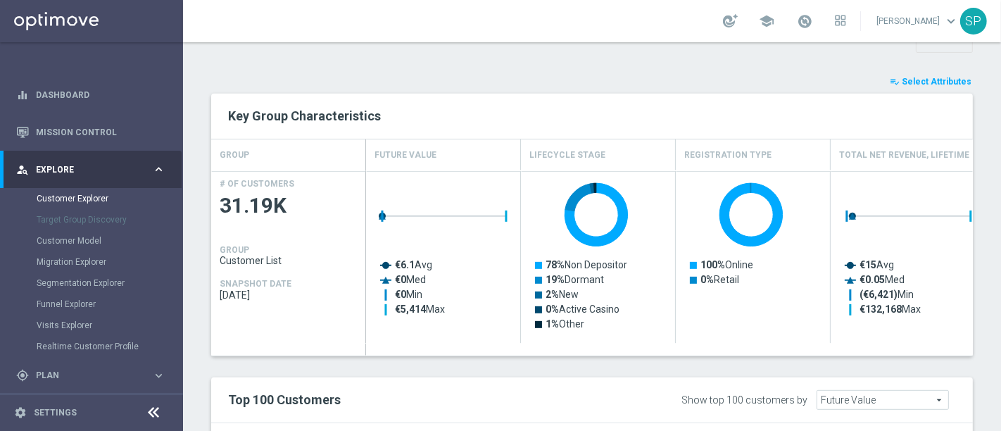
type input "Search"
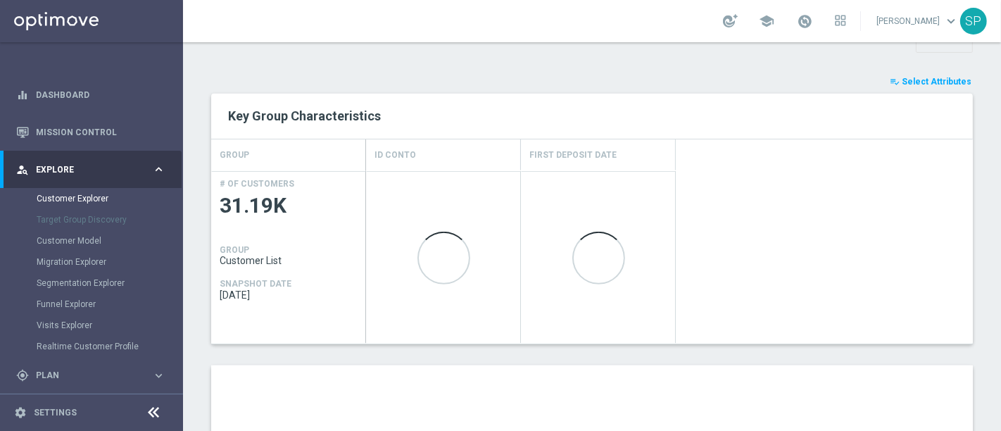
scroll to position [600, 0]
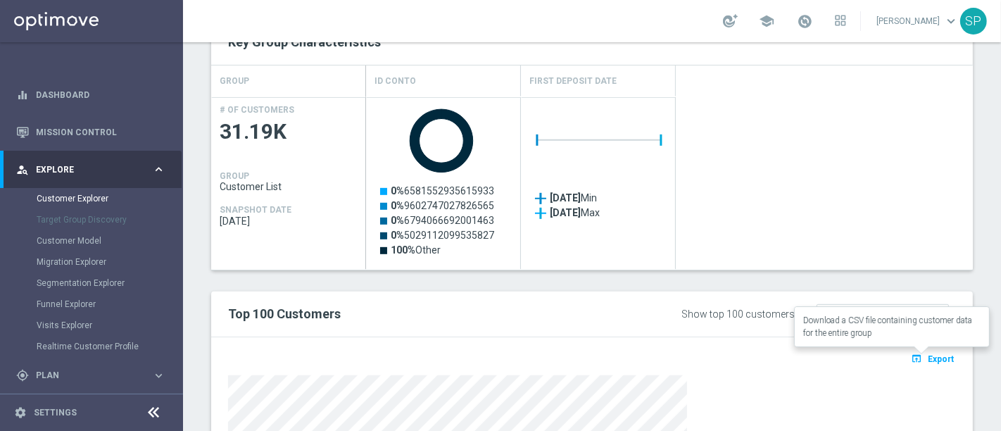
click at [911, 356] on icon "open_in_browser" at bounding box center [918, 358] width 15 height 11
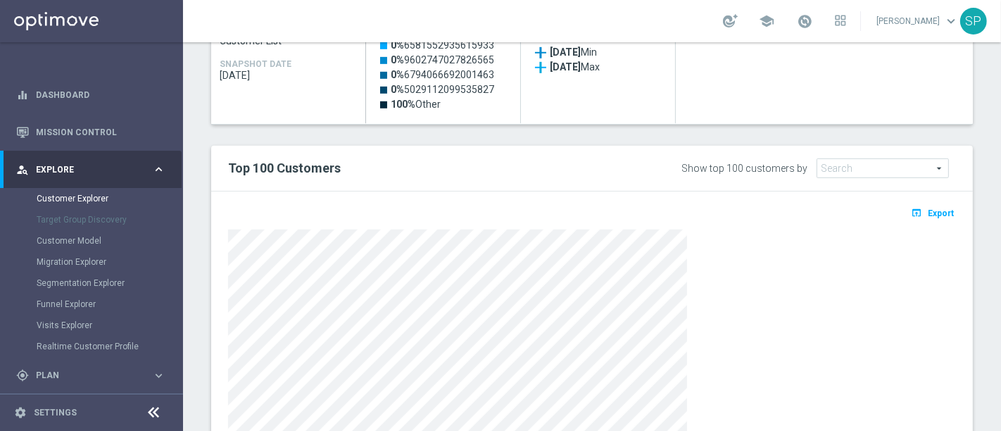
scroll to position [749, 0]
